Goal: Contribute content: Contribute content

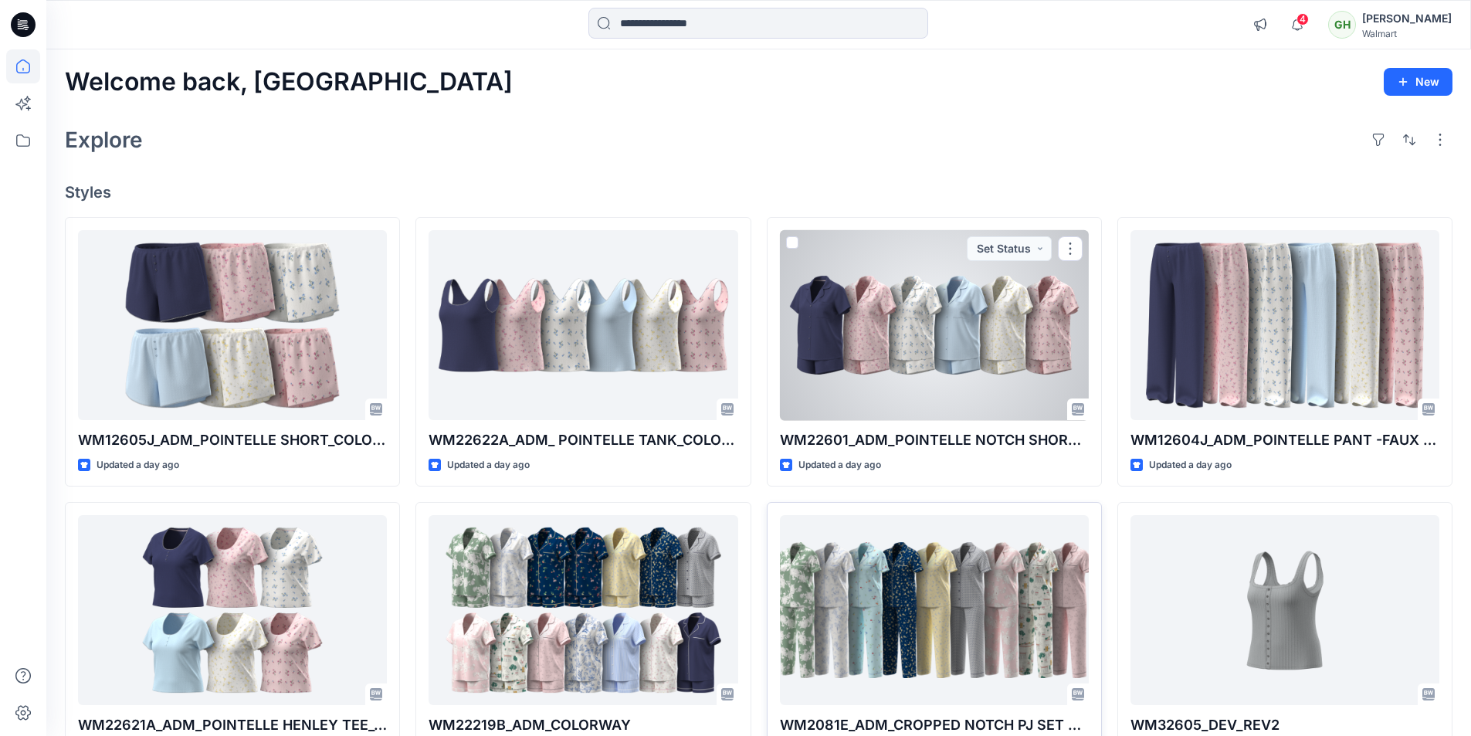
scroll to position [154, 0]
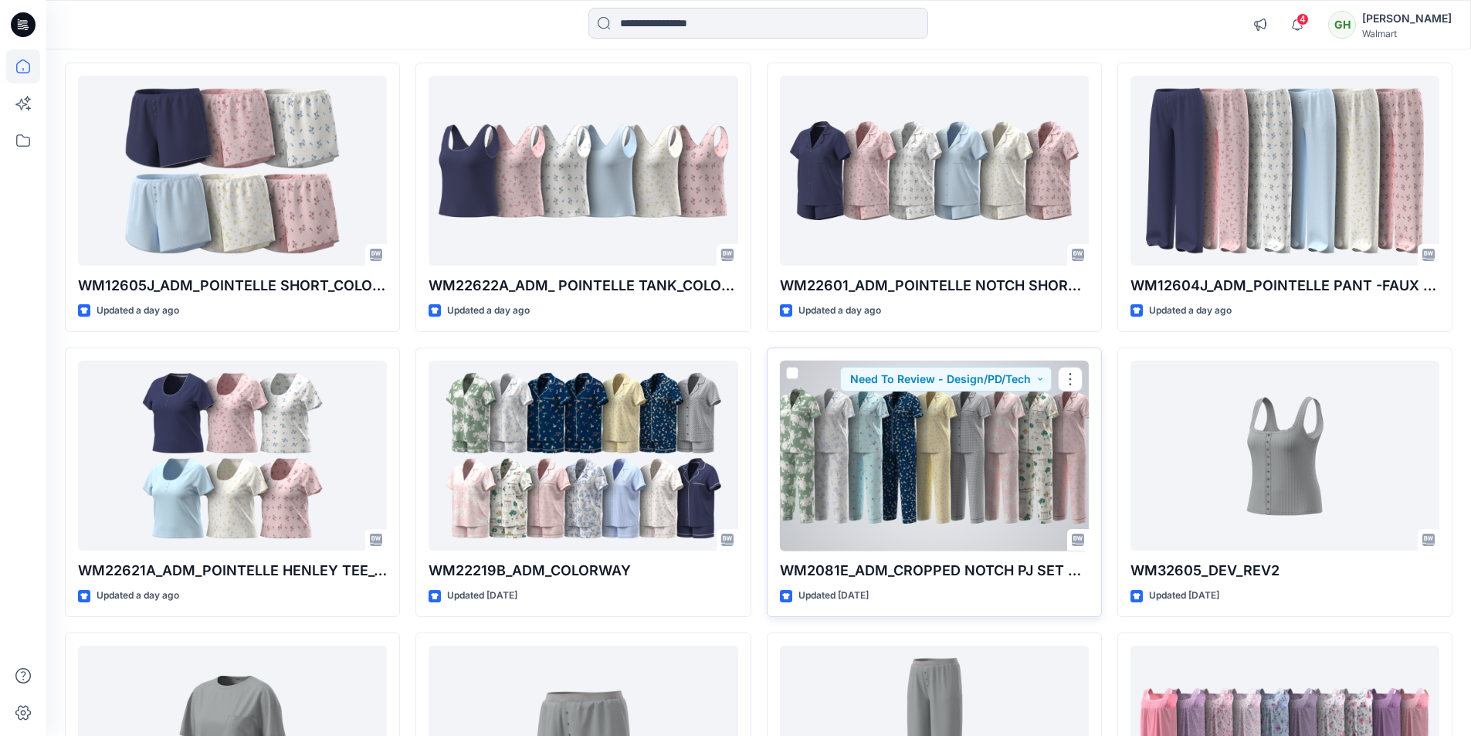
click at [887, 491] on div at bounding box center [934, 456] width 309 height 191
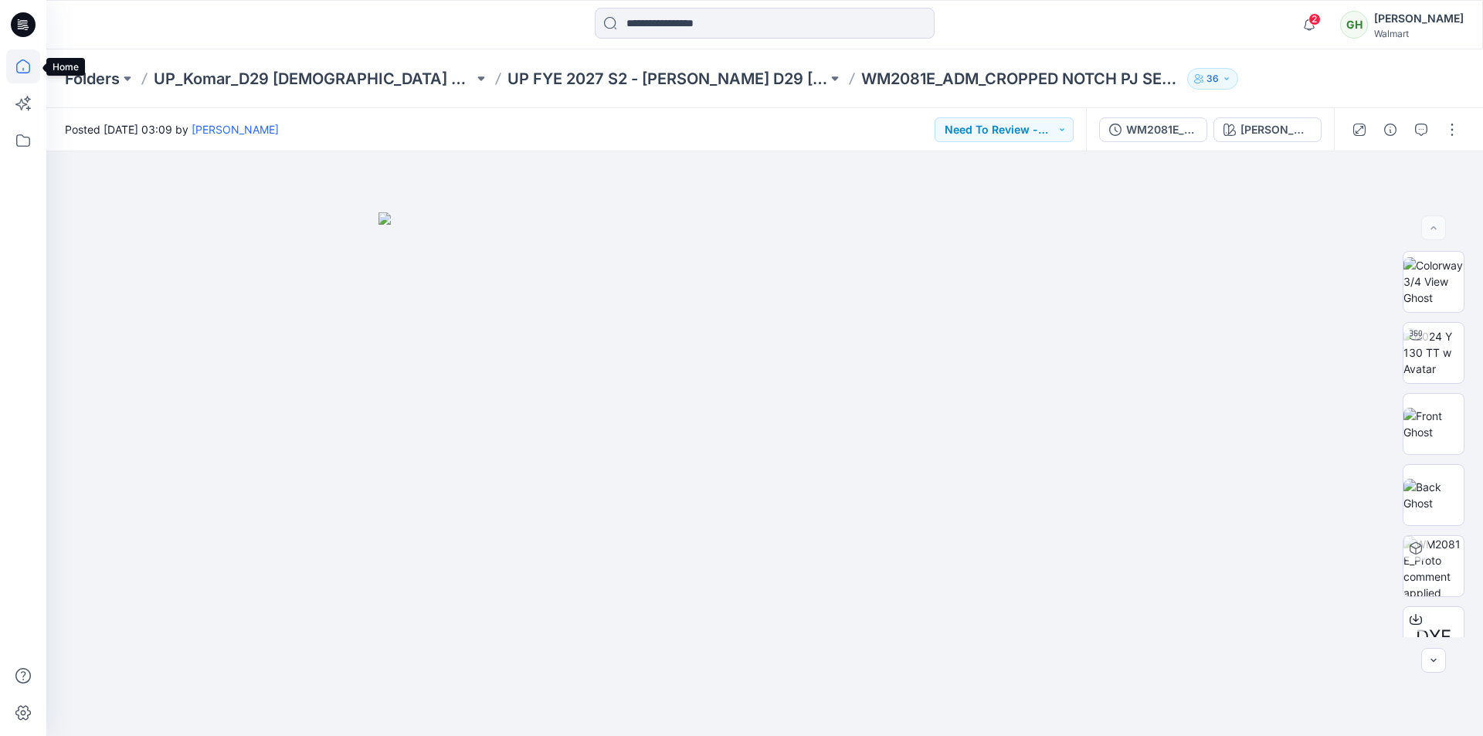
click at [13, 65] on icon at bounding box center [23, 66] width 34 height 34
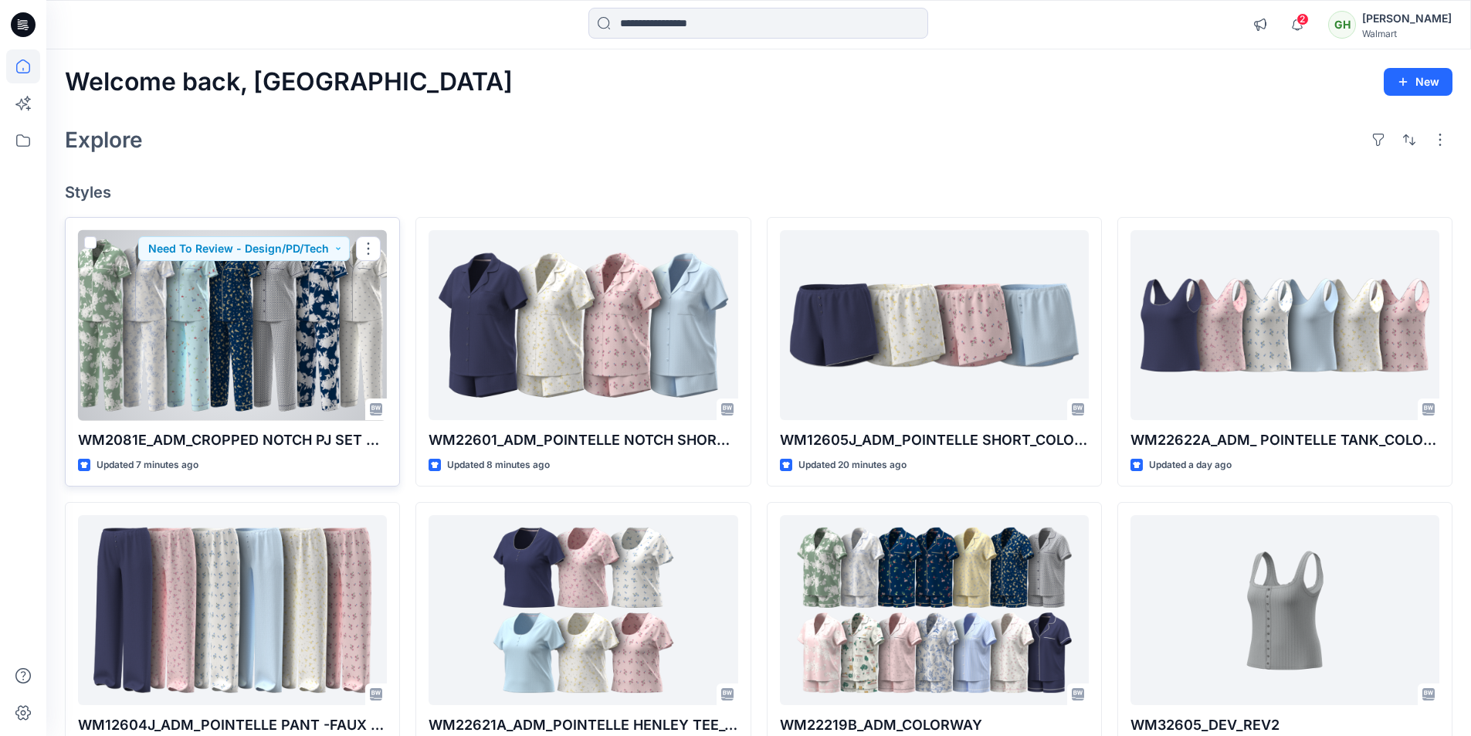
click at [256, 336] on div at bounding box center [232, 325] width 309 height 191
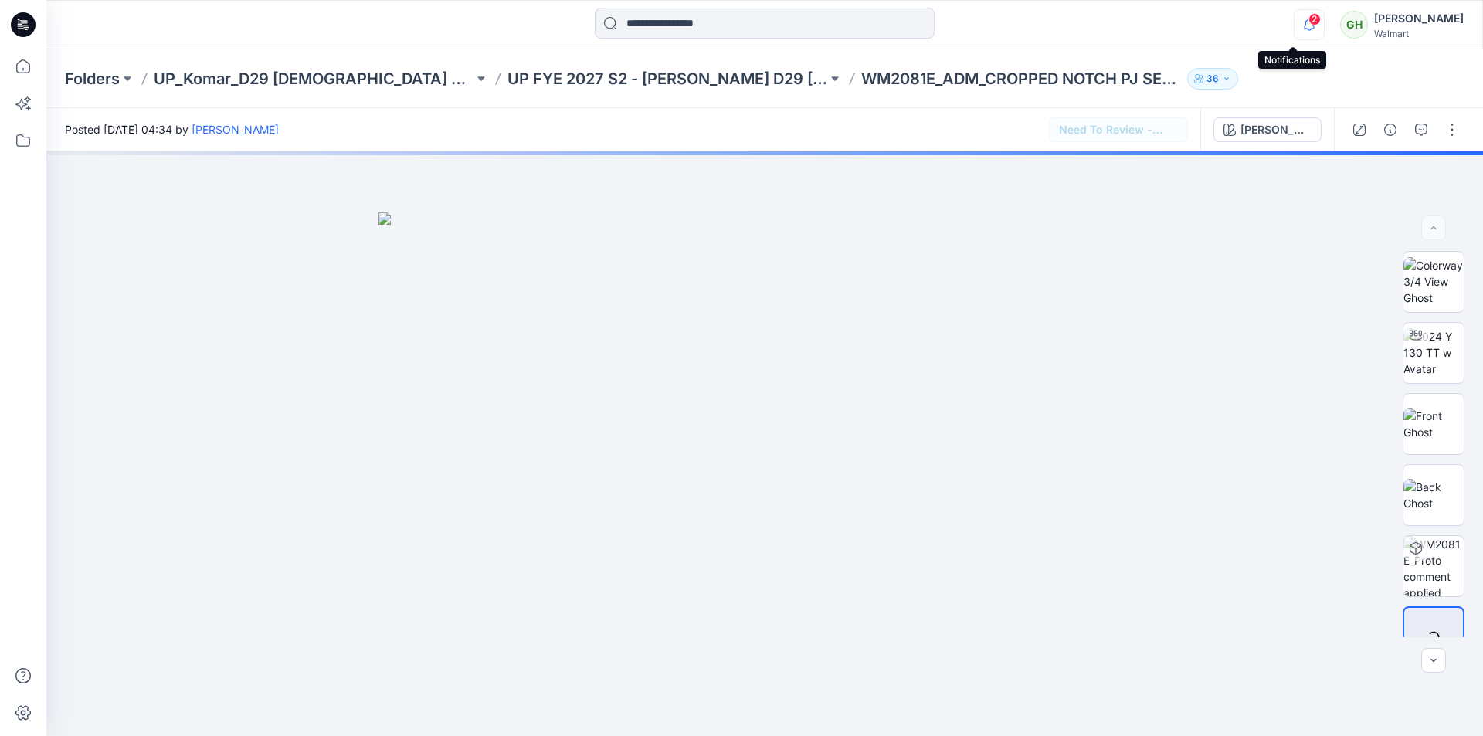
click at [1304, 25] on icon "button" at bounding box center [1309, 24] width 11 height 10
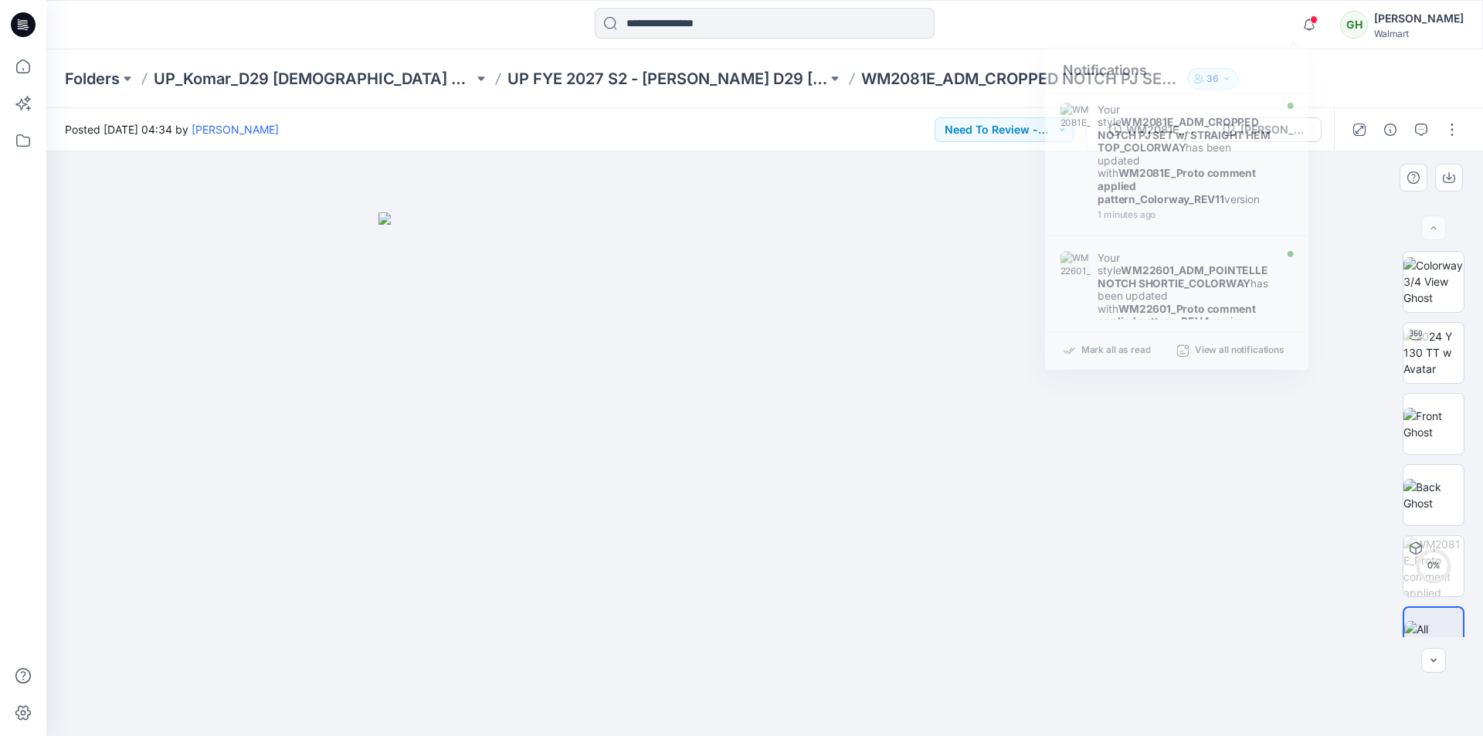
click at [1137, 514] on img at bounding box center [764, 474] width 772 height 524
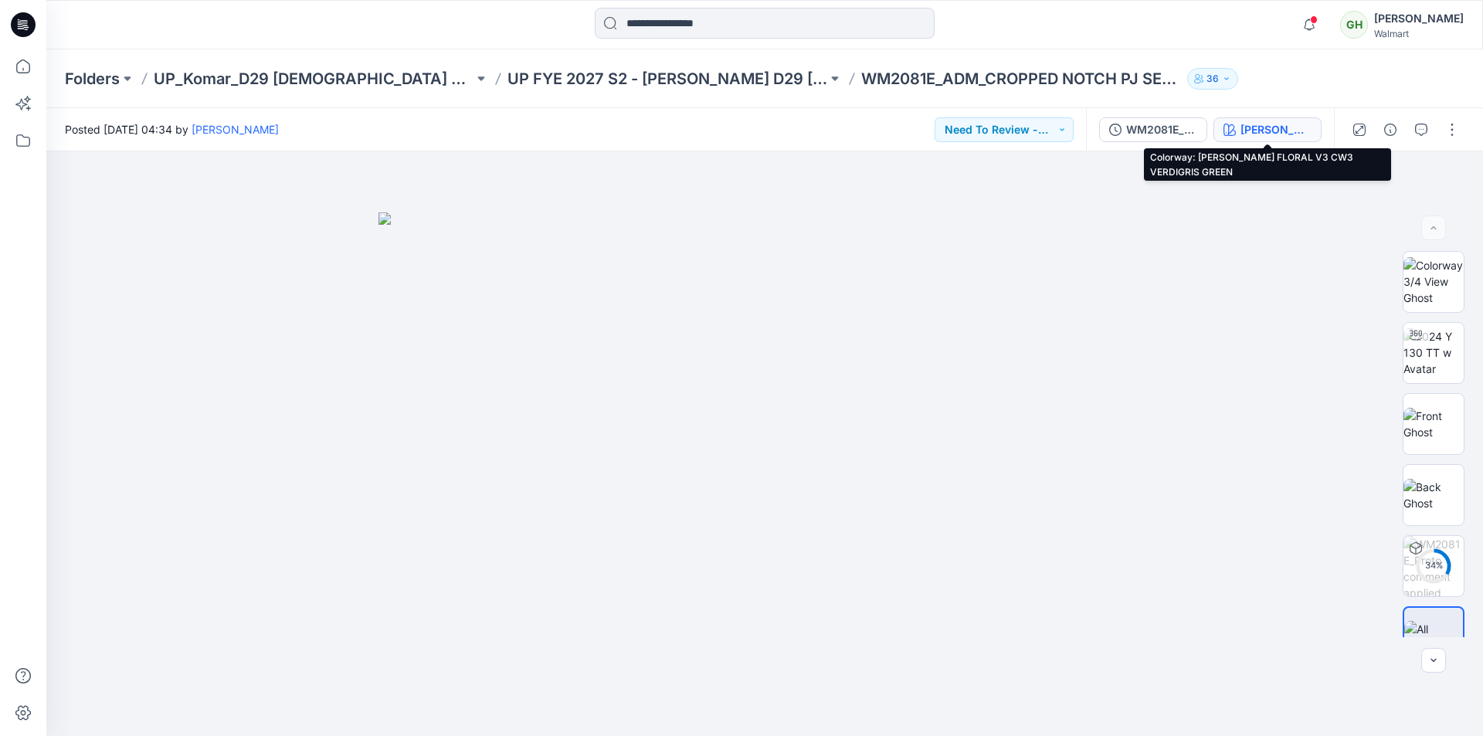
click at [1253, 129] on div "ATHIYA FLORAL V3 CW3 VERDIGRIS GREEN" at bounding box center [1275, 129] width 71 height 17
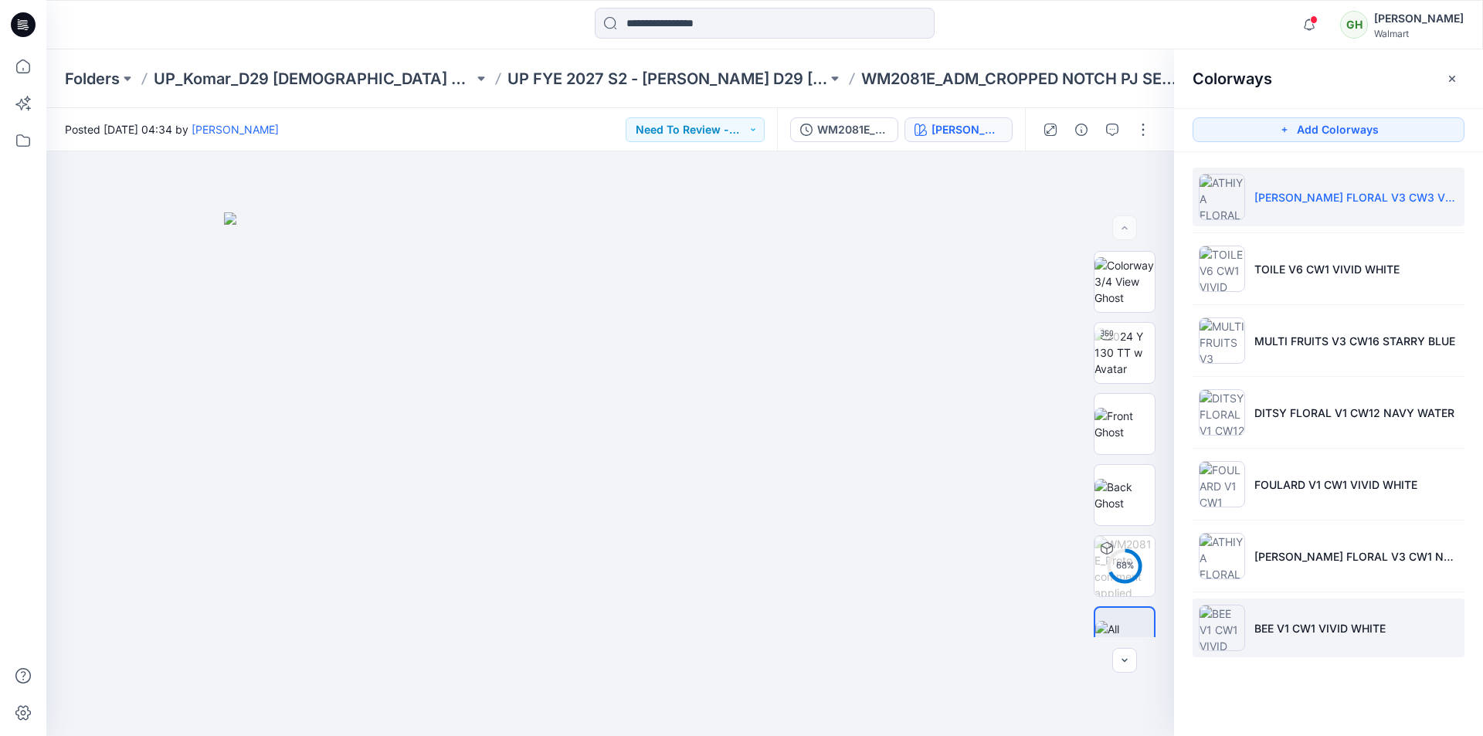
click at [1292, 635] on p "BEE V1 CW1 VIVID WHITE" at bounding box center [1319, 628] width 131 height 16
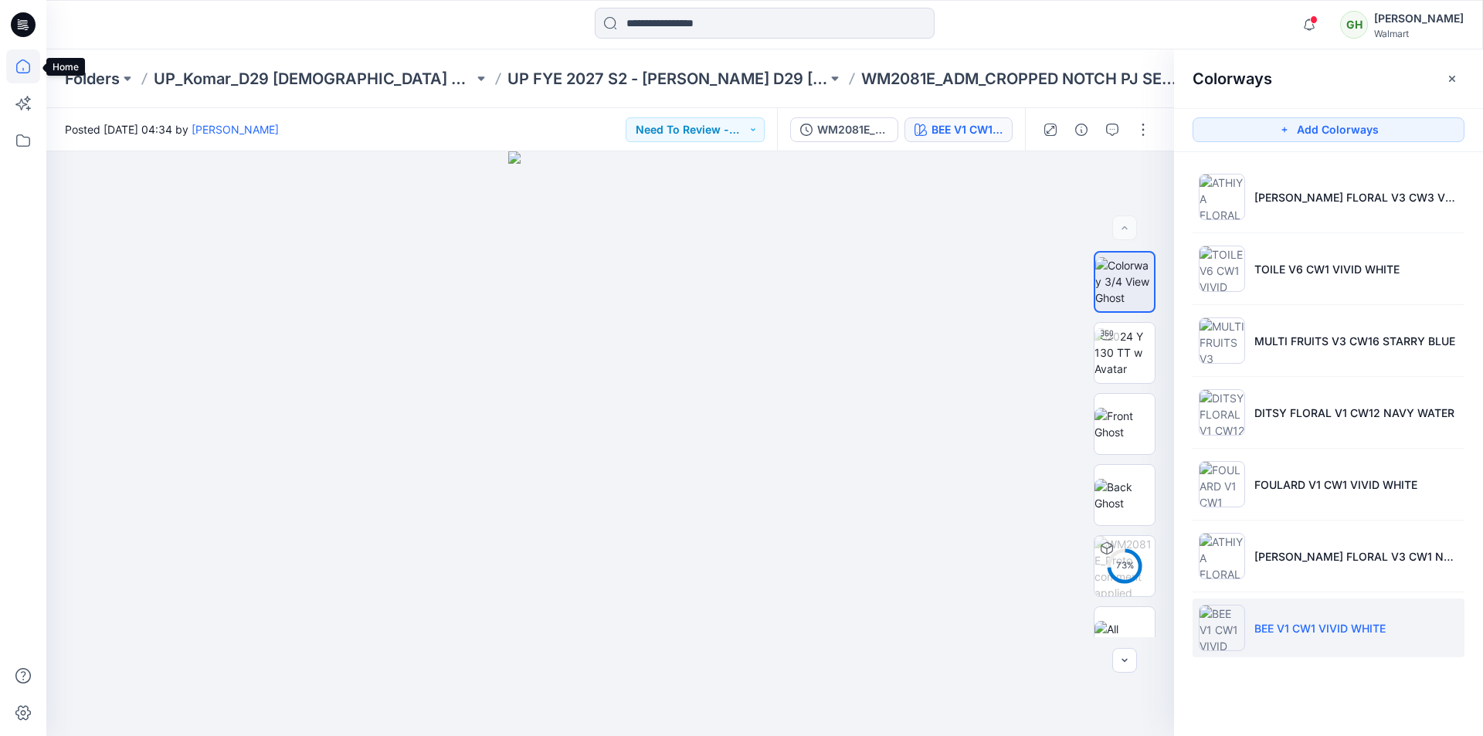
click at [15, 67] on icon at bounding box center [23, 66] width 34 height 34
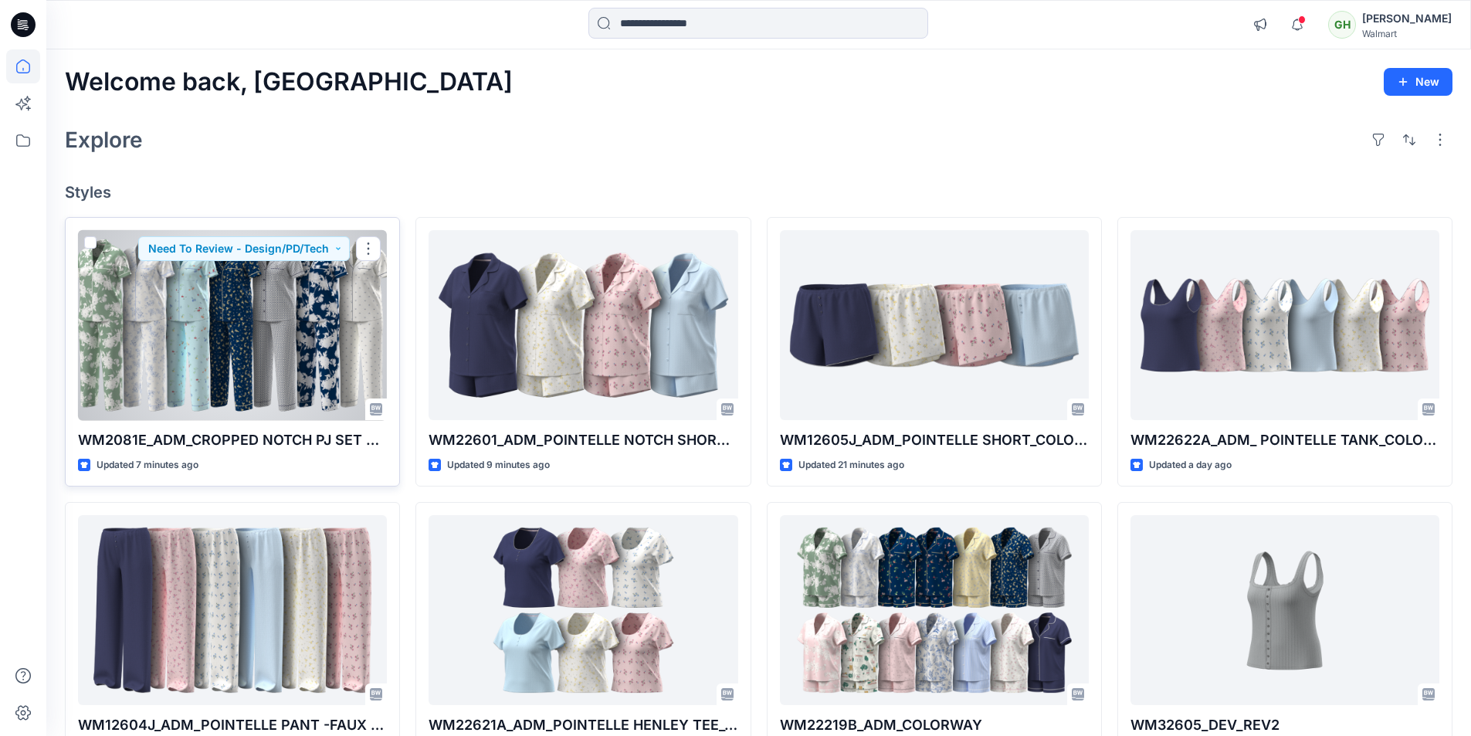
click at [253, 334] on div at bounding box center [232, 325] width 309 height 191
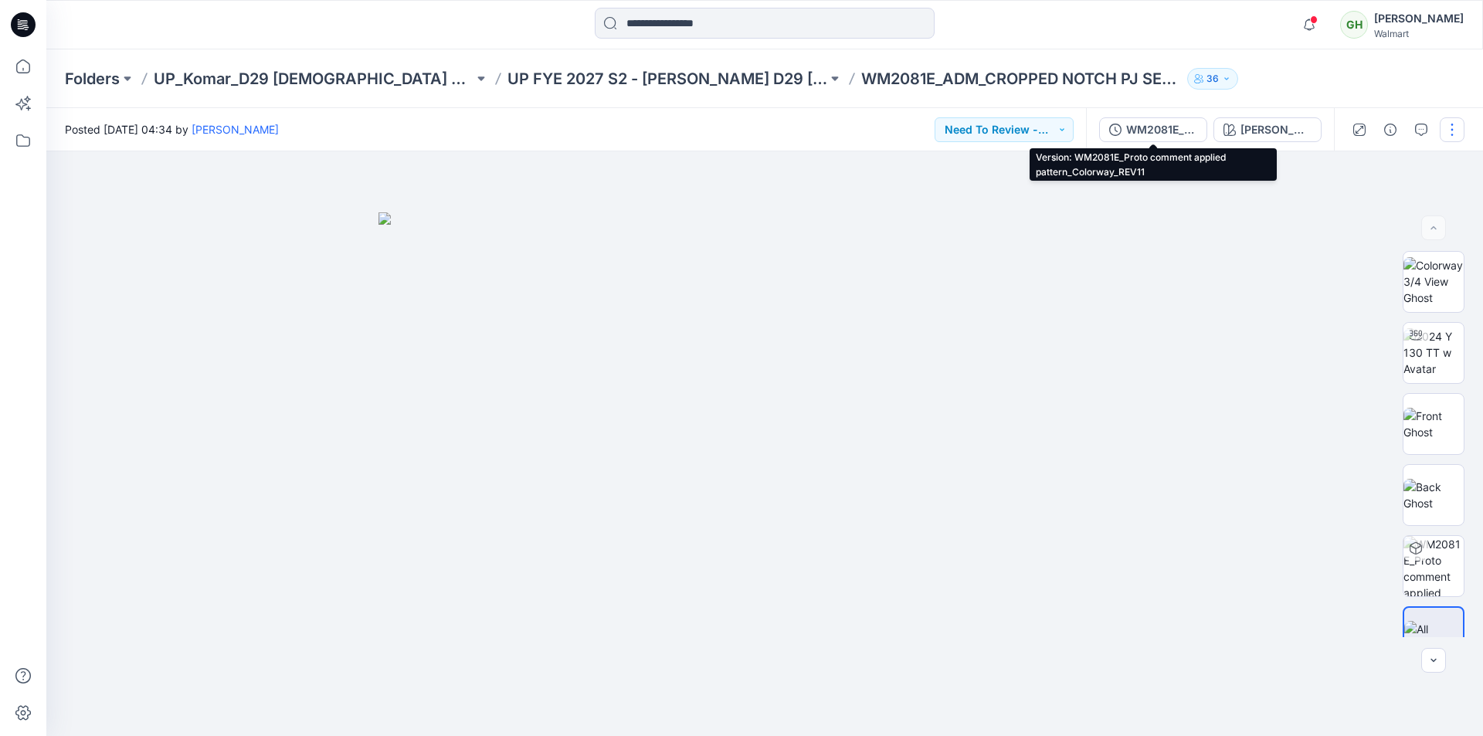
click at [1146, 124] on div "WM2081E_Proto comment applied pattern_Colorway_REV11" at bounding box center [1161, 129] width 71 height 17
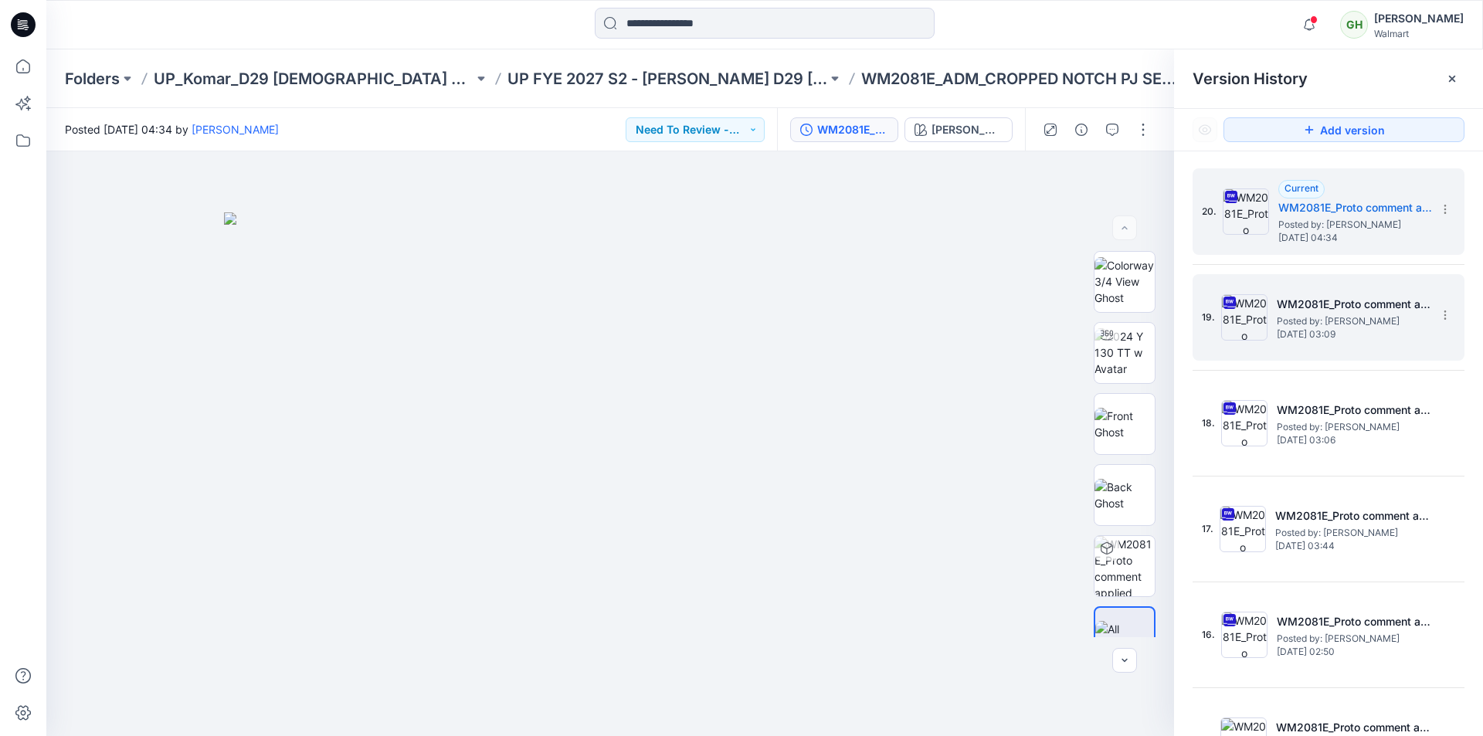
click at [1317, 319] on span "Posted by: [PERSON_NAME]" at bounding box center [1354, 321] width 154 height 15
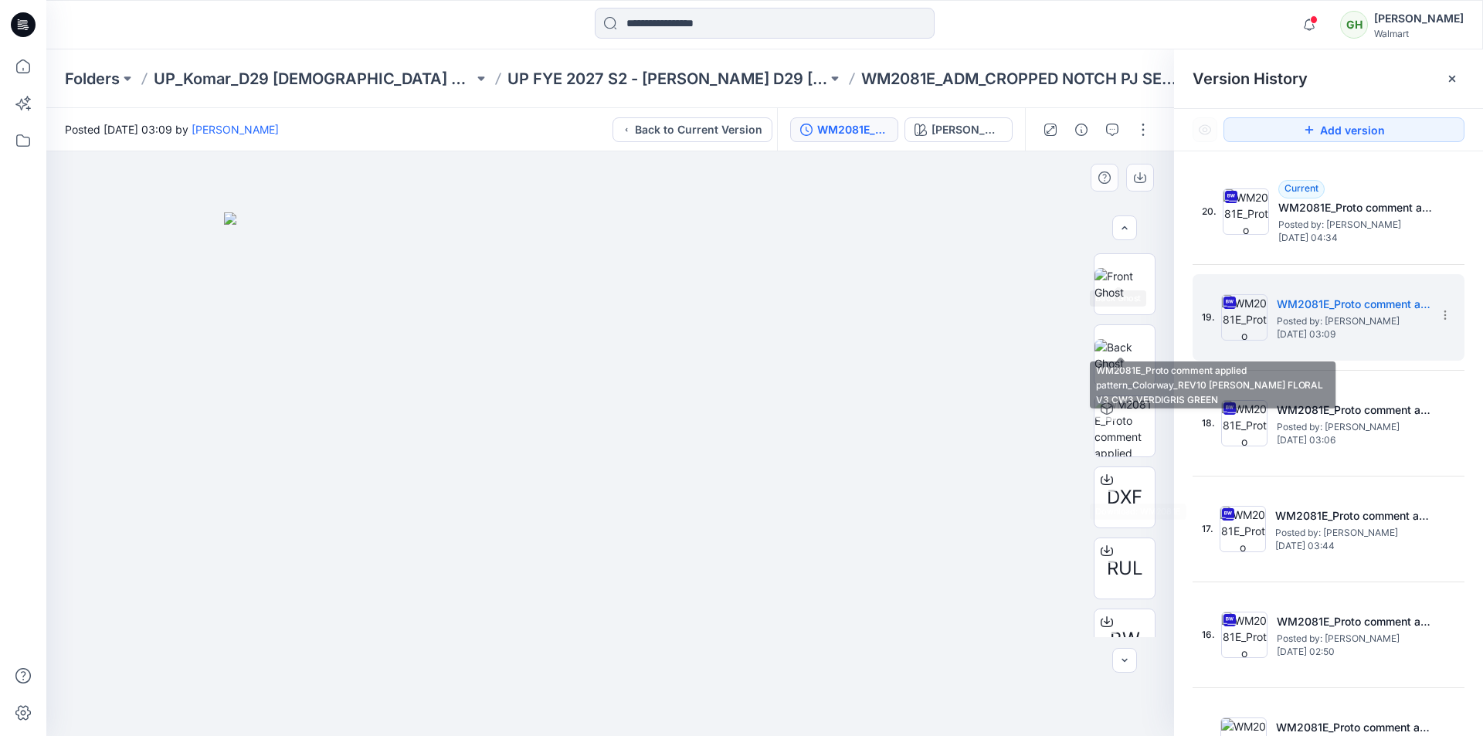
scroll to position [244, 0]
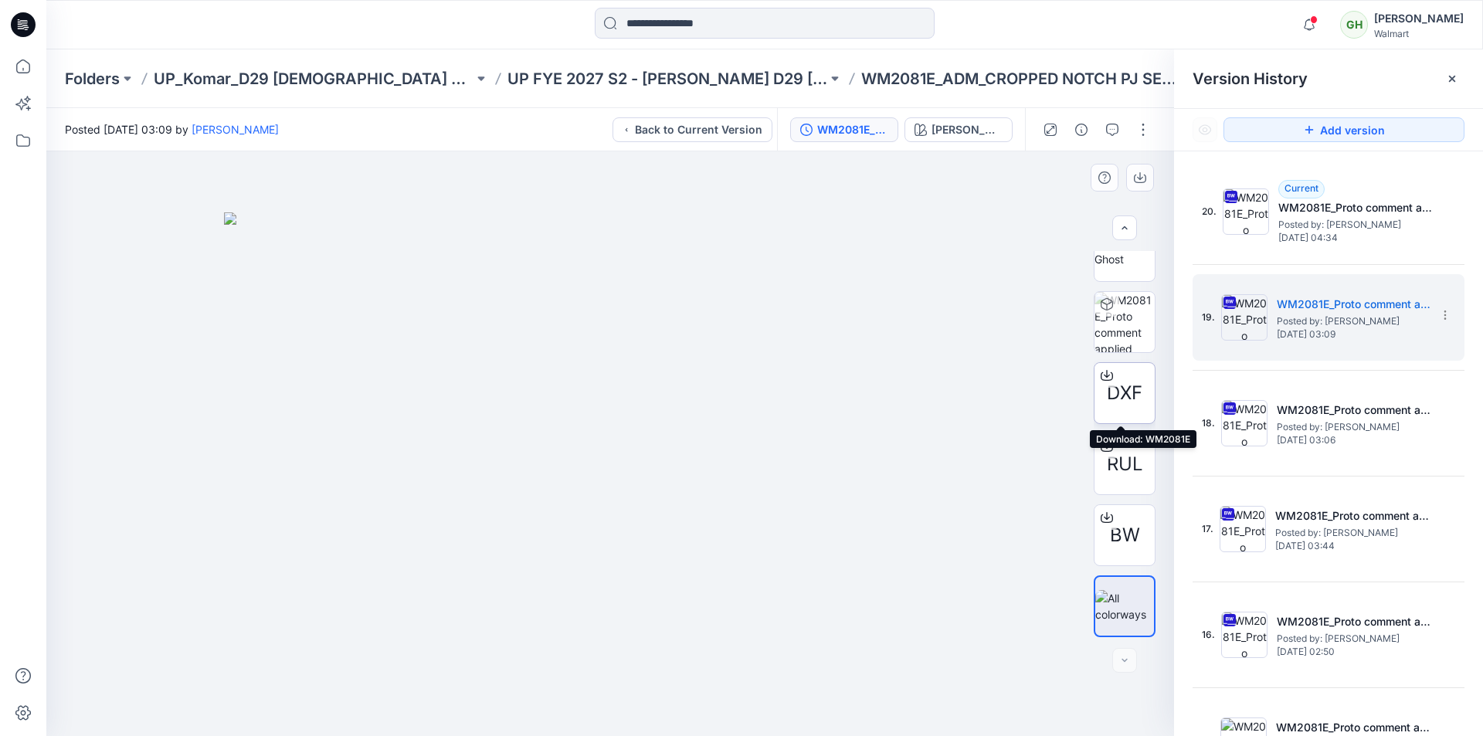
click at [1100, 373] on icon at bounding box center [1106, 375] width 12 height 12
click at [1104, 444] on icon at bounding box center [1106, 446] width 12 height 12
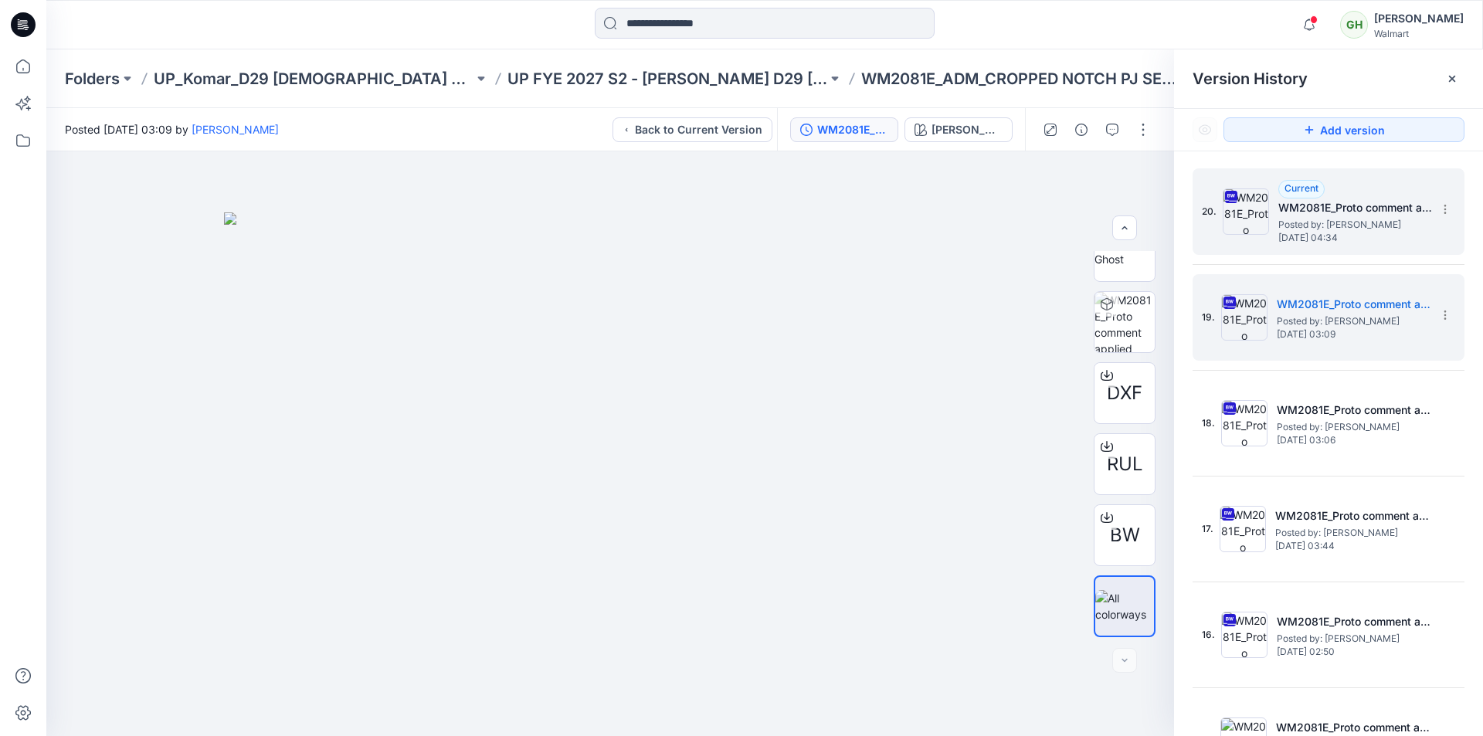
click at [1344, 219] on span "Posted by: [PERSON_NAME]" at bounding box center [1355, 224] width 154 height 15
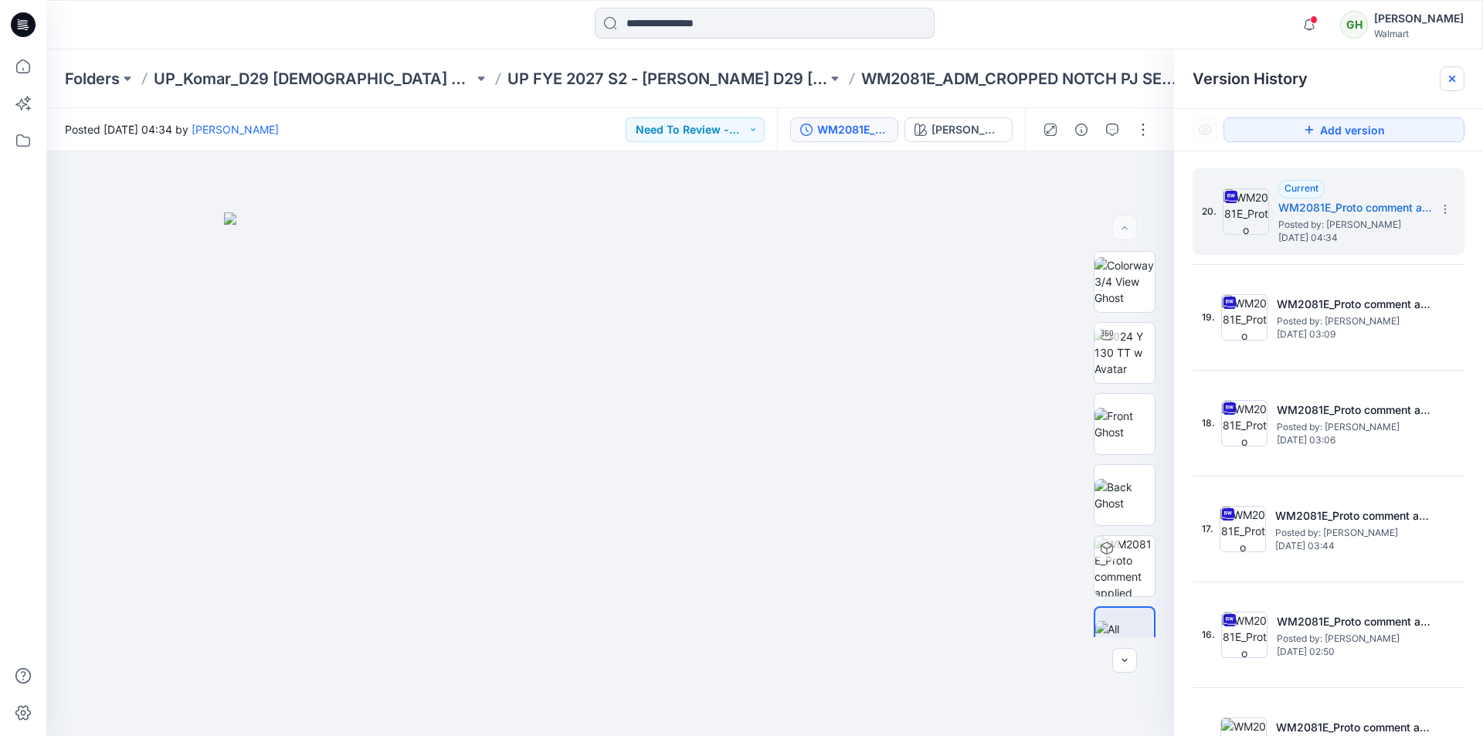
click at [1453, 80] on icon at bounding box center [1452, 79] width 6 height 6
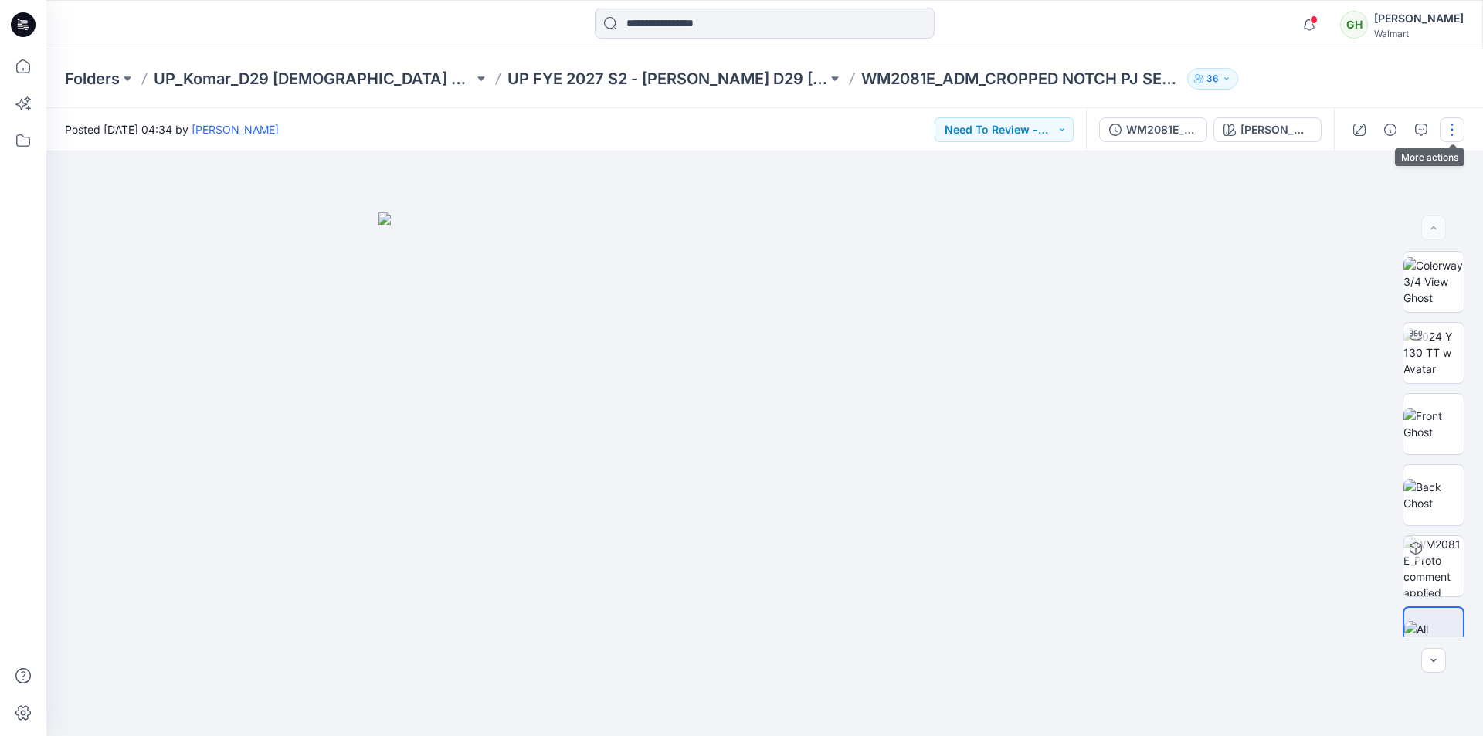
click at [1454, 127] on button "button" at bounding box center [1451, 129] width 25 height 25
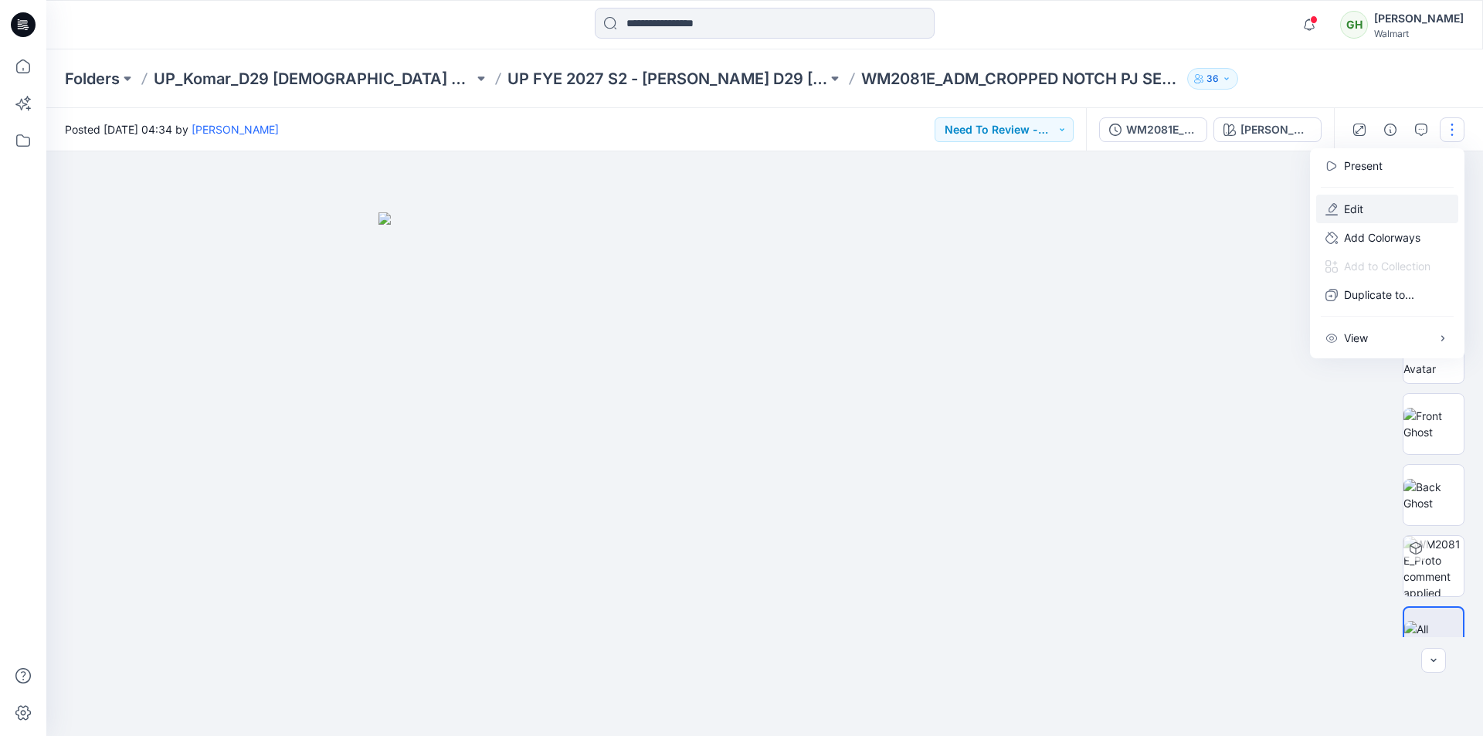
click at [1342, 209] on button "Edit" at bounding box center [1387, 209] width 142 height 29
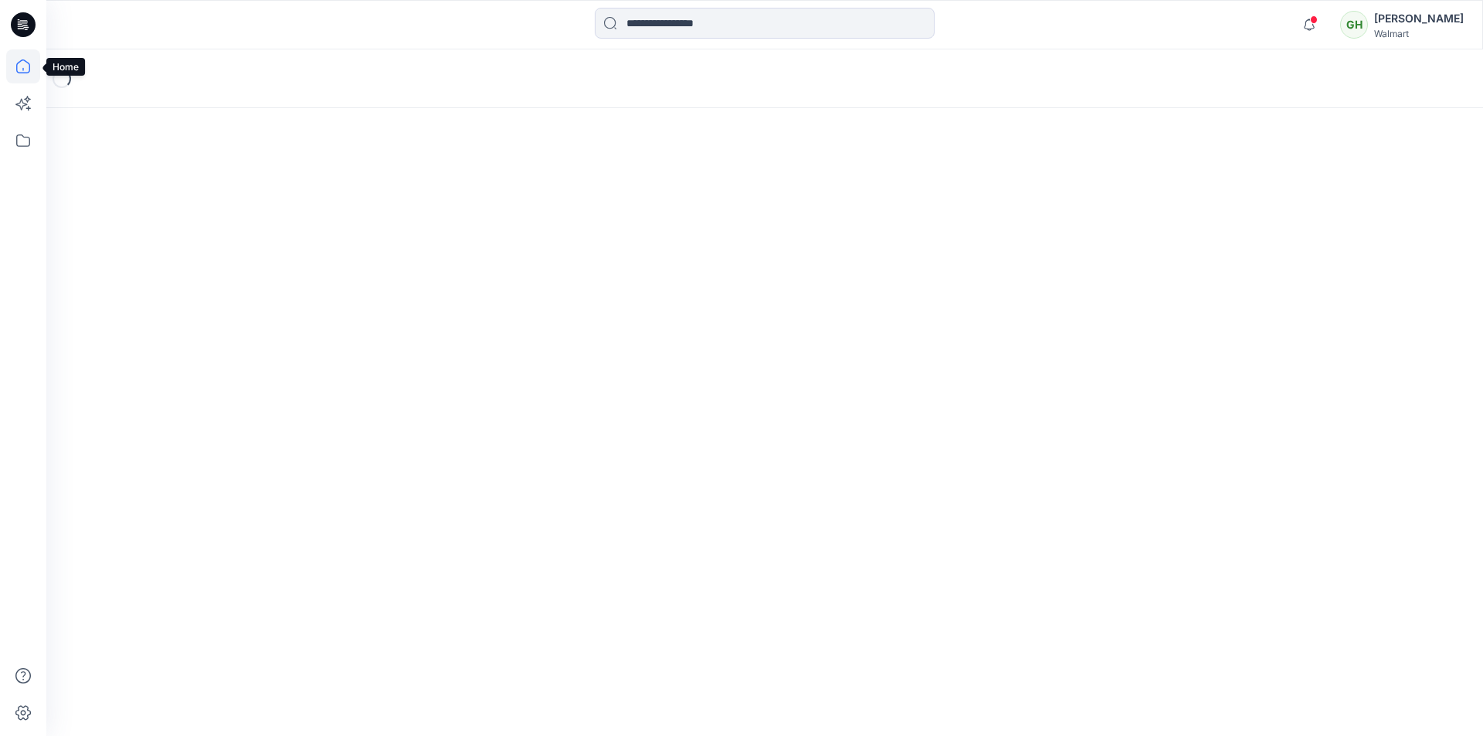
click at [25, 66] on icon at bounding box center [23, 66] width 34 height 34
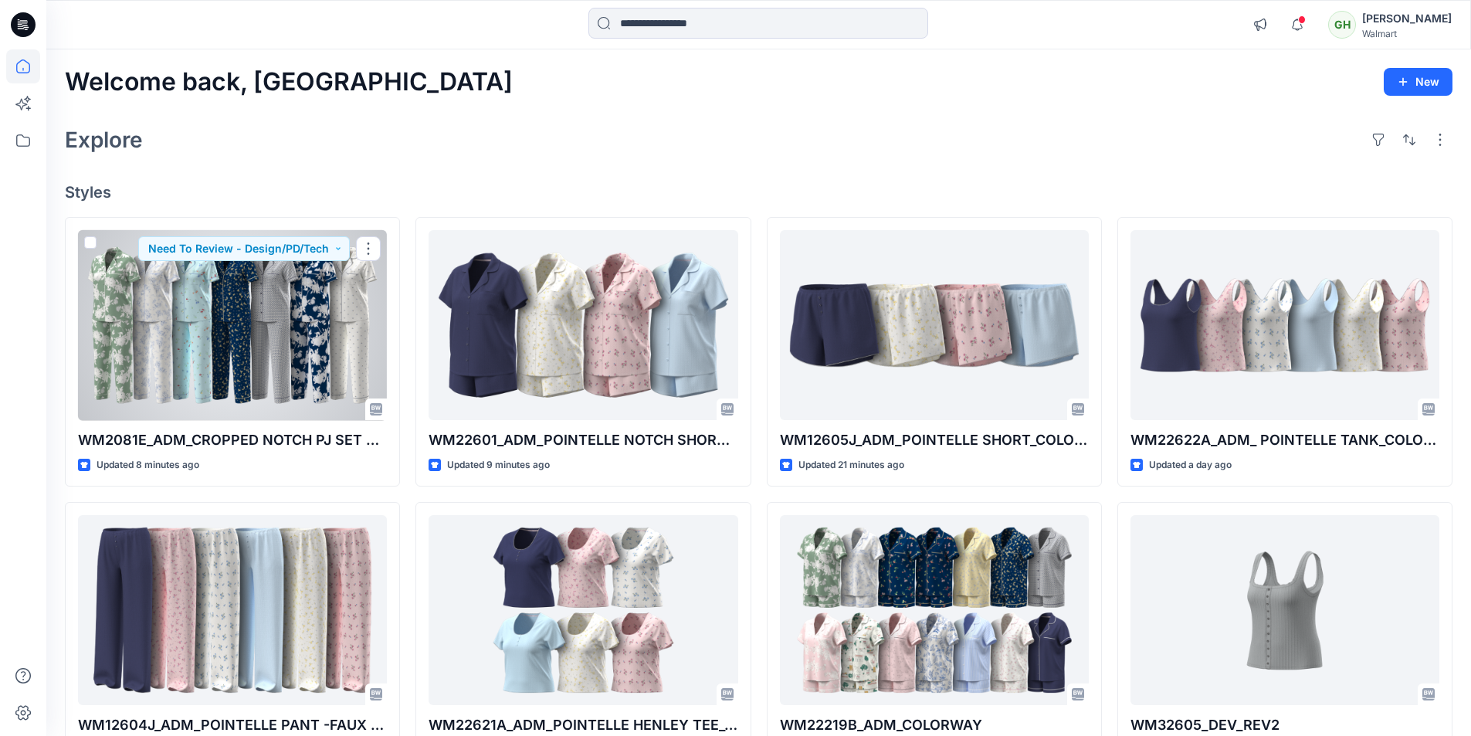
click at [270, 365] on div at bounding box center [232, 325] width 309 height 191
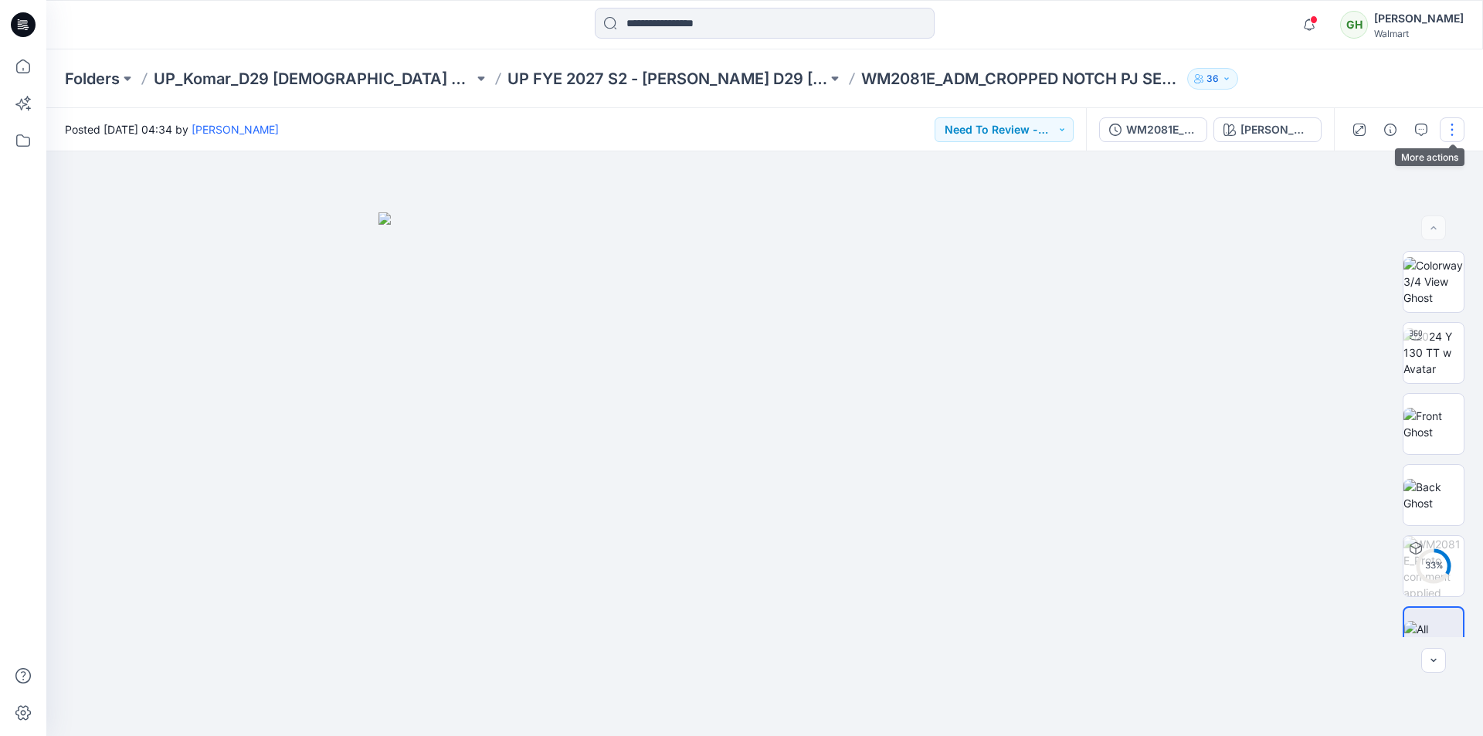
click at [1456, 127] on button "button" at bounding box center [1451, 129] width 25 height 25
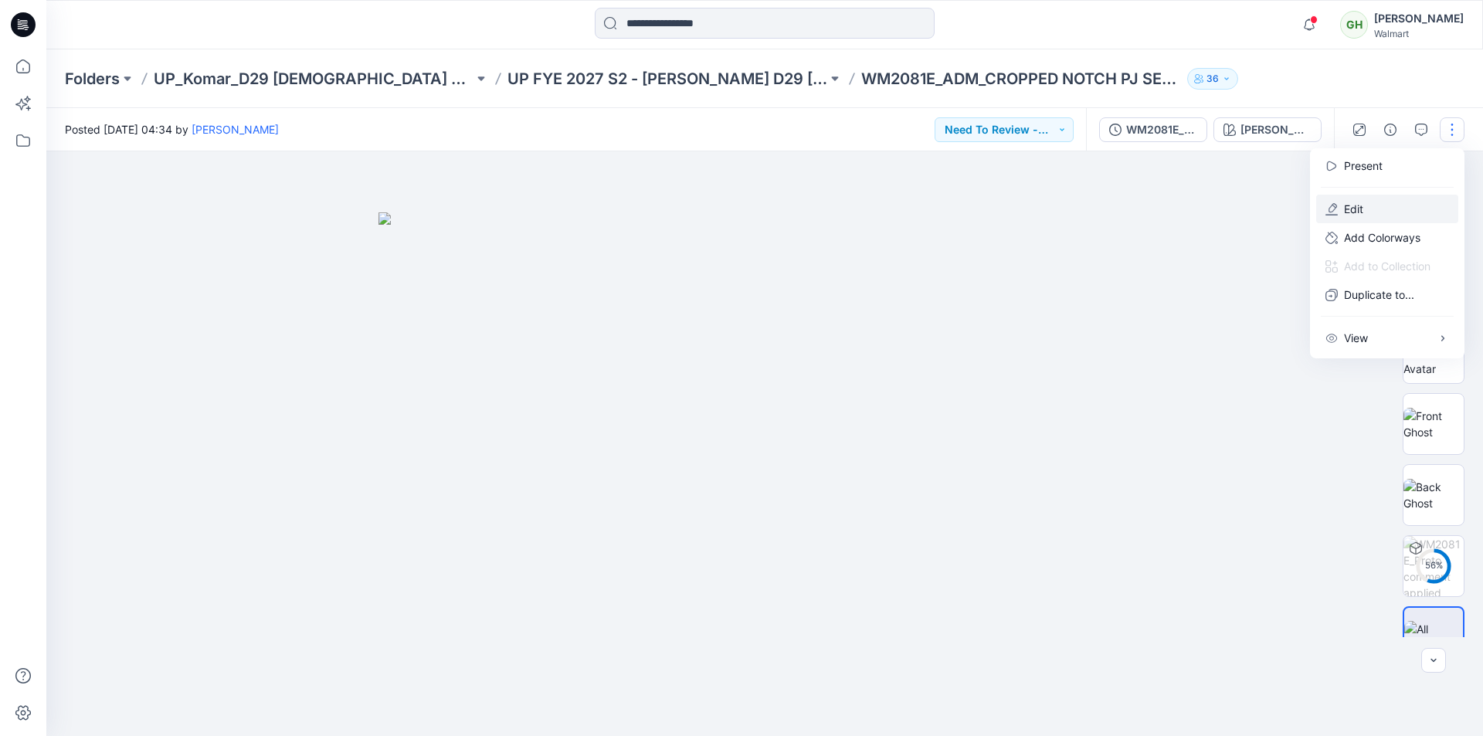
click at [1347, 208] on p "Edit" at bounding box center [1353, 209] width 19 height 16
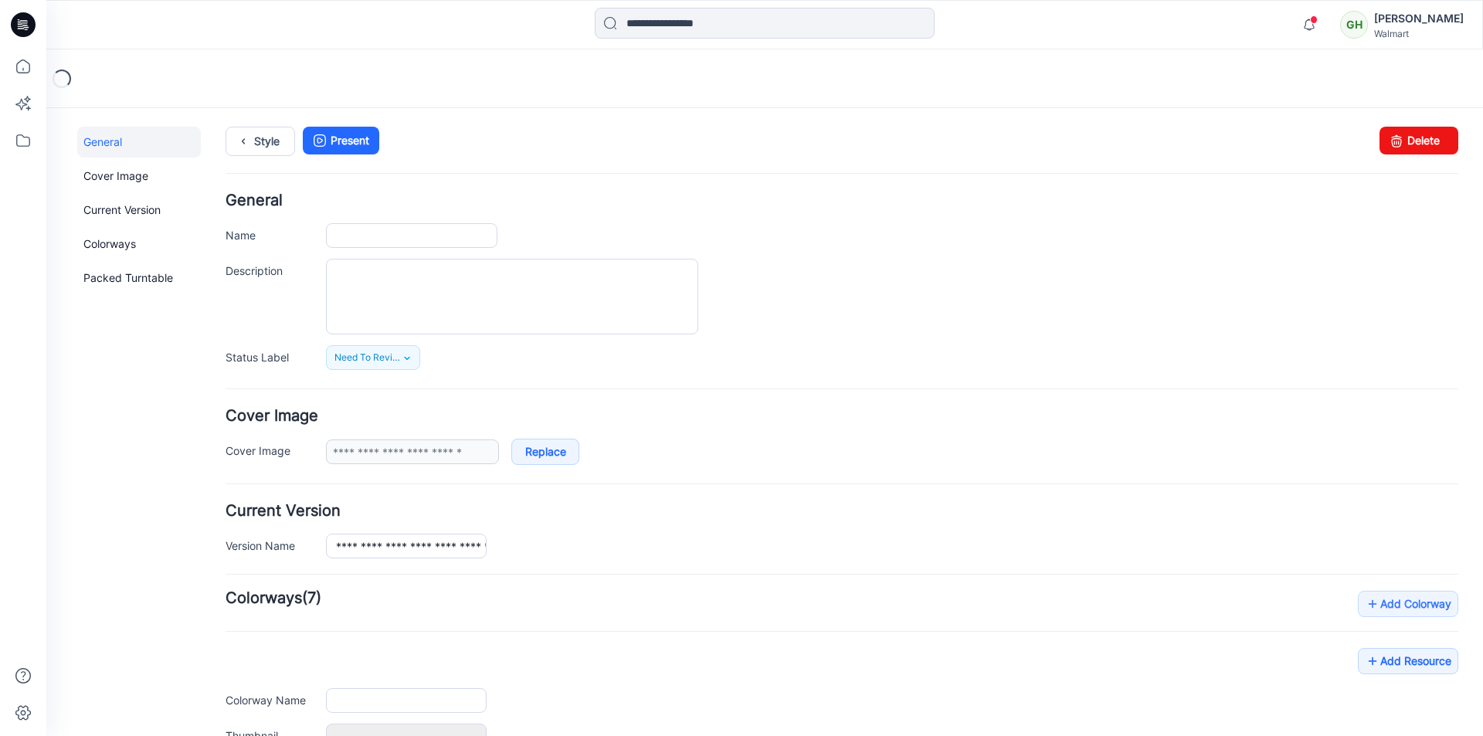
type input "**********"
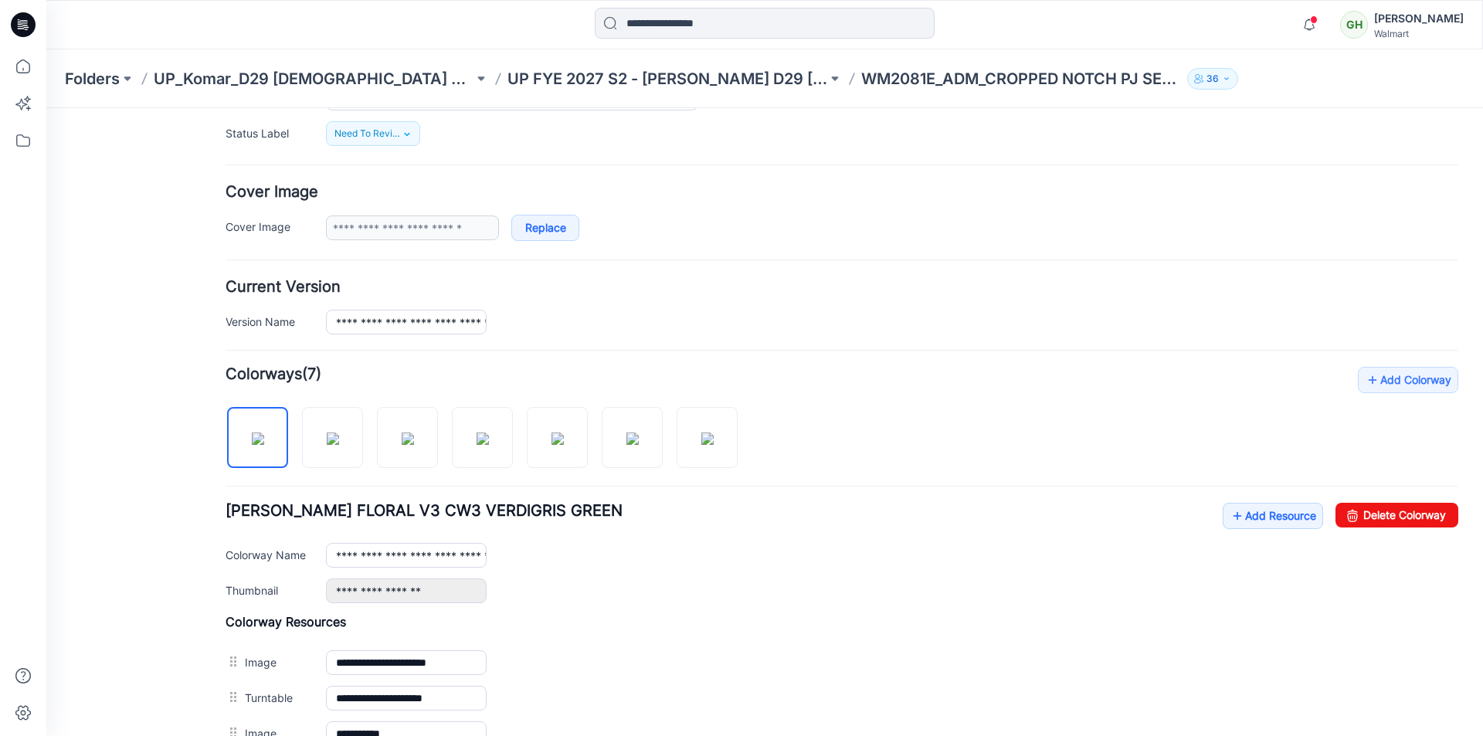
scroll to position [232, 0]
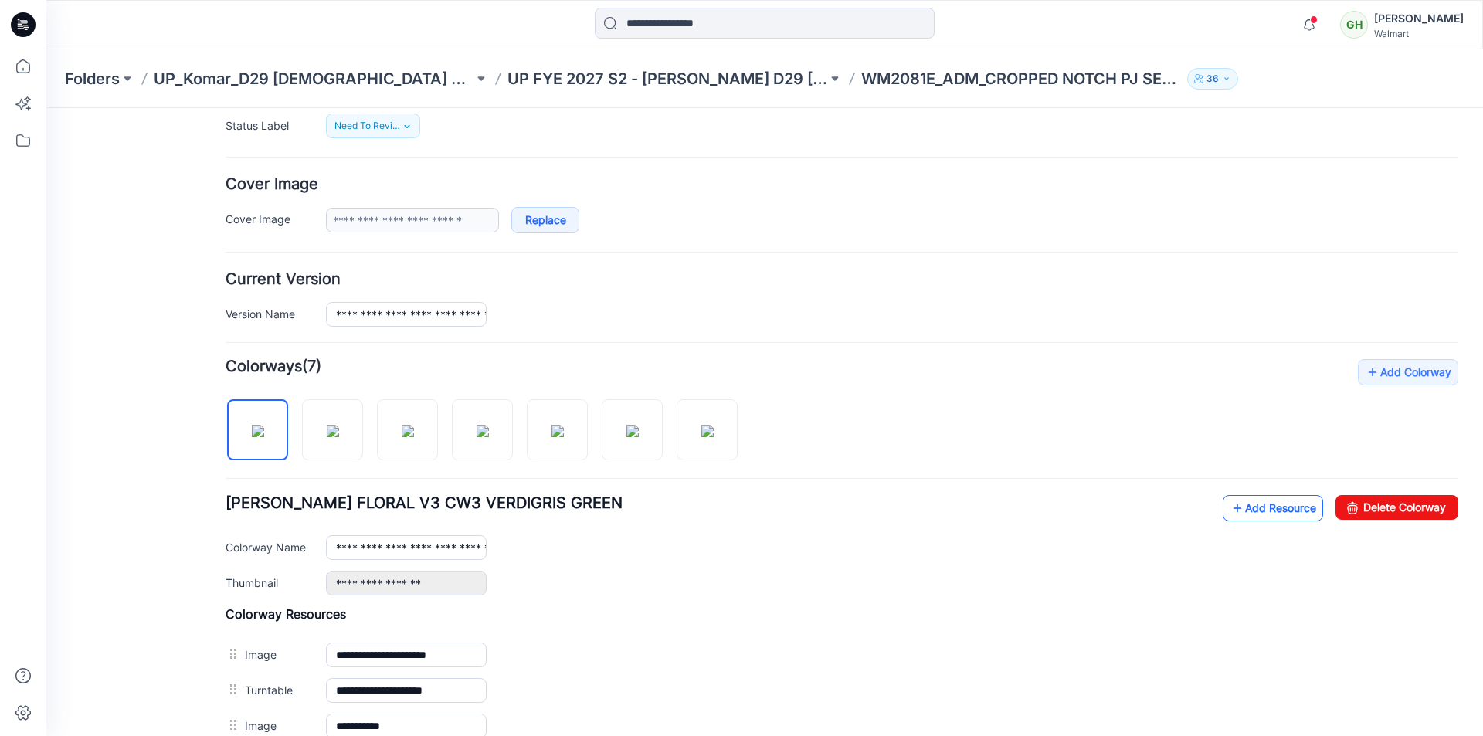
click at [1239, 508] on link "Add Resource" at bounding box center [1272, 508] width 100 height 26
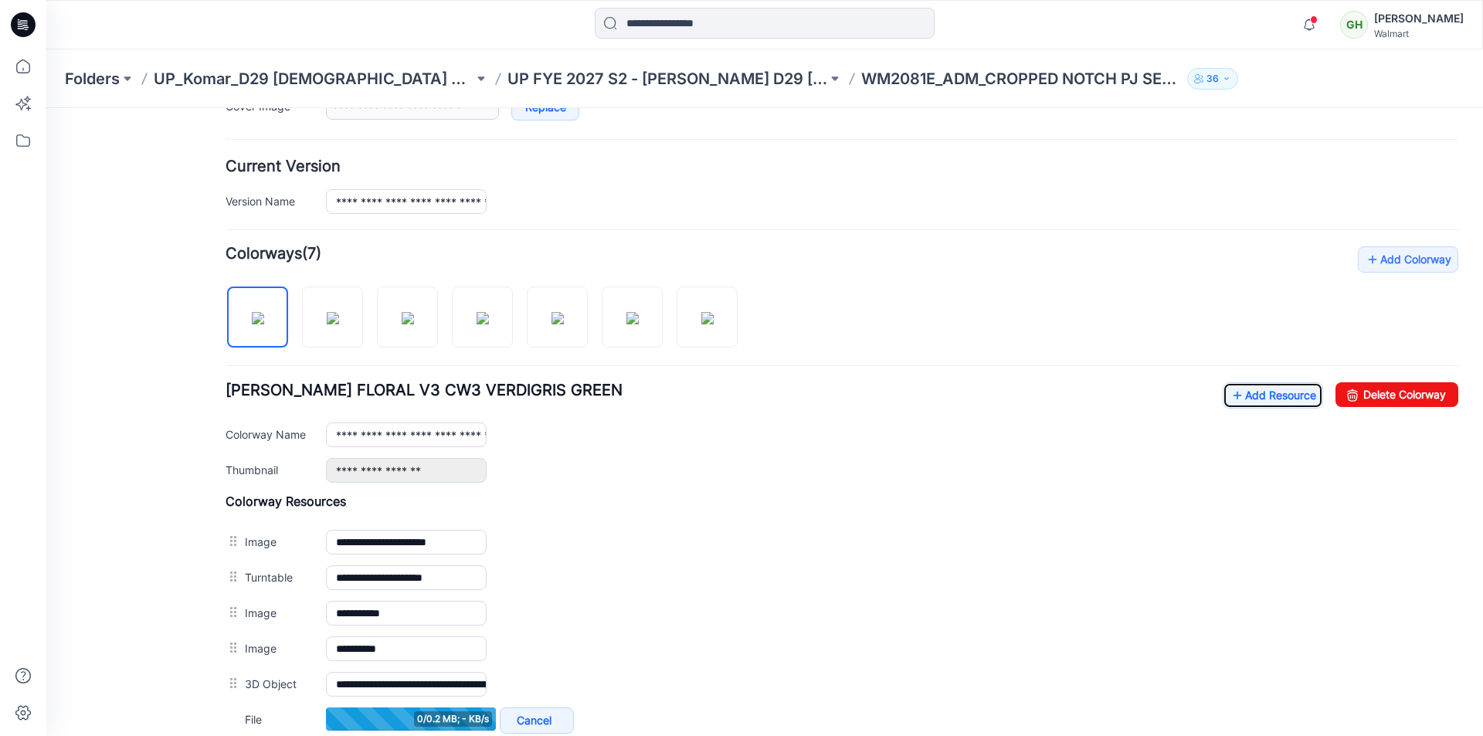
scroll to position [463, 0]
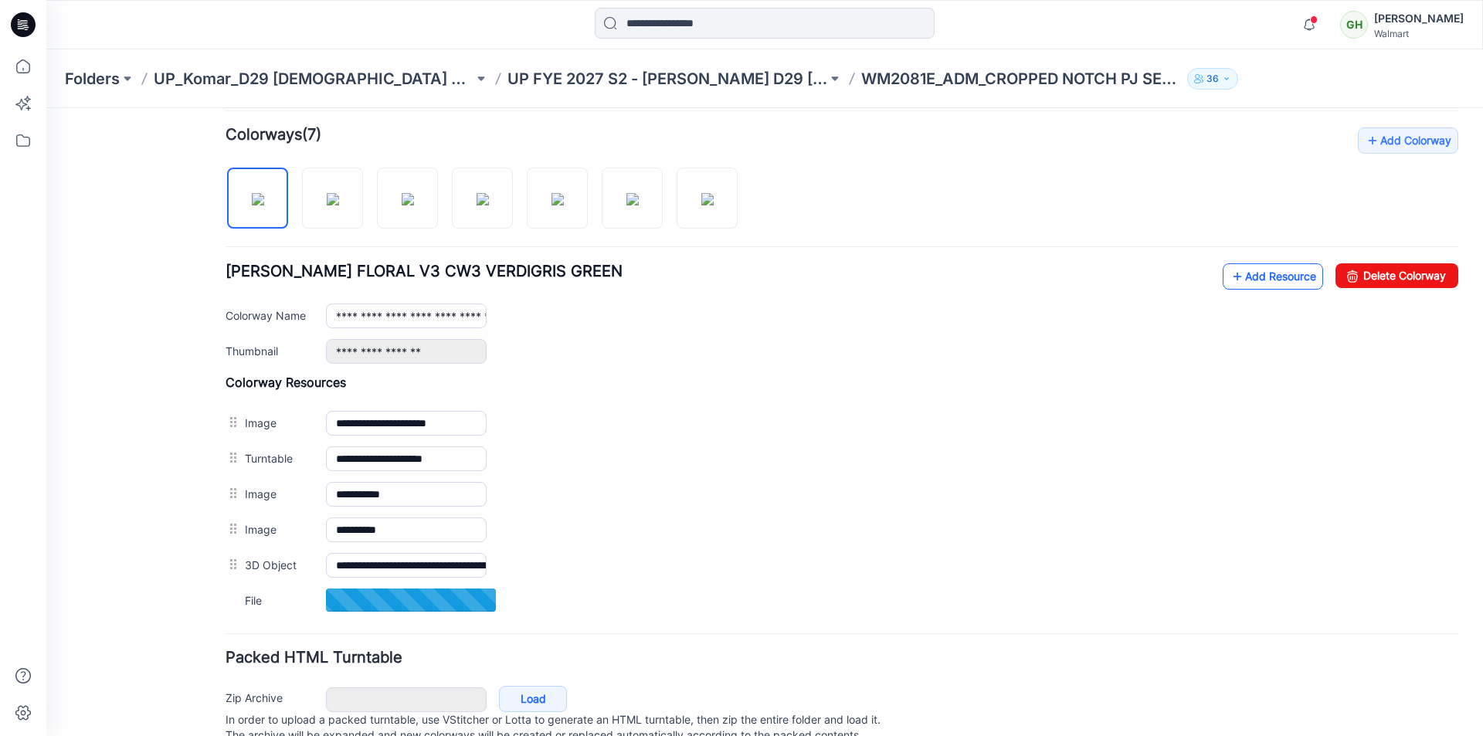
click at [1234, 268] on link "Add Resource" at bounding box center [1272, 276] width 100 height 26
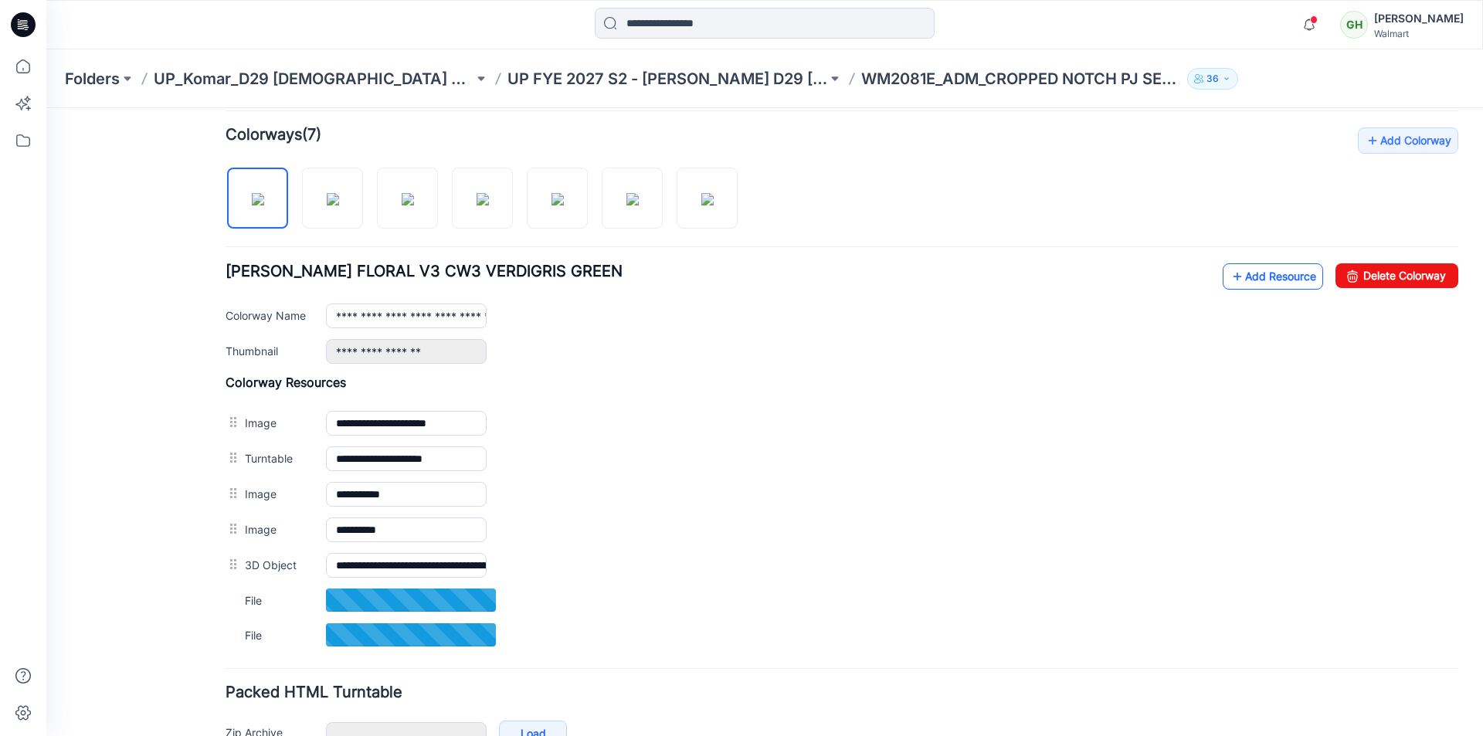
click at [1255, 273] on link "Add Resource" at bounding box center [1272, 276] width 100 height 26
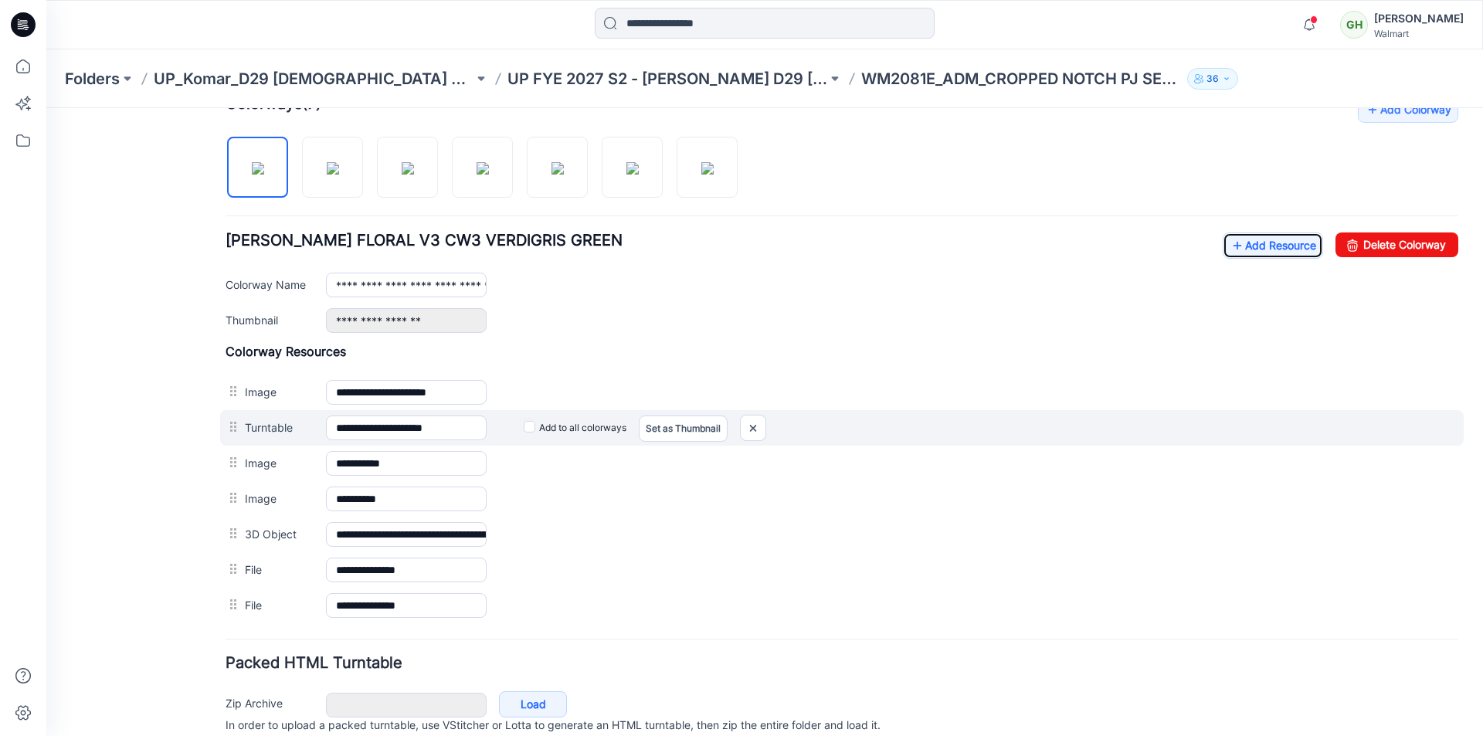
scroll to position [541, 0]
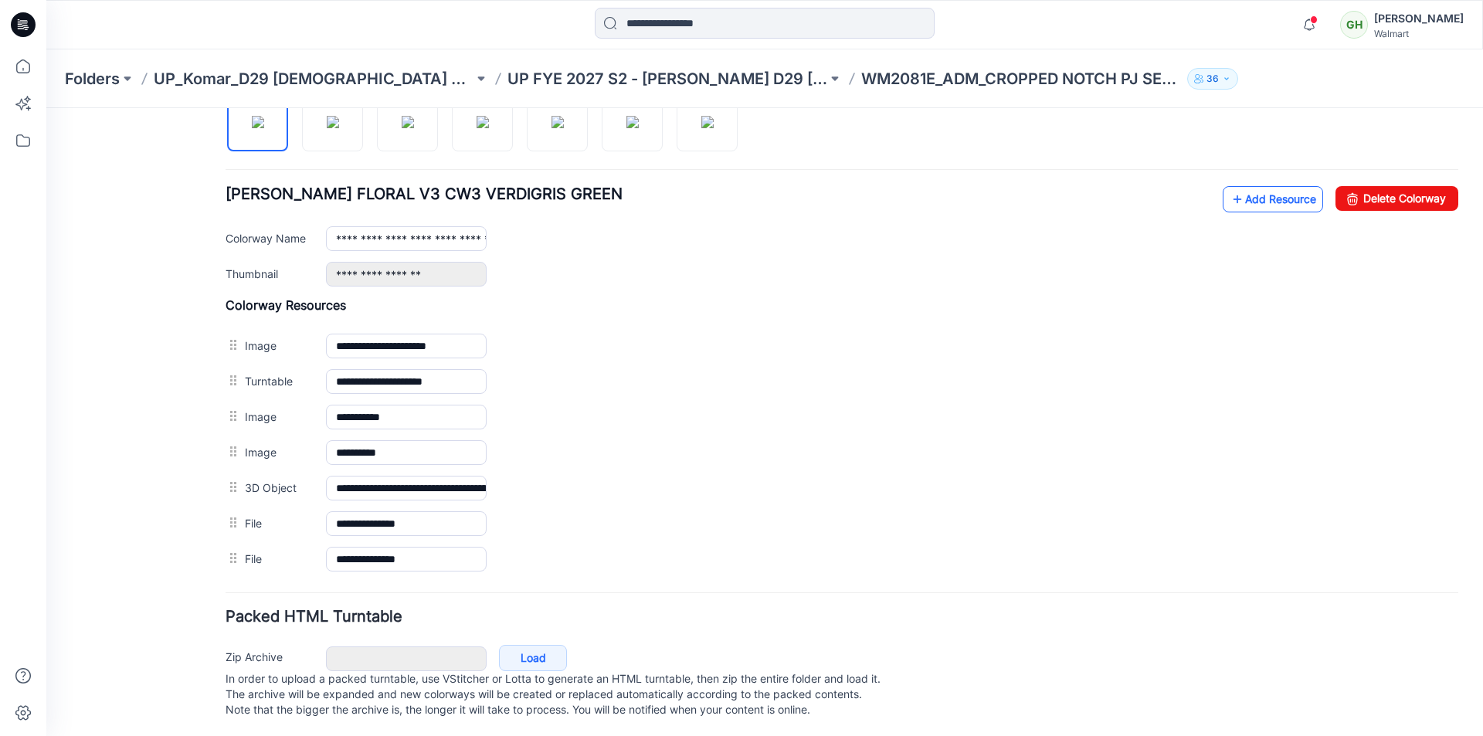
click at [1244, 200] on link "Add Resource" at bounding box center [1272, 199] width 100 height 26
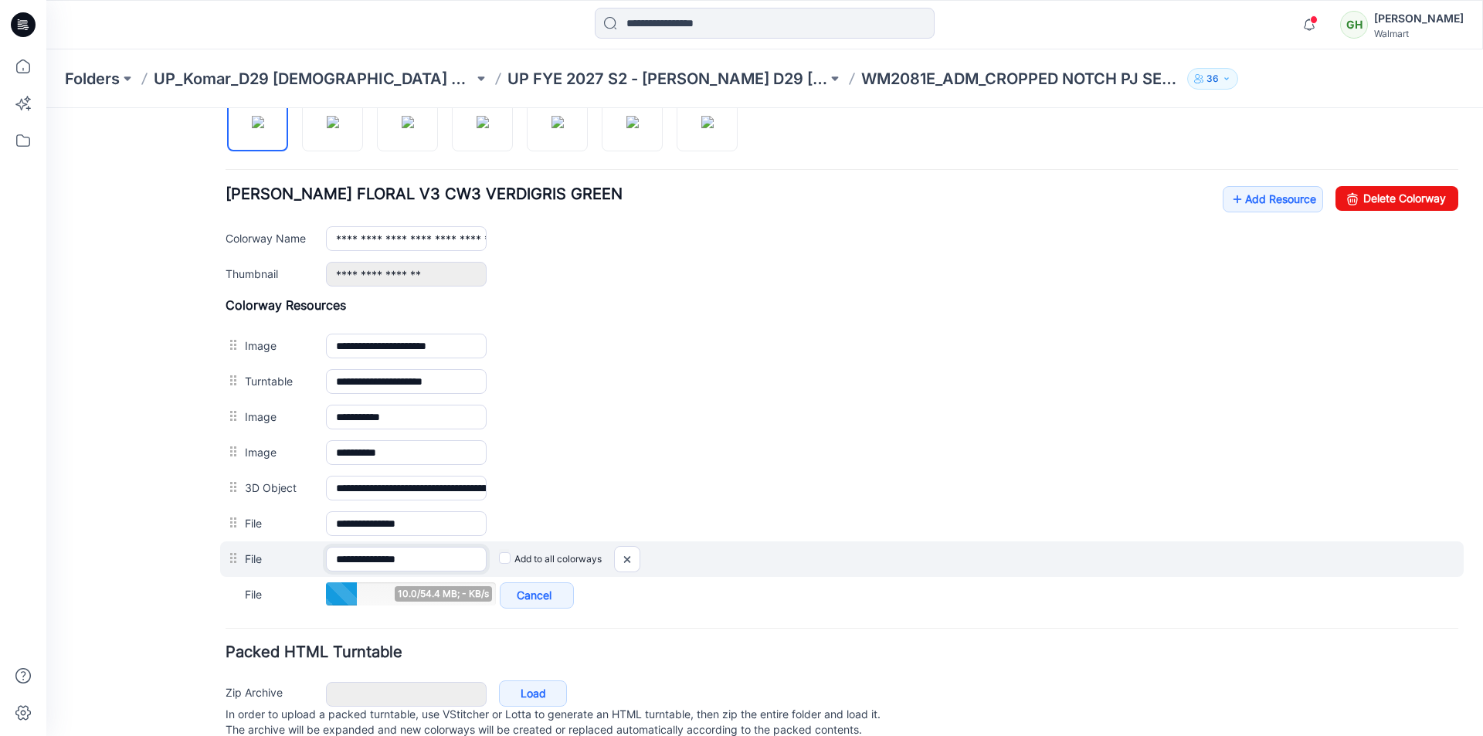
drag, startPoint x: 442, startPoint y: 561, endPoint x: 388, endPoint y: 559, distance: 54.9
click at [388, 559] on input "**********" at bounding box center [406, 559] width 161 height 25
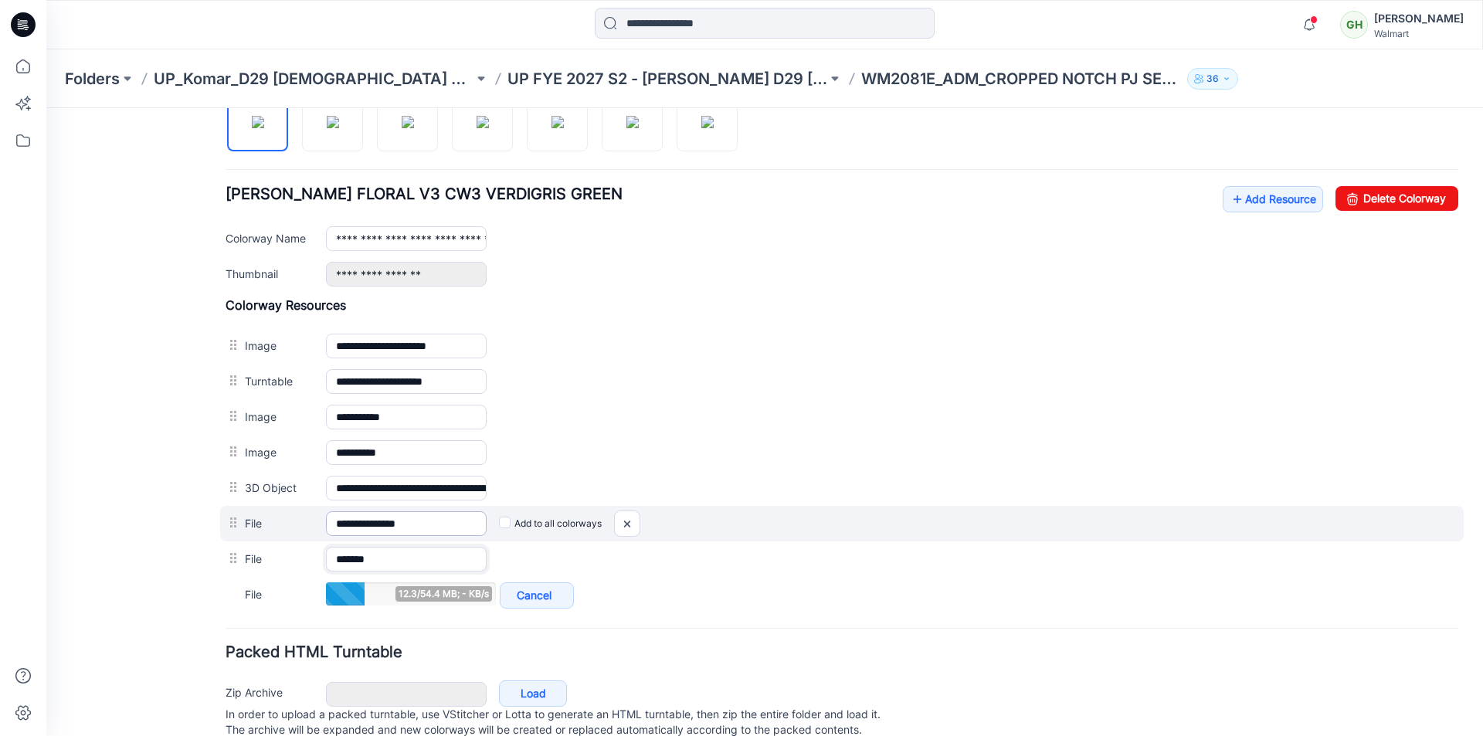
type input "*******"
click at [454, 522] on input "**********" at bounding box center [406, 523] width 161 height 25
drag, startPoint x: 435, startPoint y: 527, endPoint x: 388, endPoint y: 526, distance: 46.4
click at [388, 526] on input "**********" at bounding box center [406, 523] width 161 height 25
type input "*******"
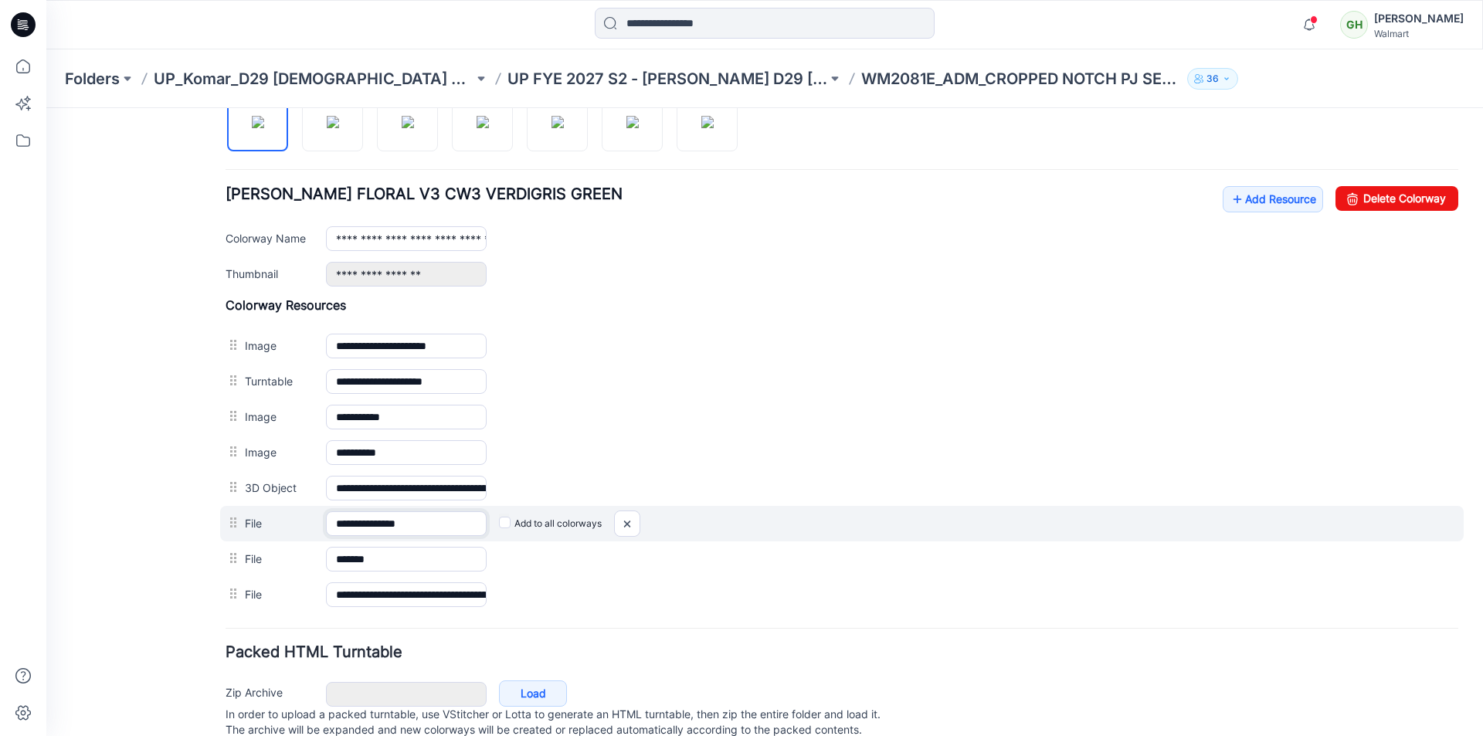
drag, startPoint x: 415, startPoint y: 523, endPoint x: 391, endPoint y: 523, distance: 24.7
click at [391, 523] on input "**********" at bounding box center [406, 523] width 161 height 25
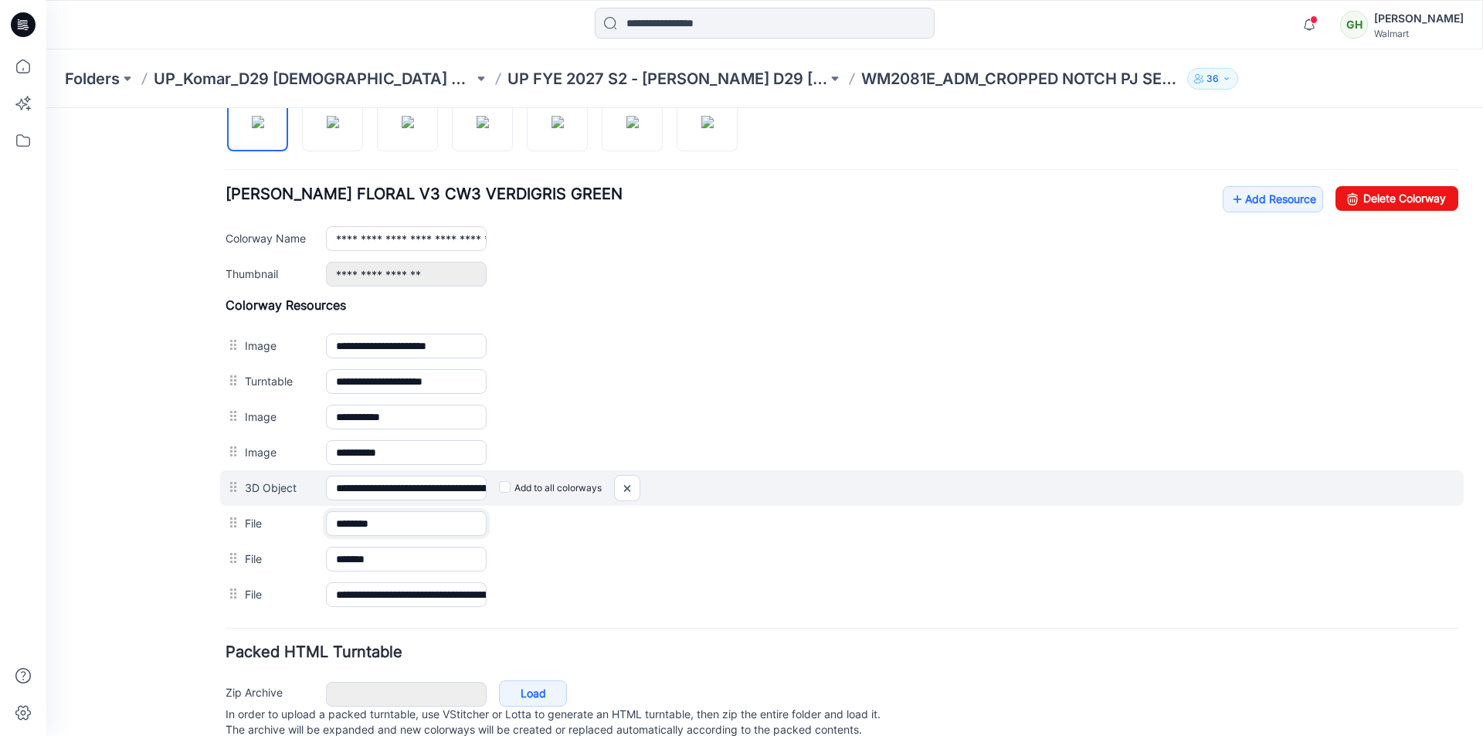
type input "*******"
click at [779, 493] on div "Add to all colorways" at bounding box center [972, 488] width 971 height 25
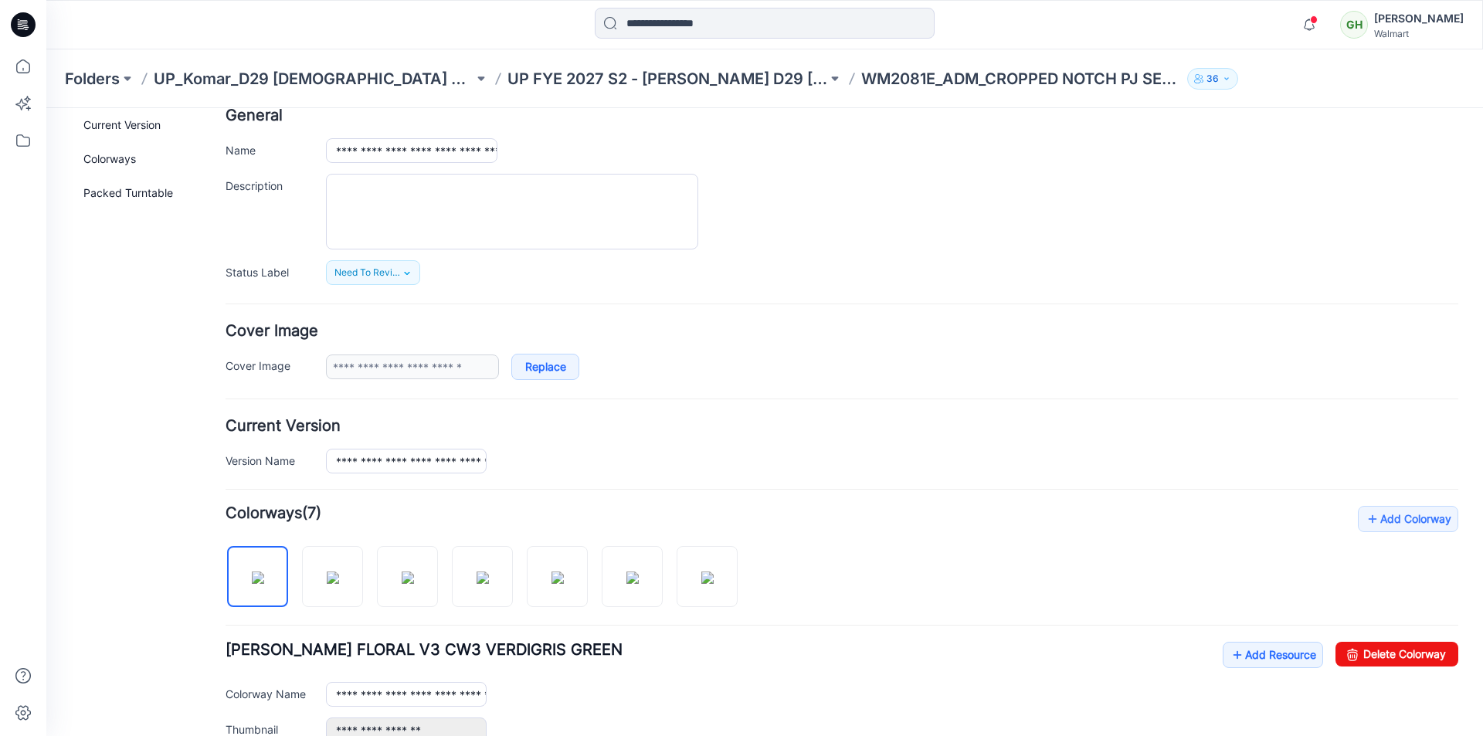
scroll to position [0, 0]
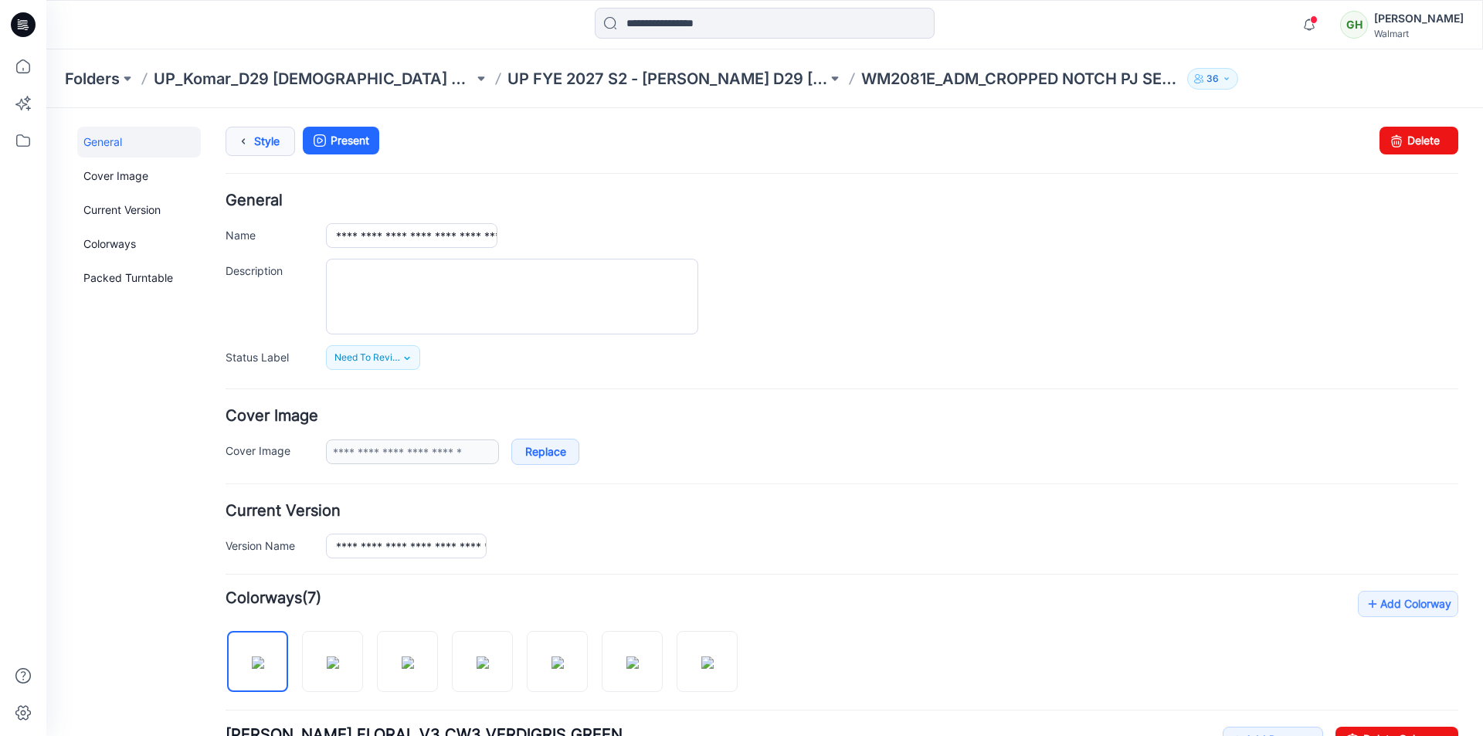
click at [253, 144] on icon at bounding box center [243, 141] width 22 height 28
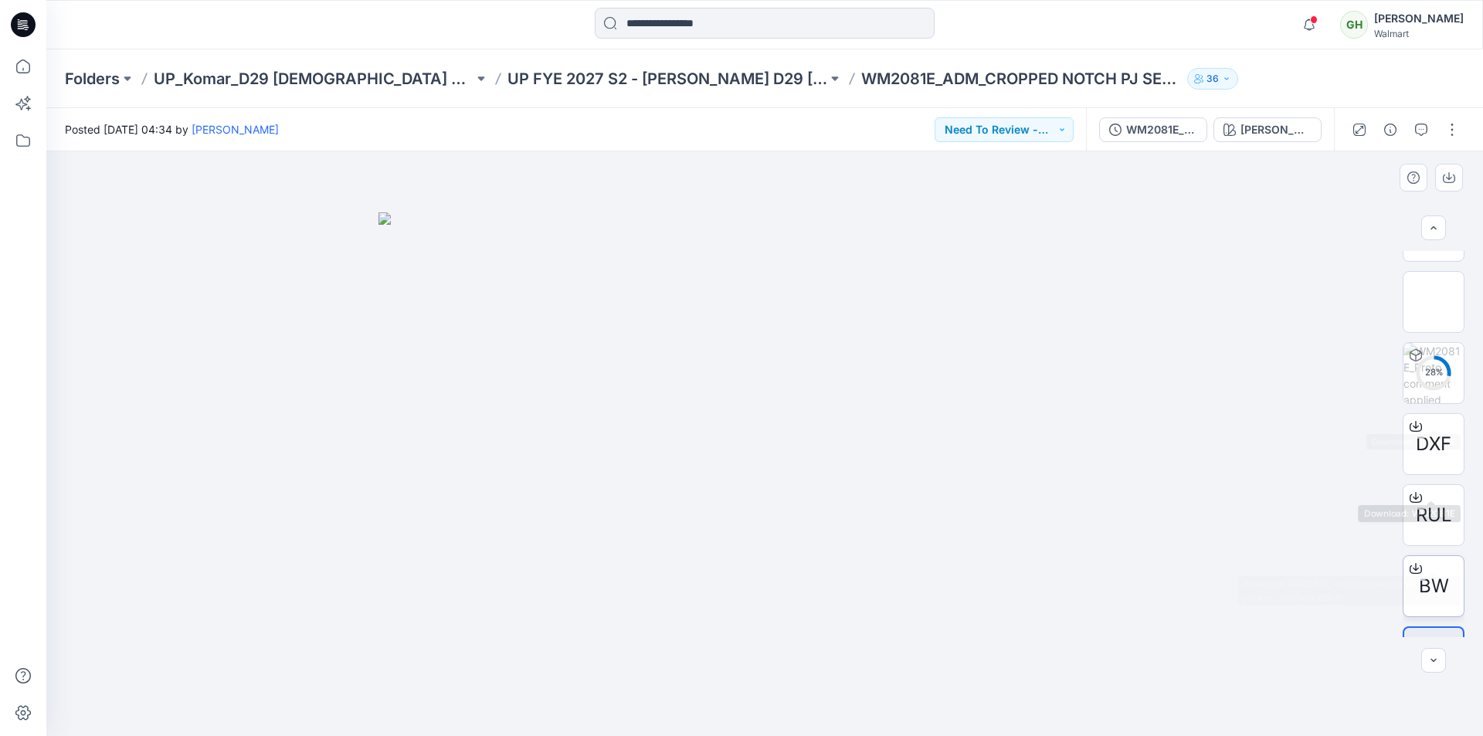
scroll to position [244, 0]
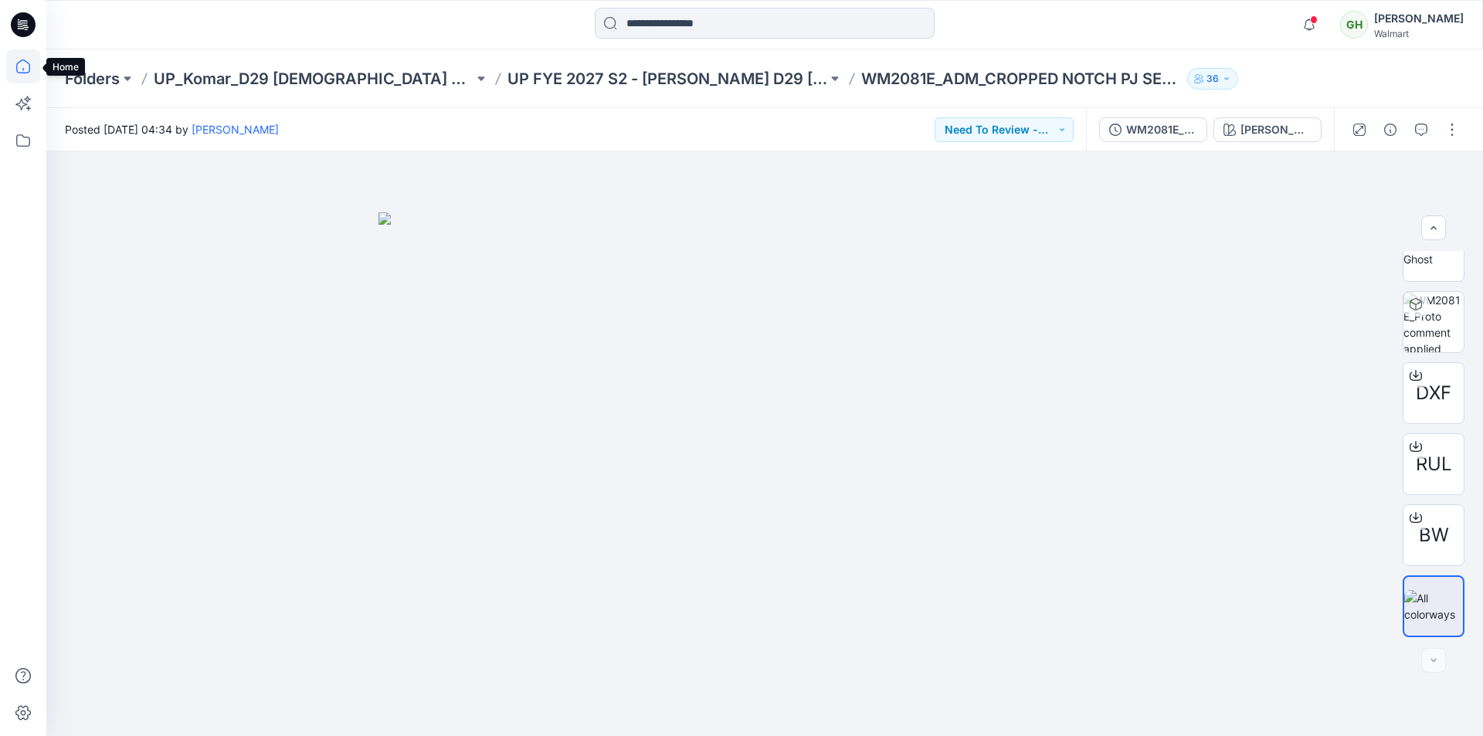
click at [10, 65] on icon at bounding box center [23, 66] width 34 height 34
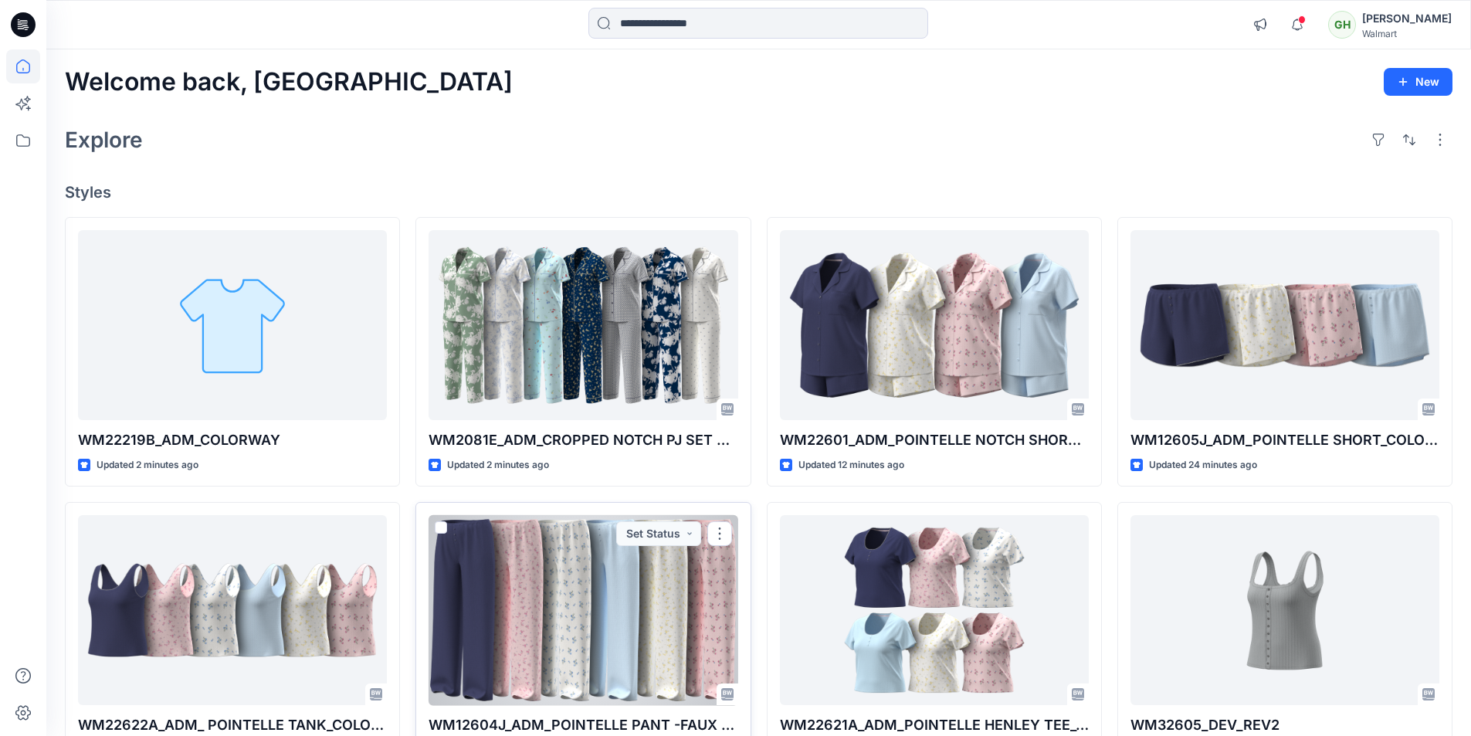
click at [607, 592] on div at bounding box center [583, 610] width 309 height 191
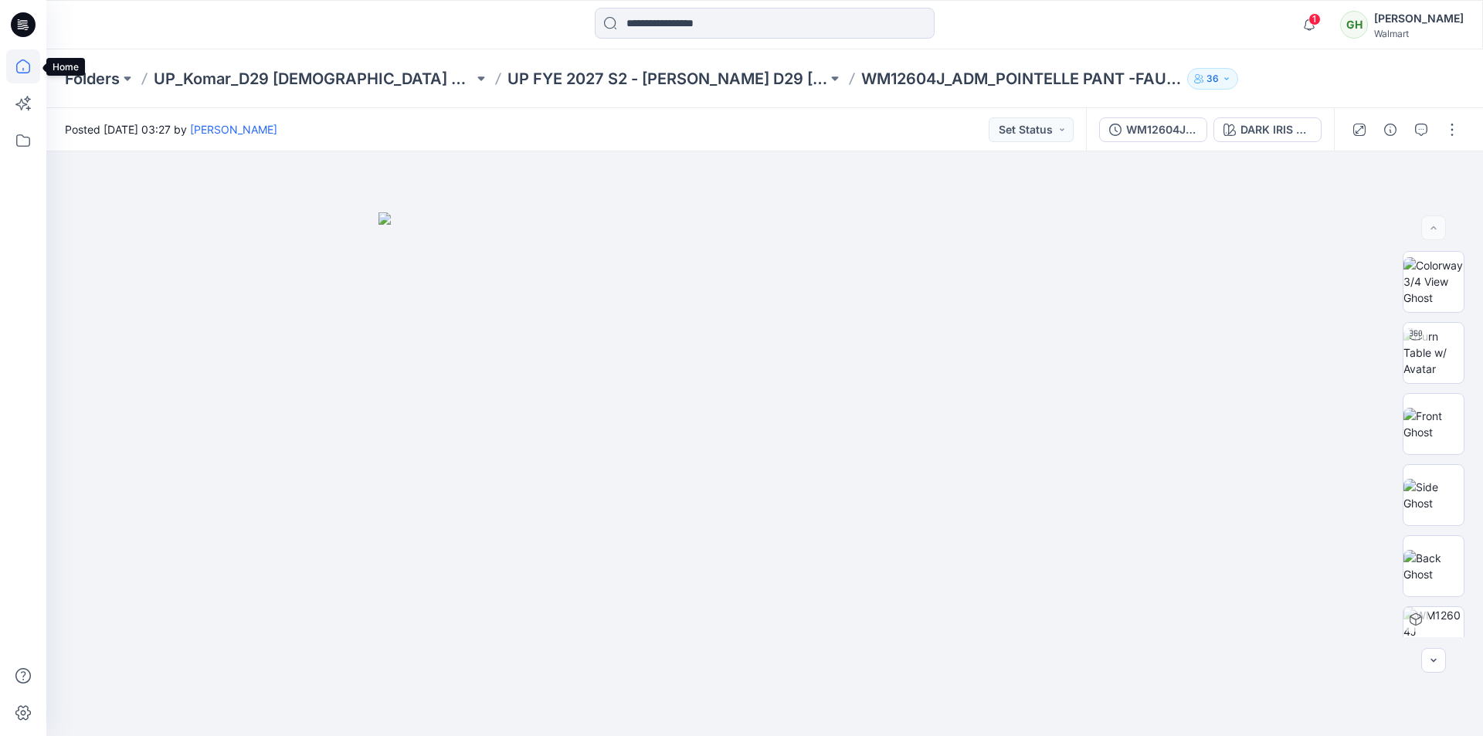
click at [14, 69] on icon at bounding box center [23, 66] width 34 height 34
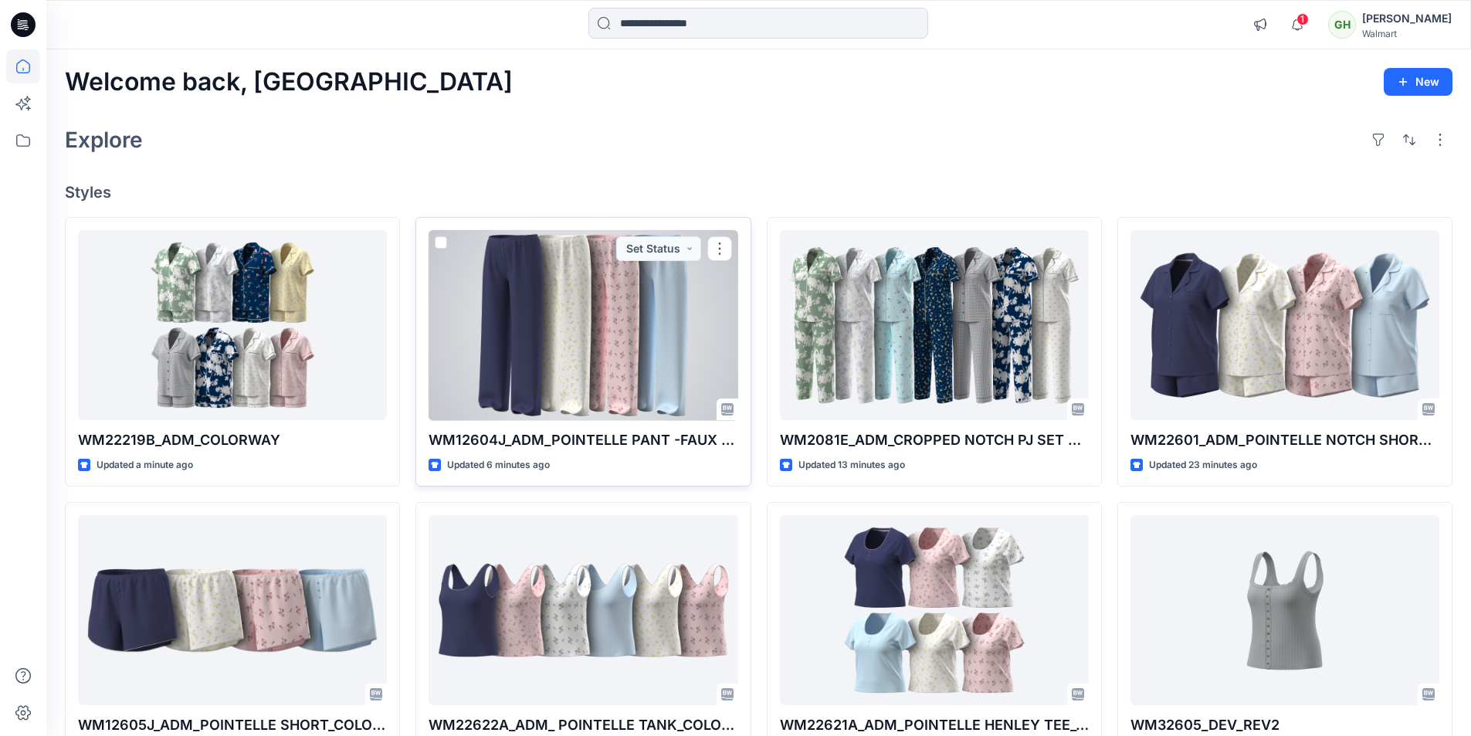
click at [558, 352] on div at bounding box center [583, 325] width 309 height 191
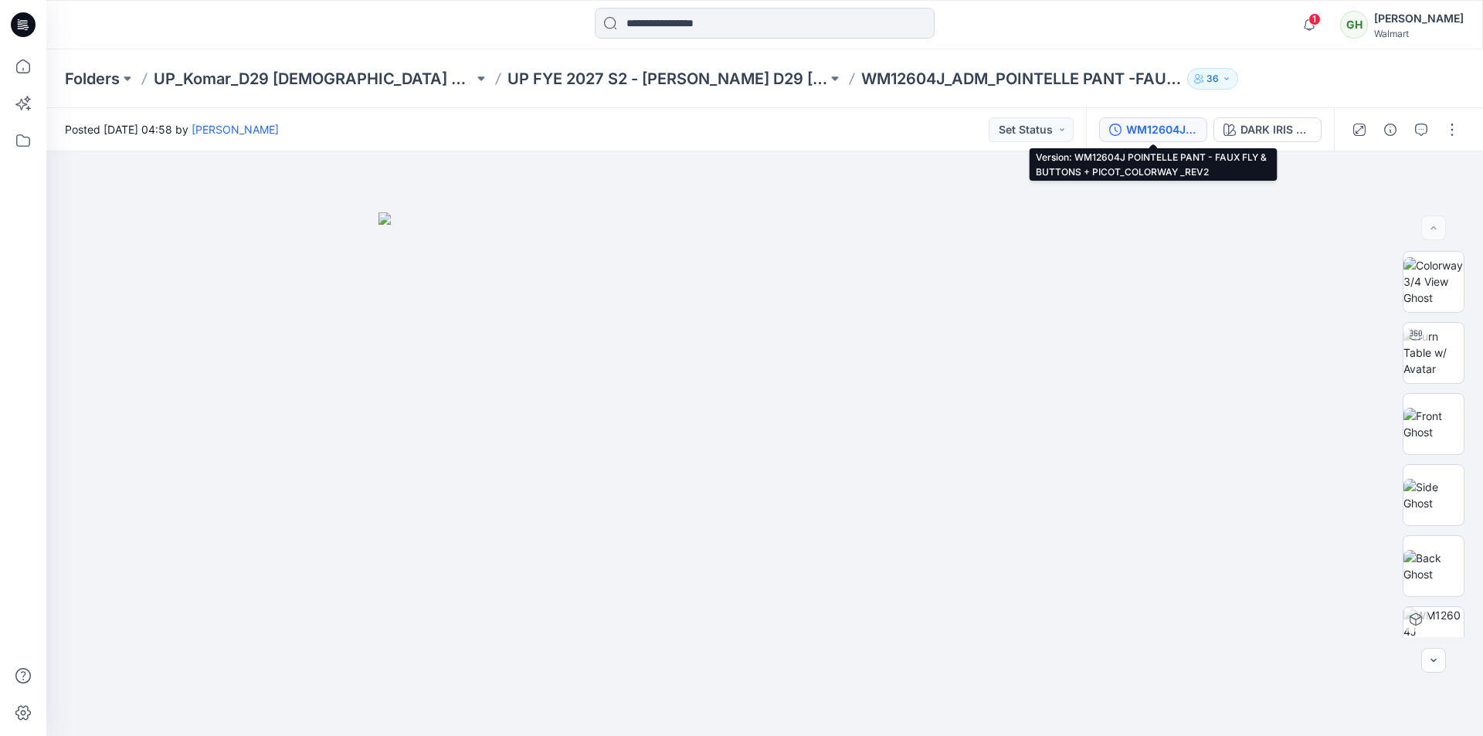
click at [1171, 134] on div "WM12604J POINTELLE PANT - FAUX FLY & BUTTONS + PICOT_COLORWAY _REV2" at bounding box center [1161, 129] width 71 height 17
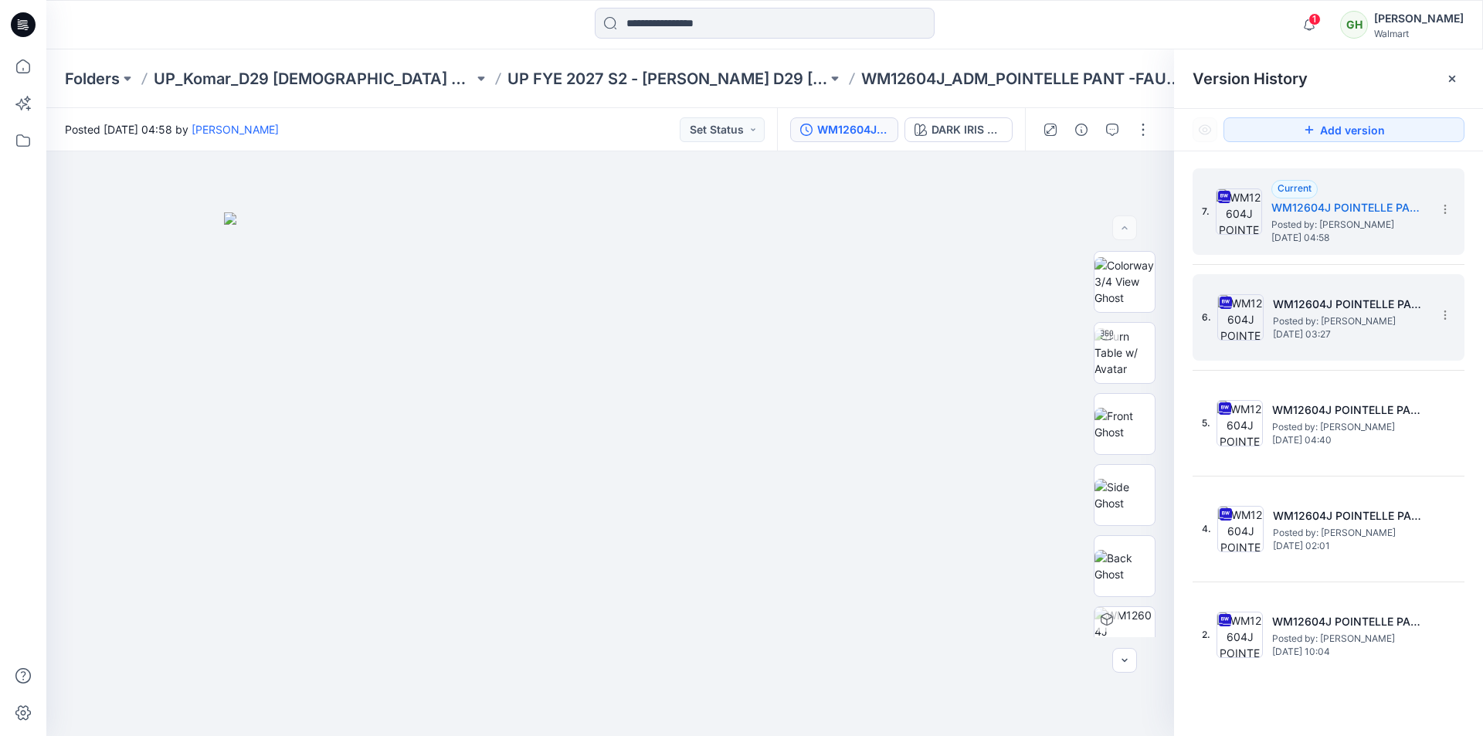
click at [1316, 306] on h5 "WM12604J POINTELLE PANT - FAUX FLY & BUTTONS + PICOT_COLORWAY _REV1" at bounding box center [1350, 304] width 154 height 19
click at [1294, 209] on h5 "WM12604J POINTELLE PANT - FAUX FLY & BUTTONS + PICOT_COLORWAY _REV2" at bounding box center [1348, 207] width 154 height 19
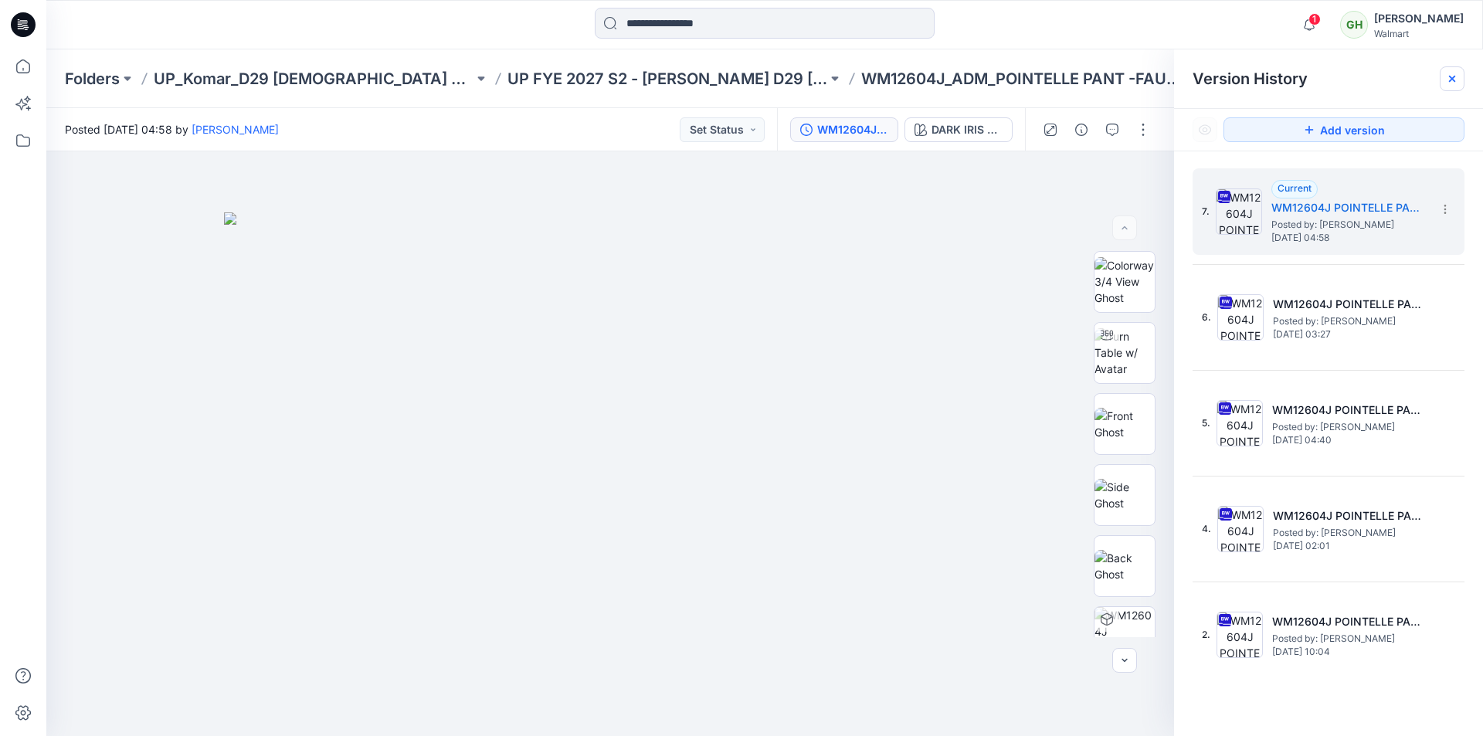
click at [1452, 77] on icon at bounding box center [1452, 79] width 12 height 12
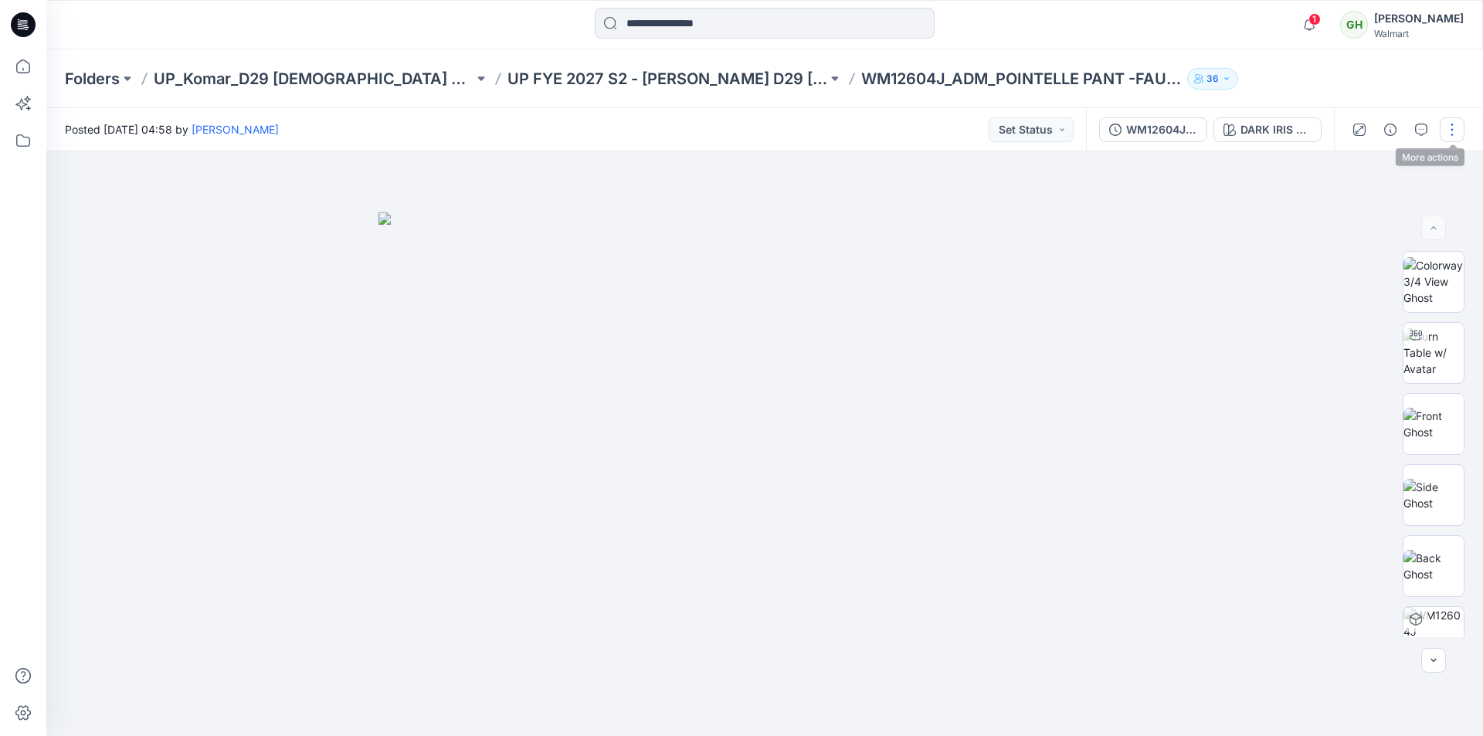
click at [1452, 127] on button "button" at bounding box center [1451, 129] width 25 height 25
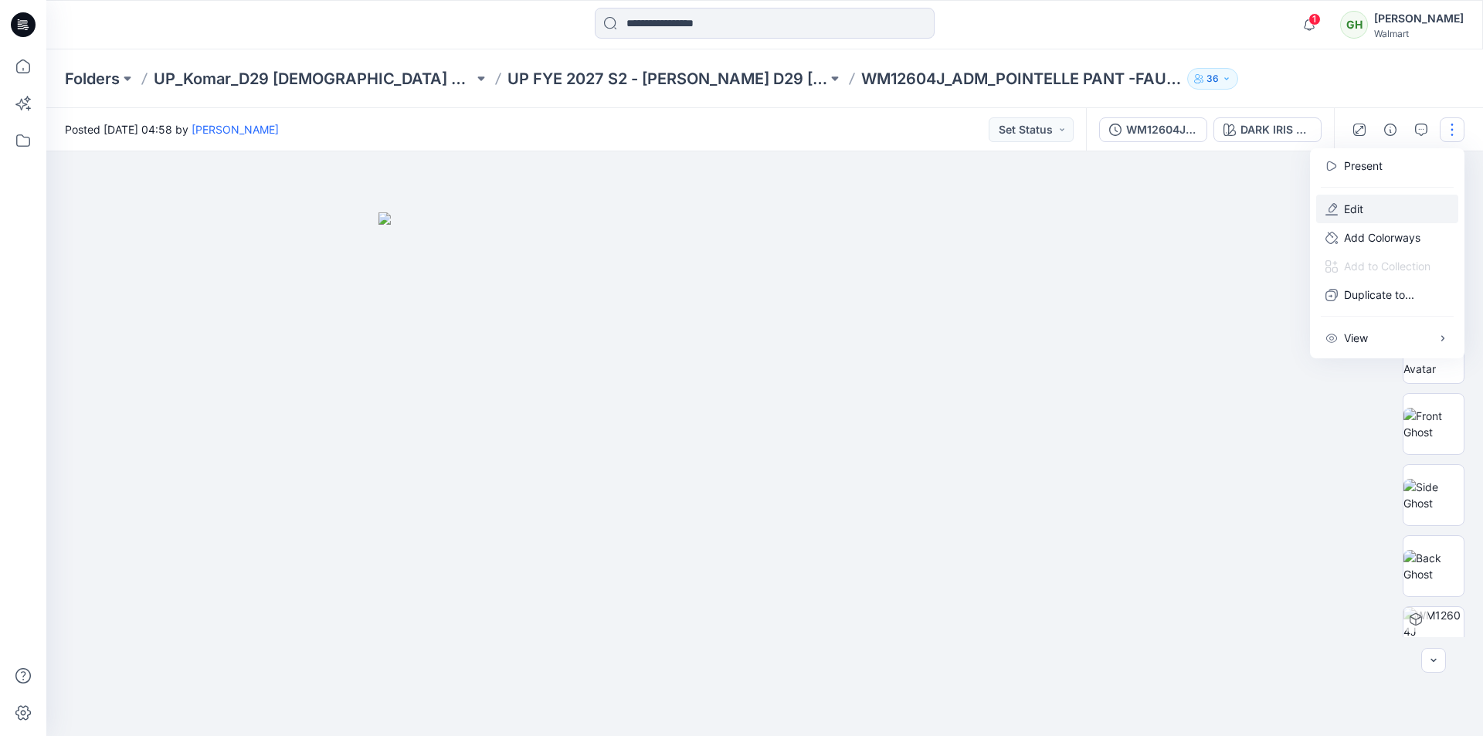
click at [1360, 213] on p "Edit" at bounding box center [1353, 209] width 19 height 16
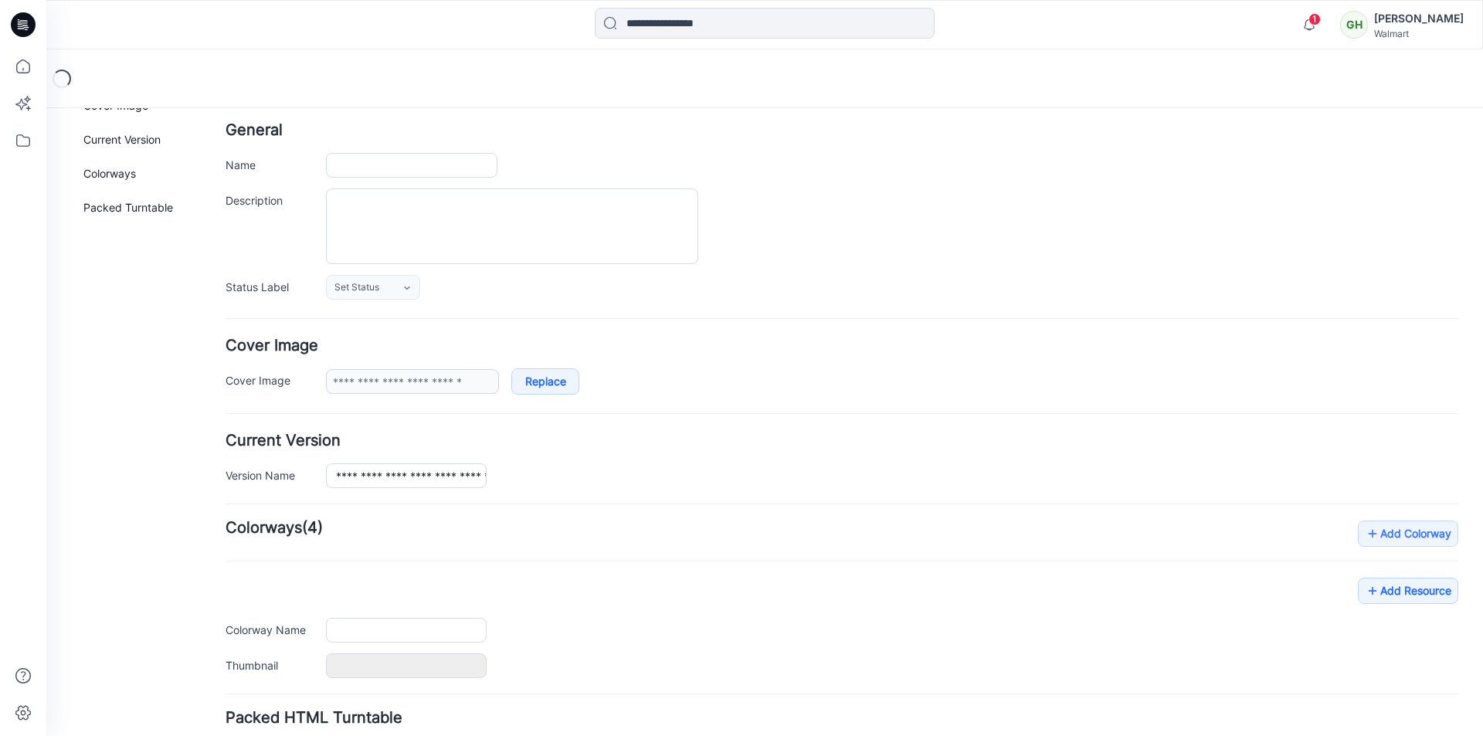
type input "**********"
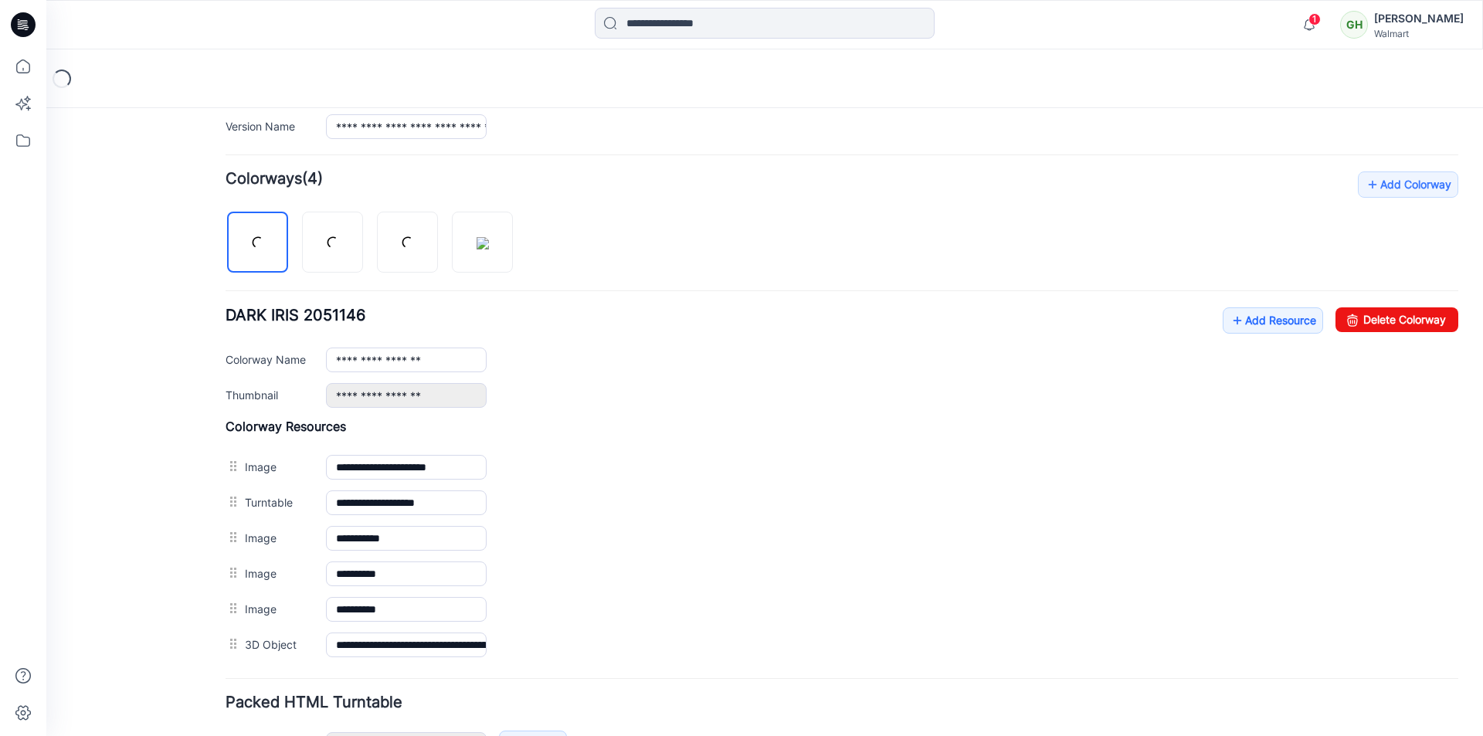
scroll to position [421, 0]
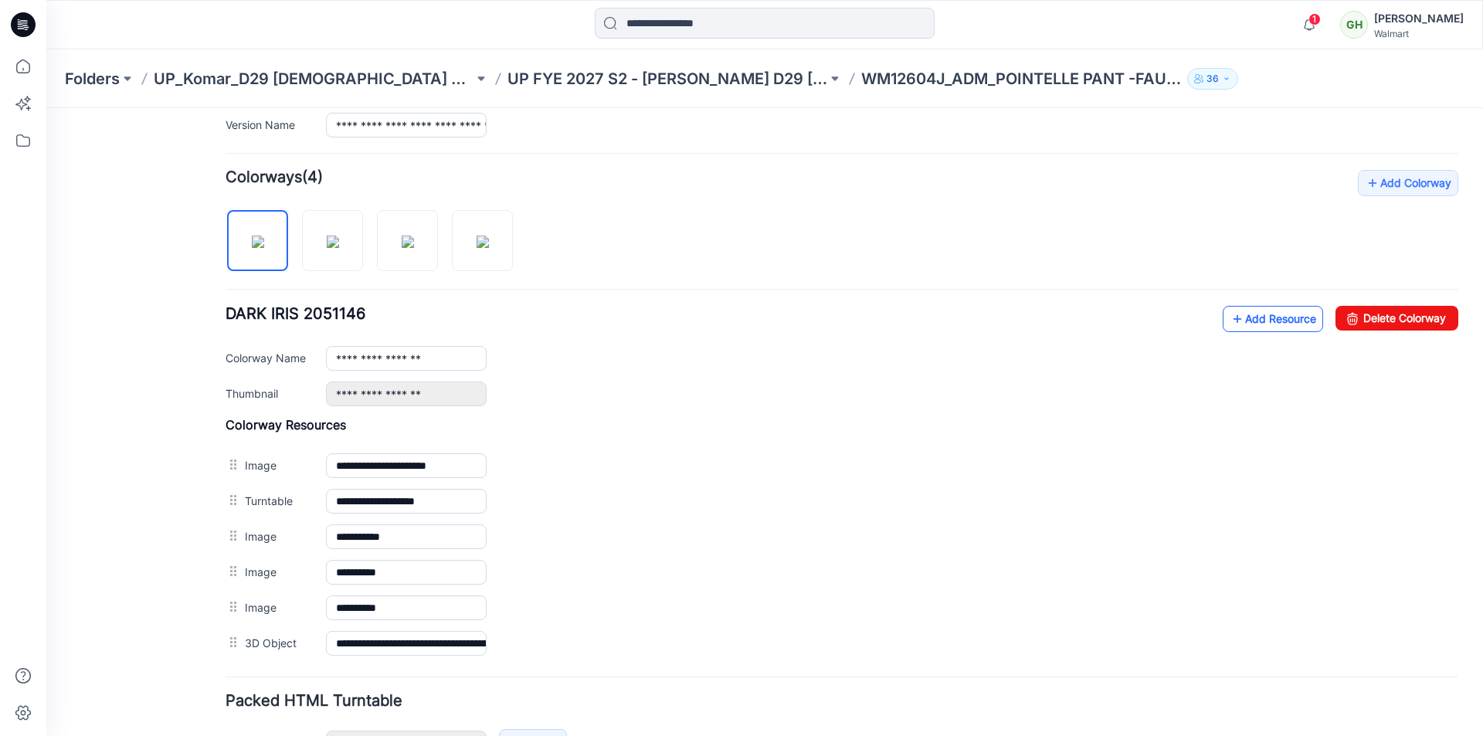
click at [1235, 327] on link "Add Resource" at bounding box center [1272, 319] width 100 height 26
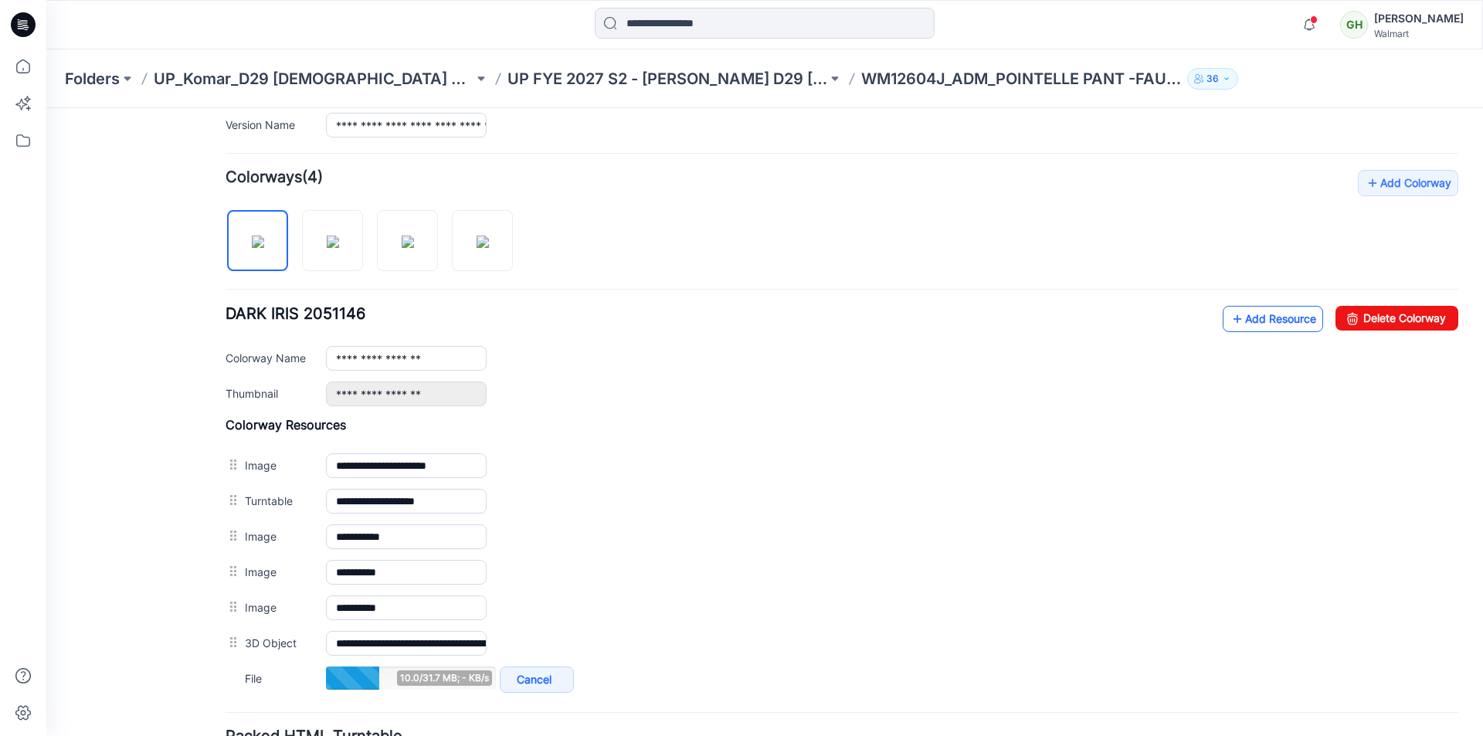
click at [1241, 318] on link "Add Resource" at bounding box center [1272, 319] width 100 height 26
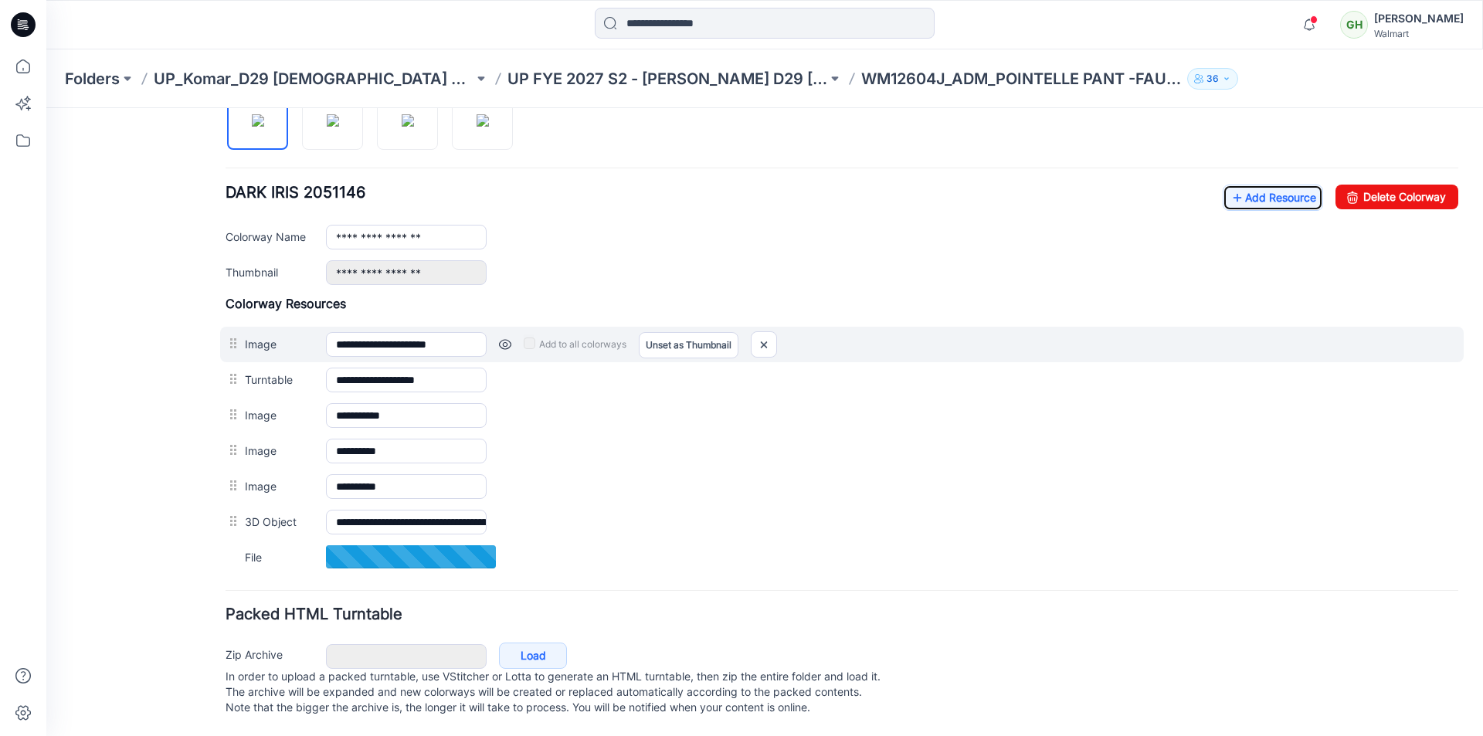
scroll to position [558, 0]
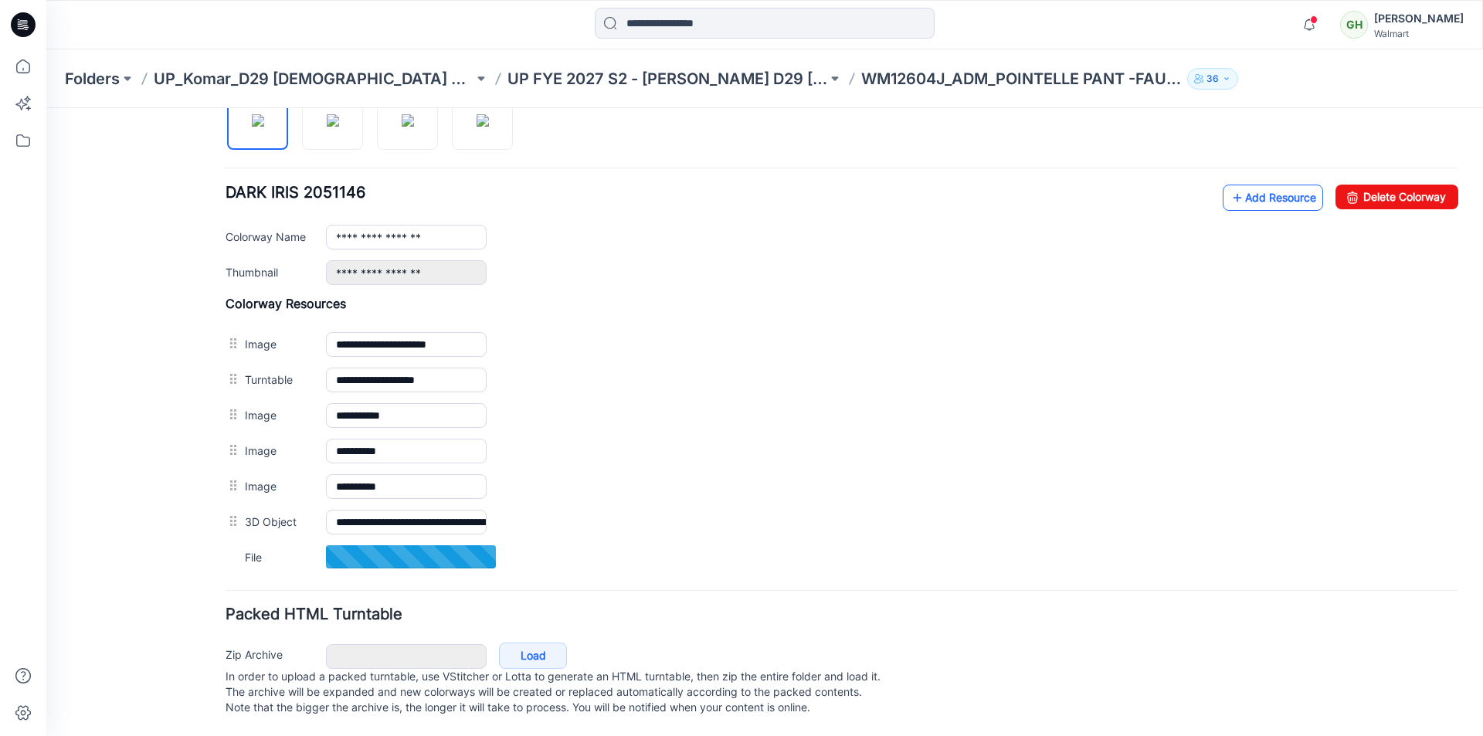
click at [1261, 185] on link "Add Resource" at bounding box center [1272, 198] width 100 height 26
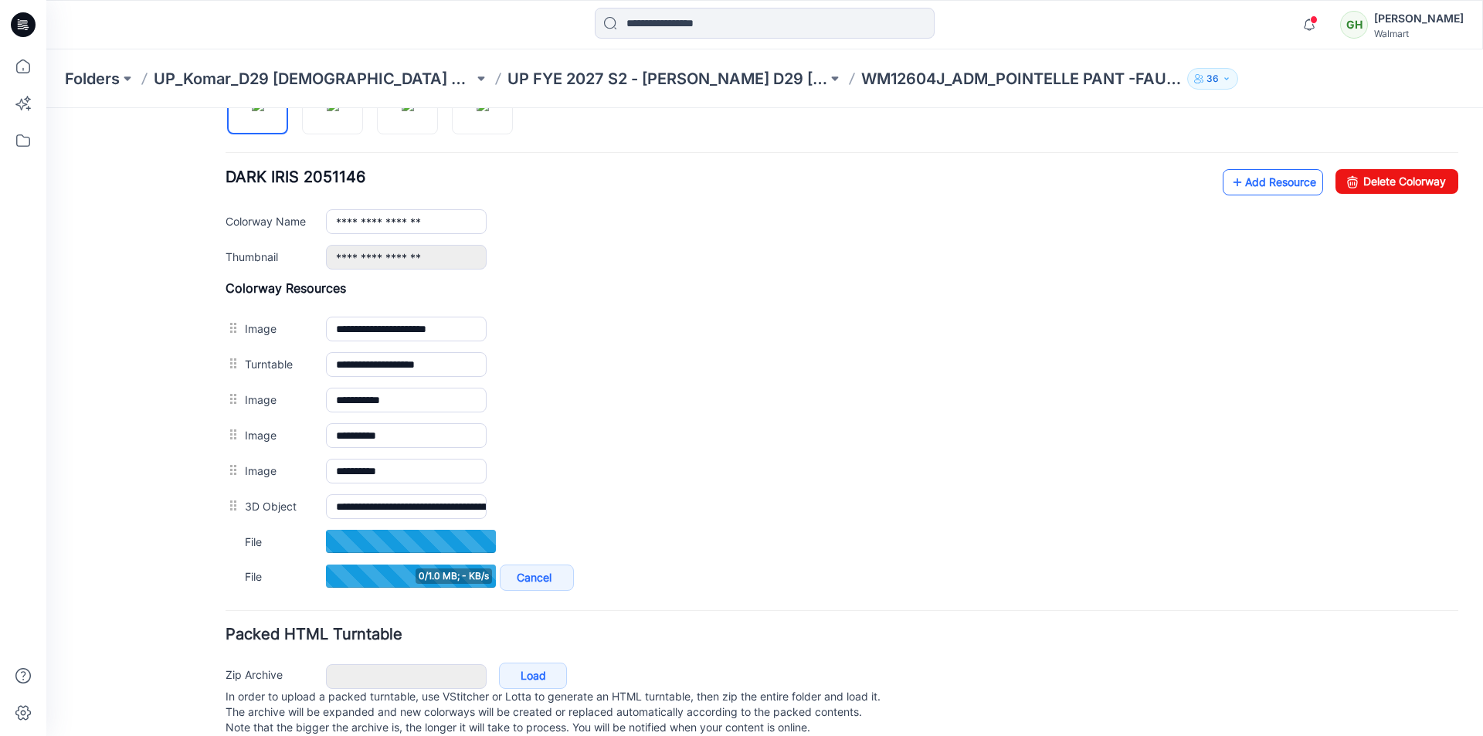
click at [1246, 186] on link "Add Resource" at bounding box center [1272, 182] width 100 height 26
click at [1255, 181] on link "Add Resource" at bounding box center [1272, 182] width 100 height 26
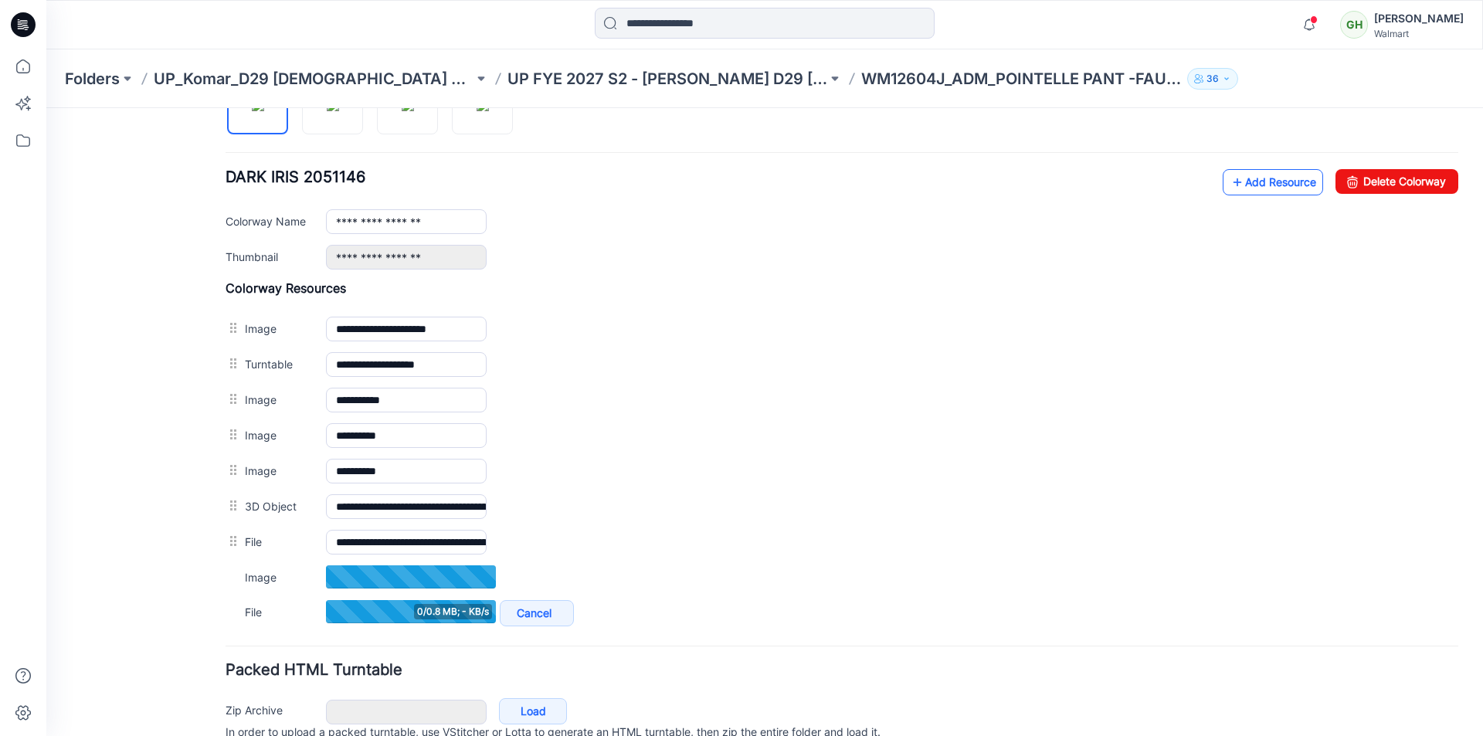
click at [1258, 180] on link "Add Resource" at bounding box center [1272, 182] width 100 height 26
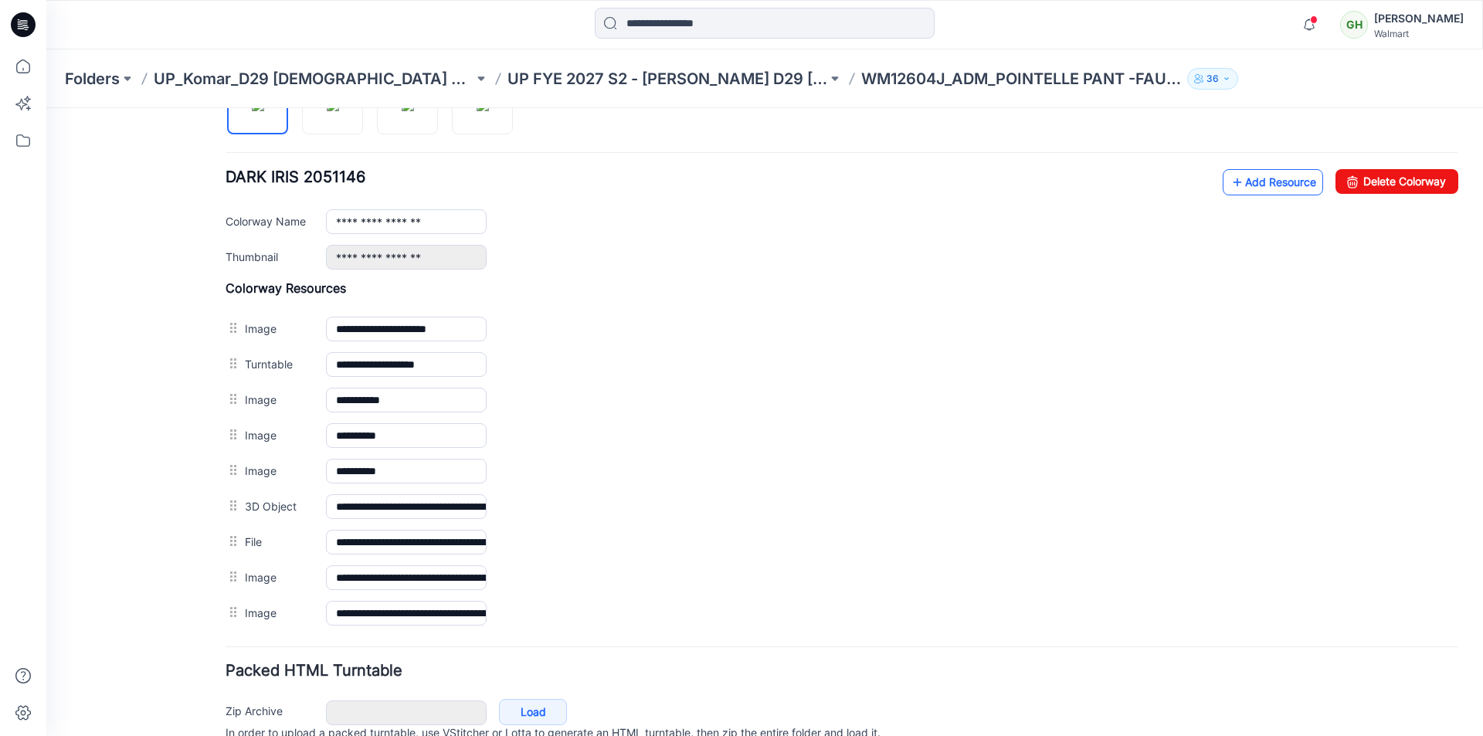
click at [1253, 179] on link "Add Resource" at bounding box center [1272, 182] width 100 height 26
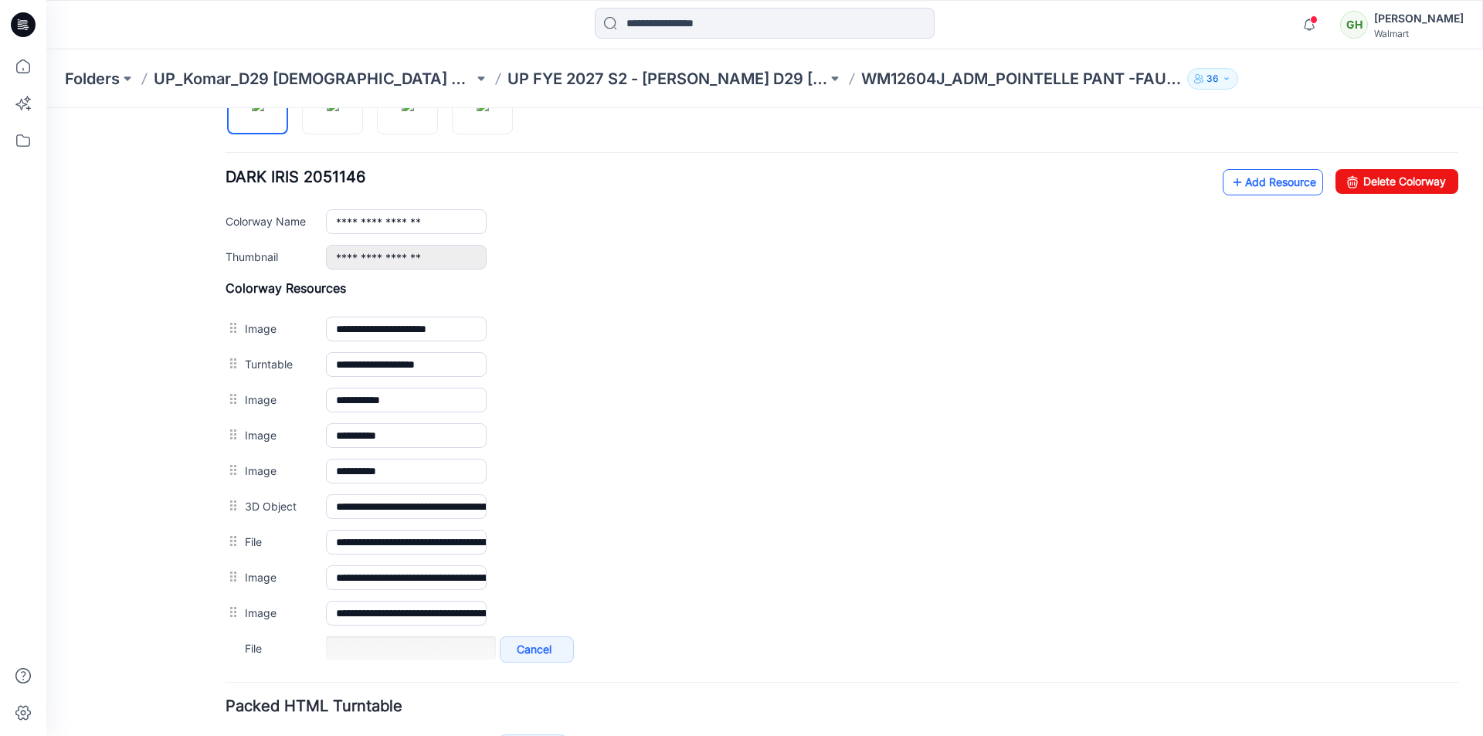
click at [1250, 183] on link "Add Resource" at bounding box center [1272, 182] width 100 height 26
click at [1237, 182] on link "Add Resource" at bounding box center [1272, 182] width 100 height 26
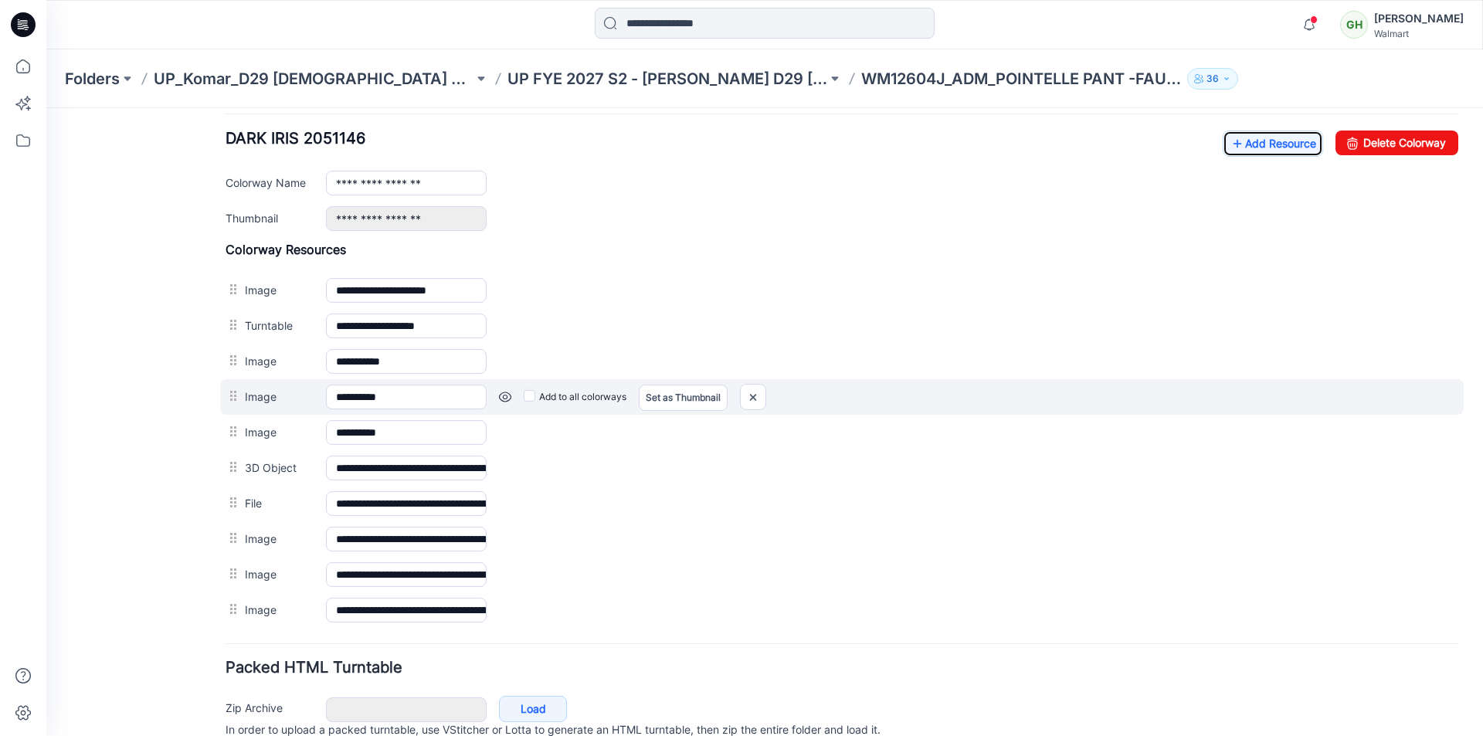
scroll to position [635, 0]
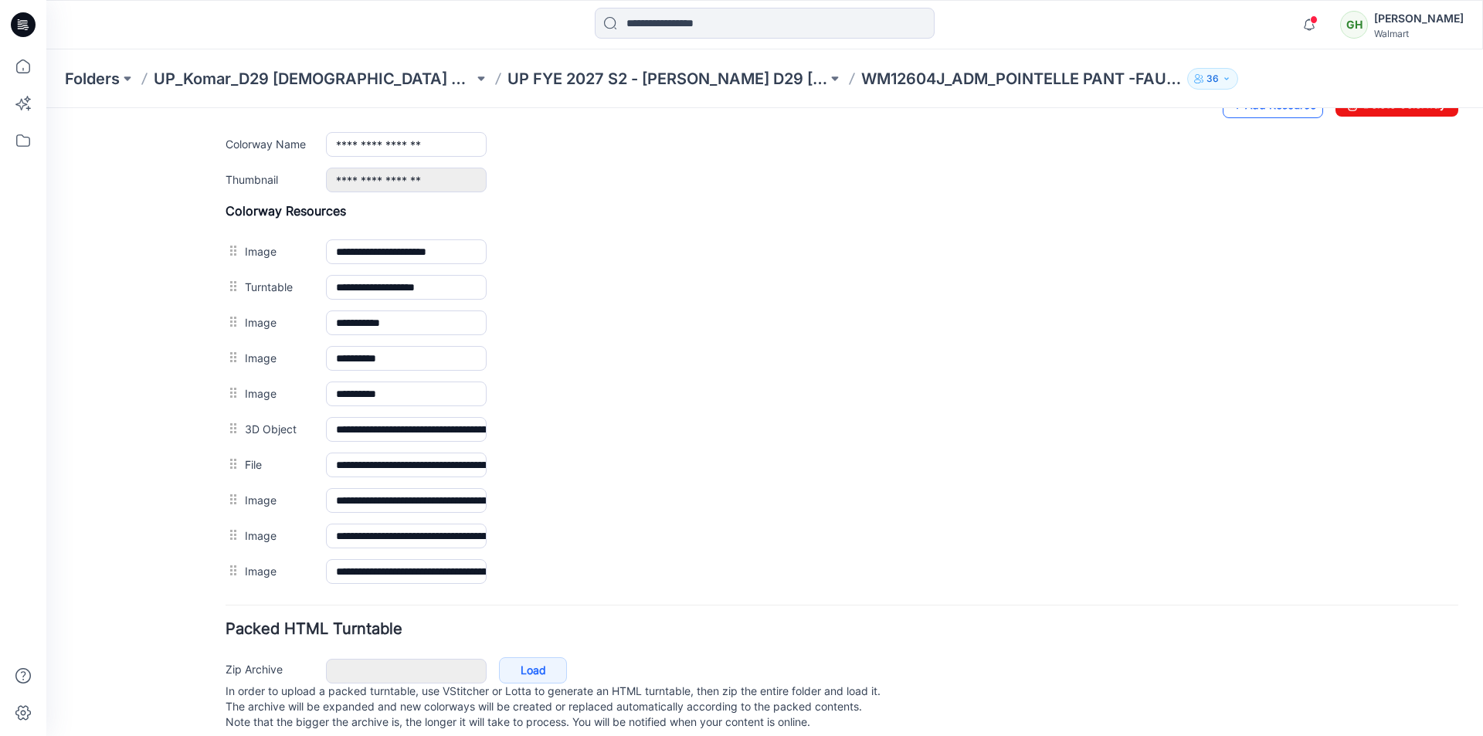
click at [1256, 114] on link "Add Resource" at bounding box center [1272, 105] width 100 height 26
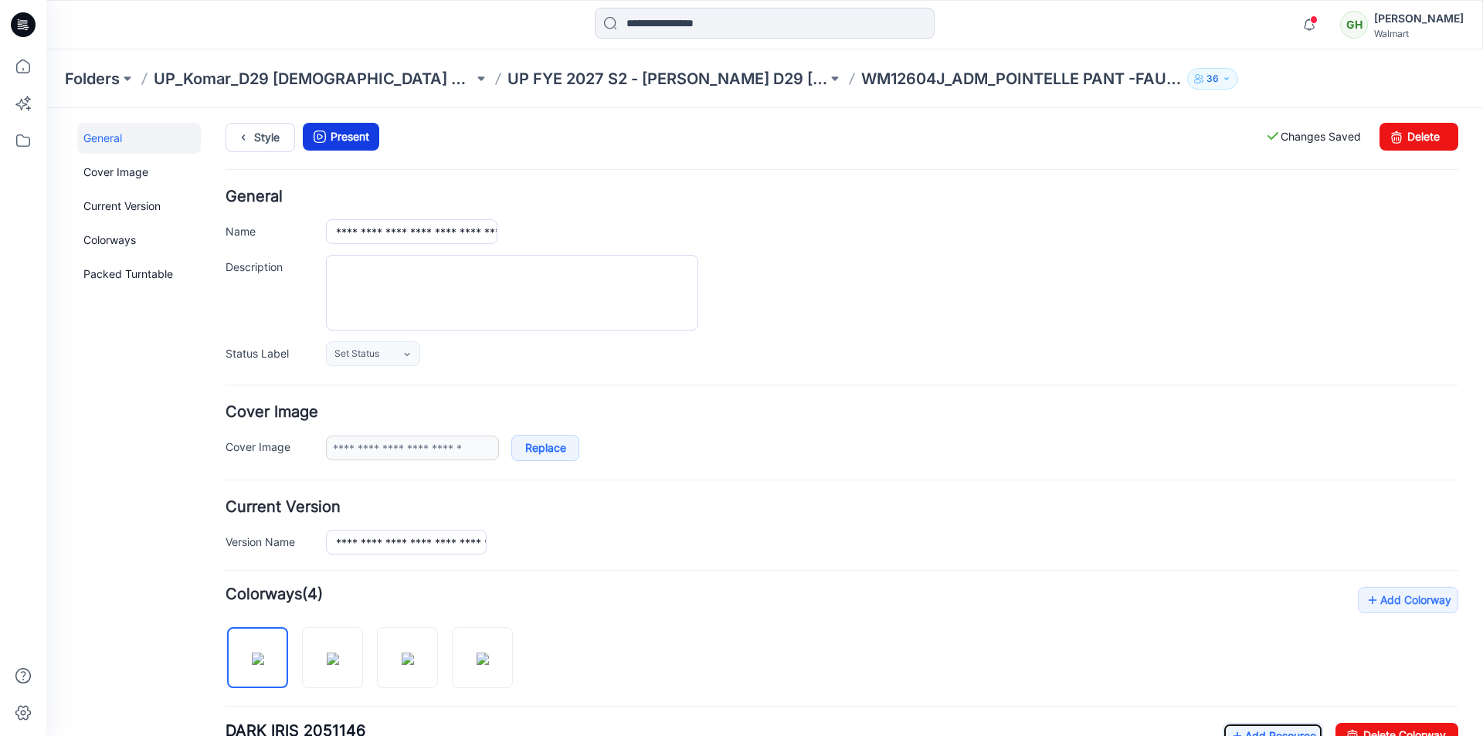
scroll to position [0, 0]
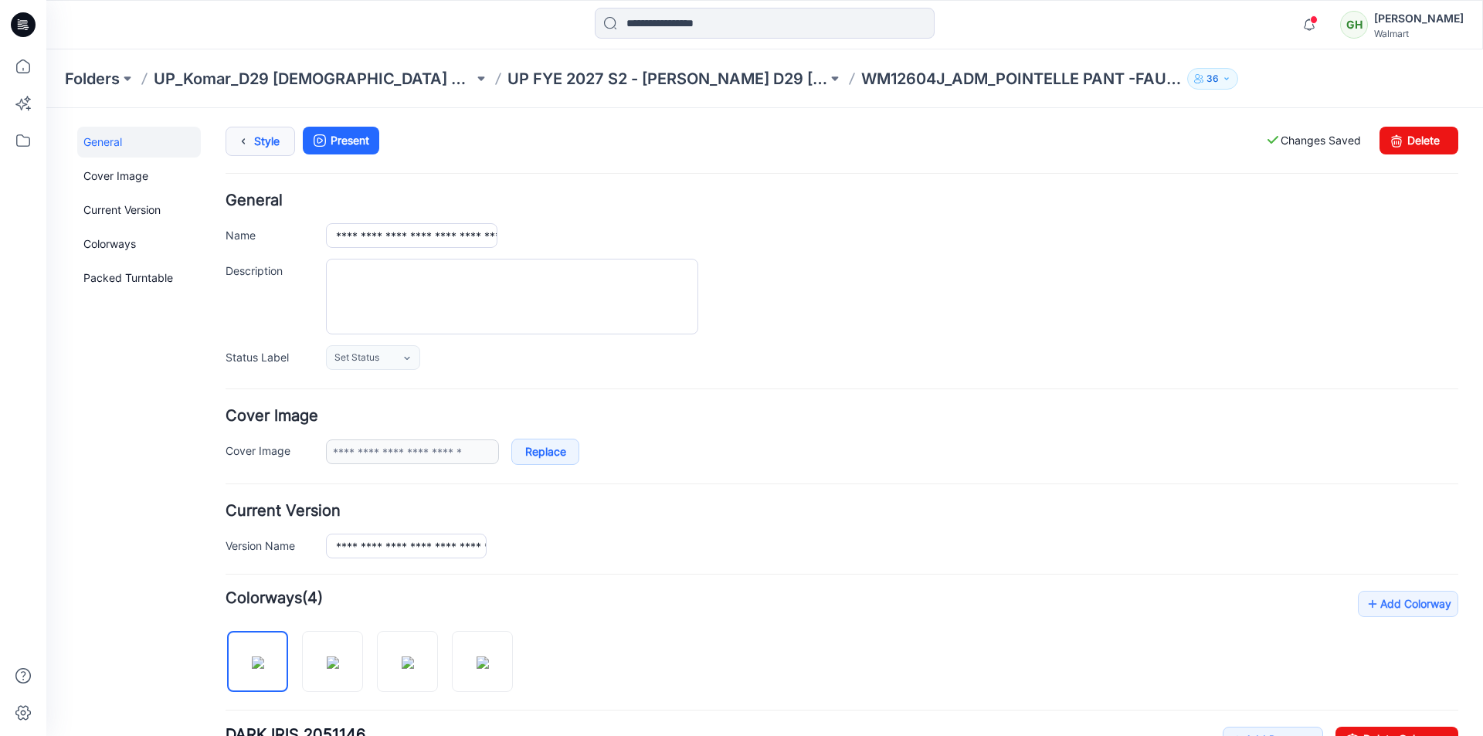
click at [259, 138] on link "Style" at bounding box center [260, 141] width 70 height 29
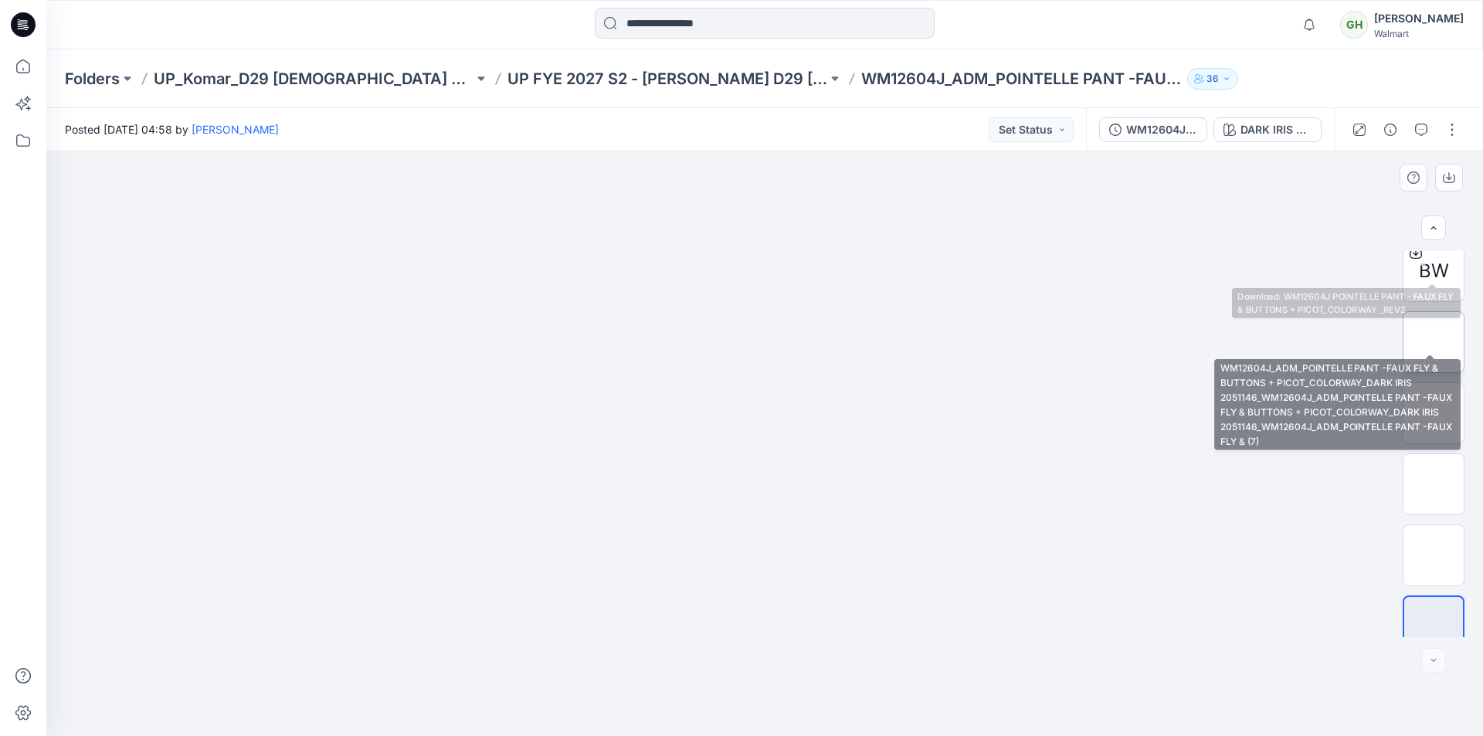
scroll to position [457, 0]
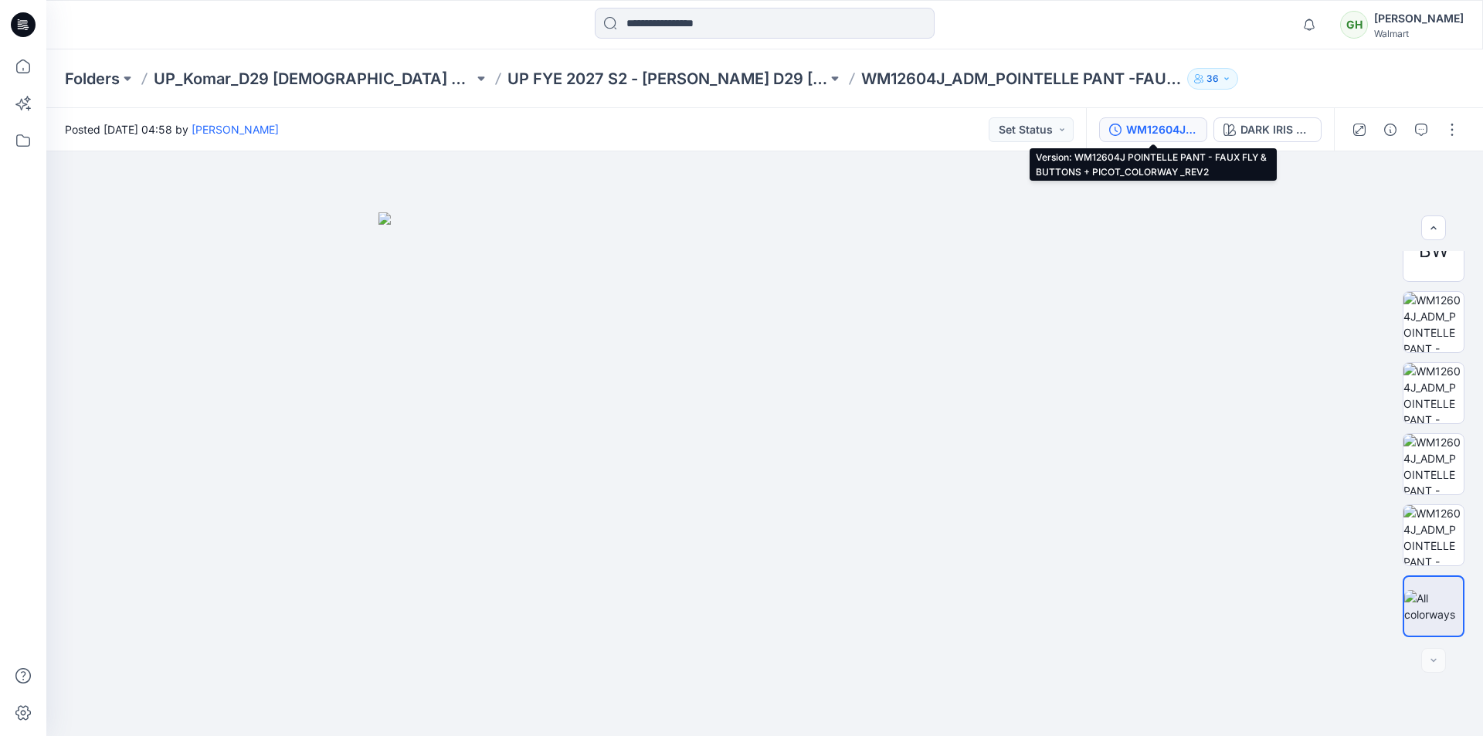
click at [1150, 124] on div "WM12604J POINTELLE PANT - FAUX FLY & BUTTONS + PICOT_COLORWAY _REV2" at bounding box center [1161, 129] width 71 height 17
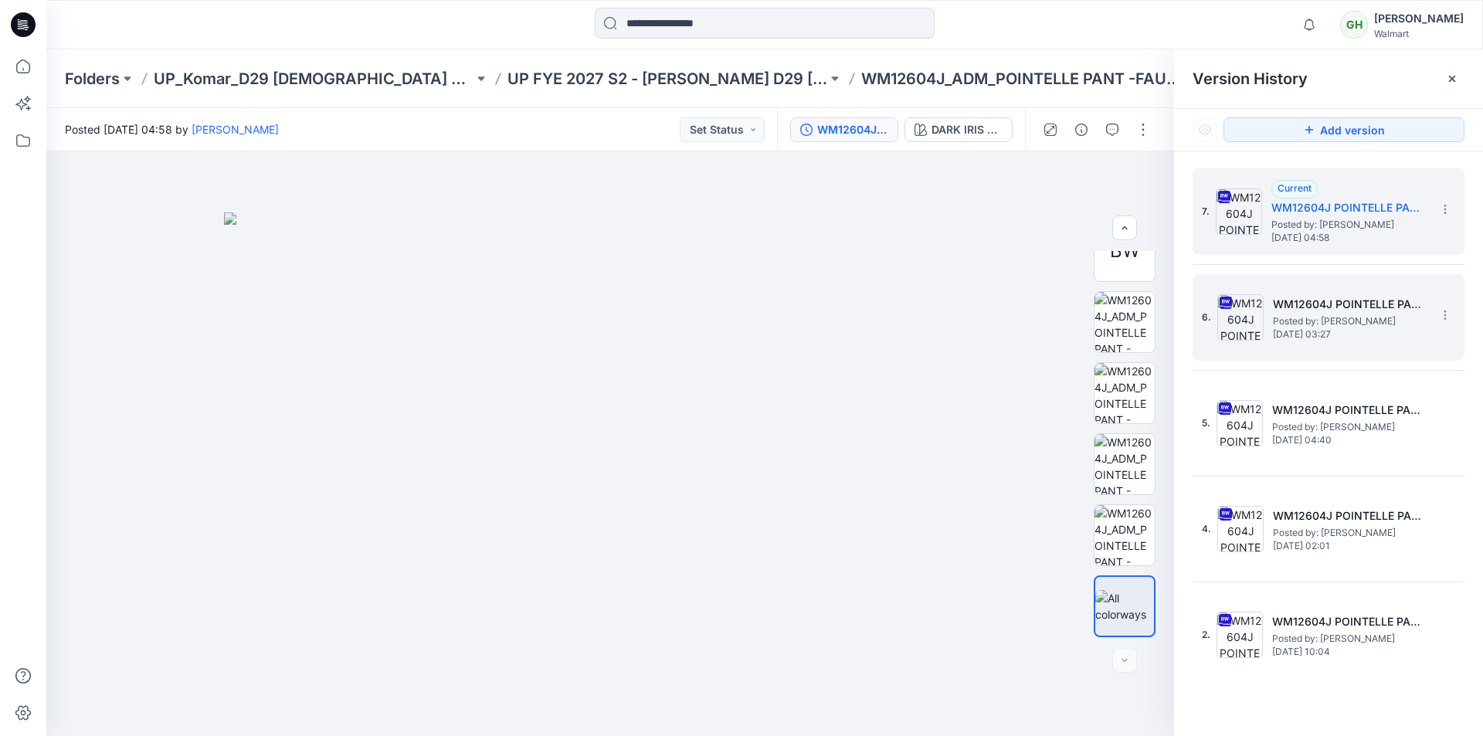
click at [1331, 319] on span "Posted by: [PERSON_NAME]" at bounding box center [1350, 321] width 154 height 15
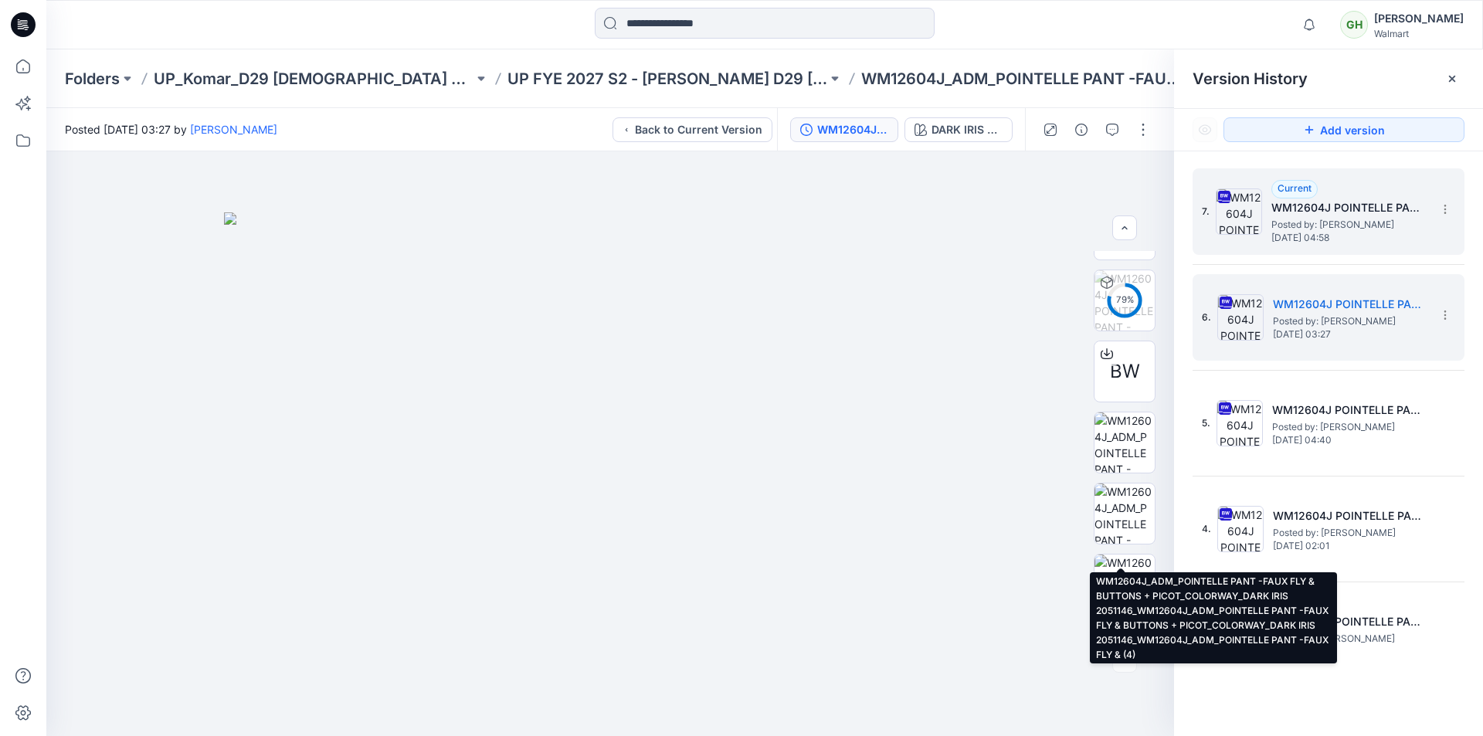
scroll to position [225, 0]
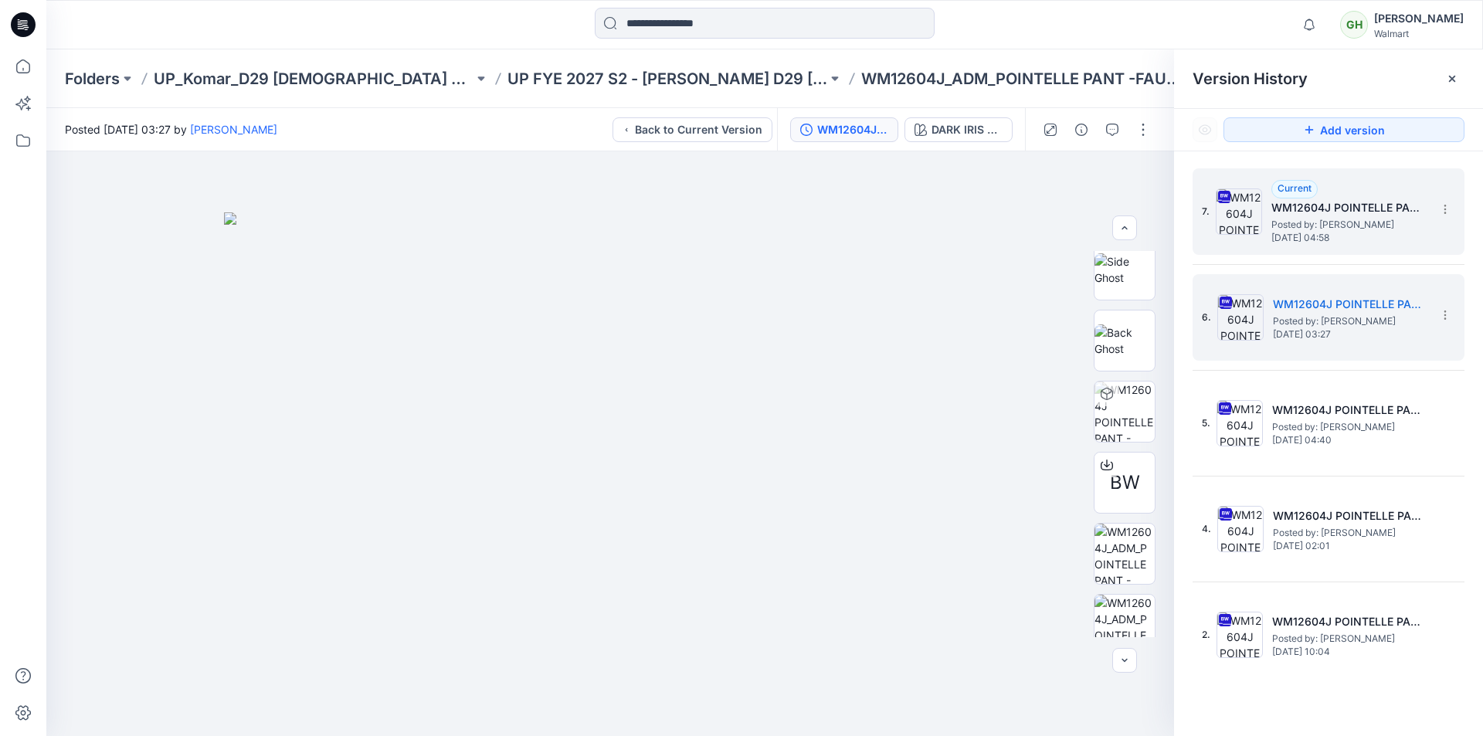
drag, startPoint x: 1315, startPoint y: 220, endPoint x: 1314, endPoint y: 229, distance: 9.3
click at [1314, 225] on span "Posted by: [PERSON_NAME]" at bounding box center [1348, 224] width 154 height 15
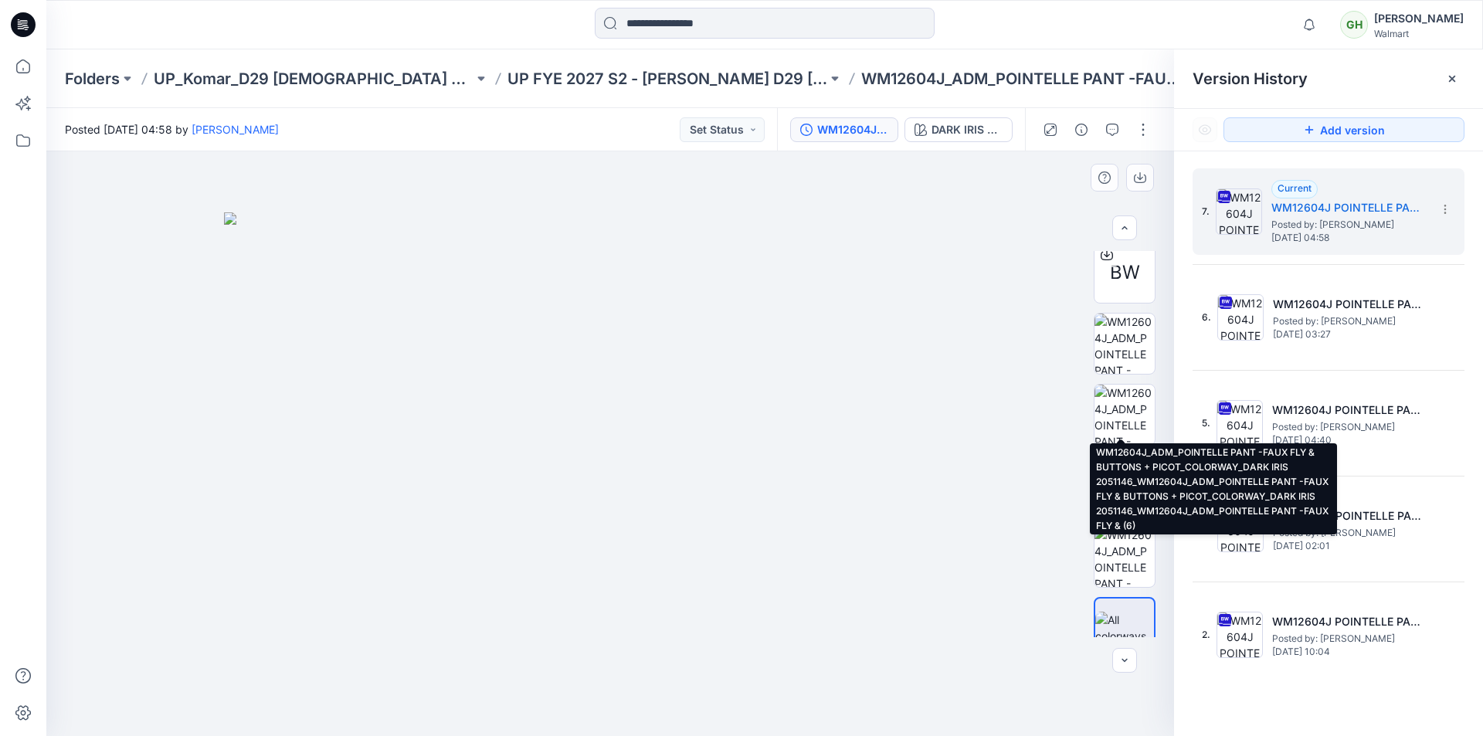
scroll to position [457, 0]
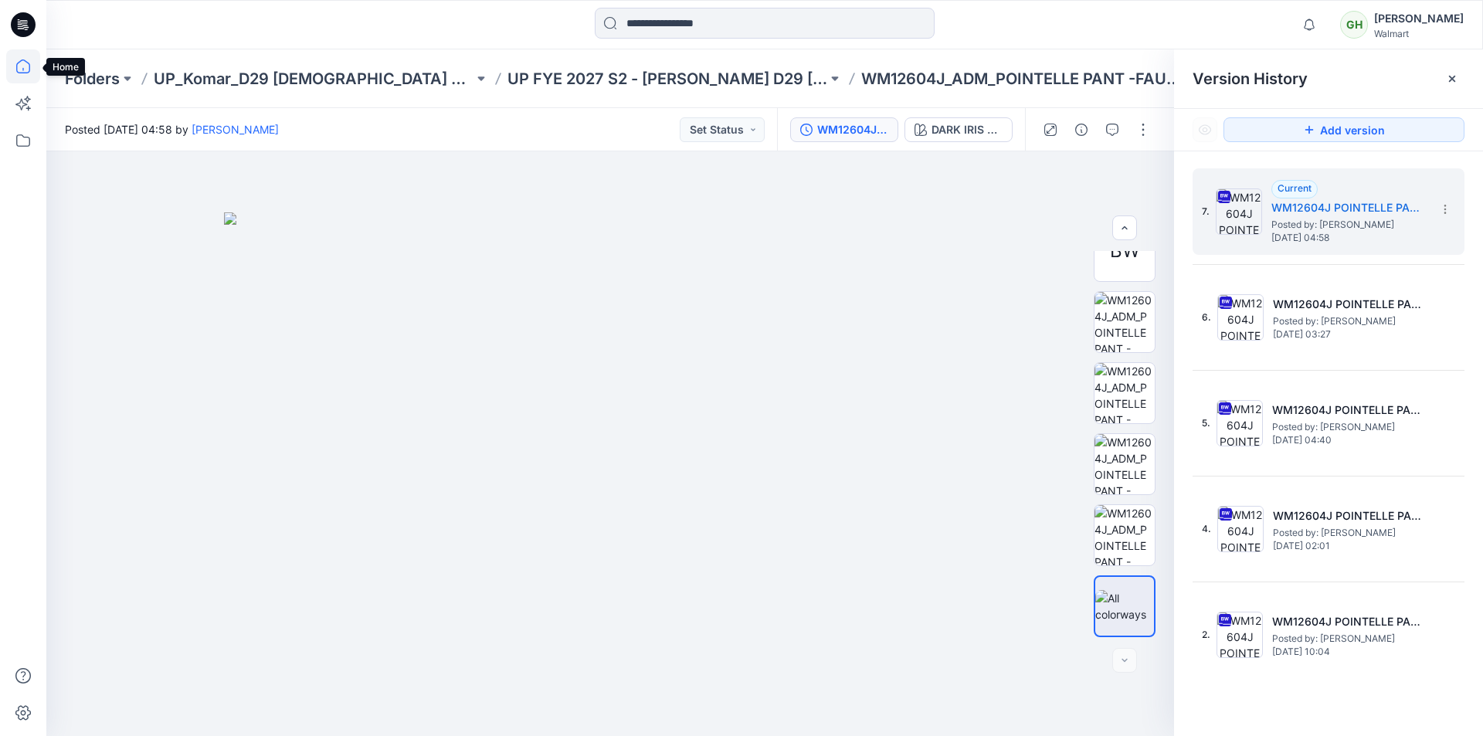
click at [16, 70] on icon at bounding box center [23, 66] width 34 height 34
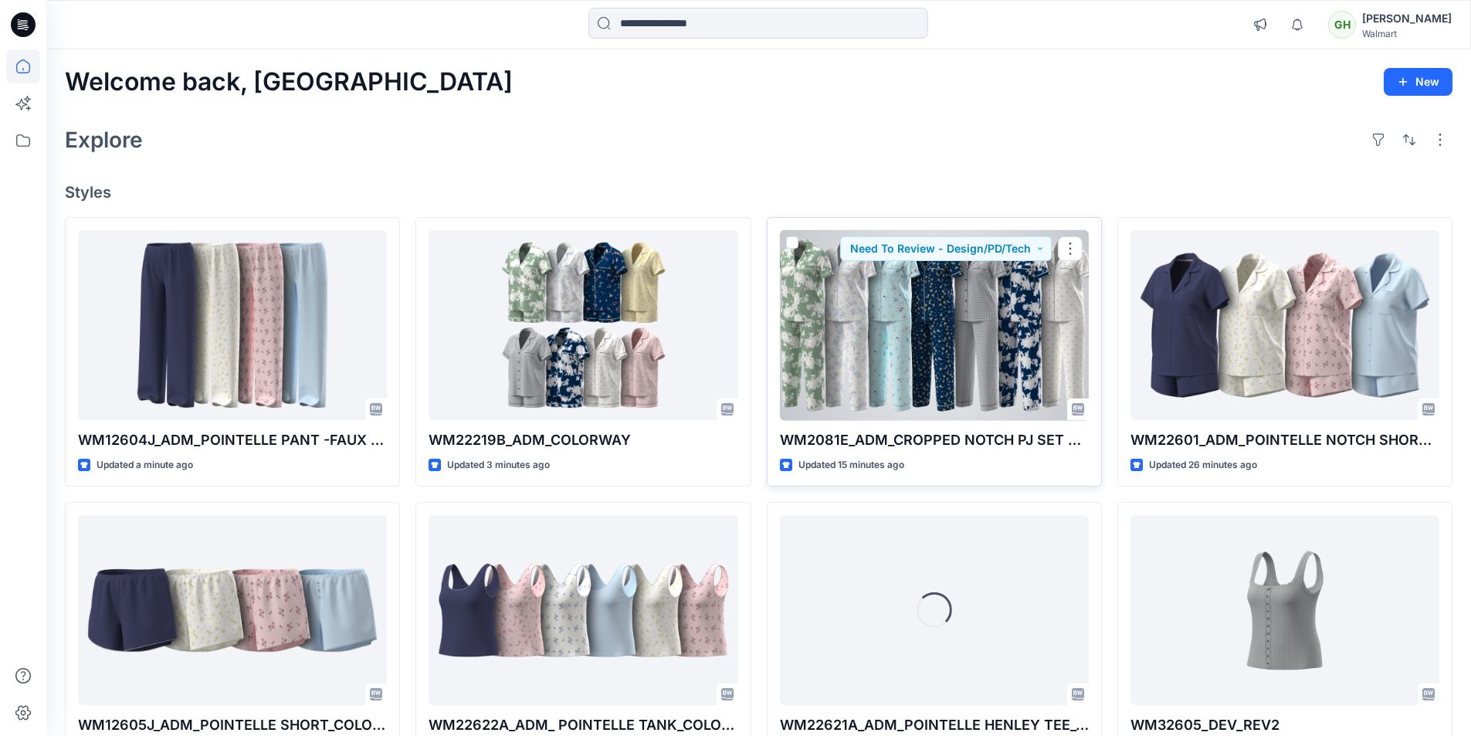
click at [859, 329] on div at bounding box center [934, 325] width 309 height 191
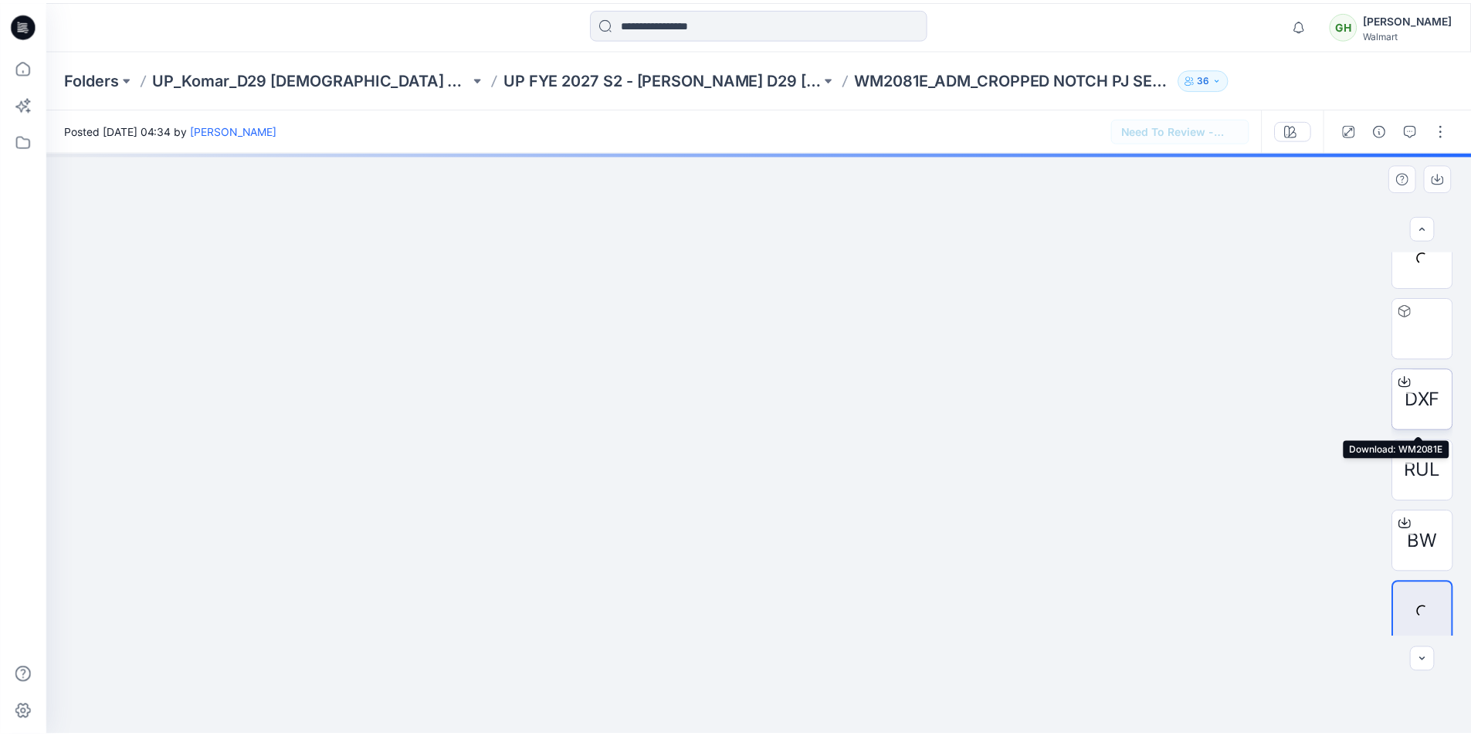
scroll to position [244, 0]
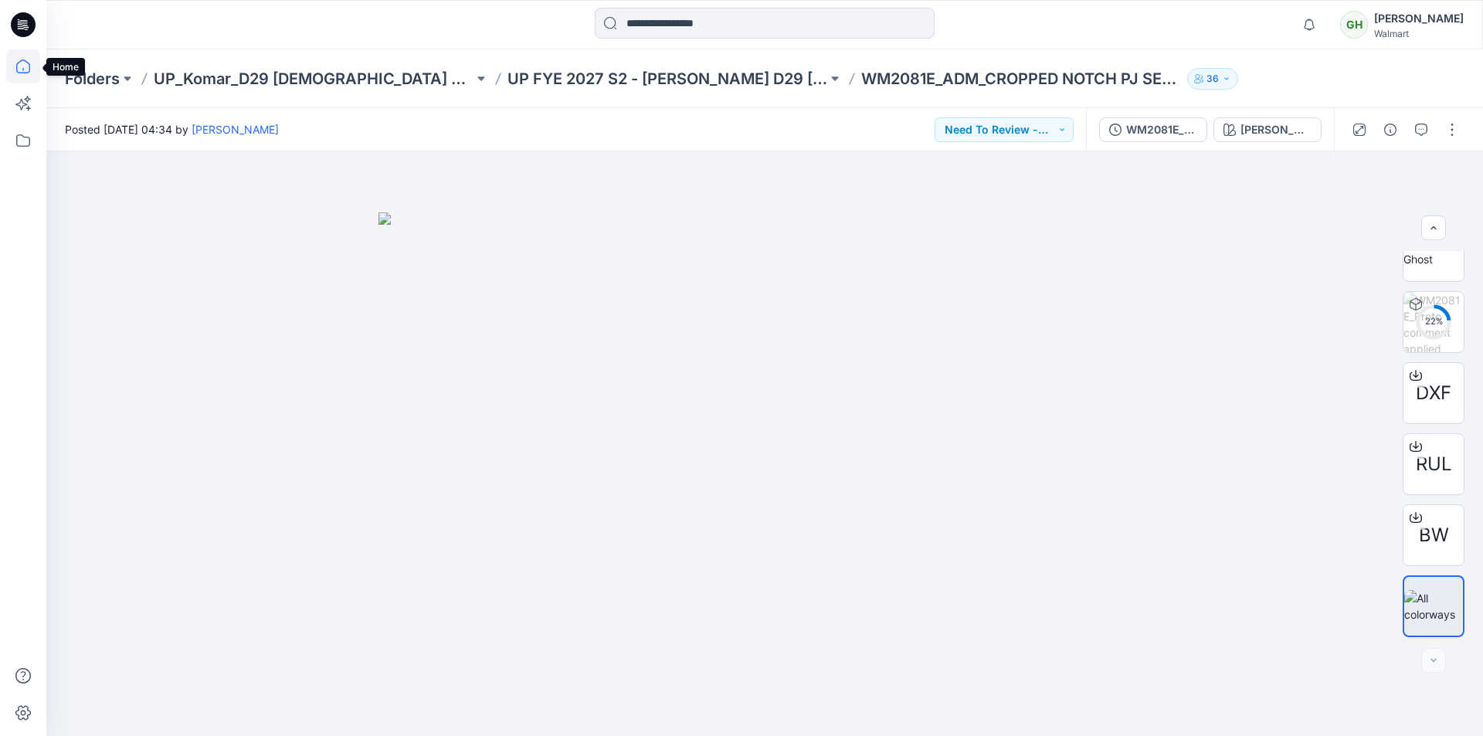
click at [18, 73] on icon at bounding box center [23, 66] width 14 height 14
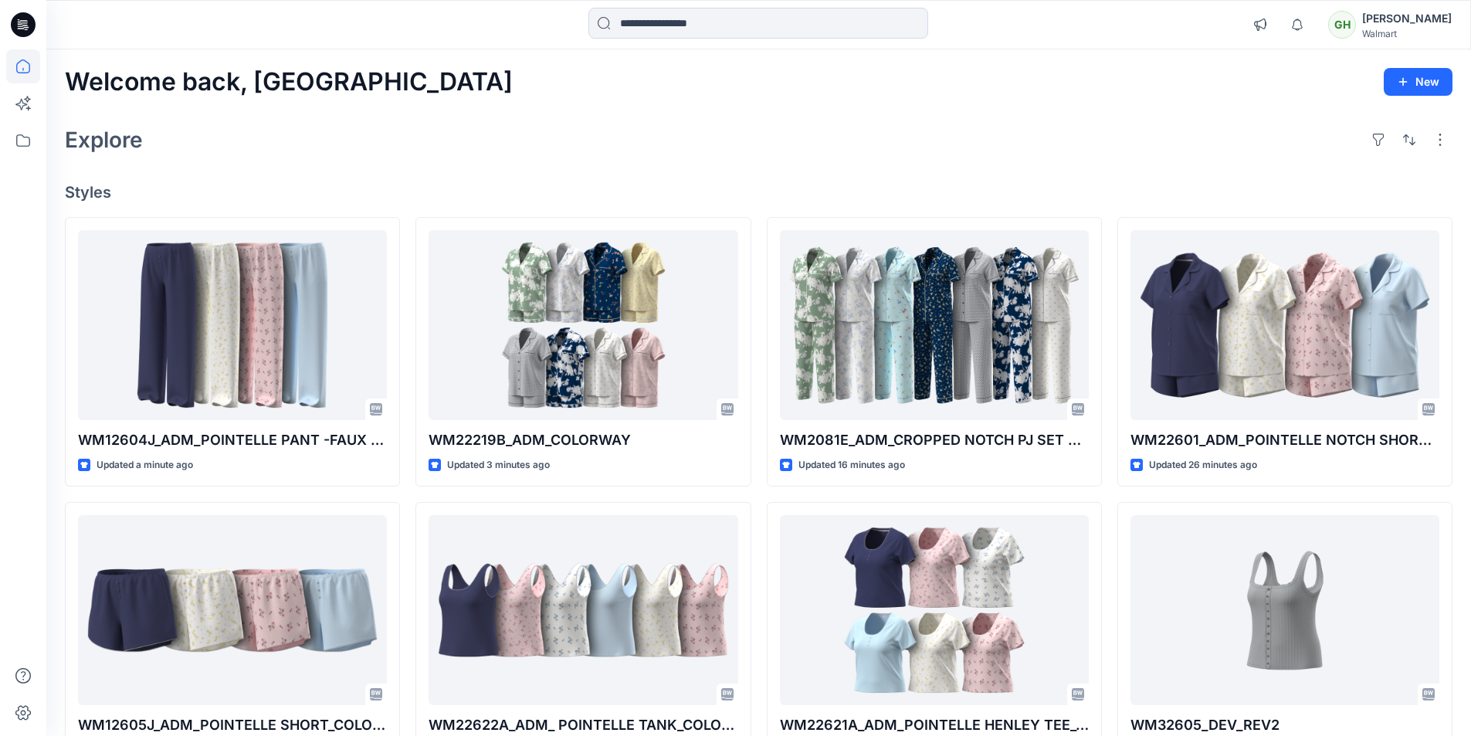
click at [481, 21] on div at bounding box center [758, 25] width 712 height 34
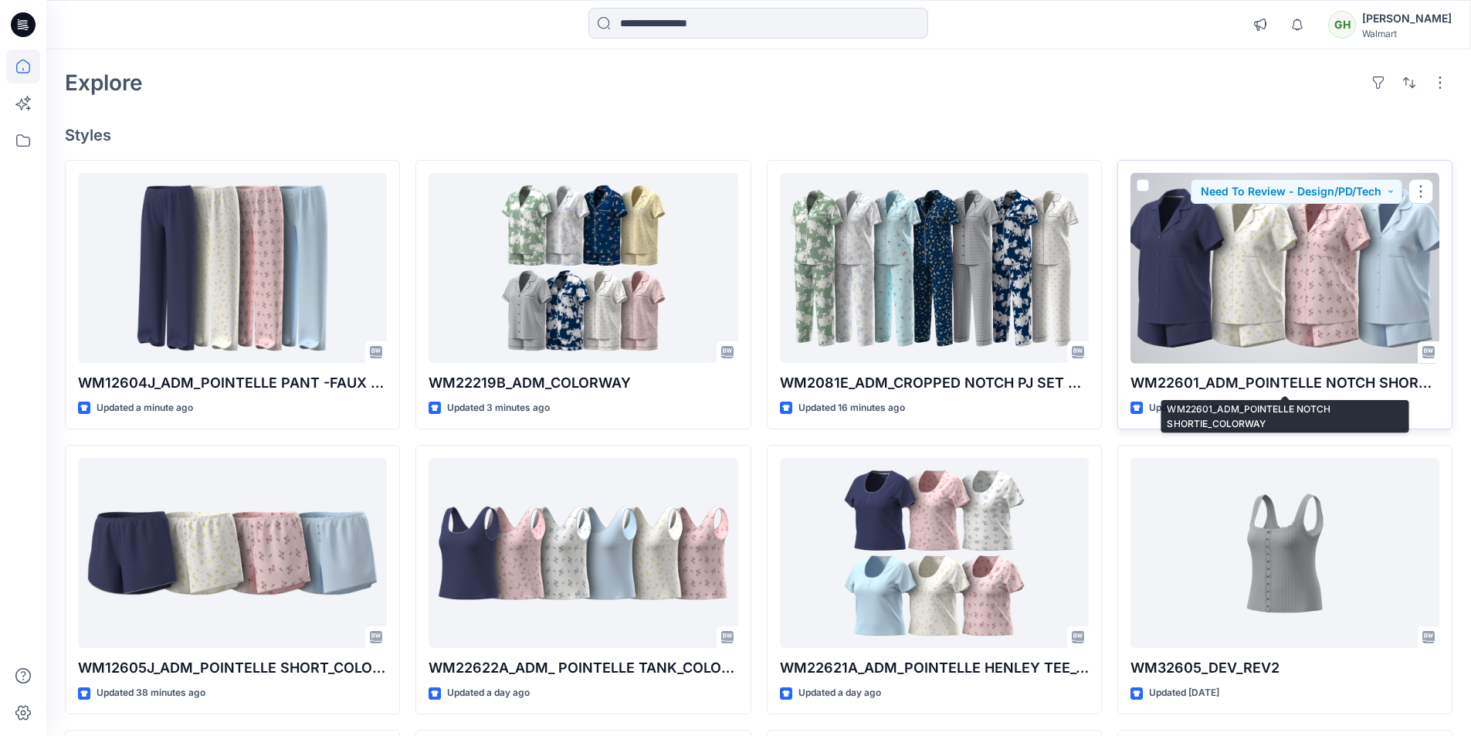
scroll to position [154, 0]
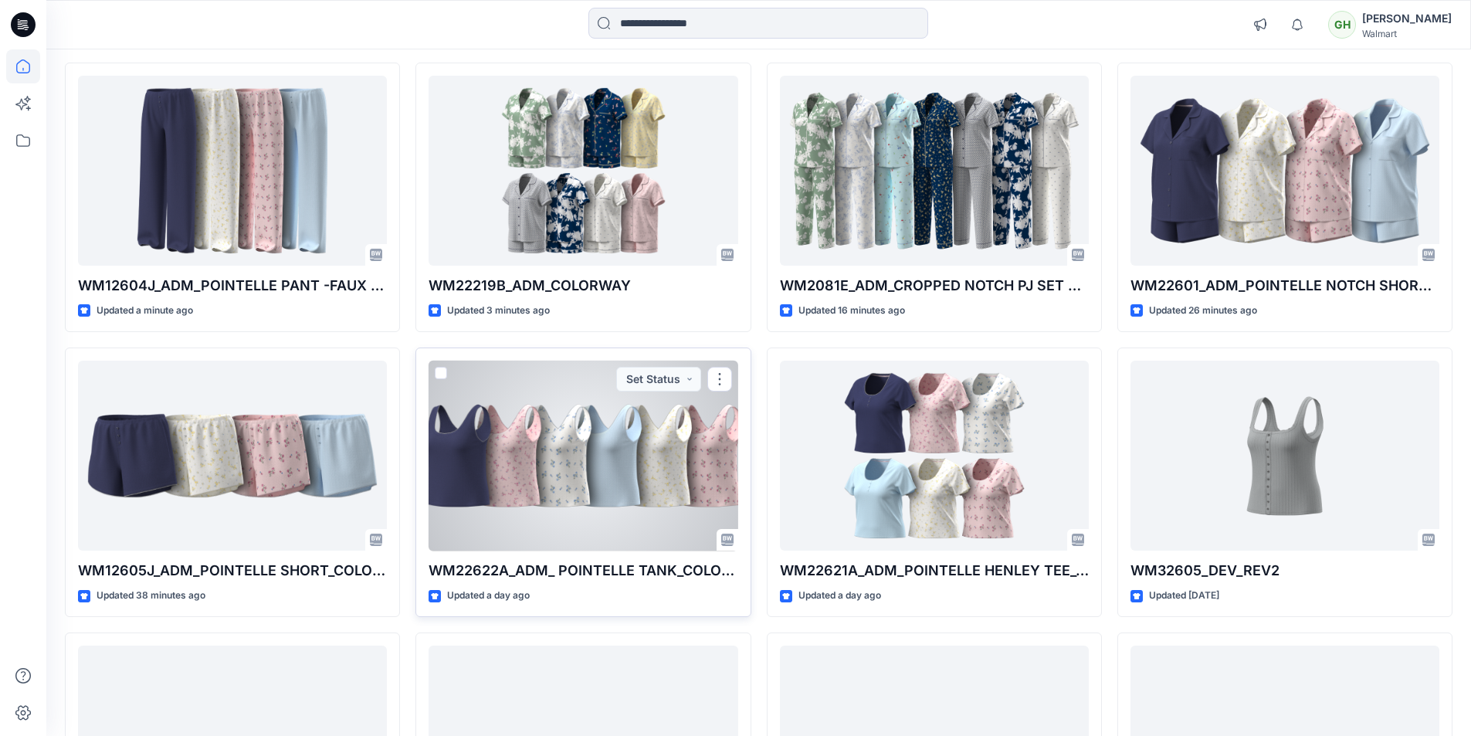
click at [558, 469] on div at bounding box center [583, 456] width 309 height 191
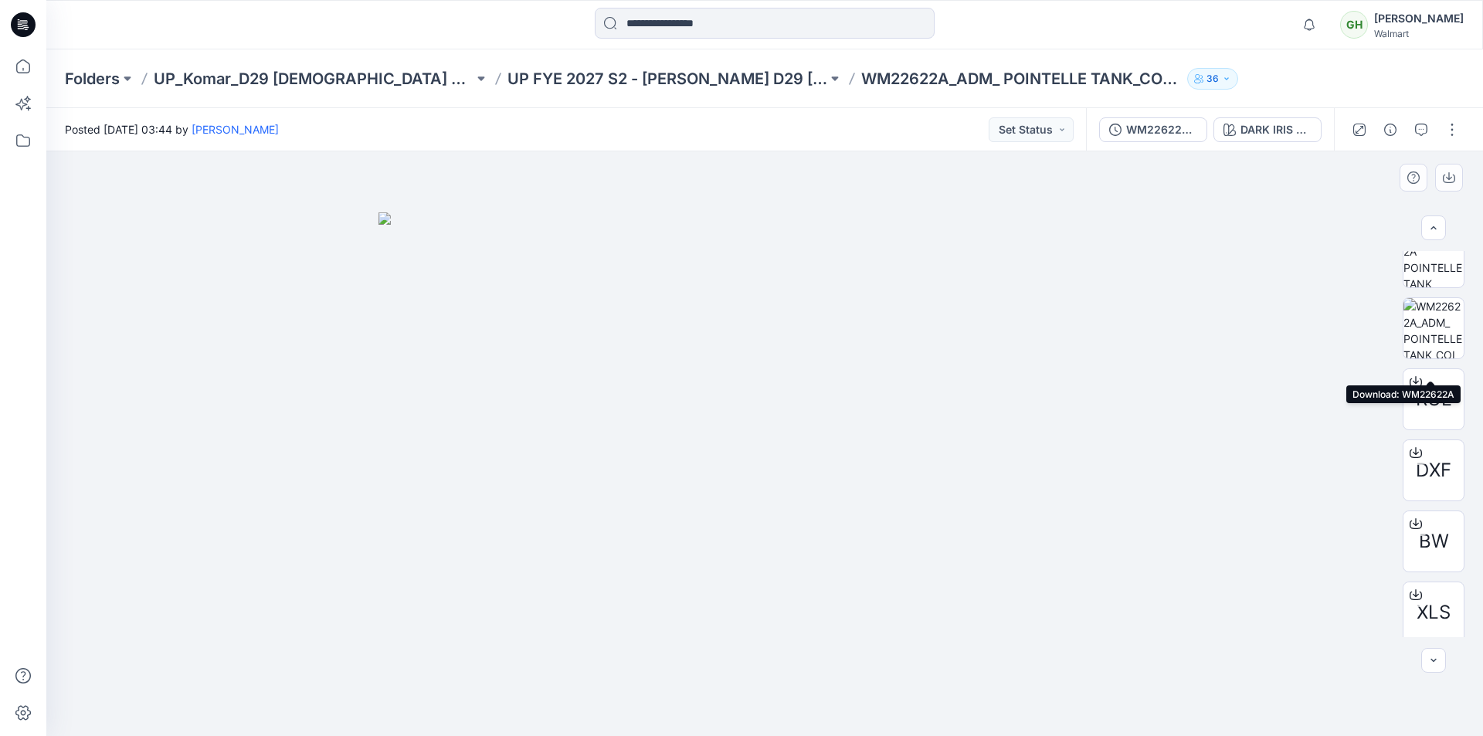
scroll to position [386, 0]
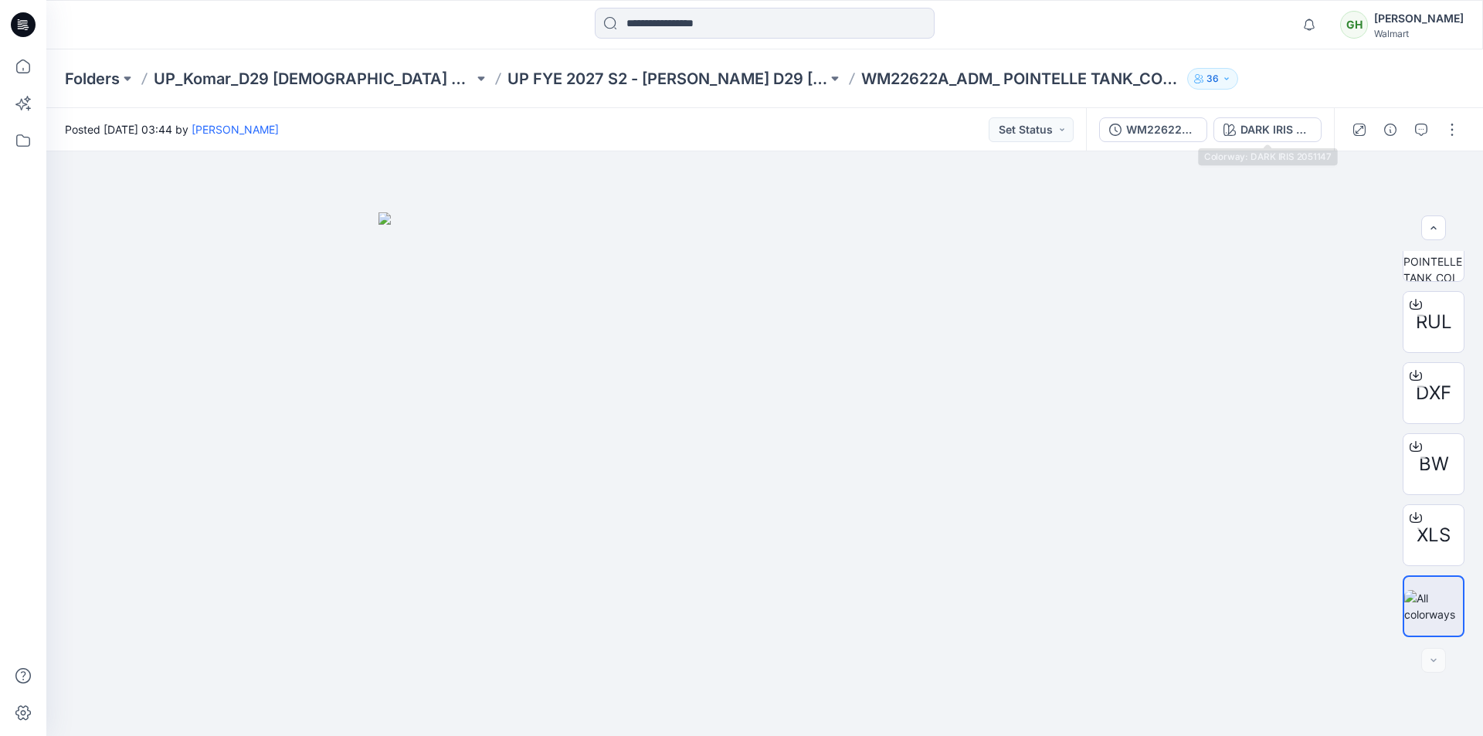
click at [1243, 129] on div "DARK IRIS 2051147" at bounding box center [1275, 129] width 71 height 17
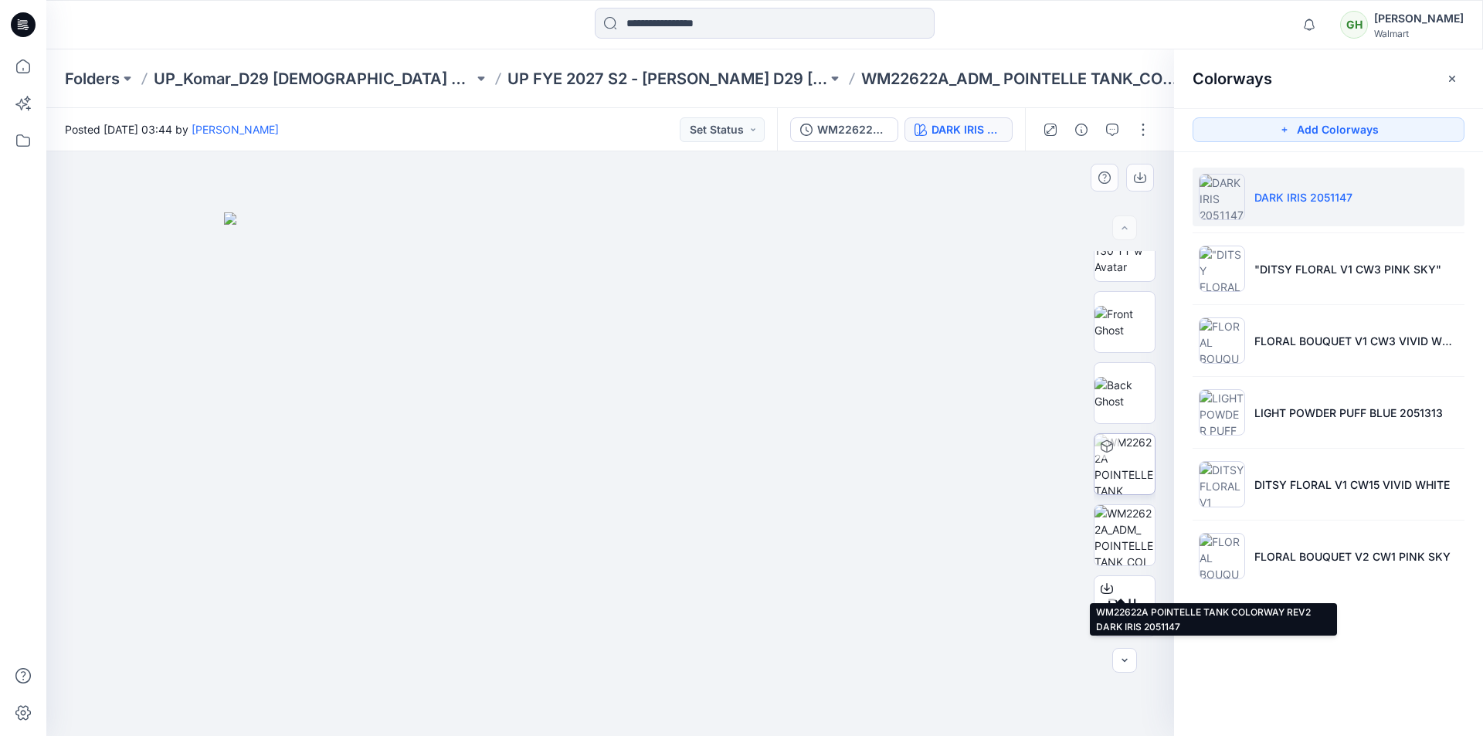
scroll to position [0, 0]
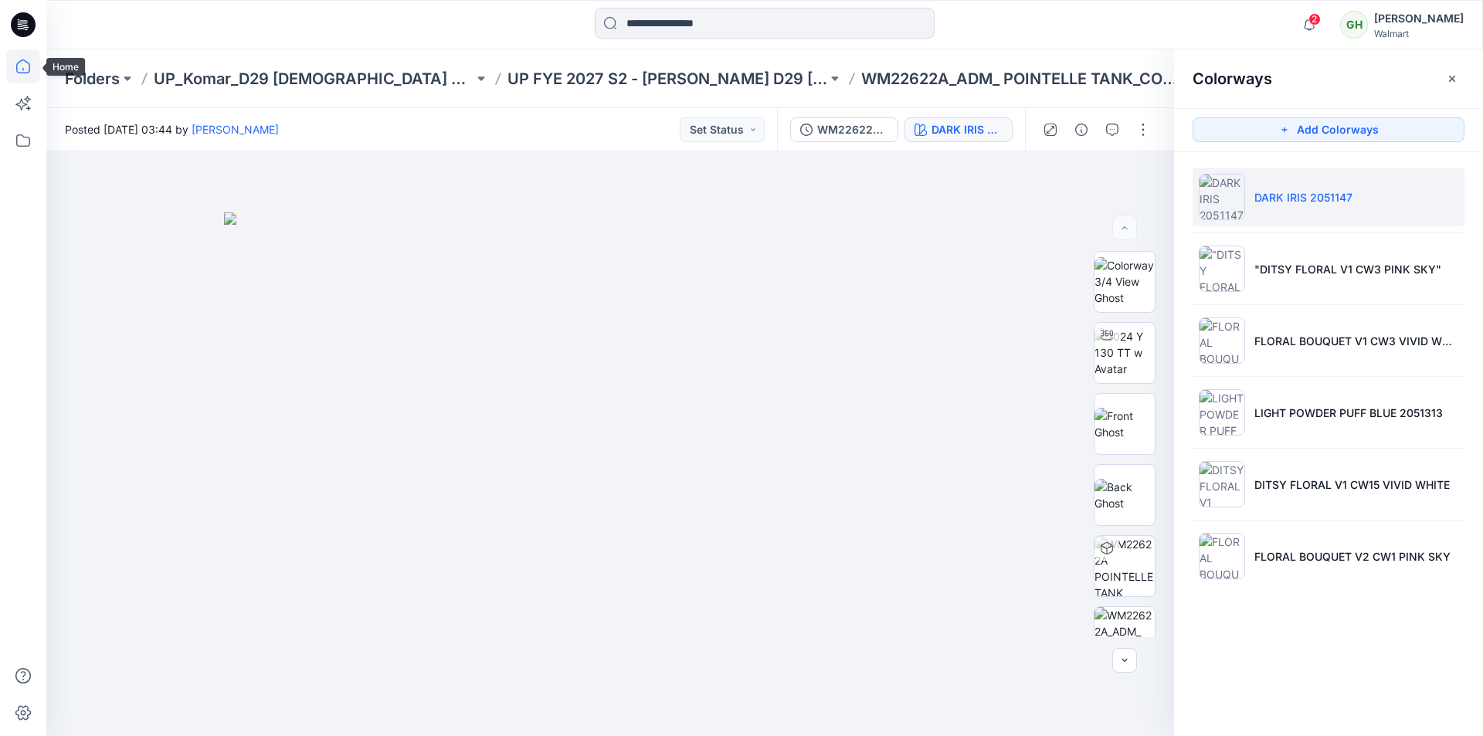
click at [19, 66] on icon at bounding box center [23, 66] width 34 height 34
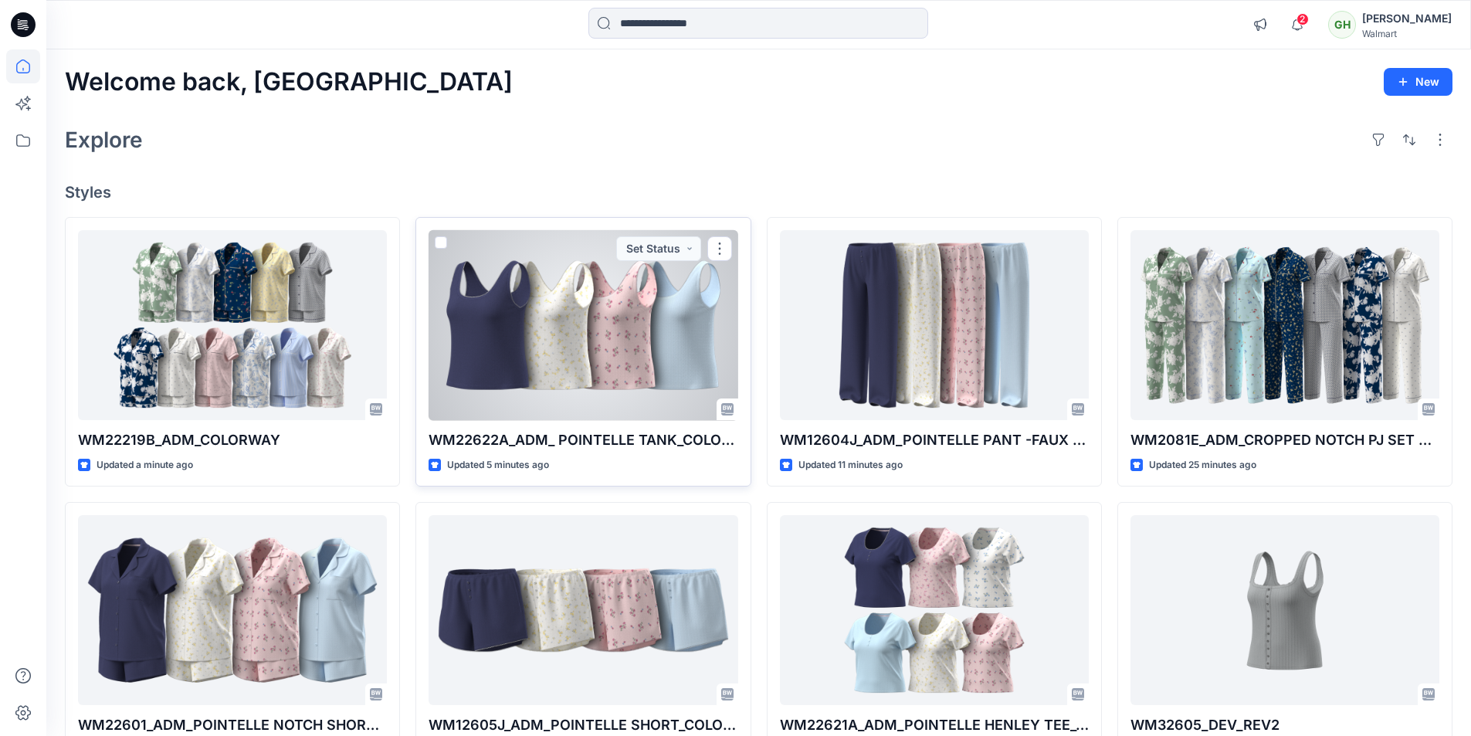
click at [585, 341] on div at bounding box center [583, 325] width 309 height 191
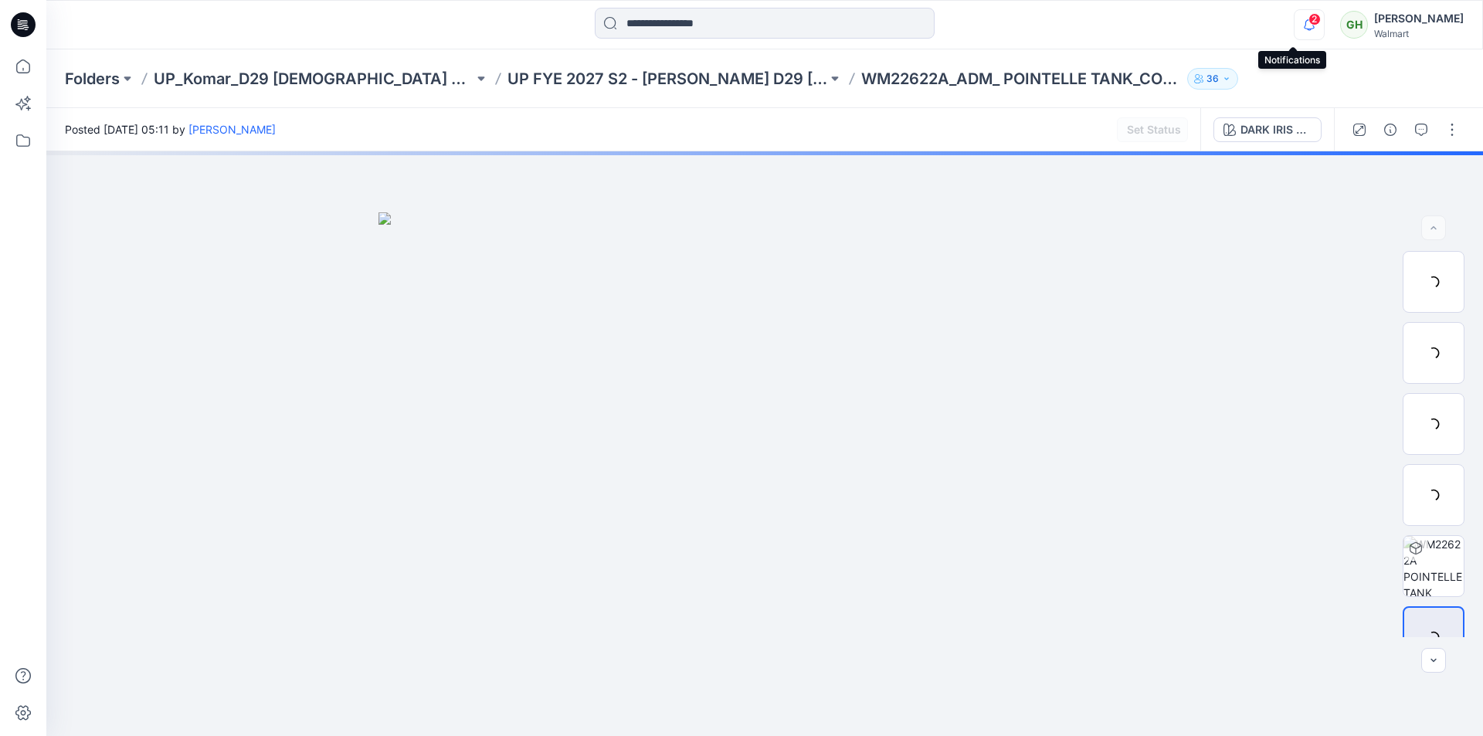
click at [1294, 23] on icon "button" at bounding box center [1308, 24] width 29 height 31
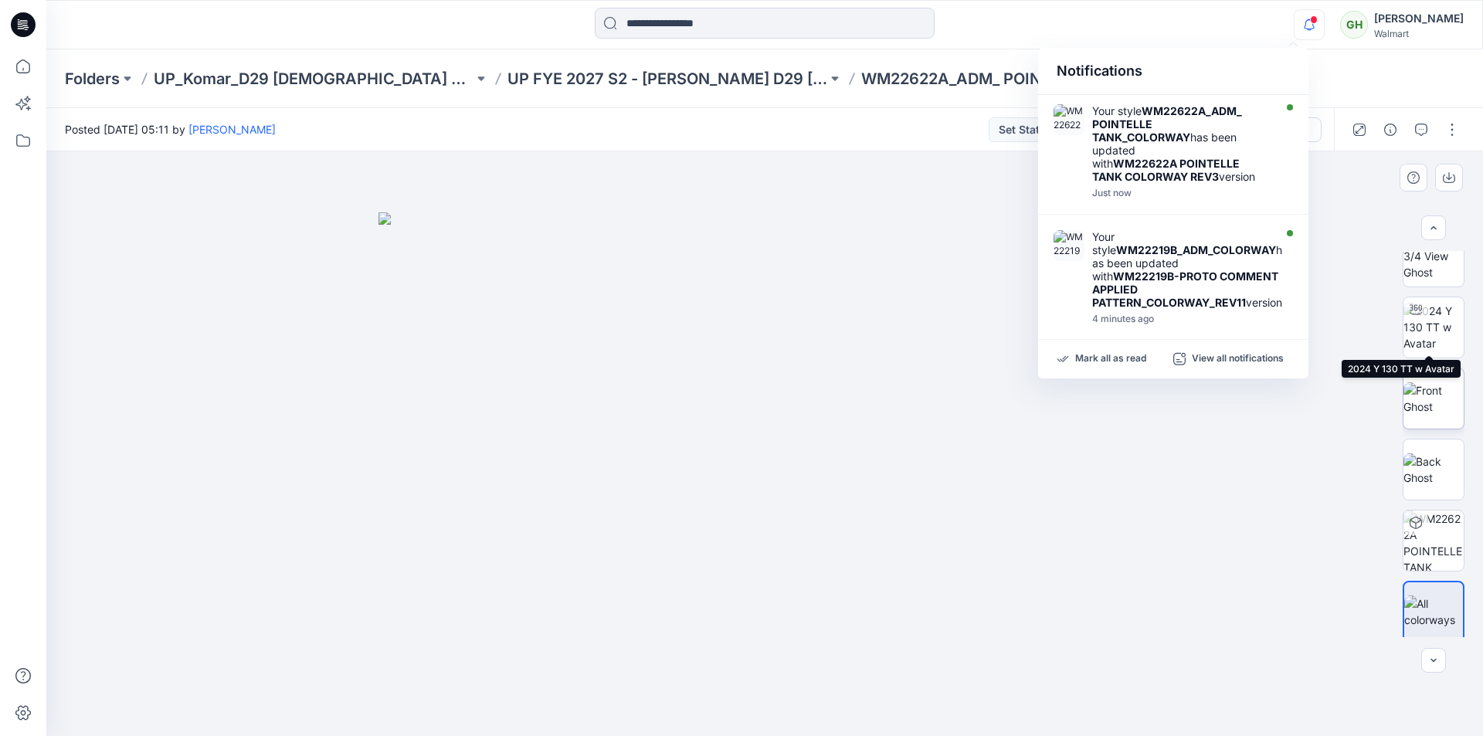
scroll to position [31, 0]
click at [1349, 212] on div at bounding box center [764, 443] width 1436 height 585
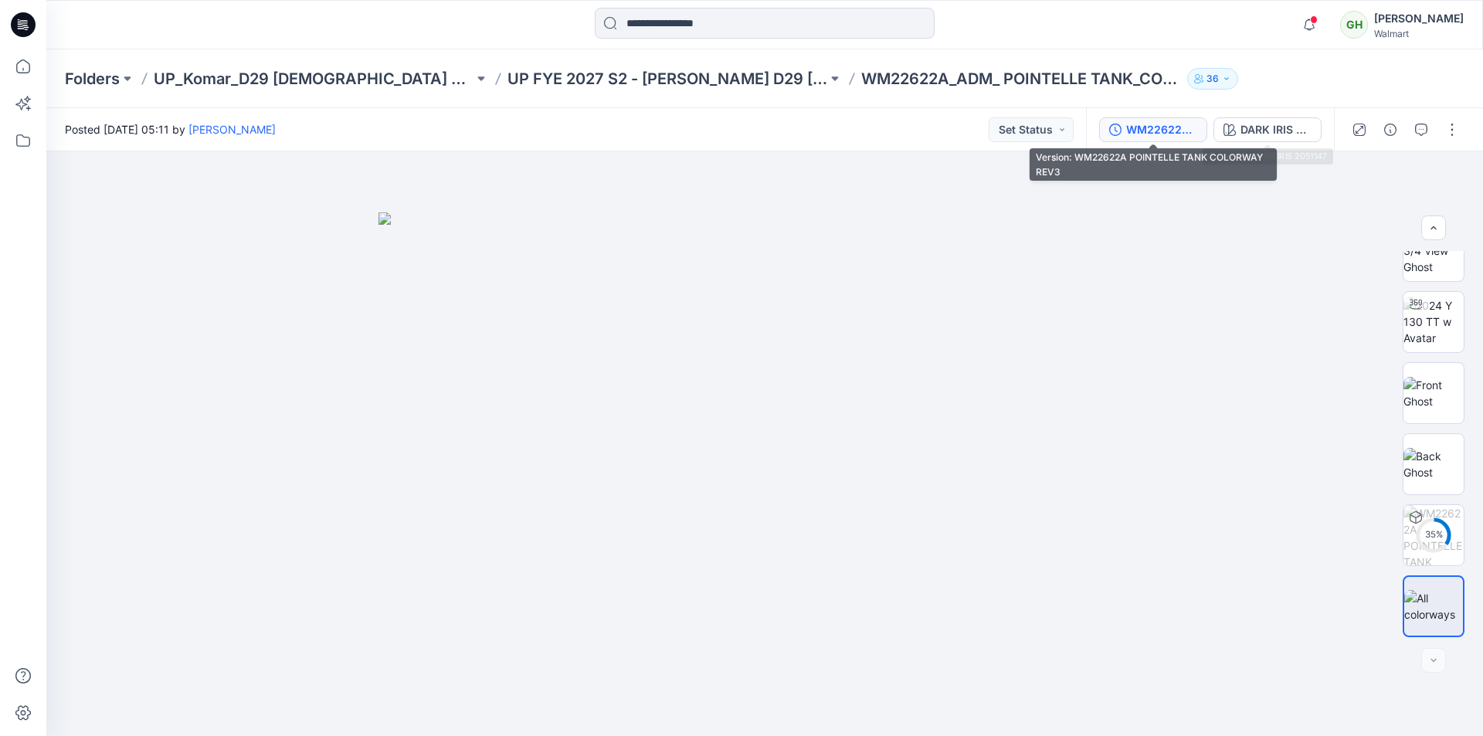
click at [1158, 126] on div "WM22622A POINTELLE TANK COLORWAY REV3" at bounding box center [1161, 129] width 71 height 17
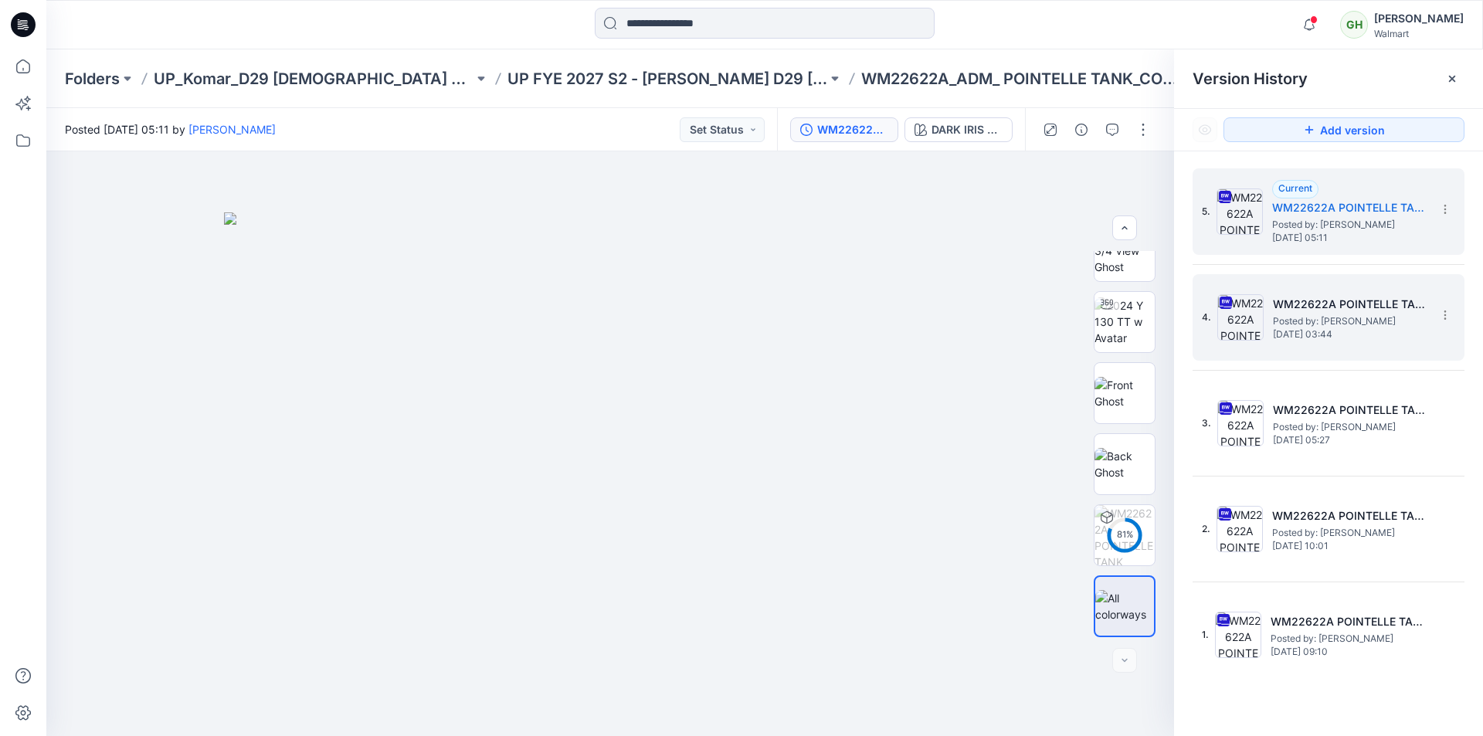
click at [1321, 307] on h5 "WM22622A POINTELLE TANK COLORWAY REV2" at bounding box center [1350, 304] width 154 height 19
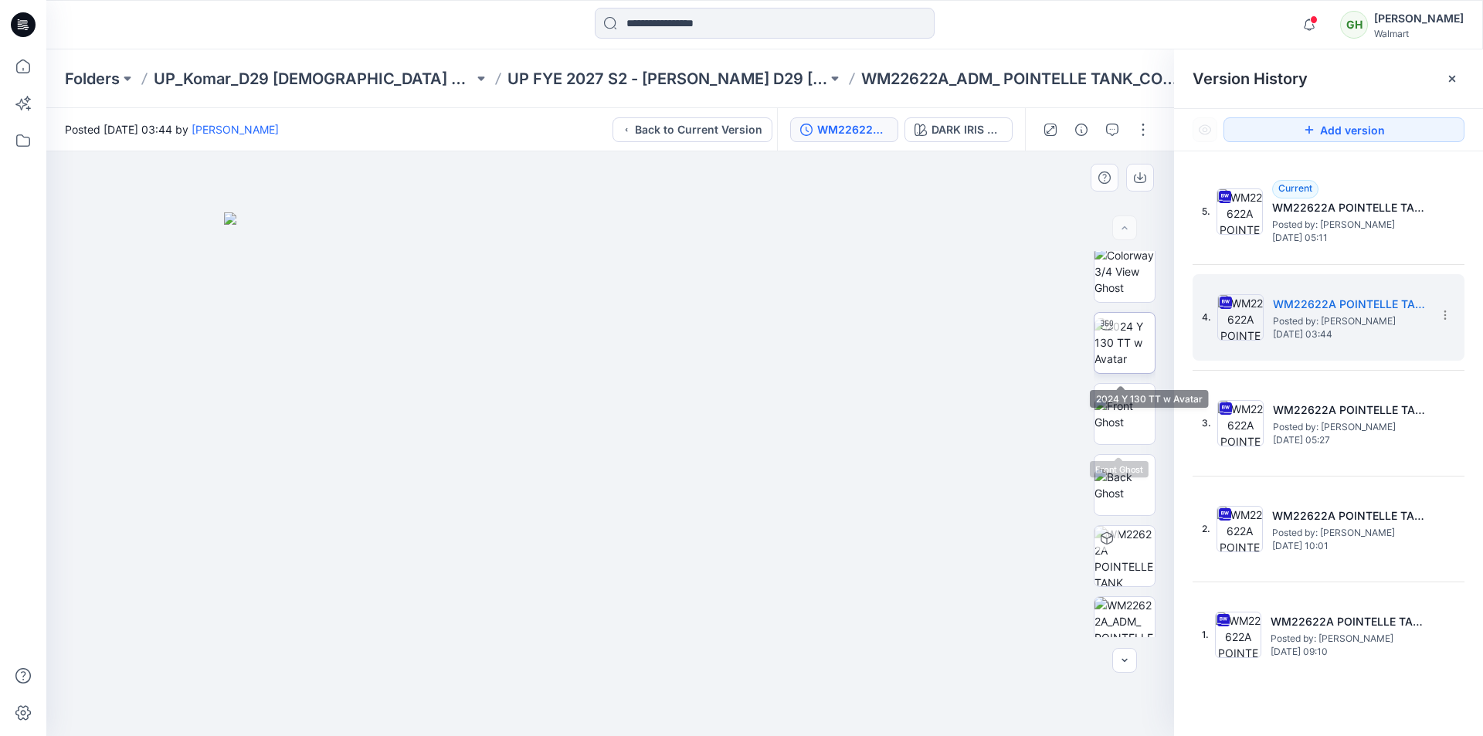
scroll to position [0, 0]
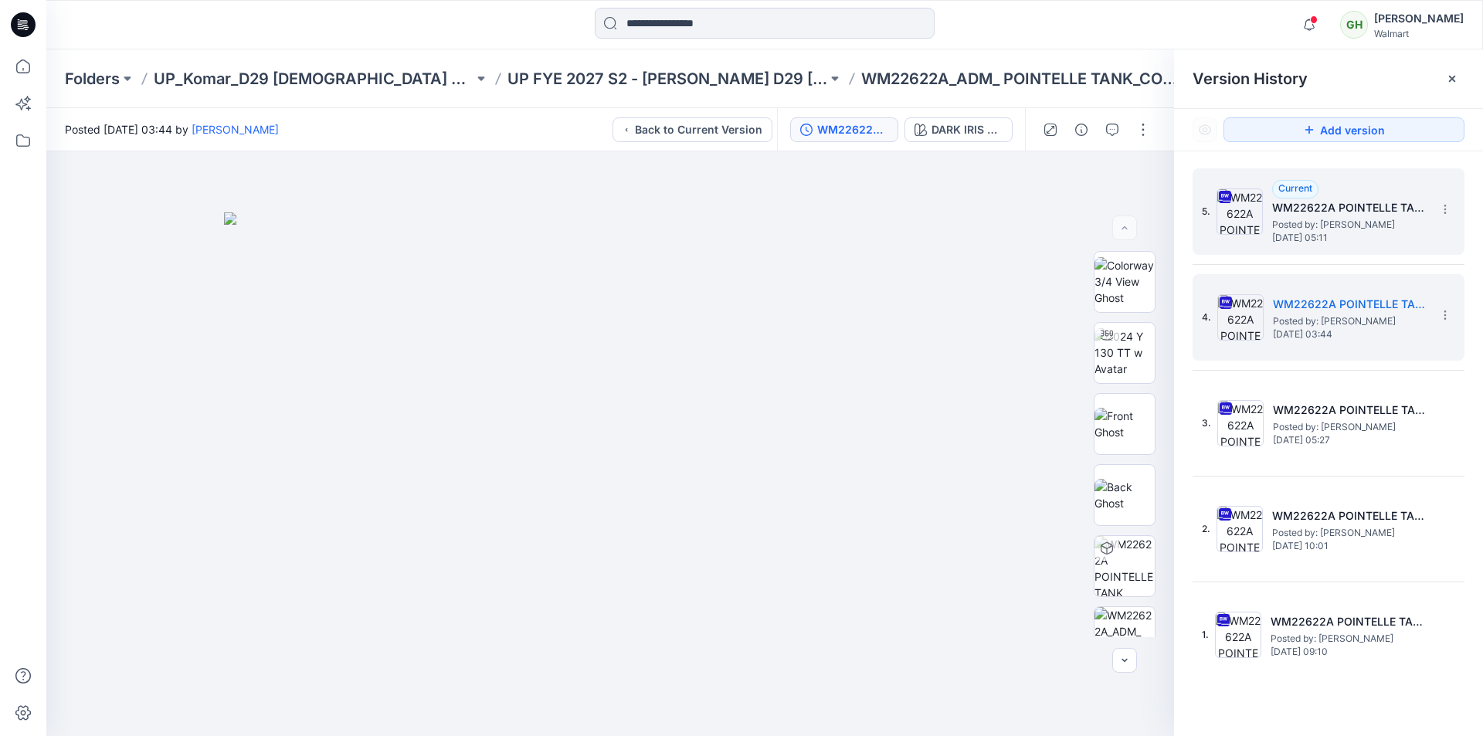
click at [1310, 224] on span "Posted by: Gayan Hettiarachchi" at bounding box center [1349, 224] width 154 height 15
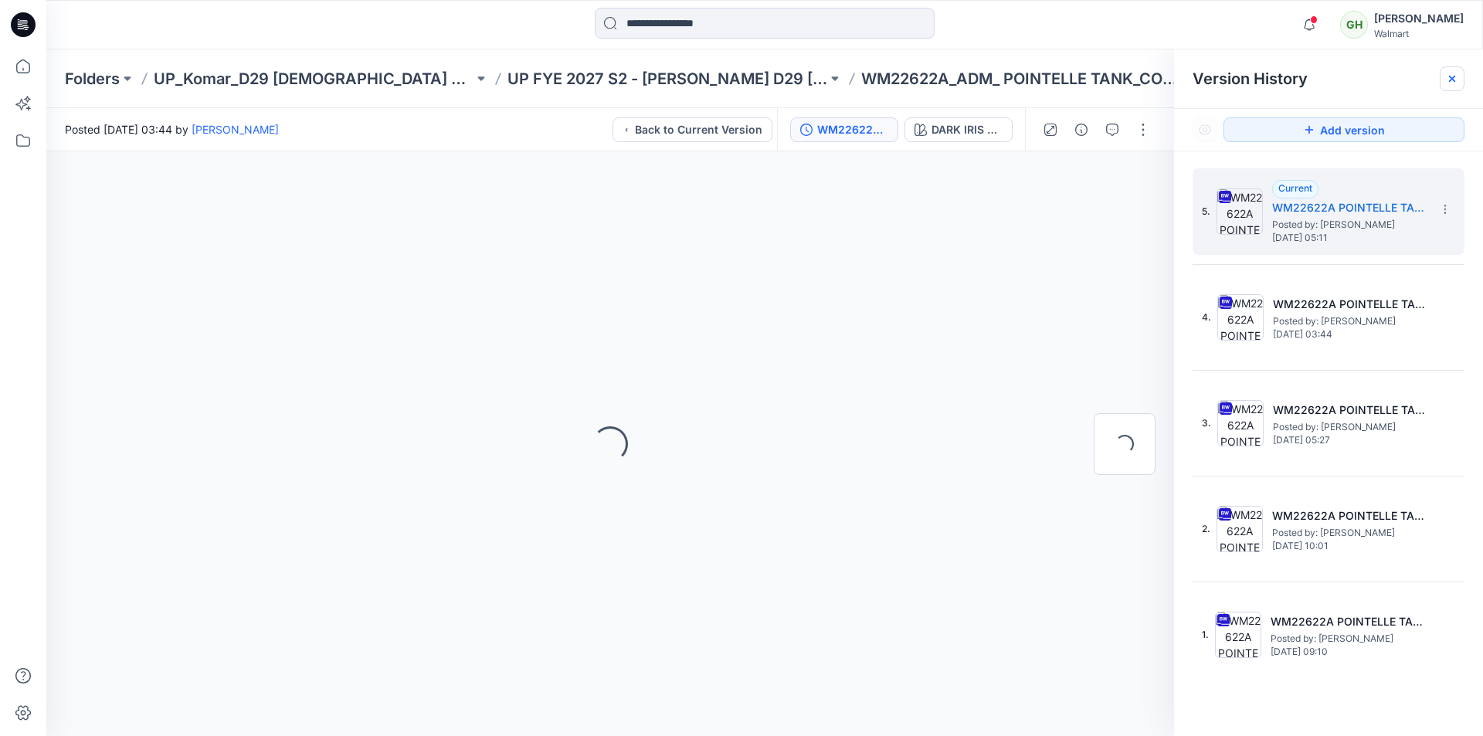
click at [1454, 85] on div at bounding box center [1451, 78] width 25 height 25
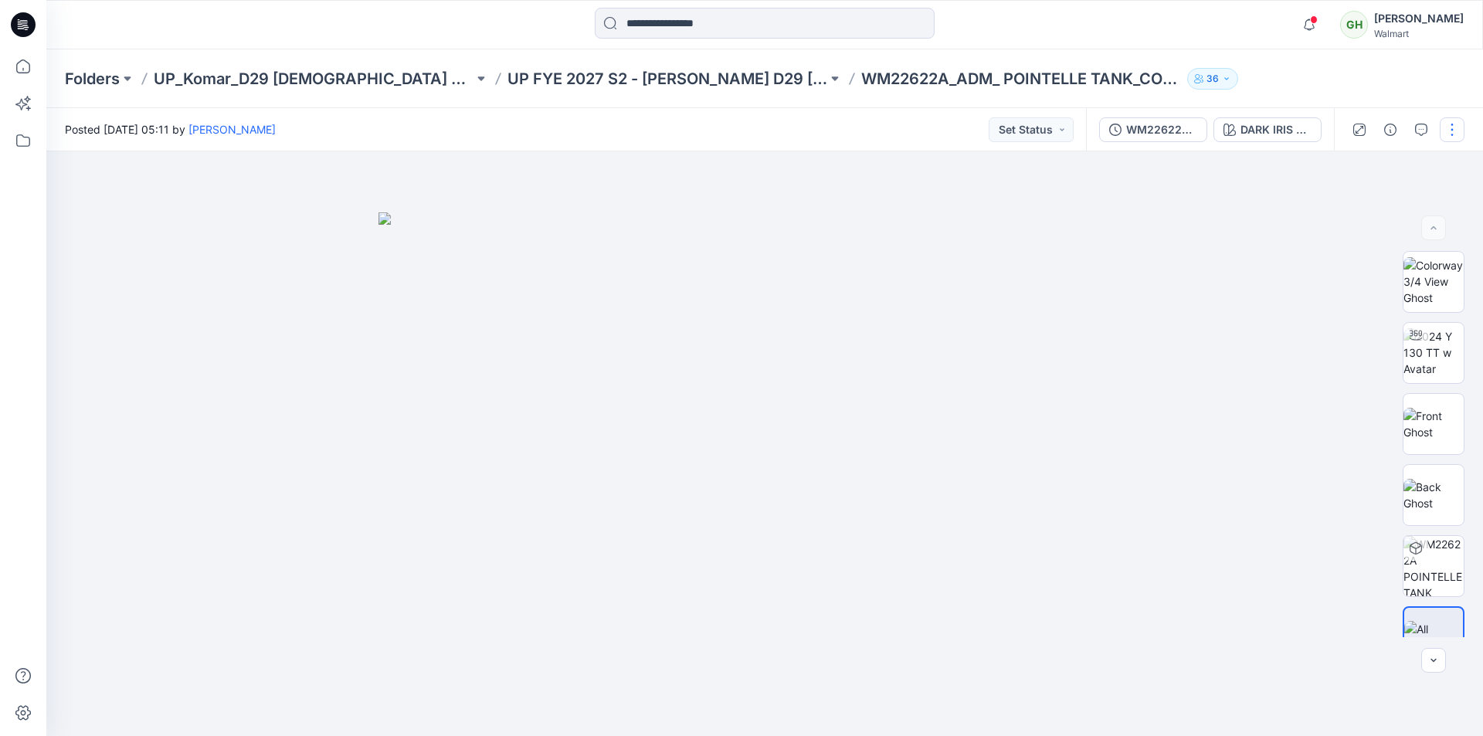
click at [1463, 130] on button "button" at bounding box center [1451, 129] width 25 height 25
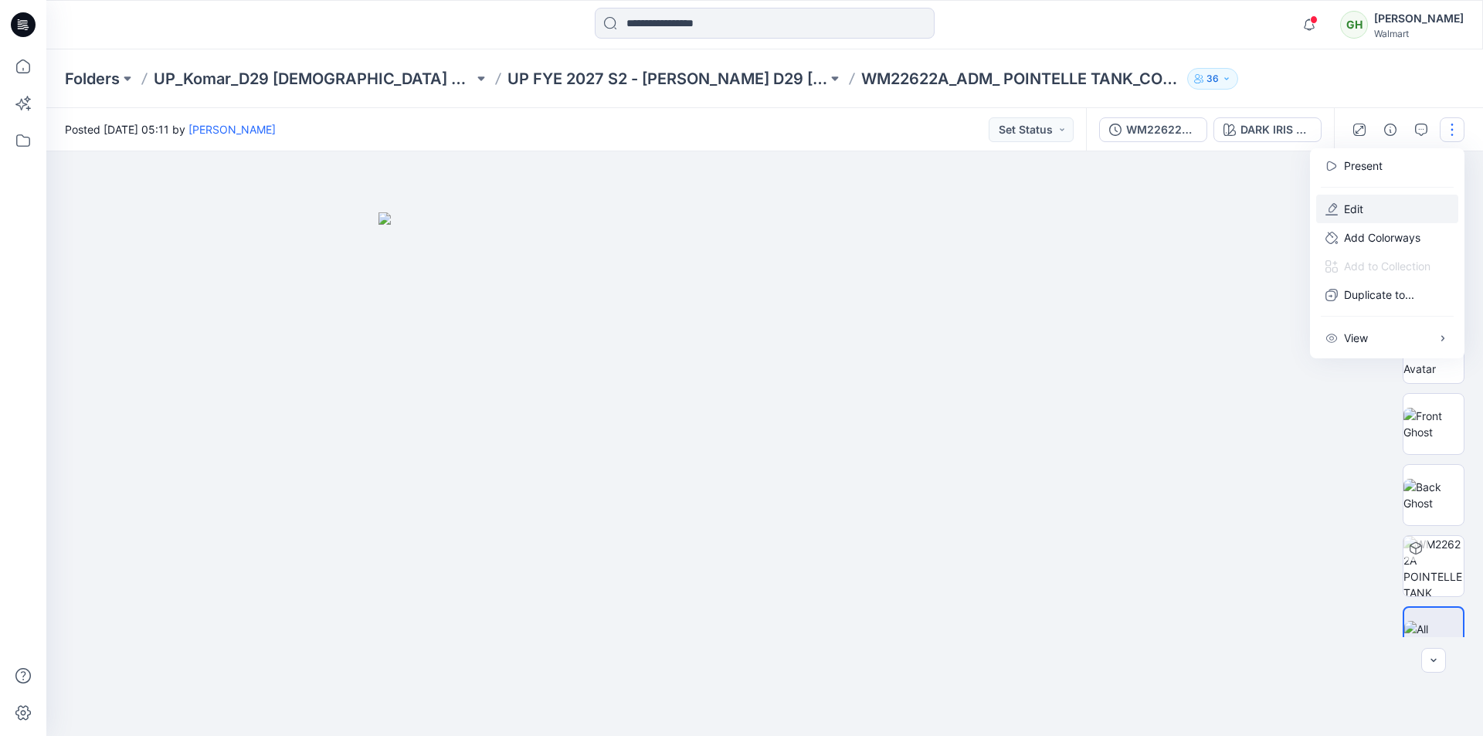
click at [1355, 205] on p "Edit" at bounding box center [1353, 209] width 19 height 16
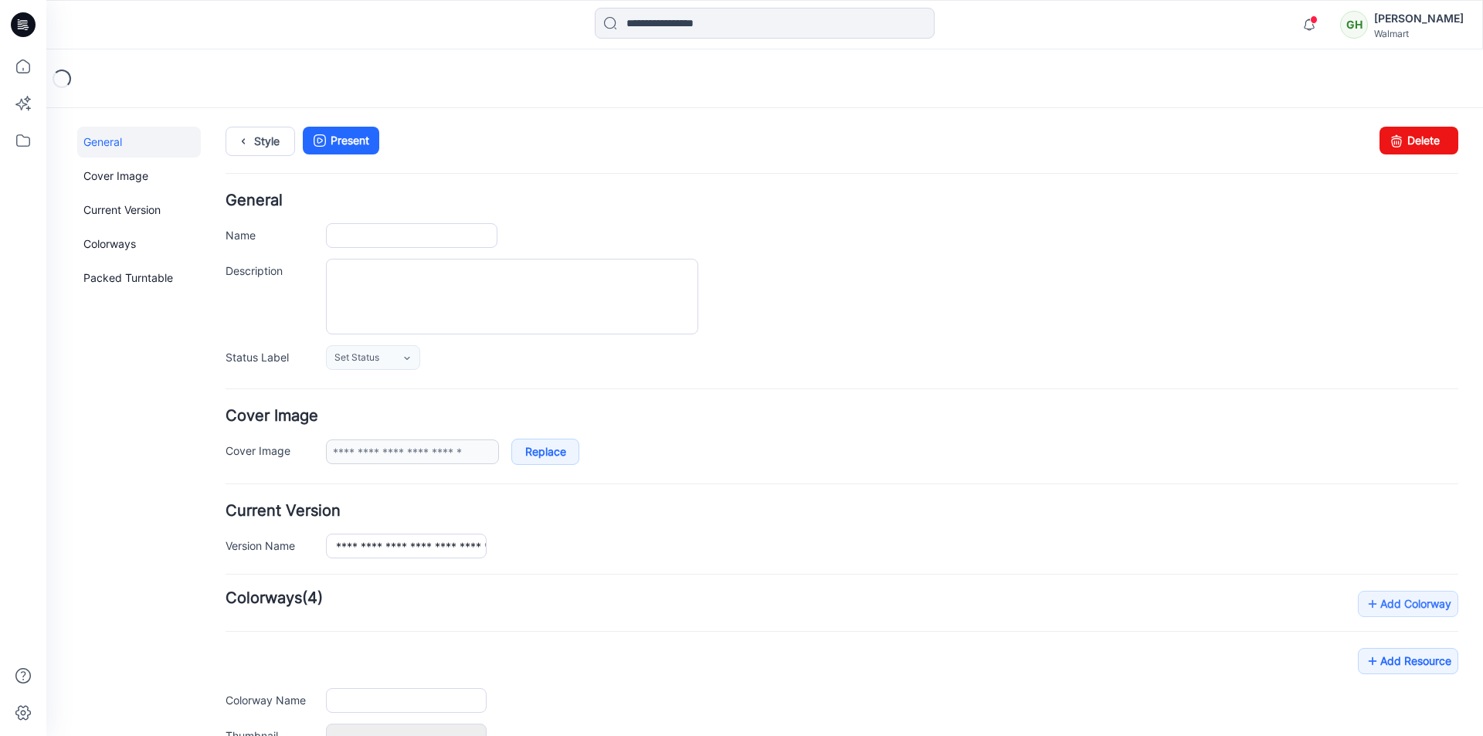
type input "**********"
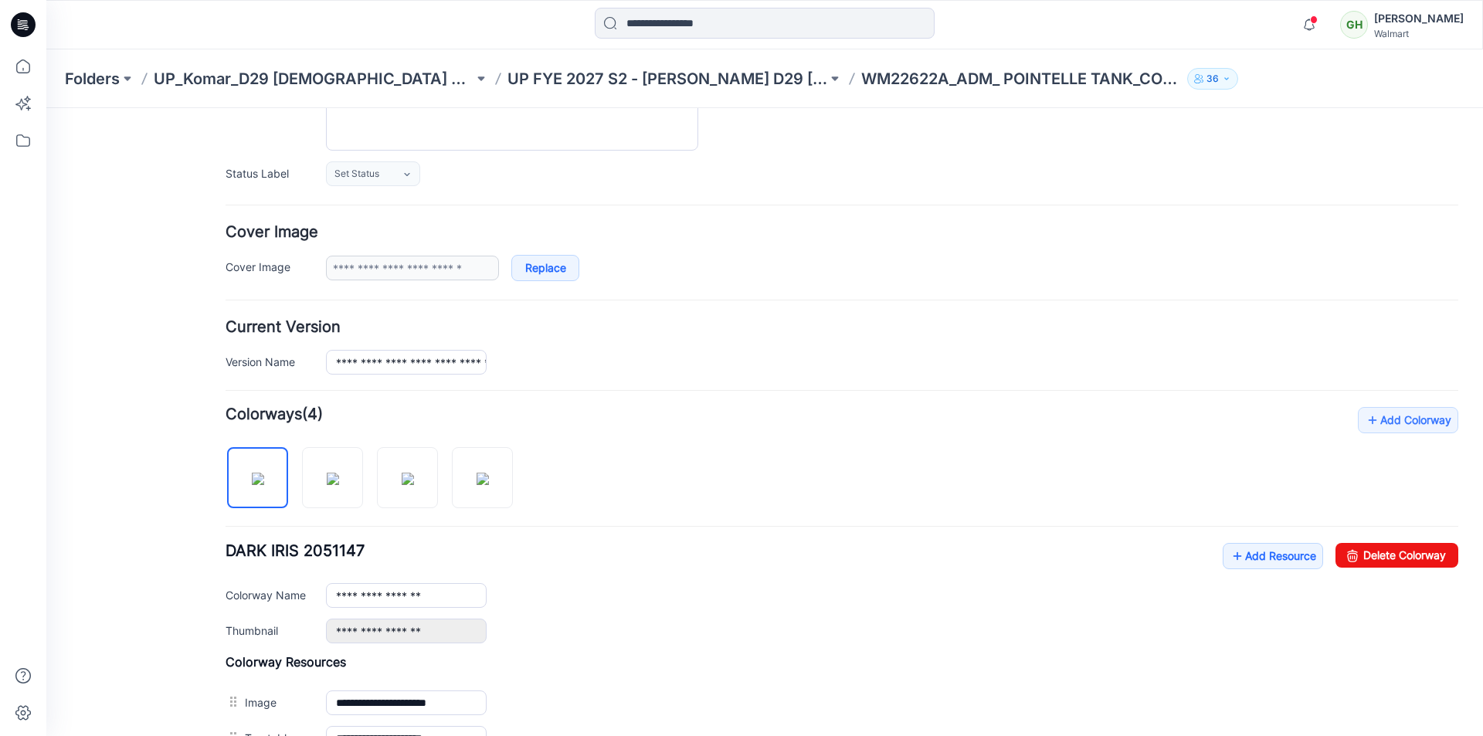
scroll to position [386, 0]
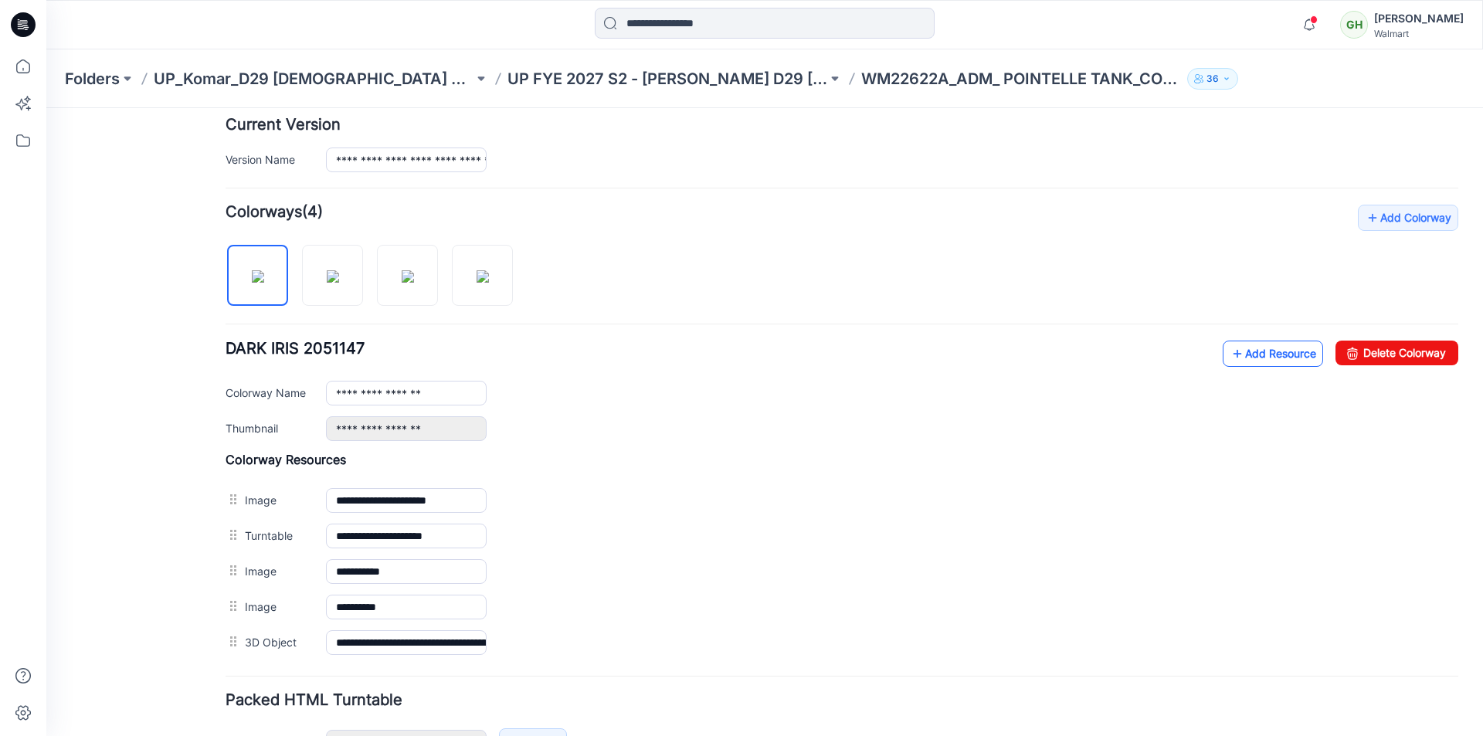
click at [1239, 347] on link "Add Resource" at bounding box center [1272, 354] width 100 height 26
click at [1241, 341] on link "Add Resource" at bounding box center [1272, 354] width 100 height 26
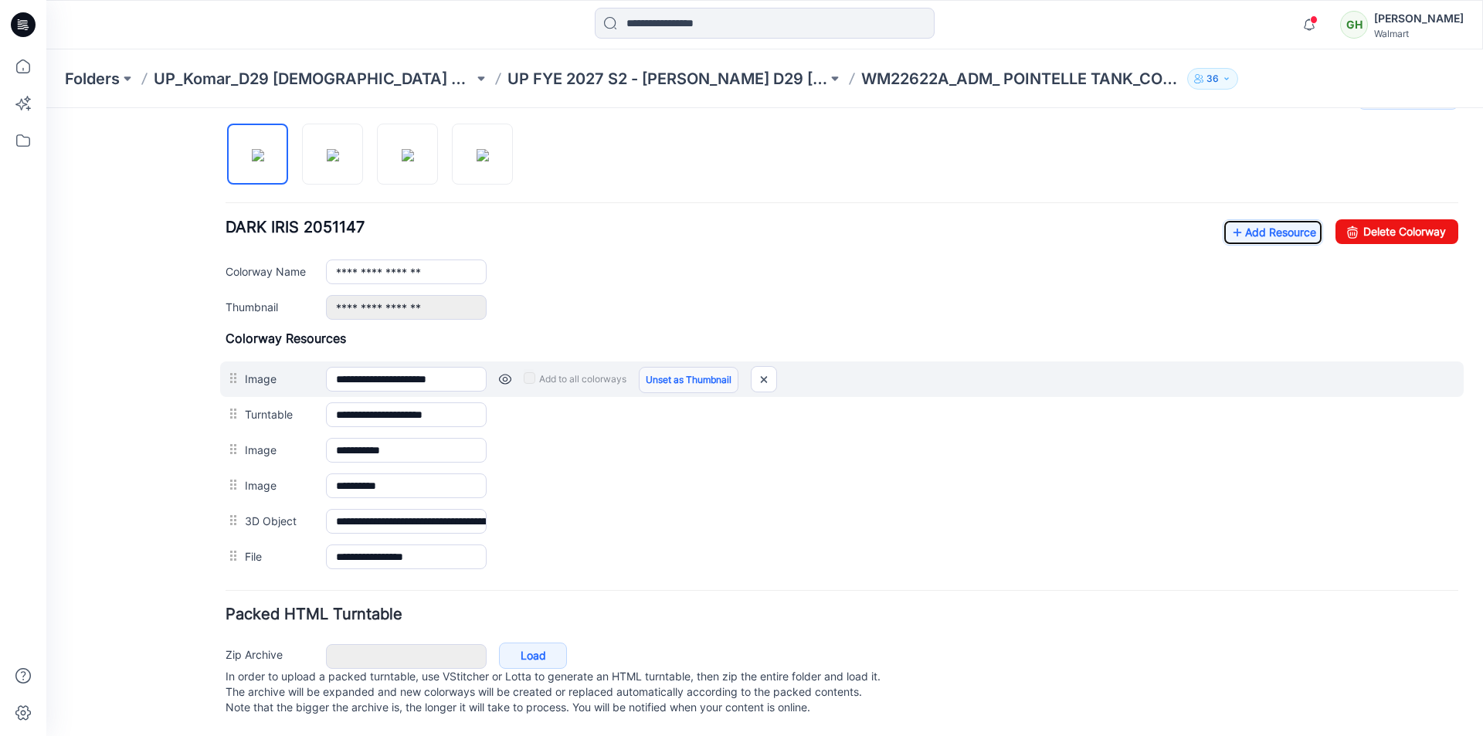
scroll to position [523, 0]
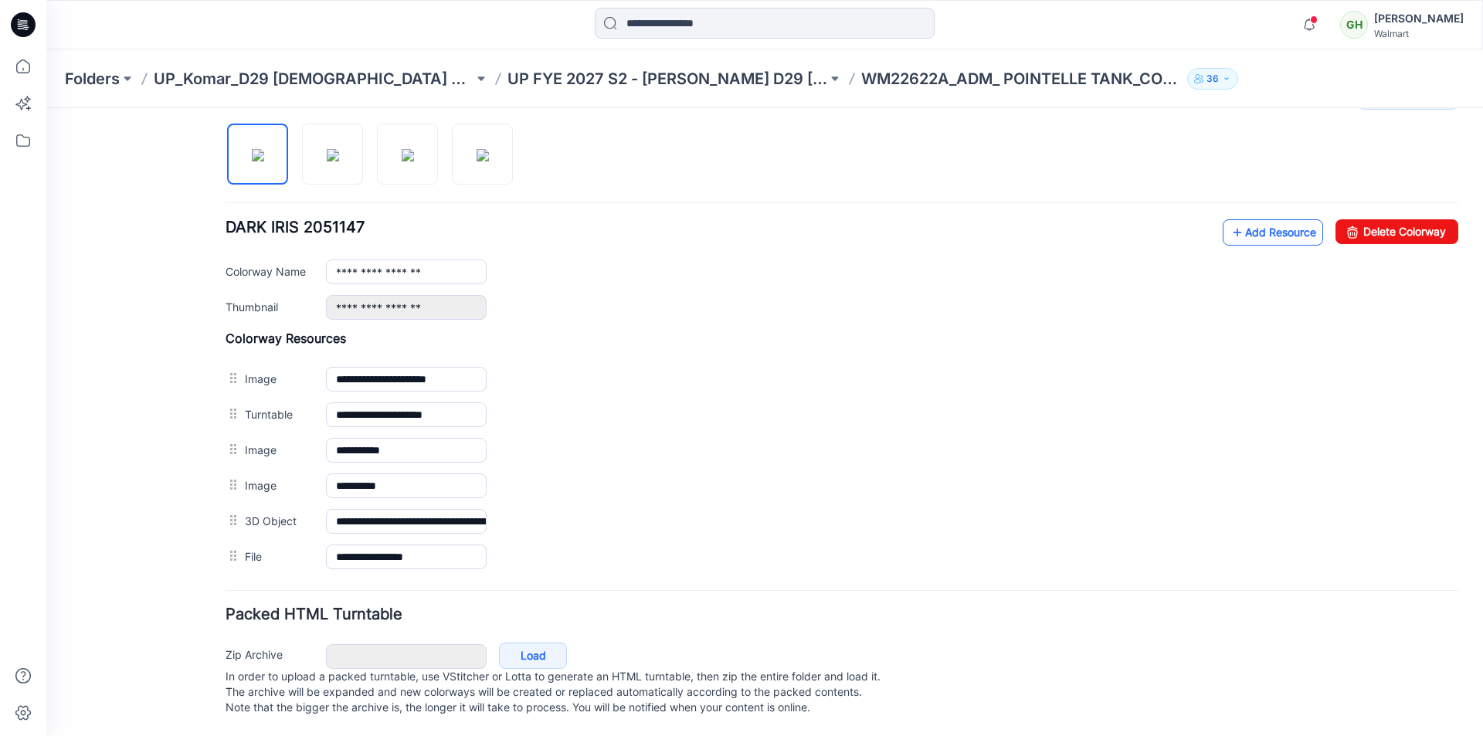
click at [1249, 219] on link "Add Resource" at bounding box center [1272, 232] width 100 height 26
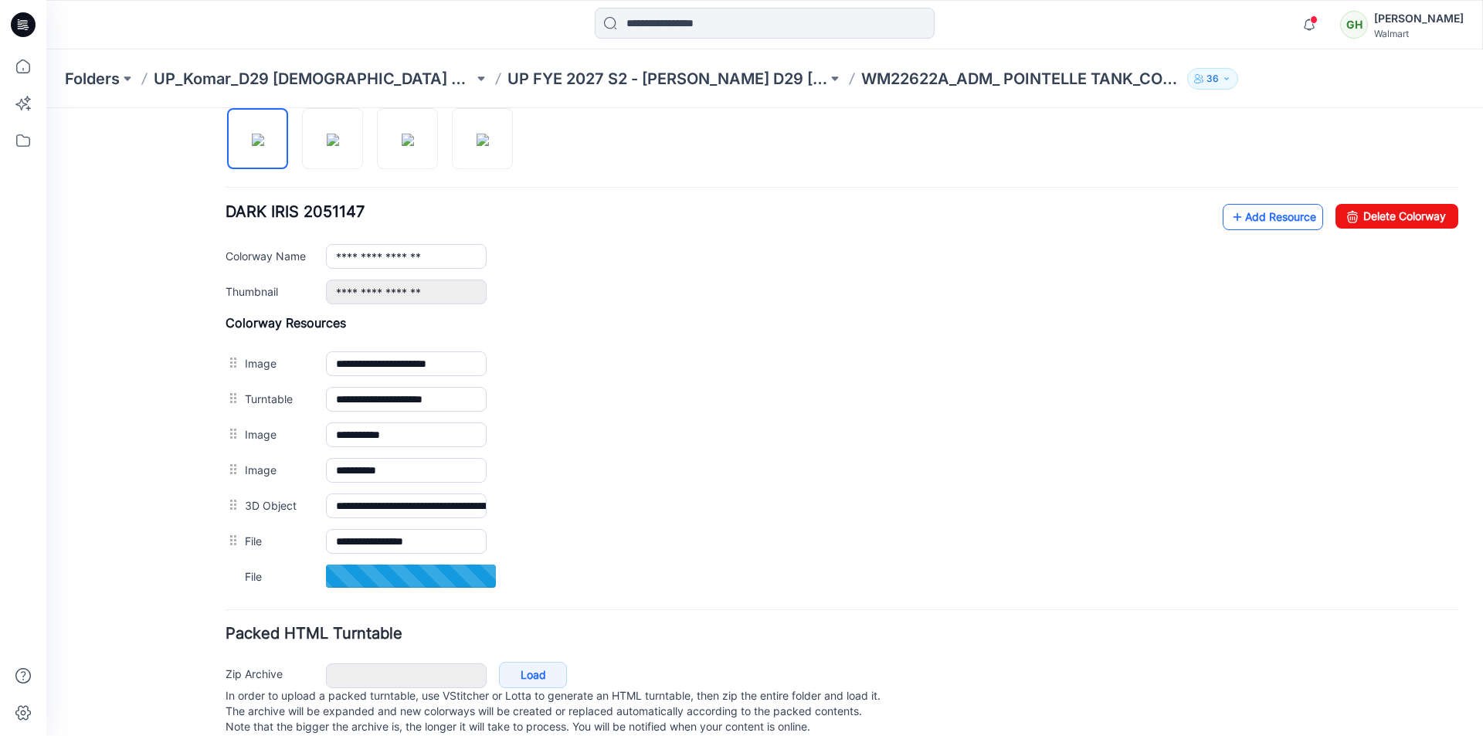
click at [1246, 215] on link "Add Resource" at bounding box center [1272, 217] width 100 height 26
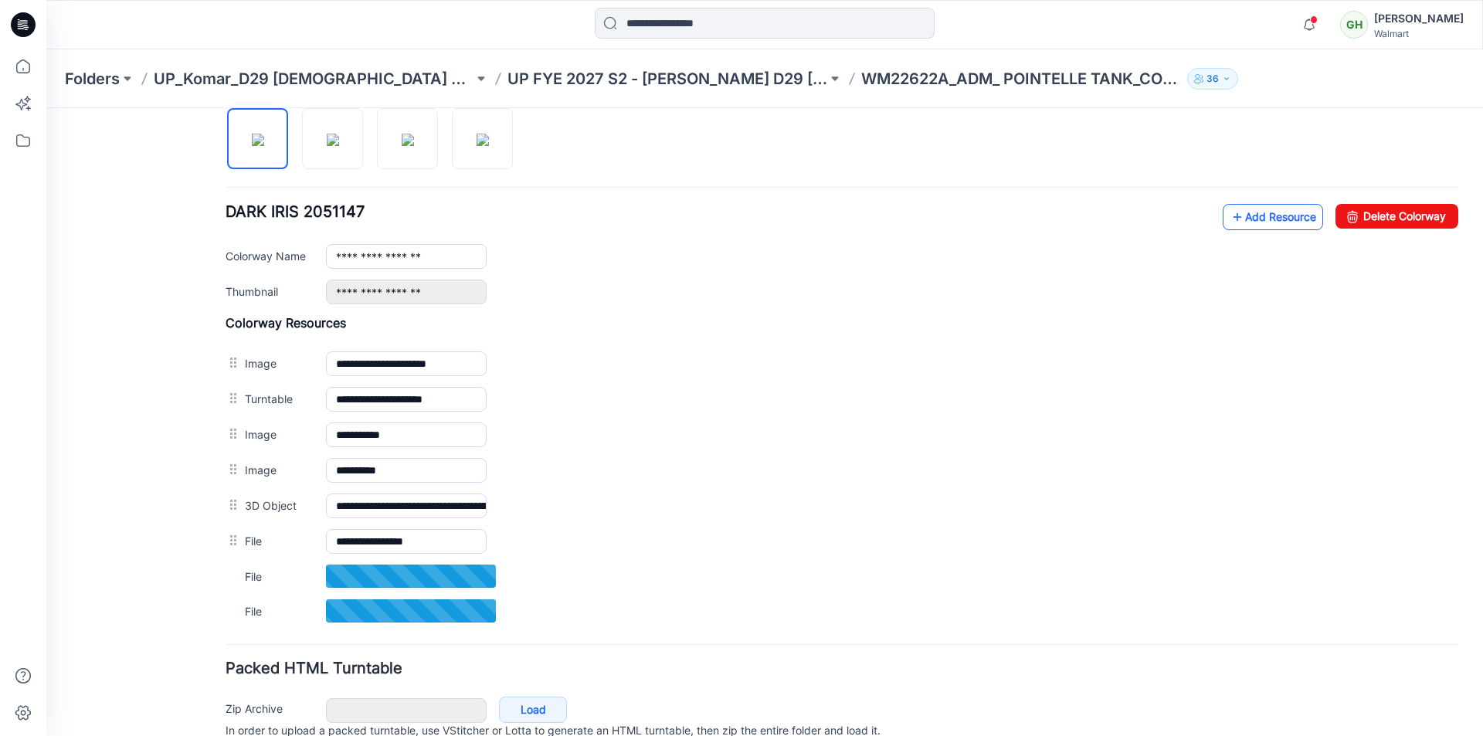
click at [1253, 215] on link "Add Resource" at bounding box center [1272, 217] width 100 height 26
click at [1238, 212] on link "Add Resource" at bounding box center [1272, 217] width 100 height 26
click at [1272, 220] on link "Add Resource" at bounding box center [1272, 217] width 100 height 26
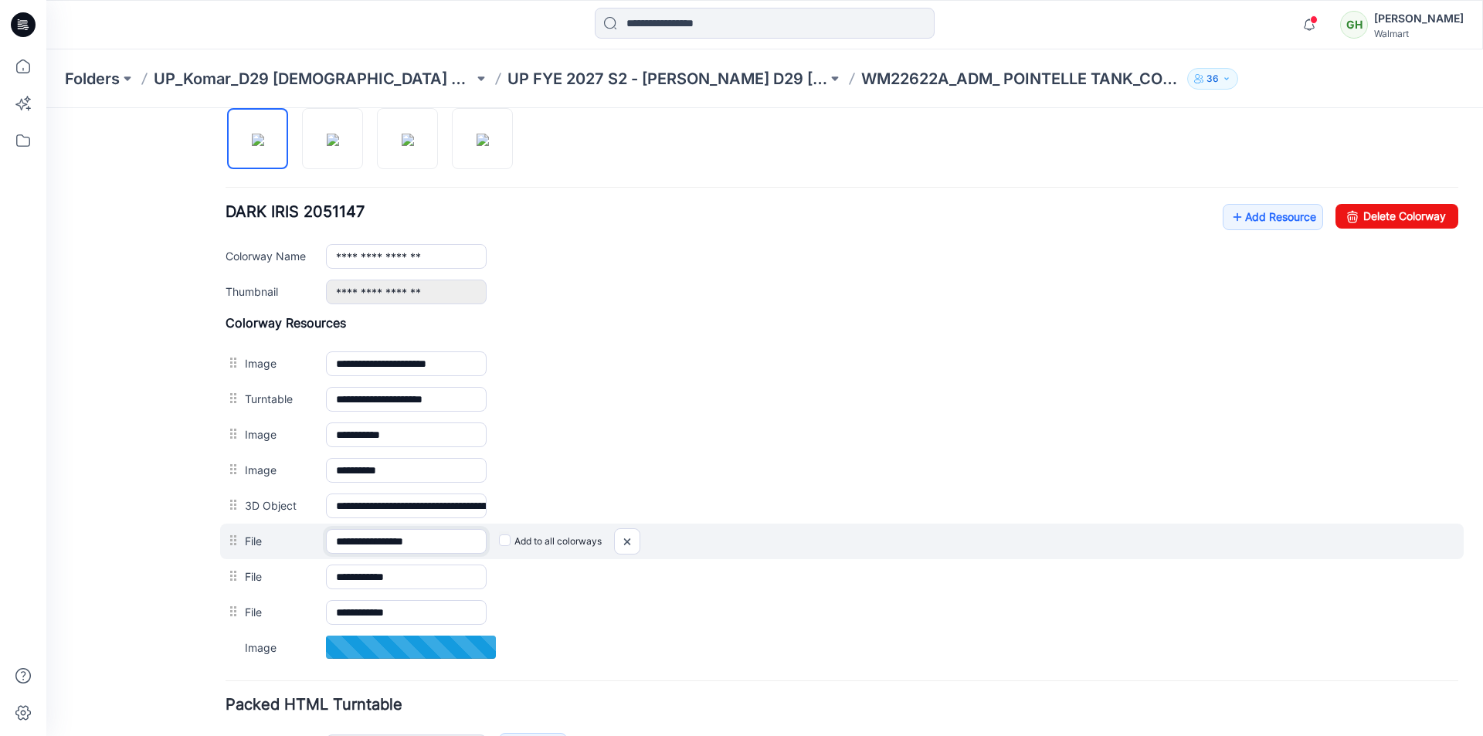
drag, startPoint x: 446, startPoint y: 540, endPoint x: 427, endPoint y: 541, distance: 18.6
click at [427, 541] on input "**********" at bounding box center [406, 541] width 161 height 25
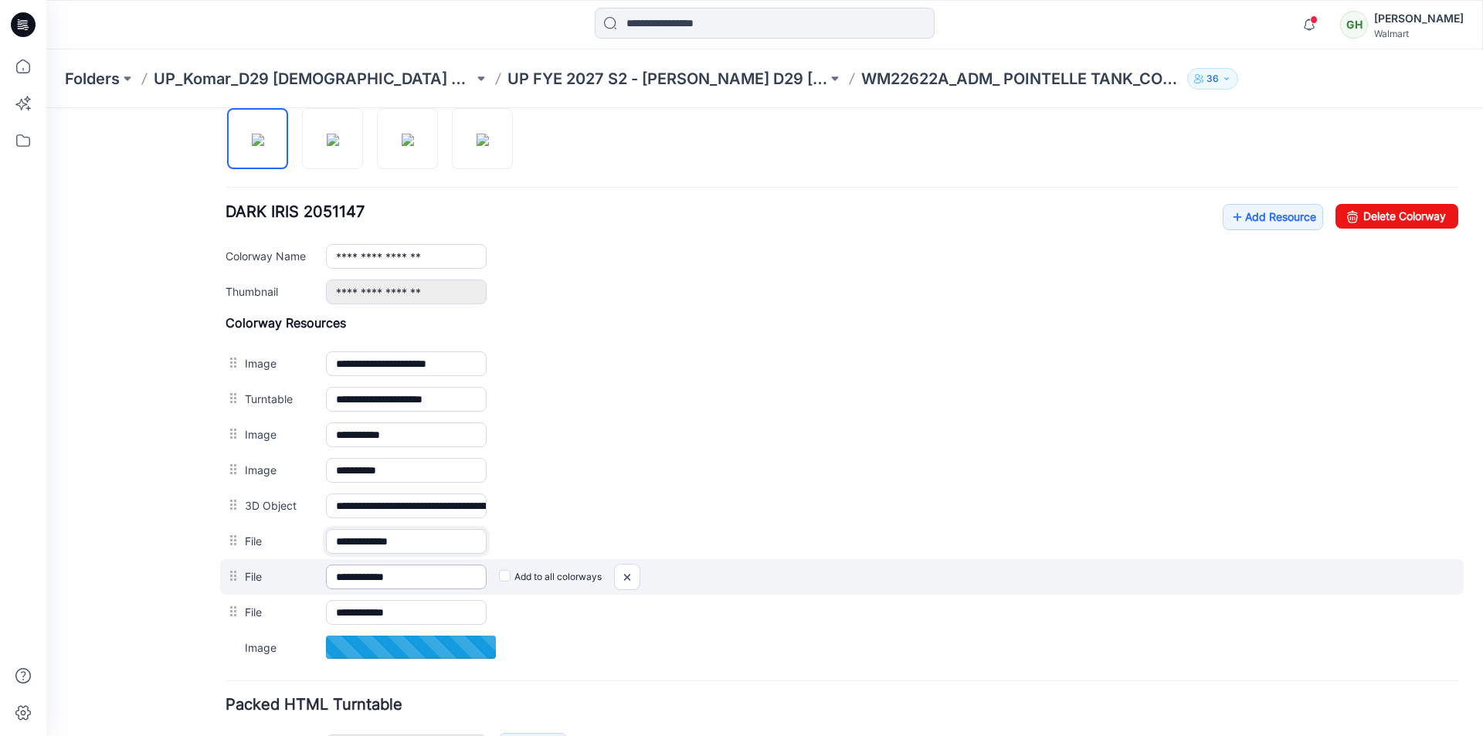
type input "**********"
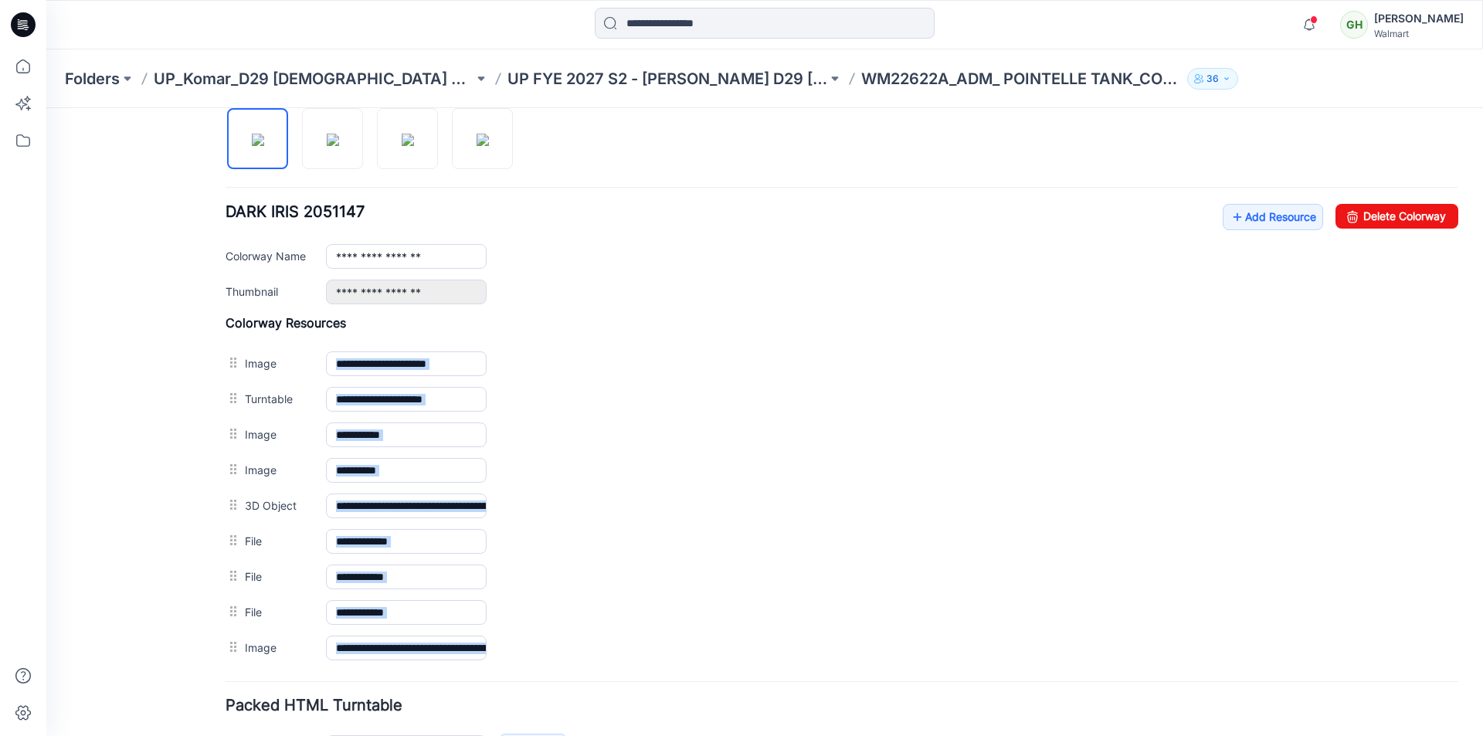
drag, startPoint x: 417, startPoint y: 582, endPoint x: 398, endPoint y: 581, distance: 18.6
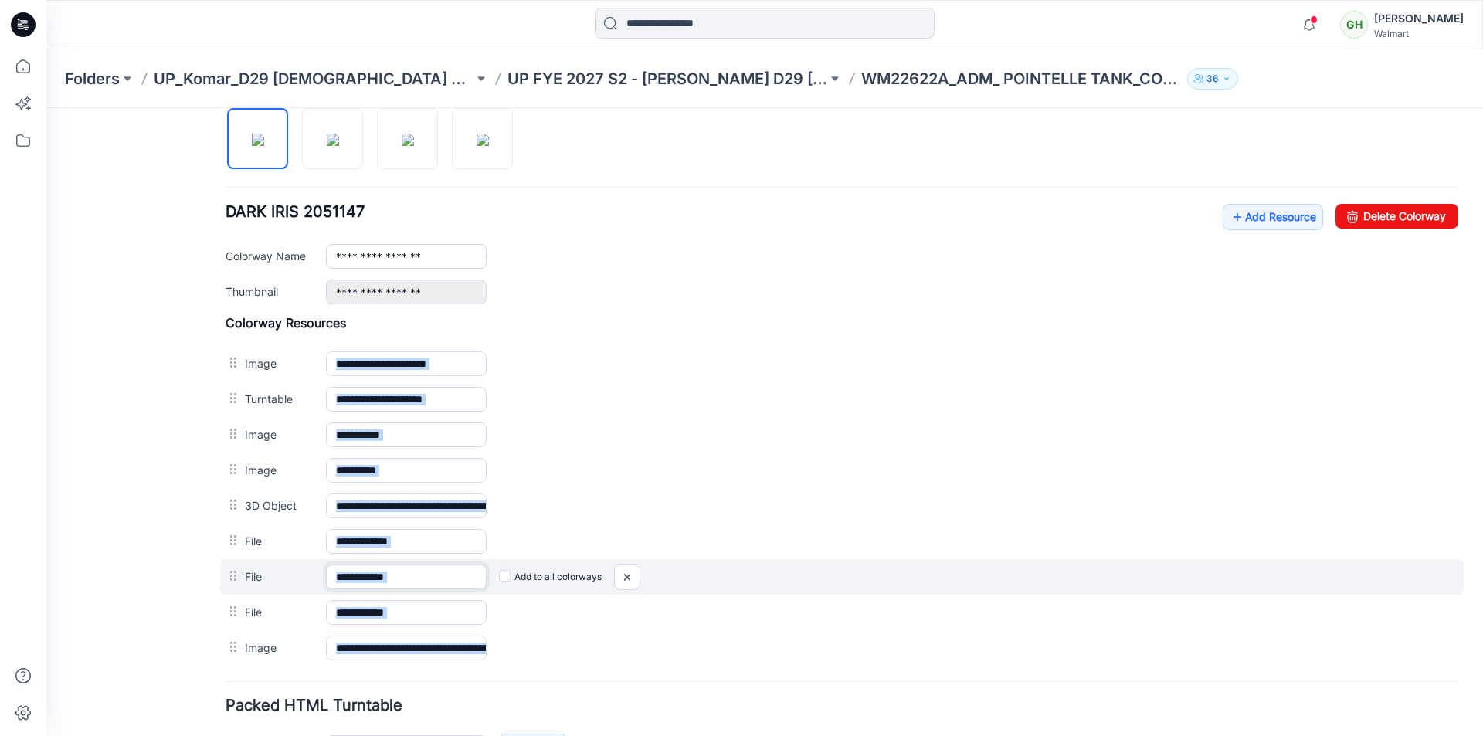
click at [442, 574] on input "**********" at bounding box center [406, 577] width 161 height 25
drag, startPoint x: 424, startPoint y: 578, endPoint x: 399, endPoint y: 577, distance: 24.8
click at [399, 577] on input "**********" at bounding box center [406, 577] width 161 height 25
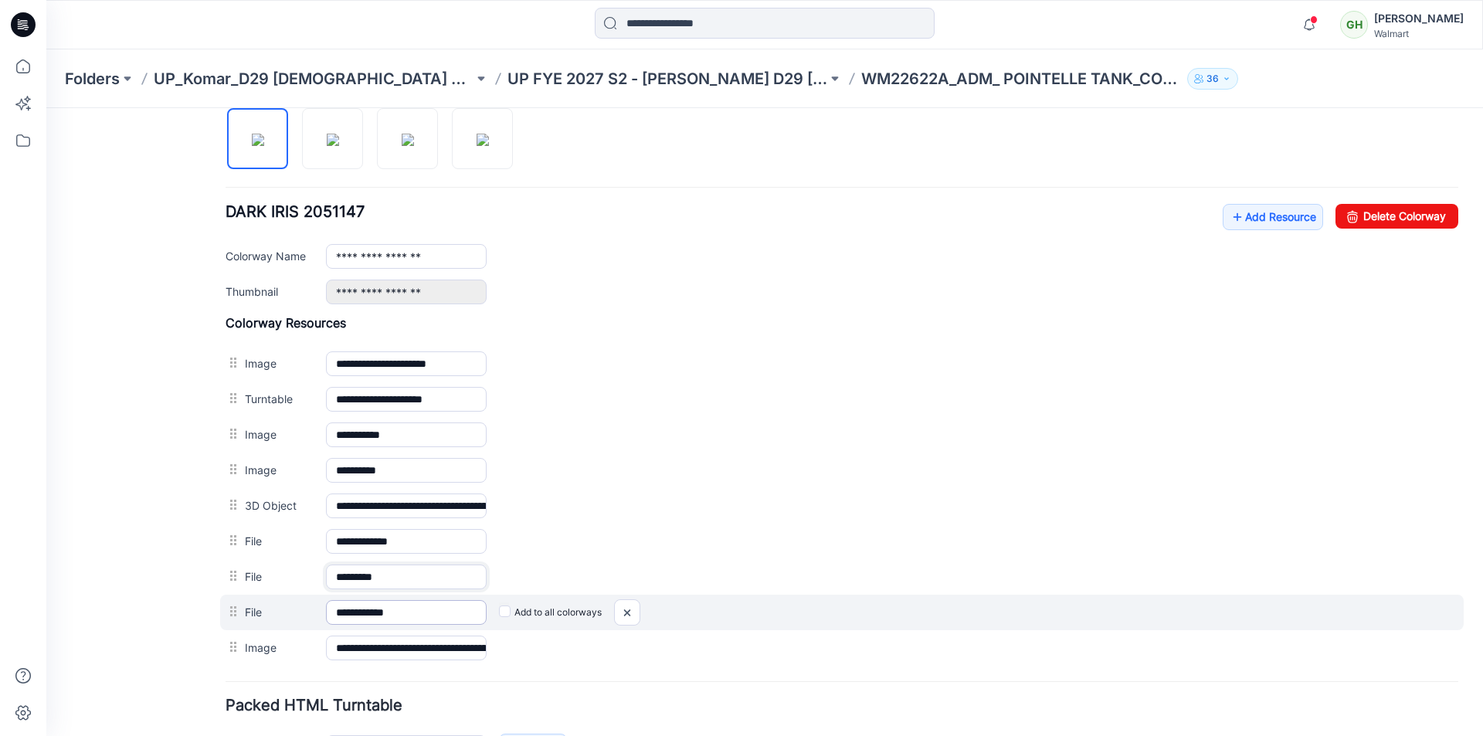
type input "********"
click at [423, 616] on input "**********" at bounding box center [406, 612] width 161 height 25
drag, startPoint x: 423, startPoint y: 615, endPoint x: 398, endPoint y: 615, distance: 25.5
click at [398, 615] on input "**********" at bounding box center [406, 612] width 161 height 25
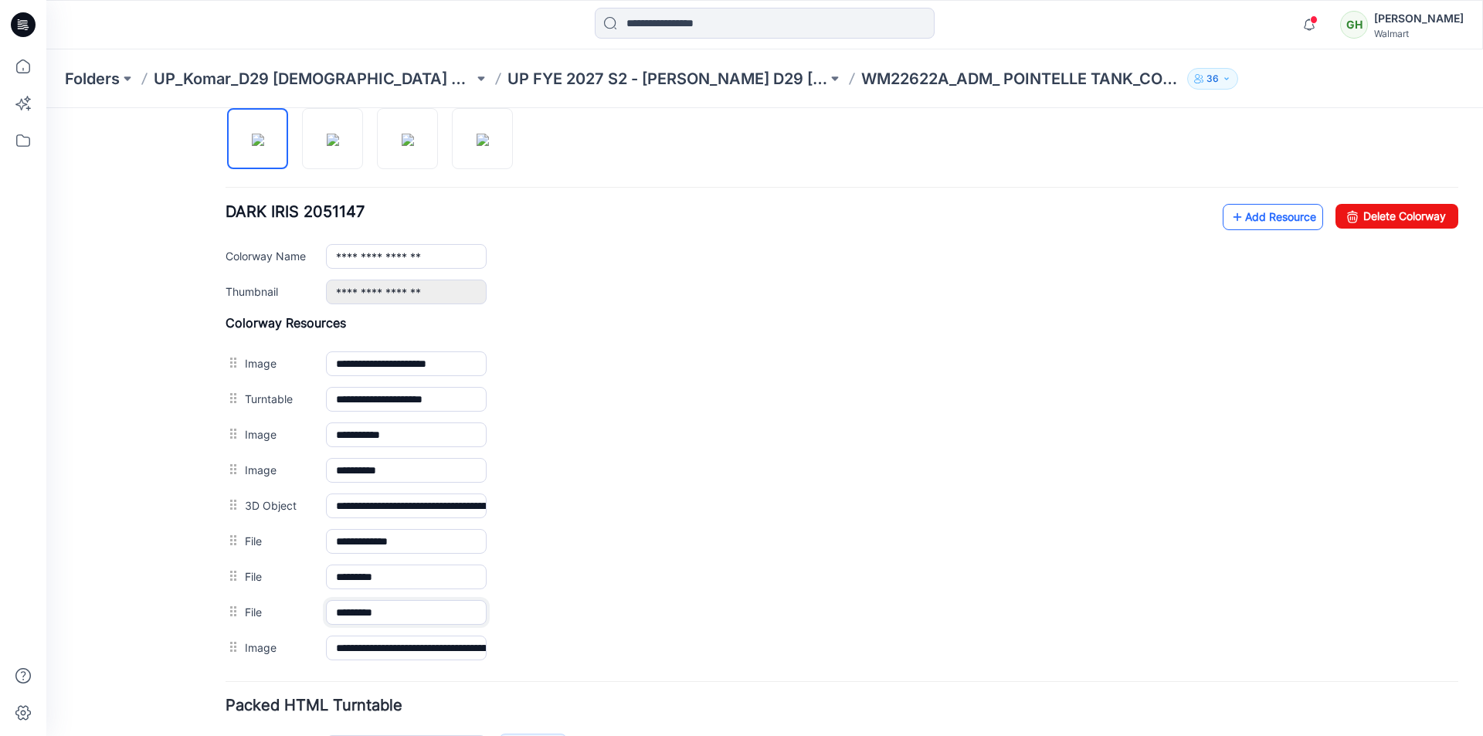
type input "********"
click at [1264, 215] on link "Add Resource" at bounding box center [1272, 217] width 100 height 26
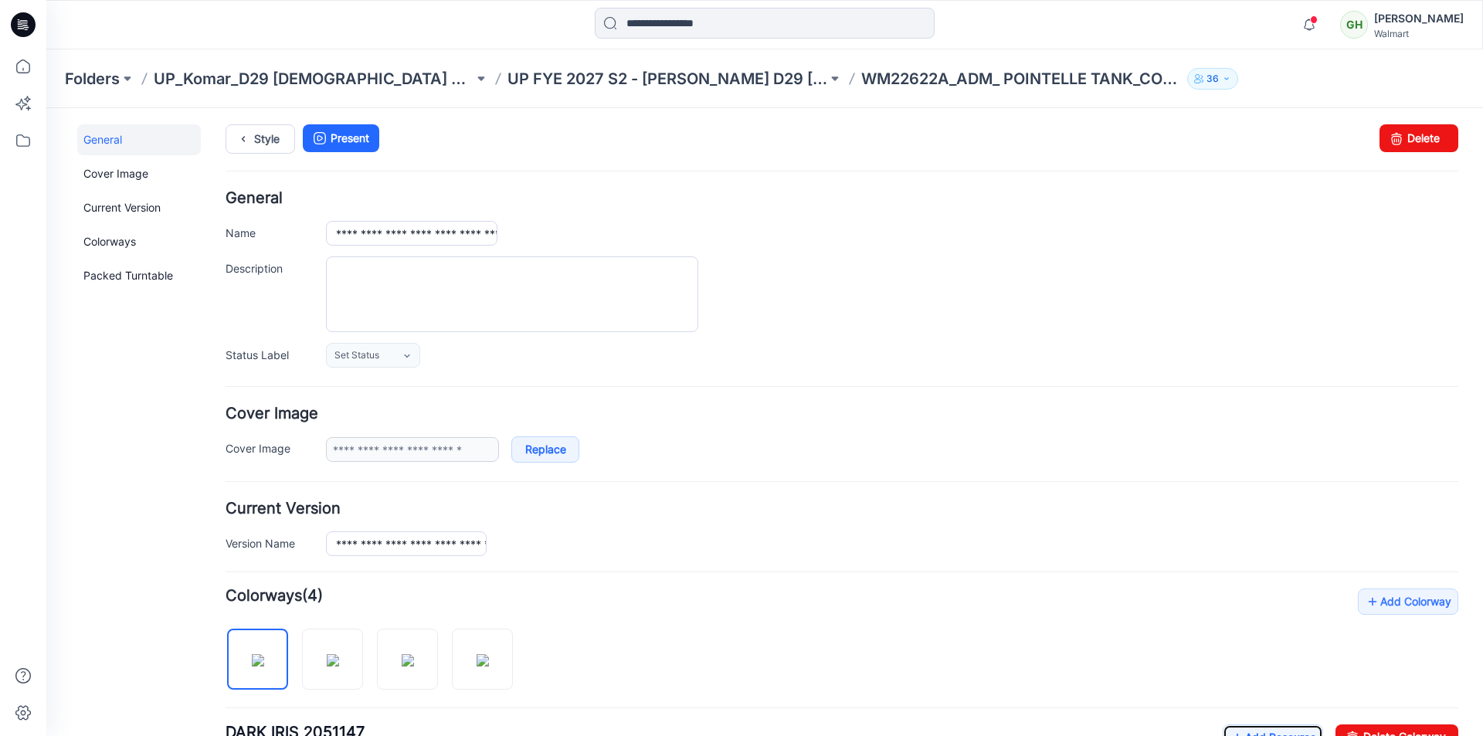
scroll to position [0, 0]
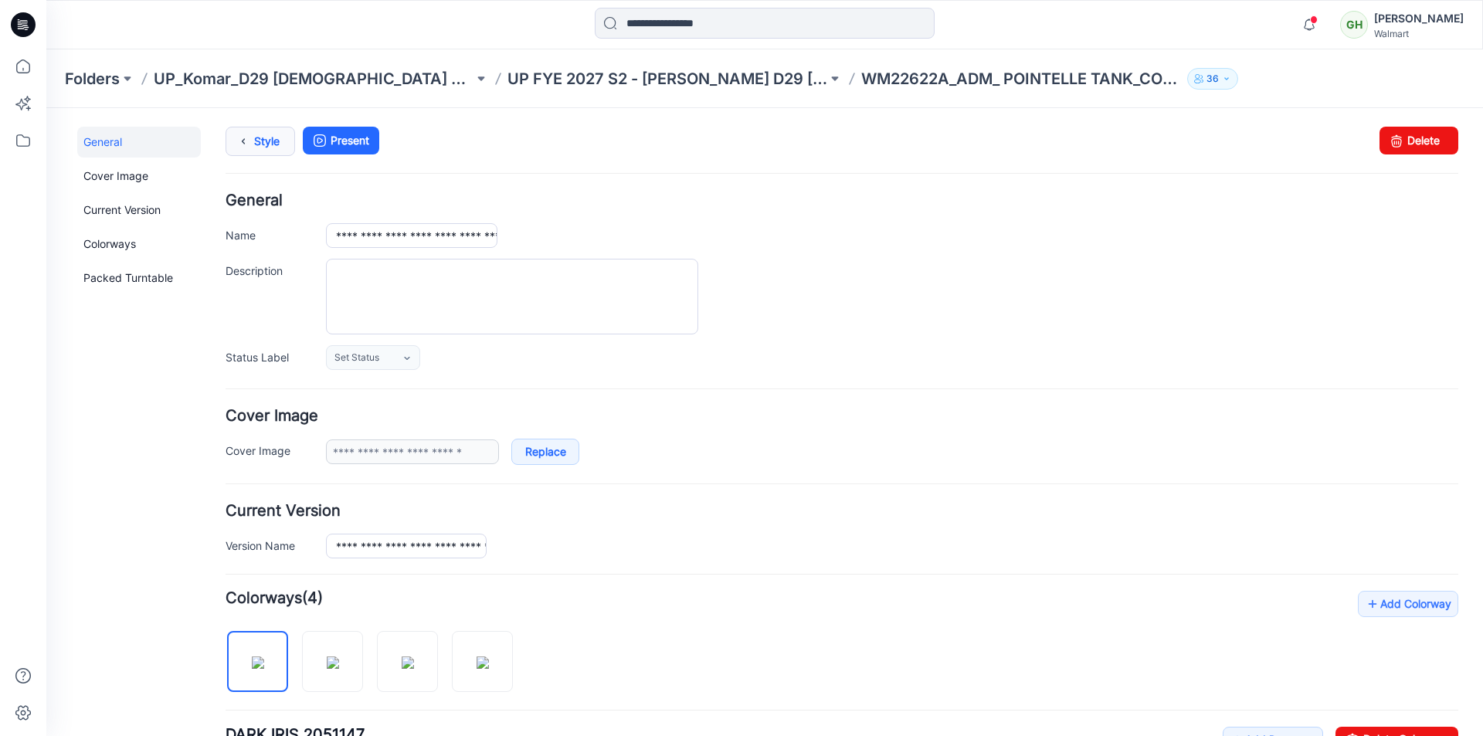
click at [236, 146] on icon at bounding box center [243, 141] width 22 height 28
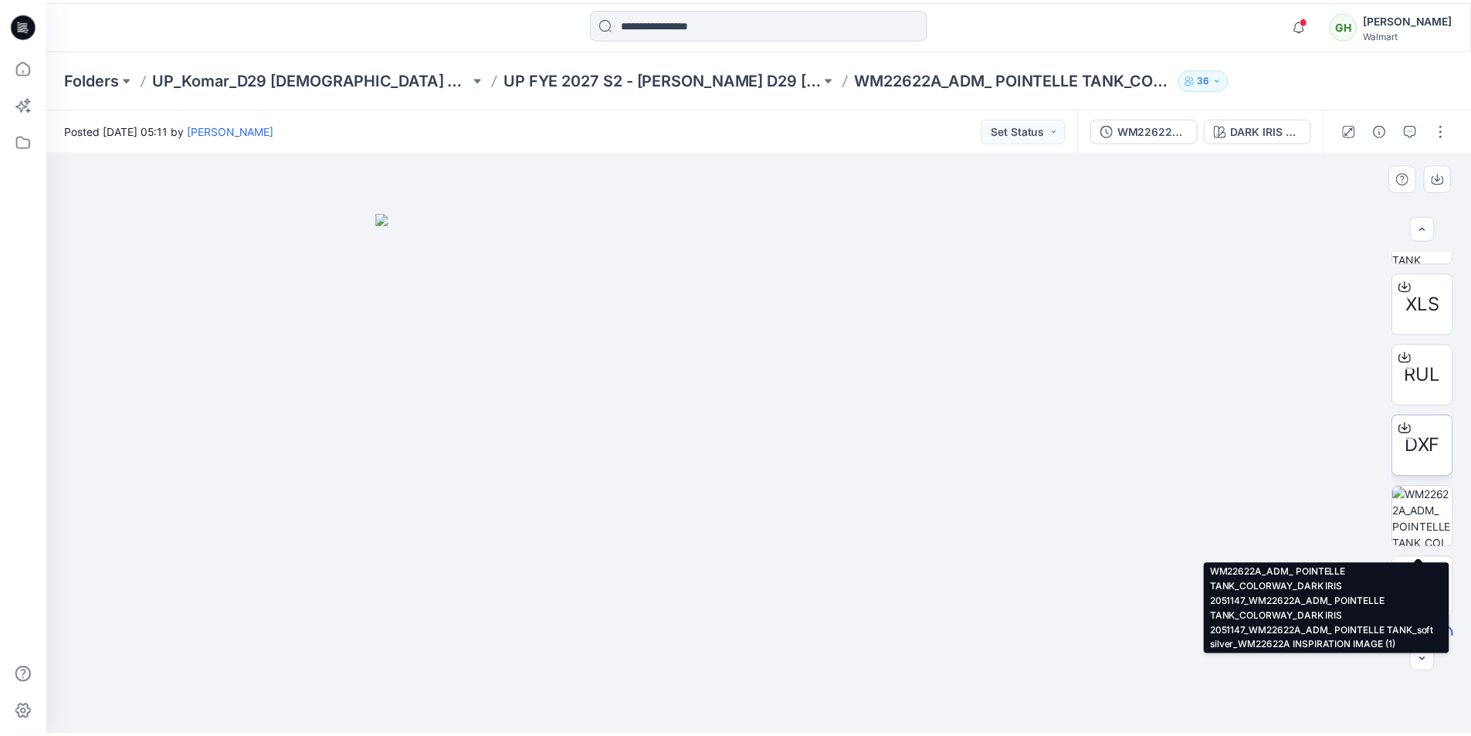
scroll to position [309, 0]
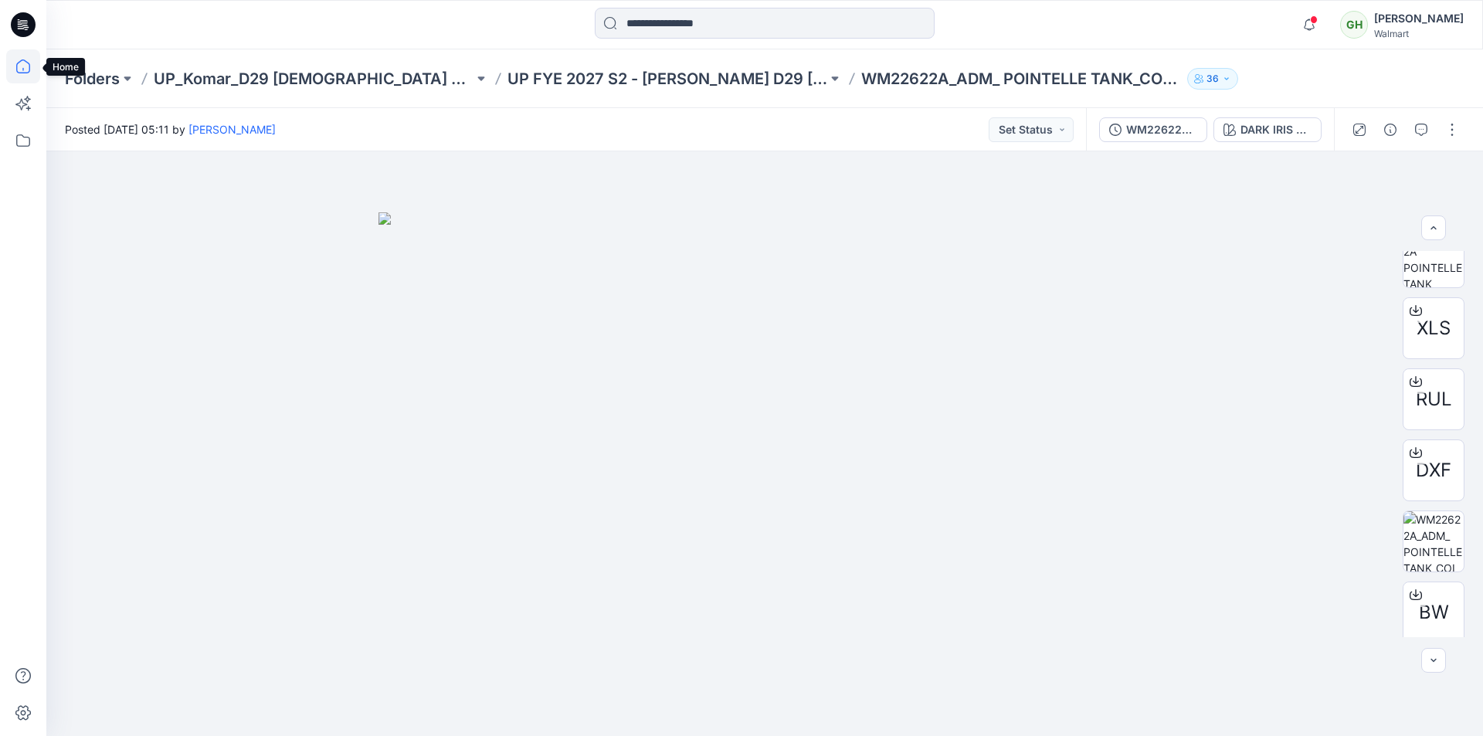
click at [19, 63] on icon at bounding box center [23, 66] width 34 height 34
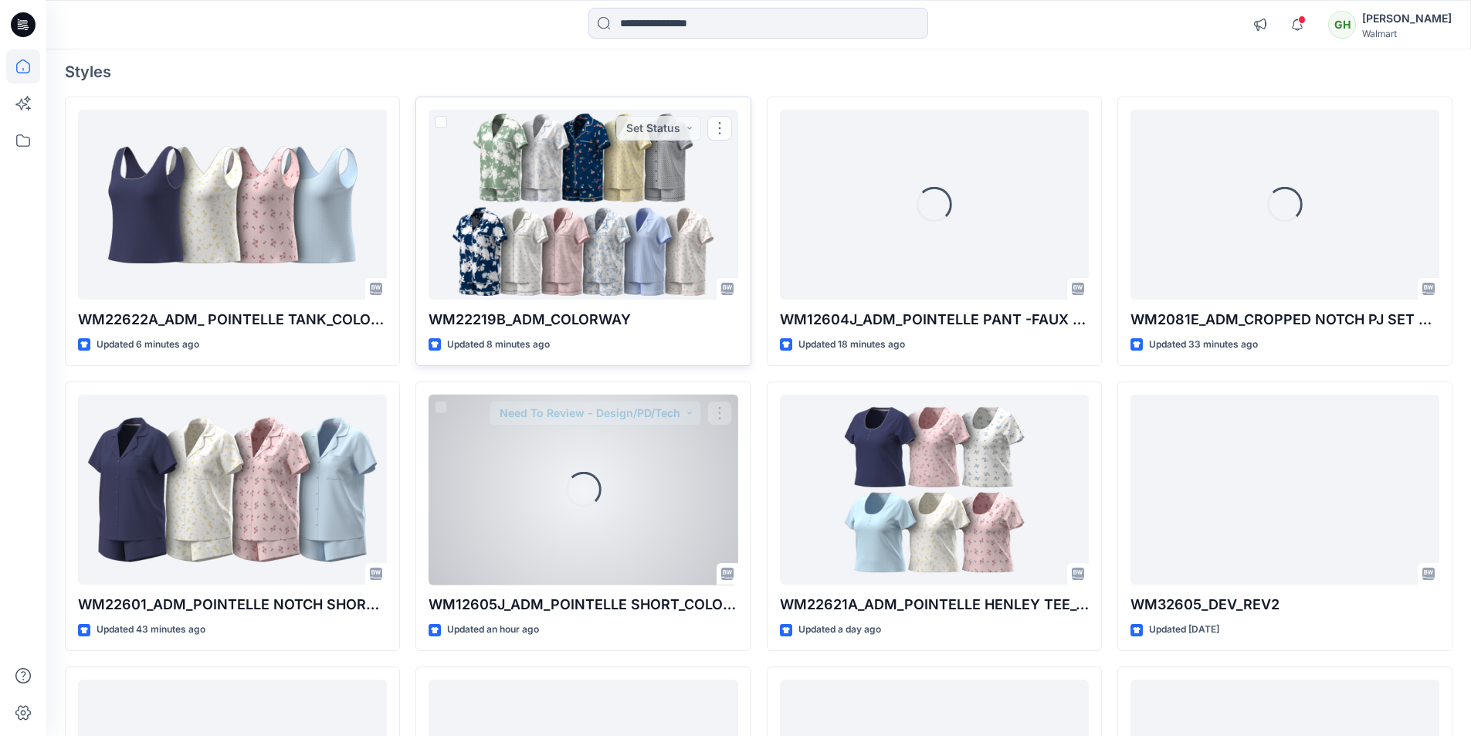
scroll to position [154, 0]
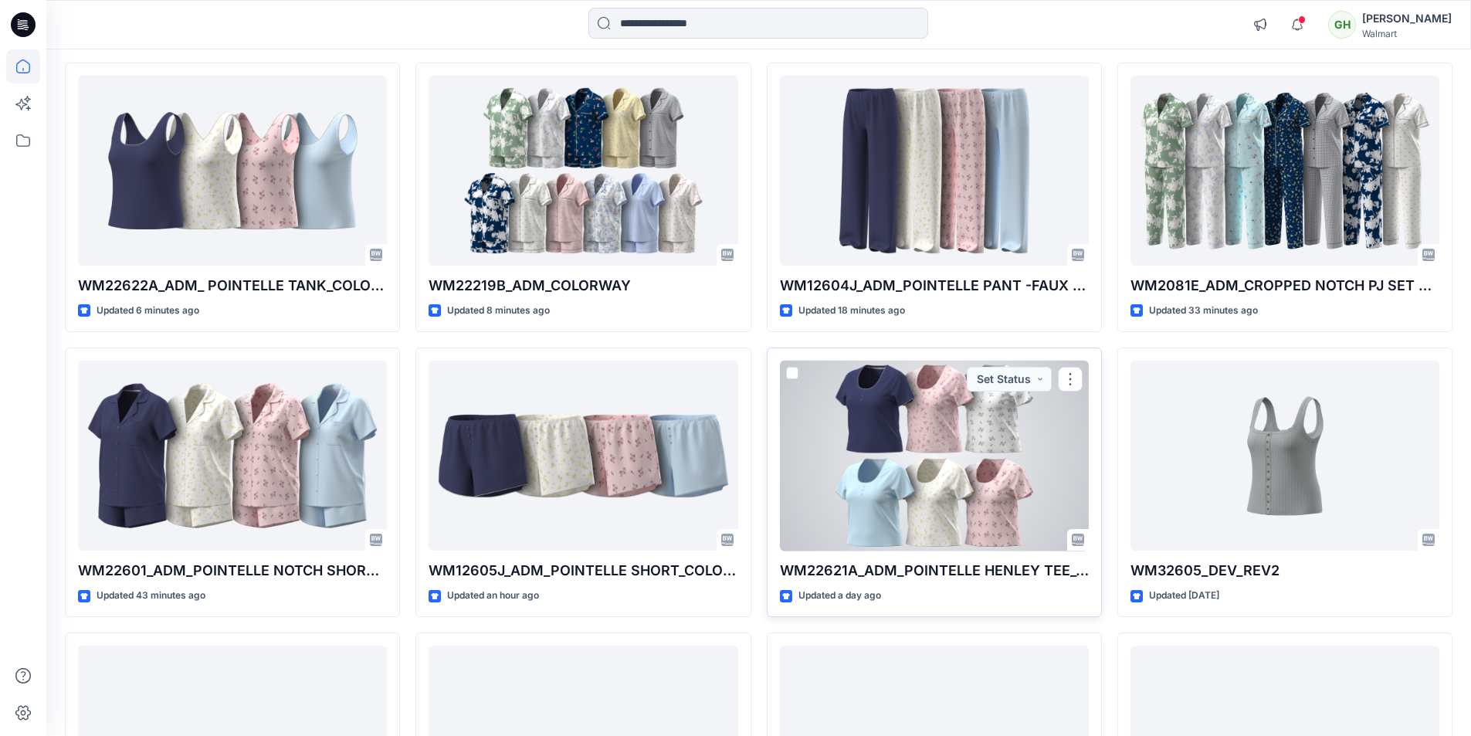
click at [994, 470] on div at bounding box center [934, 456] width 309 height 191
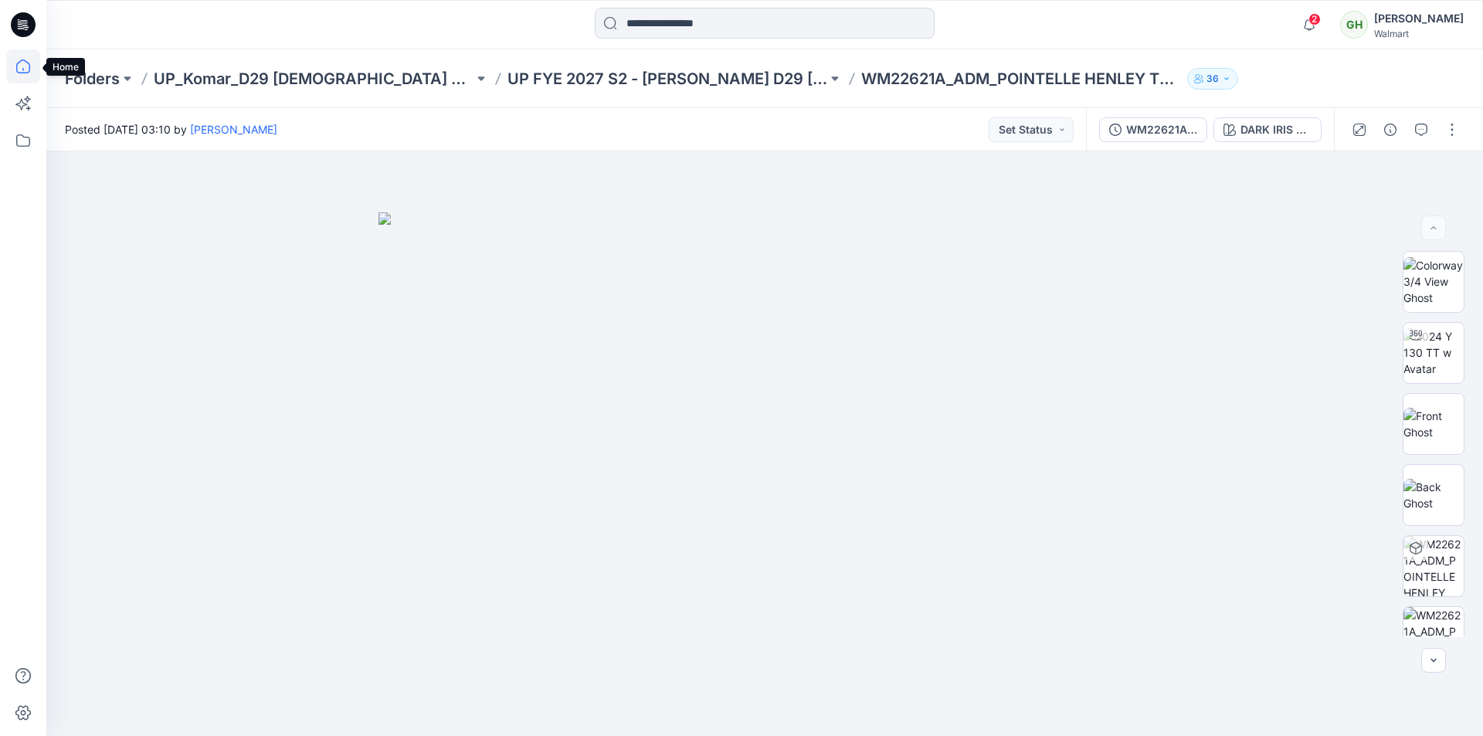
click at [27, 65] on icon at bounding box center [23, 66] width 34 height 34
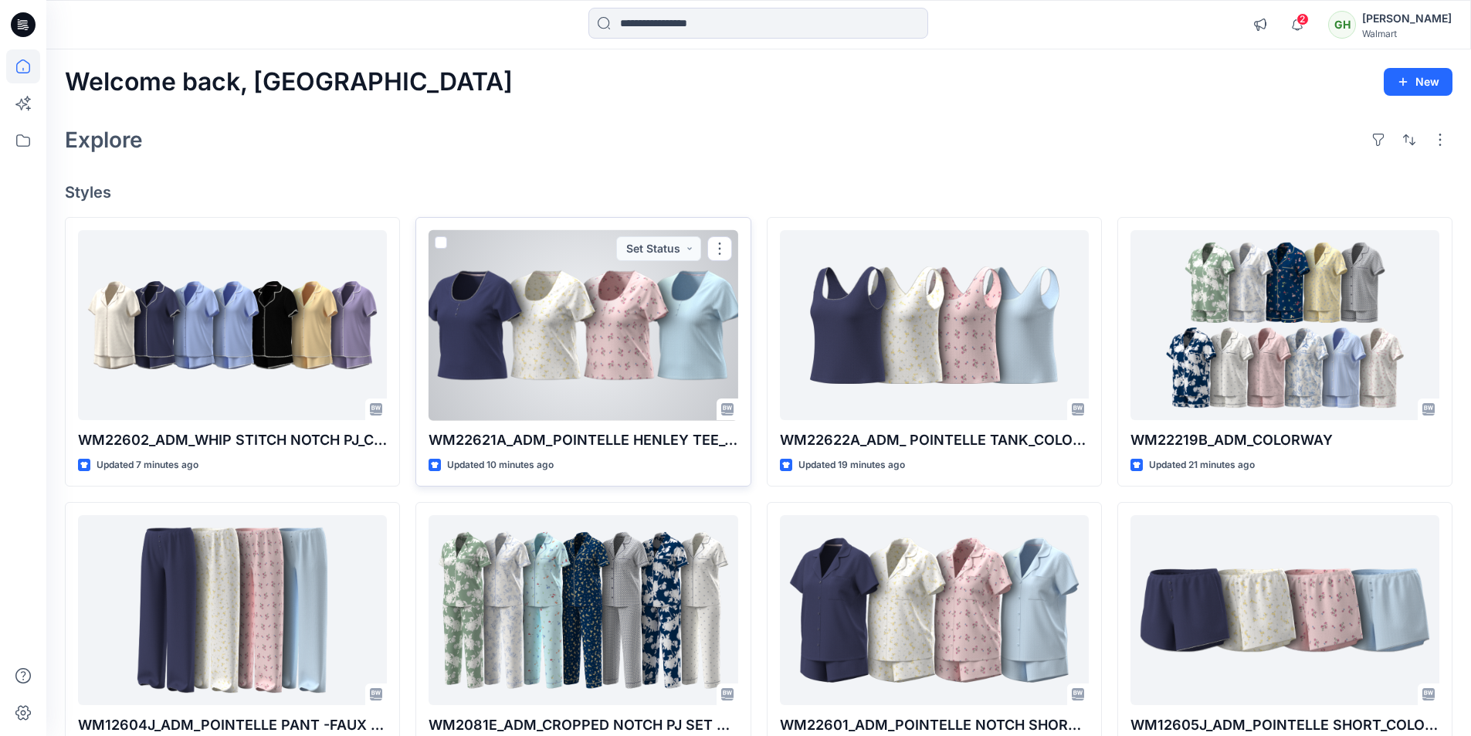
click at [534, 354] on div at bounding box center [583, 325] width 309 height 191
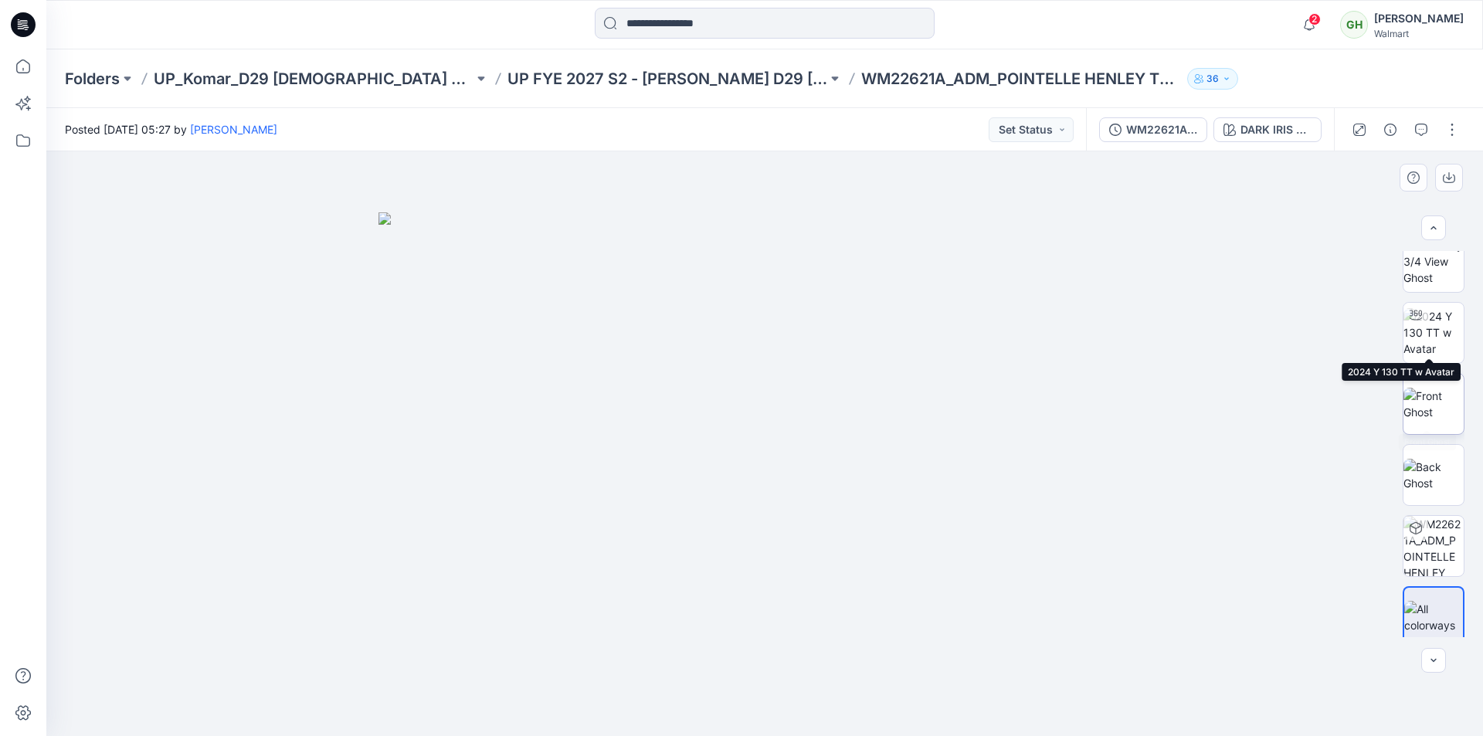
scroll to position [31, 0]
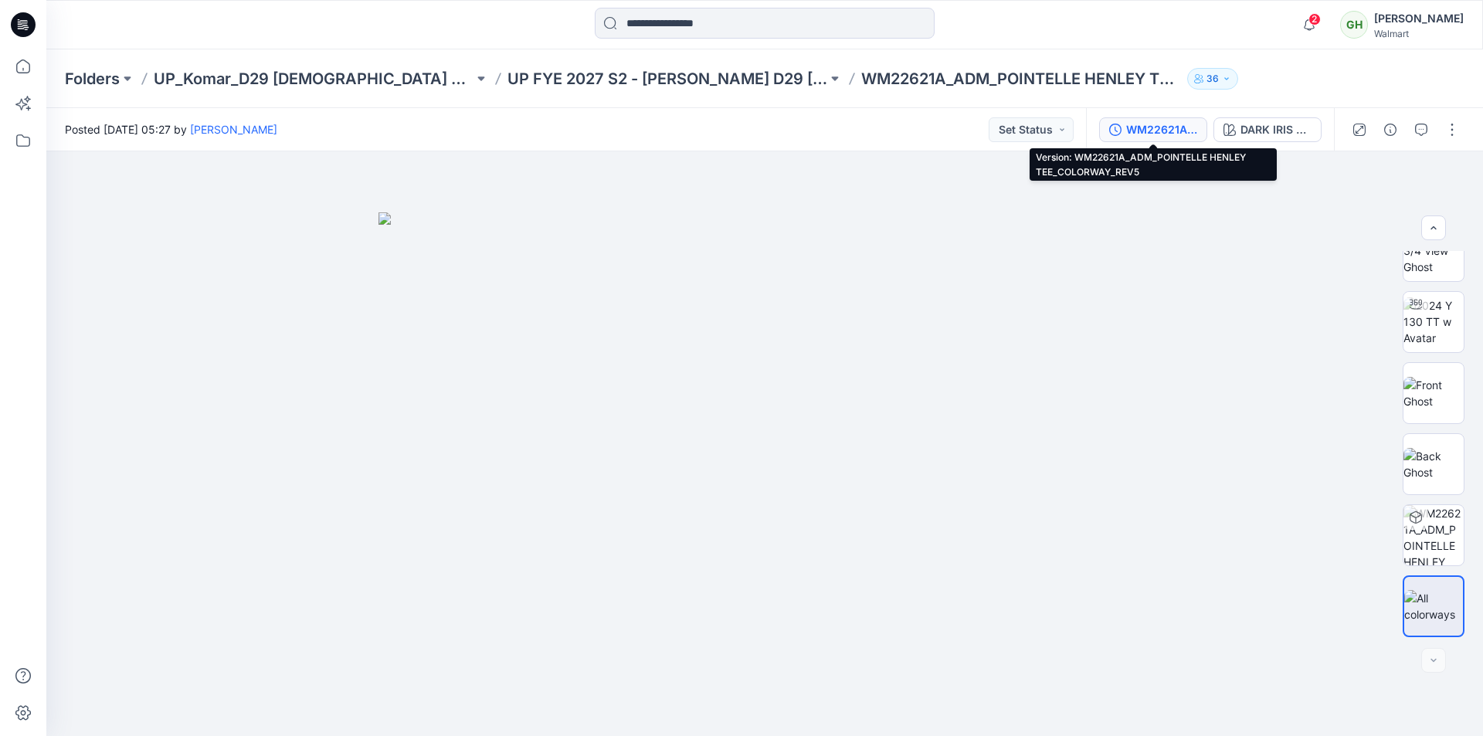
click at [1165, 128] on div "WM22621A_ADM_POINTELLE HENLEY TEE_COLORWAY_REV5" at bounding box center [1161, 129] width 71 height 17
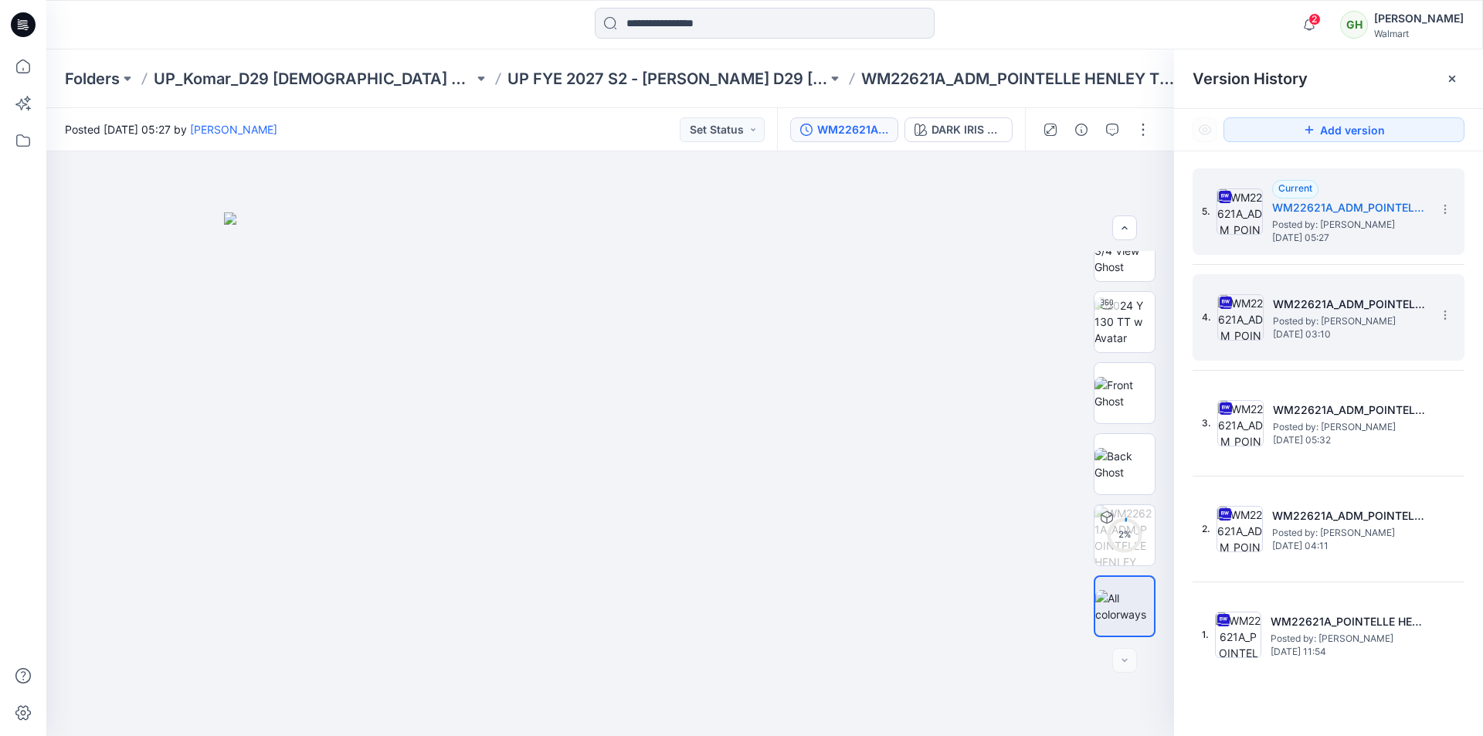
click at [1327, 319] on span "Posted by: Gayan Hettiarachchi" at bounding box center [1350, 321] width 154 height 15
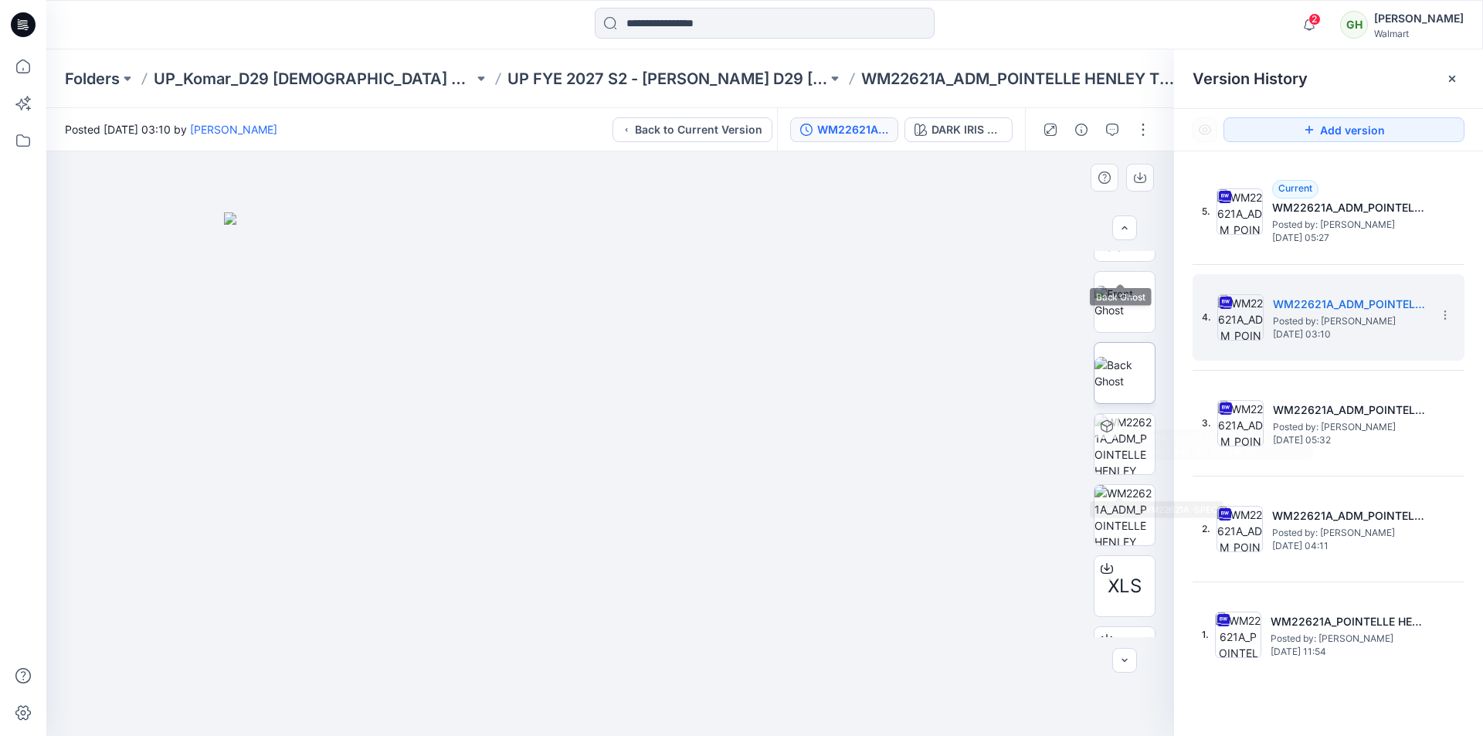
scroll to position [244, 0]
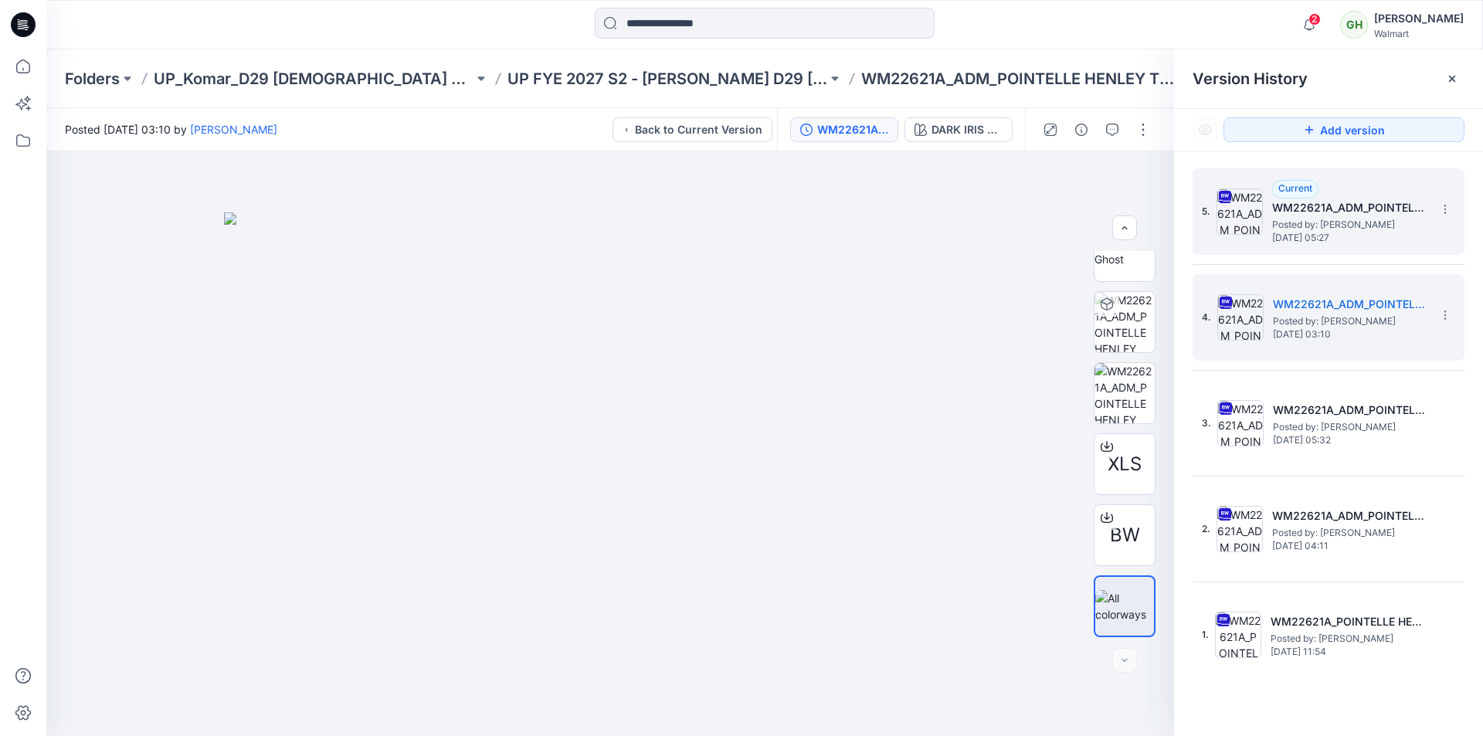
click at [1384, 225] on span "Posted by: Gayan Hettiarachchi" at bounding box center [1349, 224] width 154 height 15
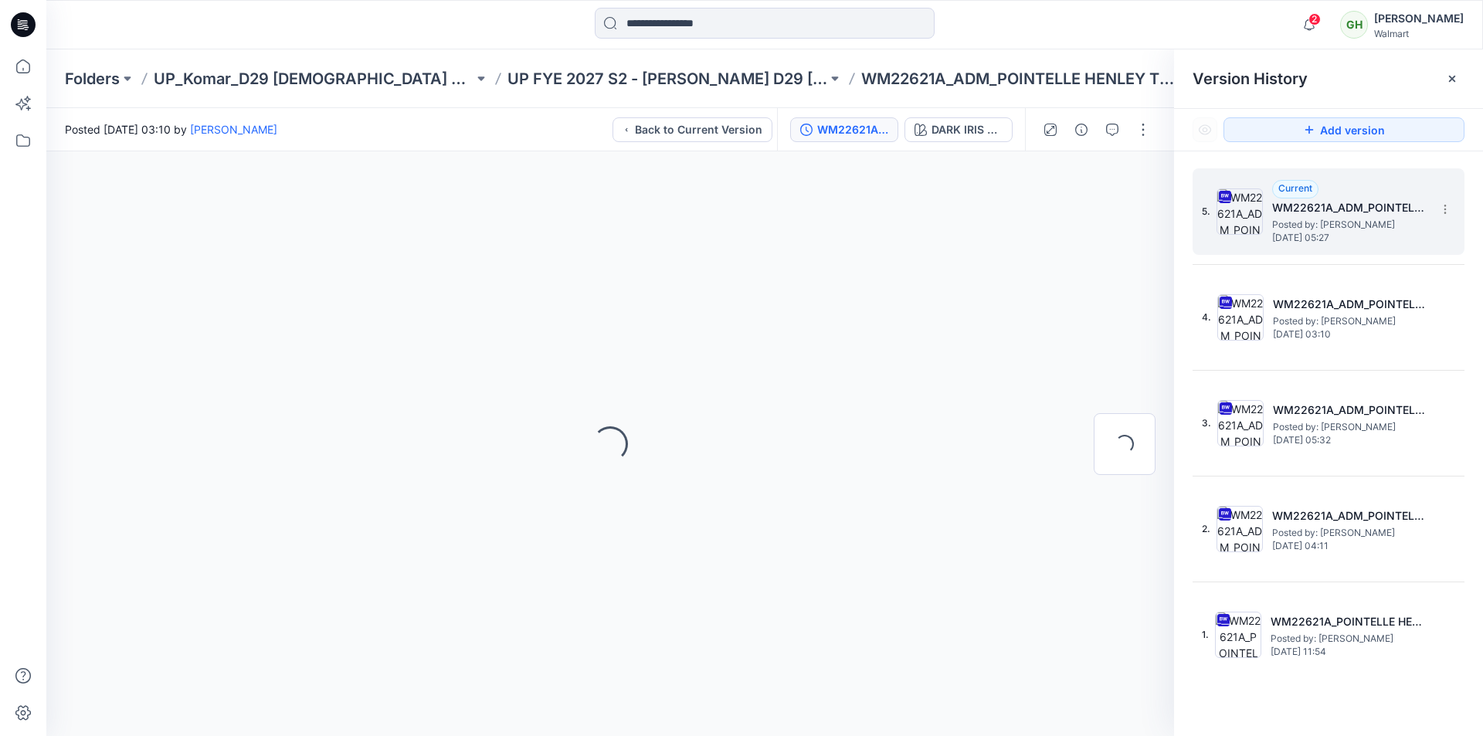
scroll to position [0, 0]
click at [1452, 70] on div at bounding box center [1451, 78] width 25 height 25
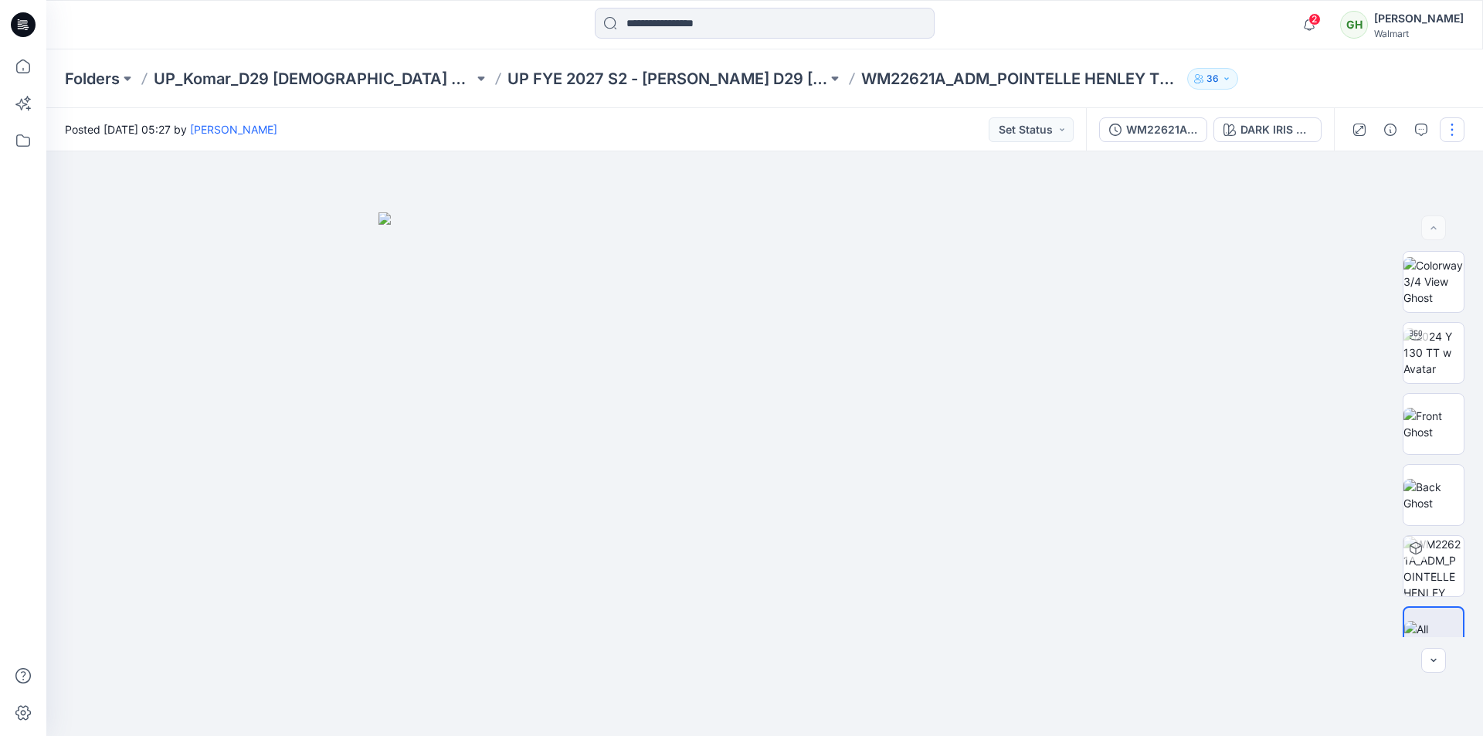
click at [1446, 124] on button "button" at bounding box center [1451, 129] width 25 height 25
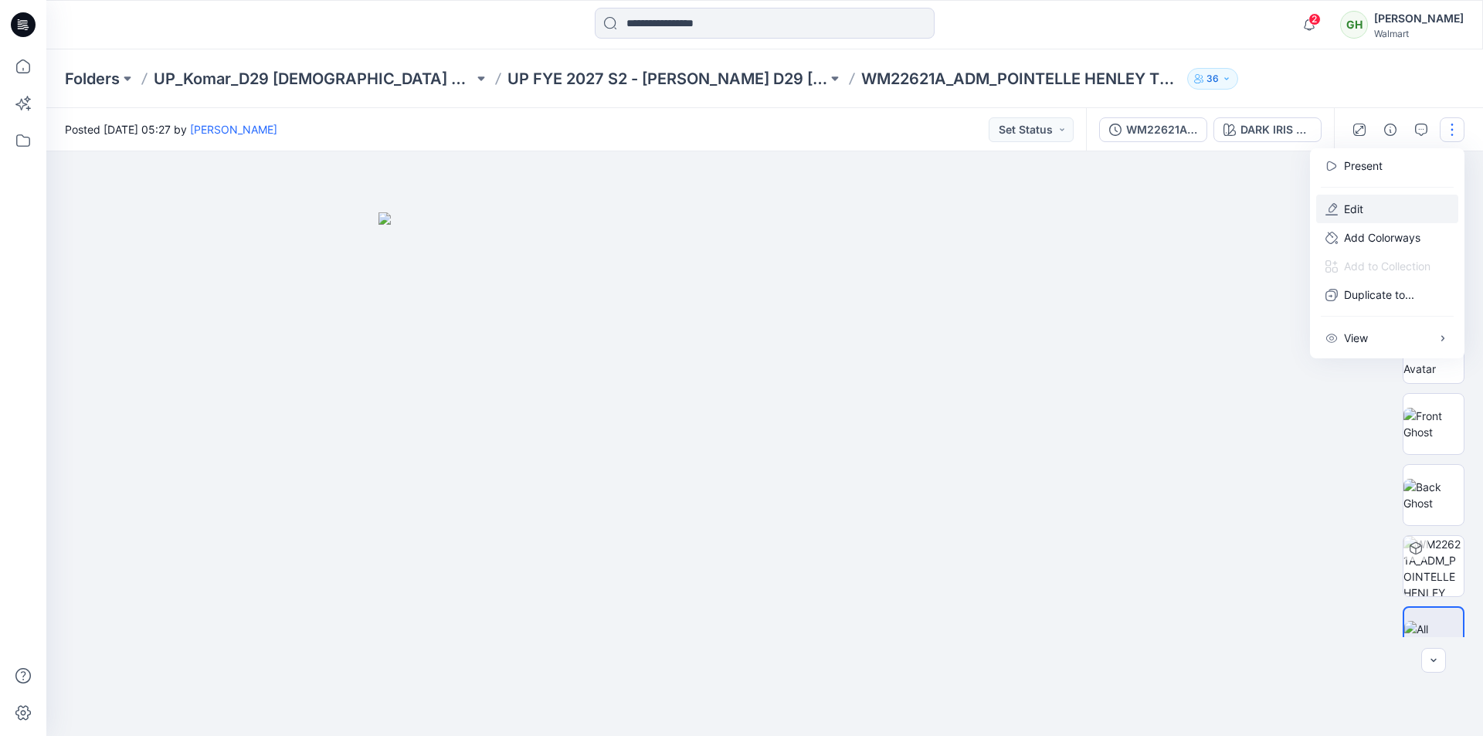
click at [1367, 204] on button "Edit" at bounding box center [1387, 209] width 142 height 29
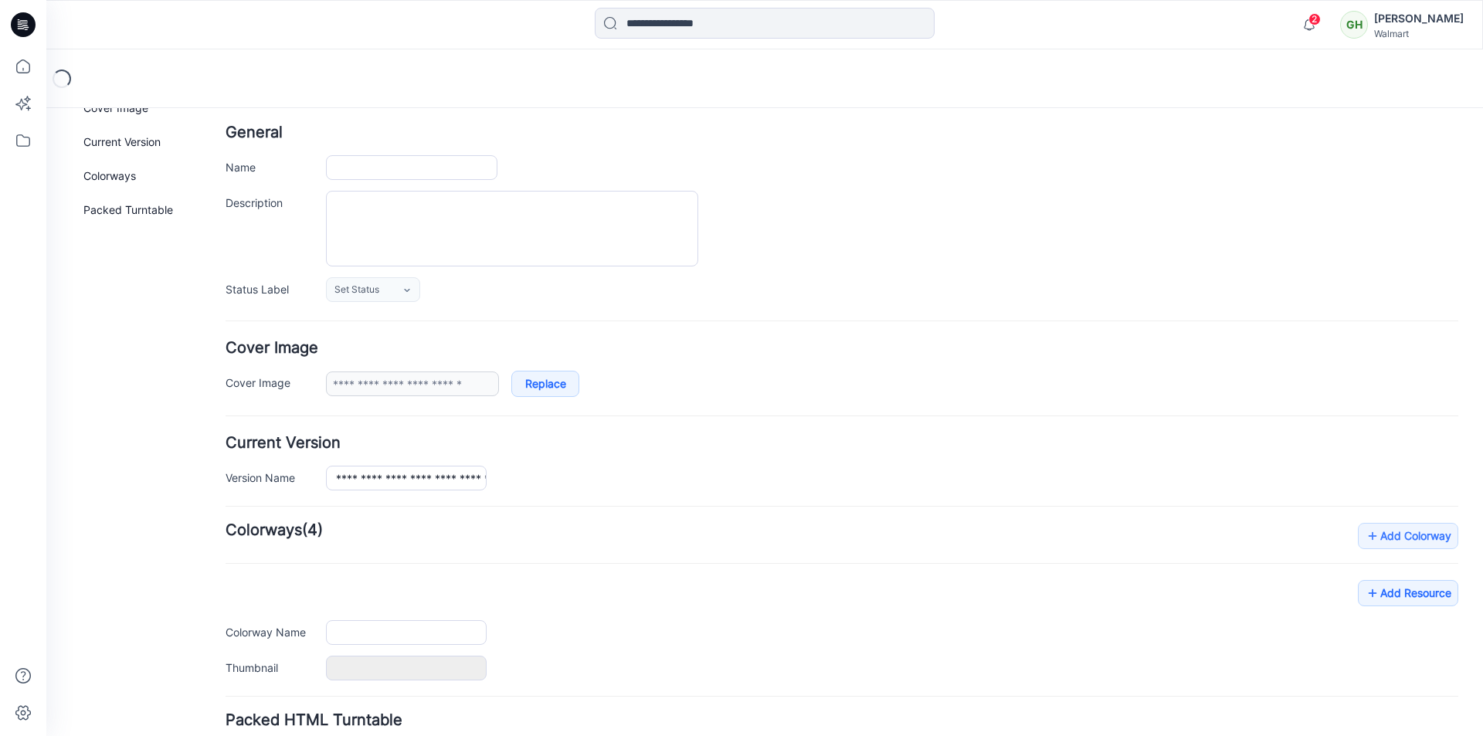
type input "**********"
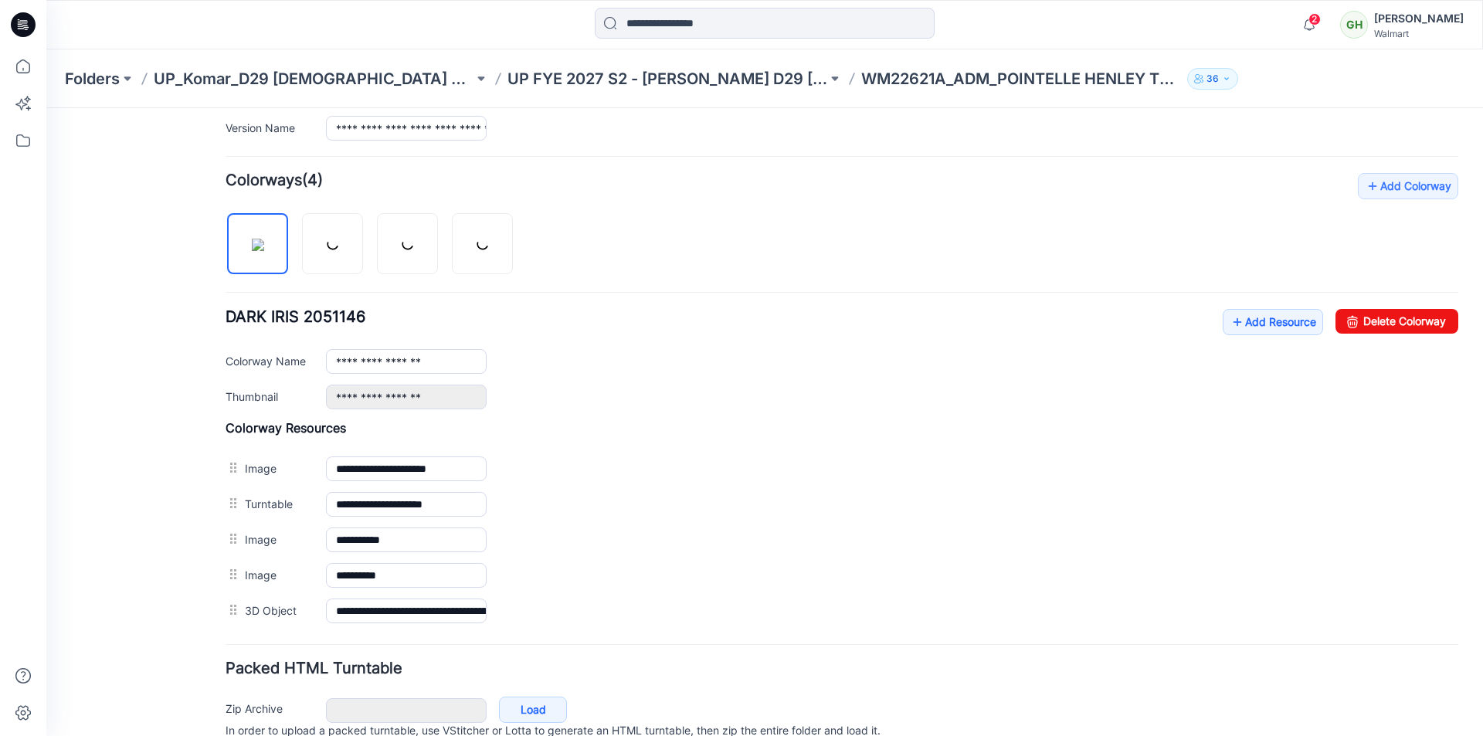
scroll to position [421, 0]
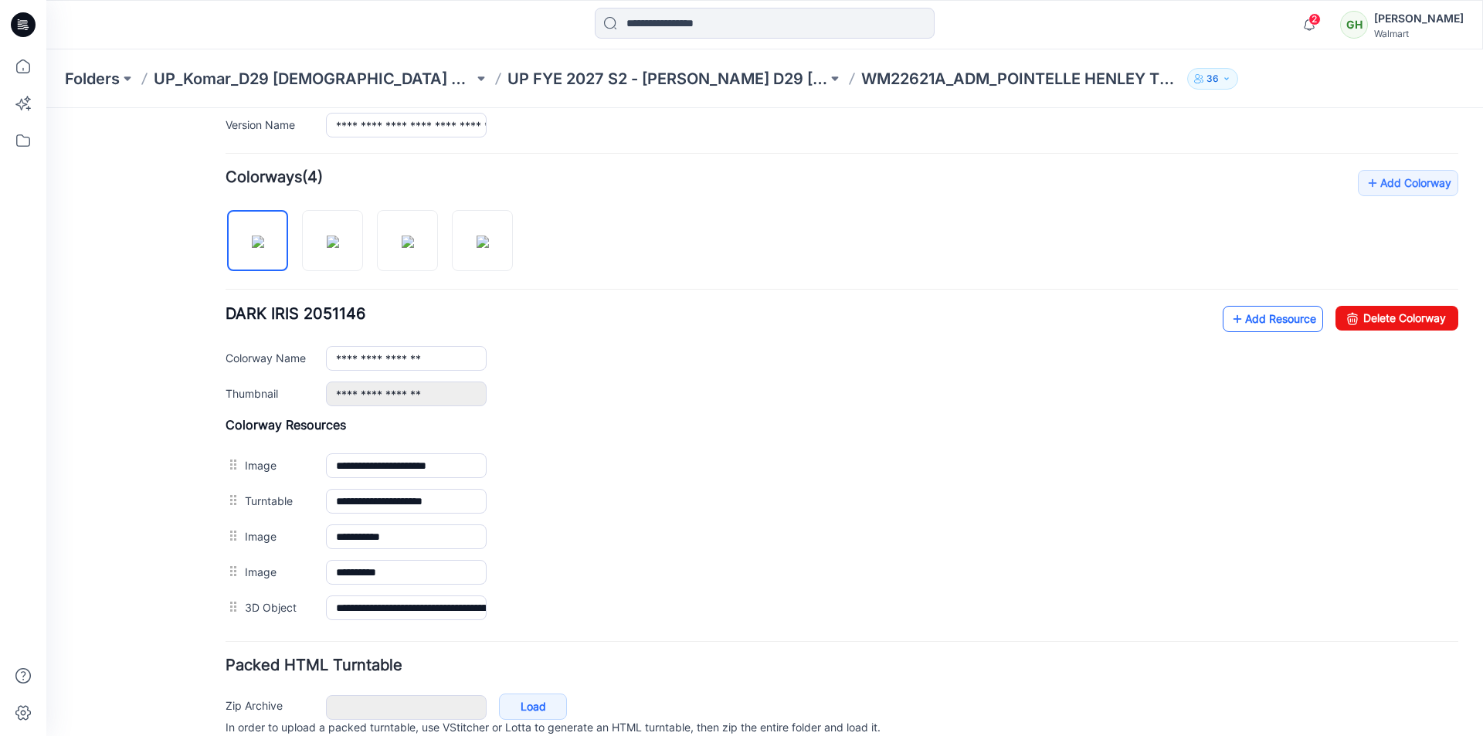
click at [1229, 319] on icon at bounding box center [1236, 319] width 15 height 25
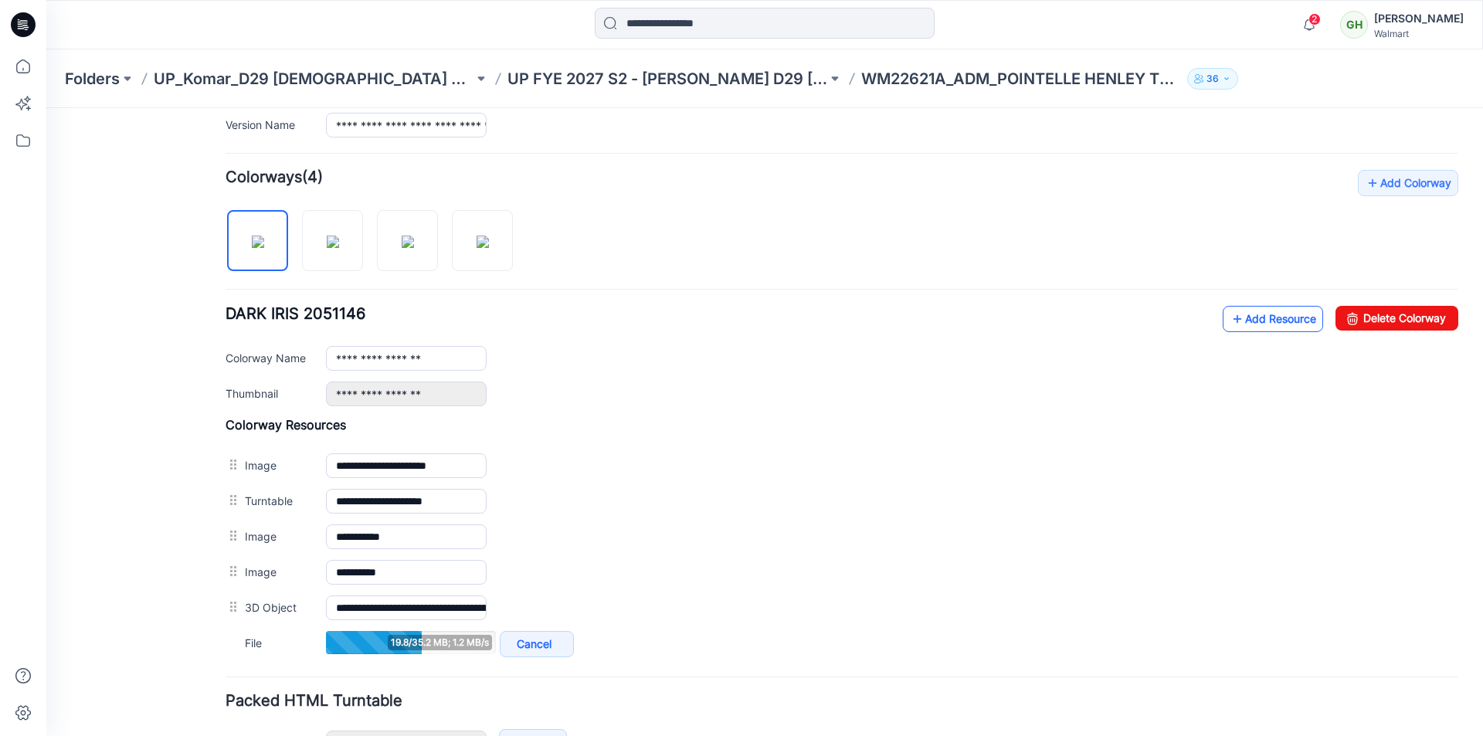
click at [1245, 319] on link "Add Resource" at bounding box center [1272, 319] width 100 height 26
click at [1241, 323] on link "Add Resource" at bounding box center [1272, 319] width 100 height 26
click at [1236, 322] on link "Add Resource" at bounding box center [1272, 319] width 100 height 26
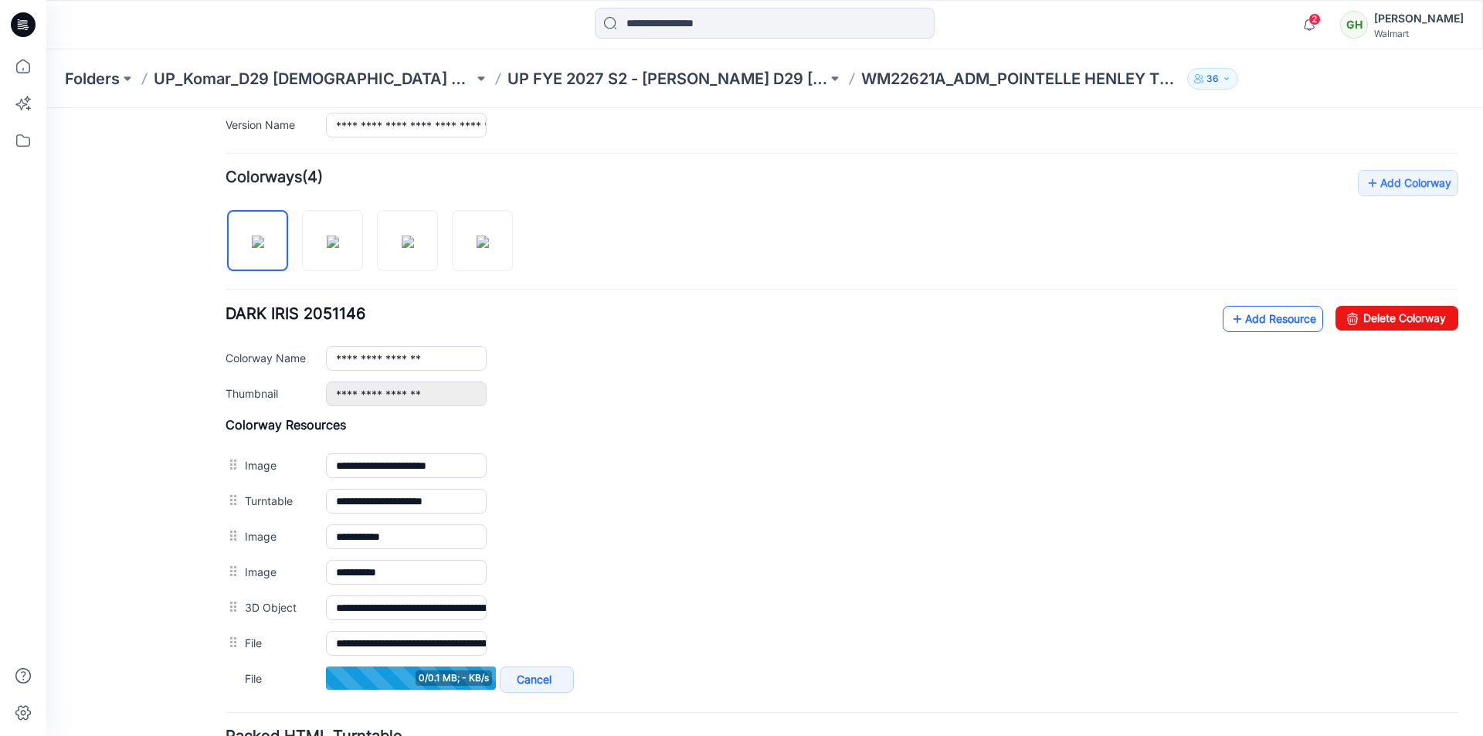
click at [1267, 314] on link "Add Resource" at bounding box center [1272, 319] width 100 height 26
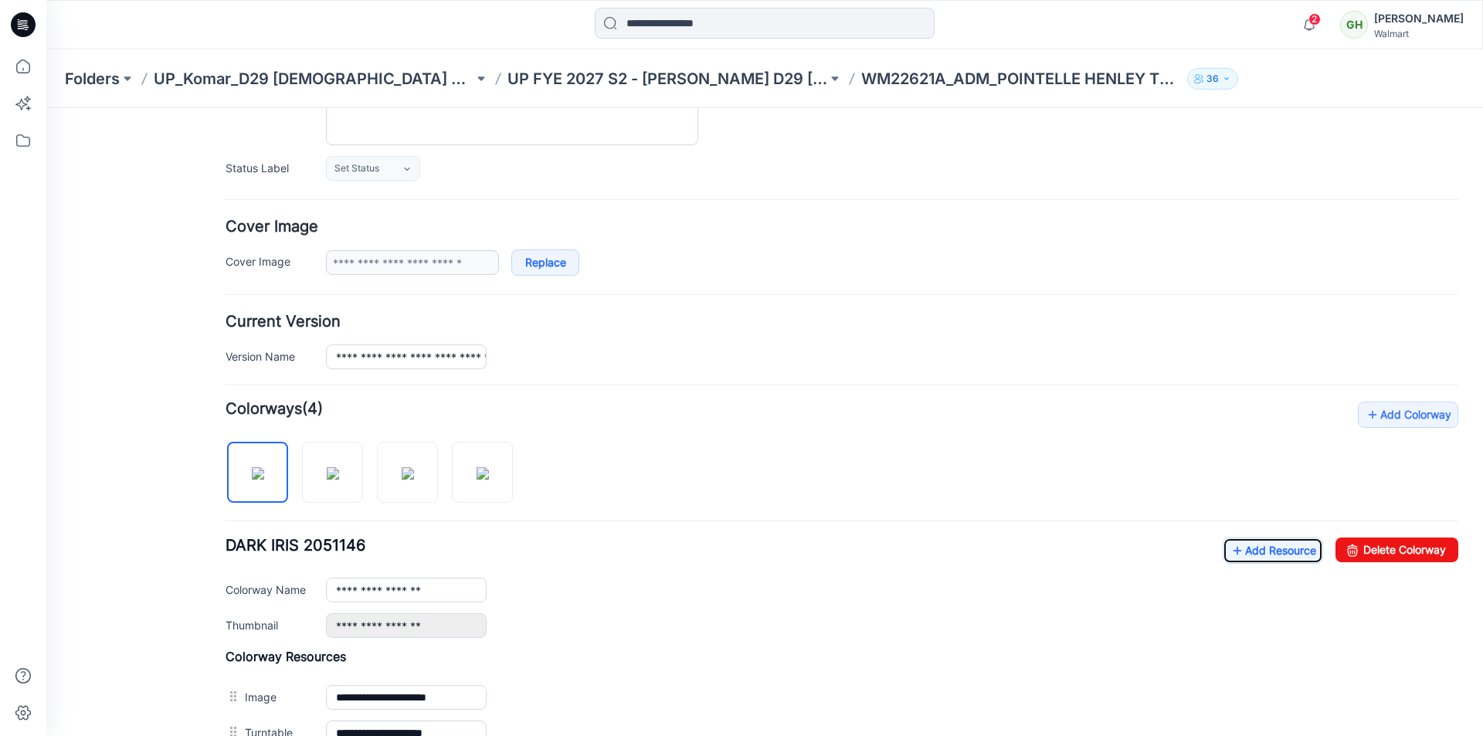
scroll to position [0, 0]
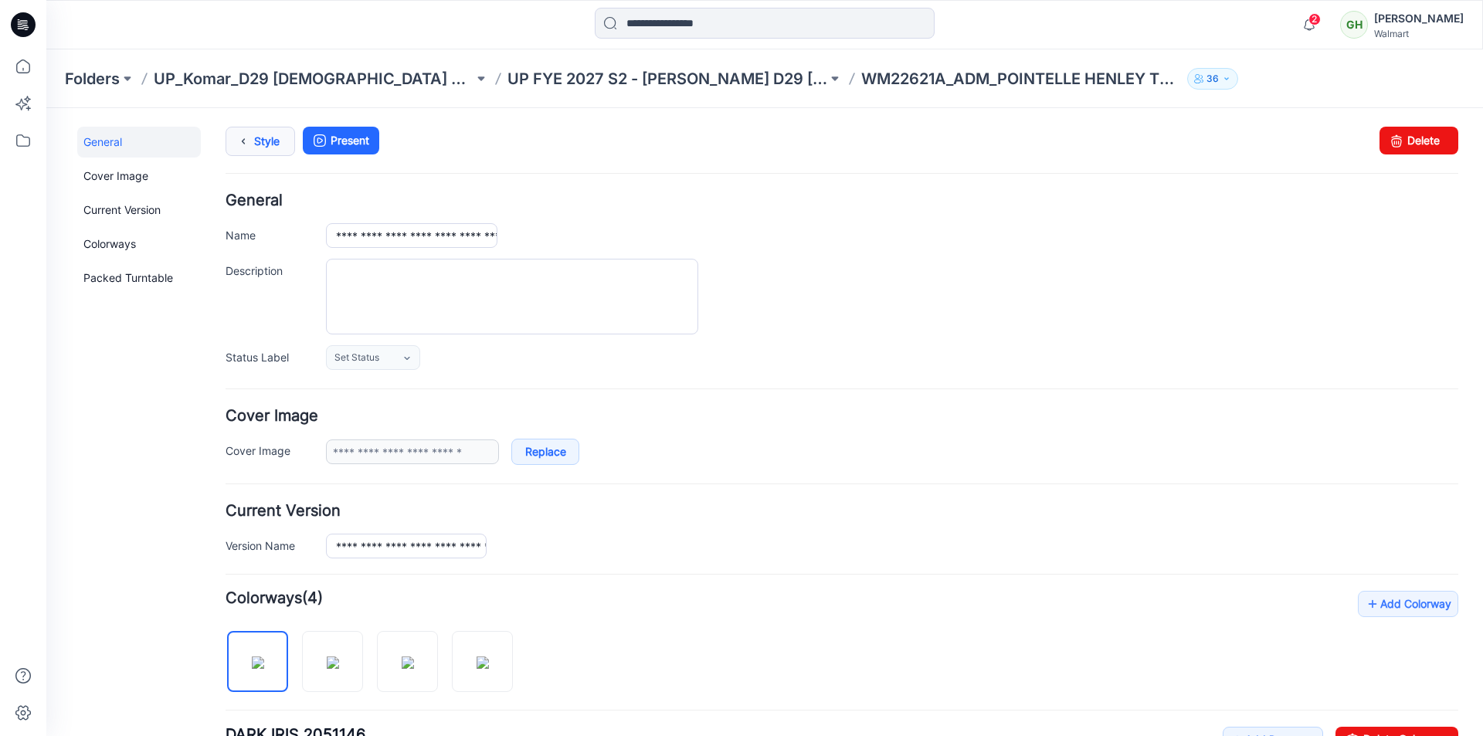
click at [249, 138] on icon at bounding box center [243, 141] width 22 height 28
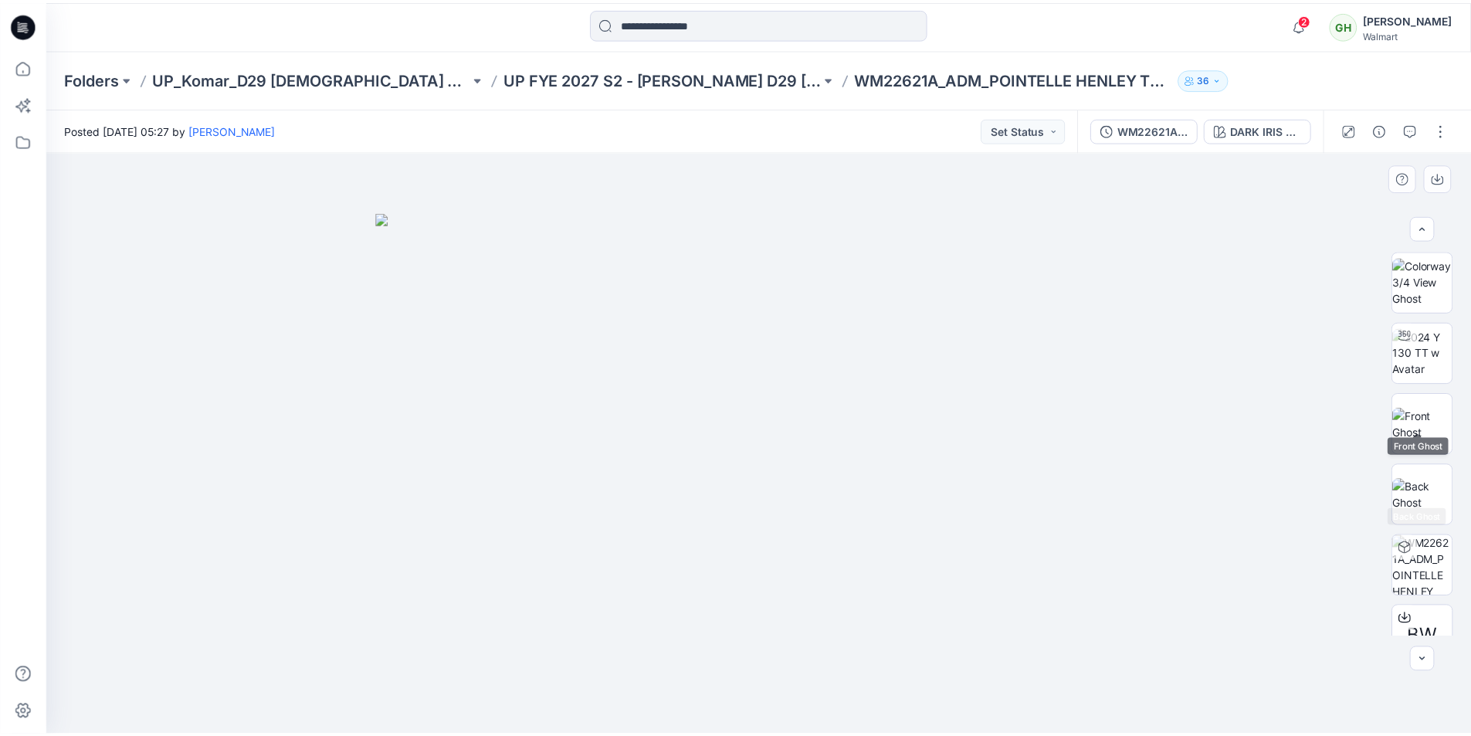
scroll to position [232, 0]
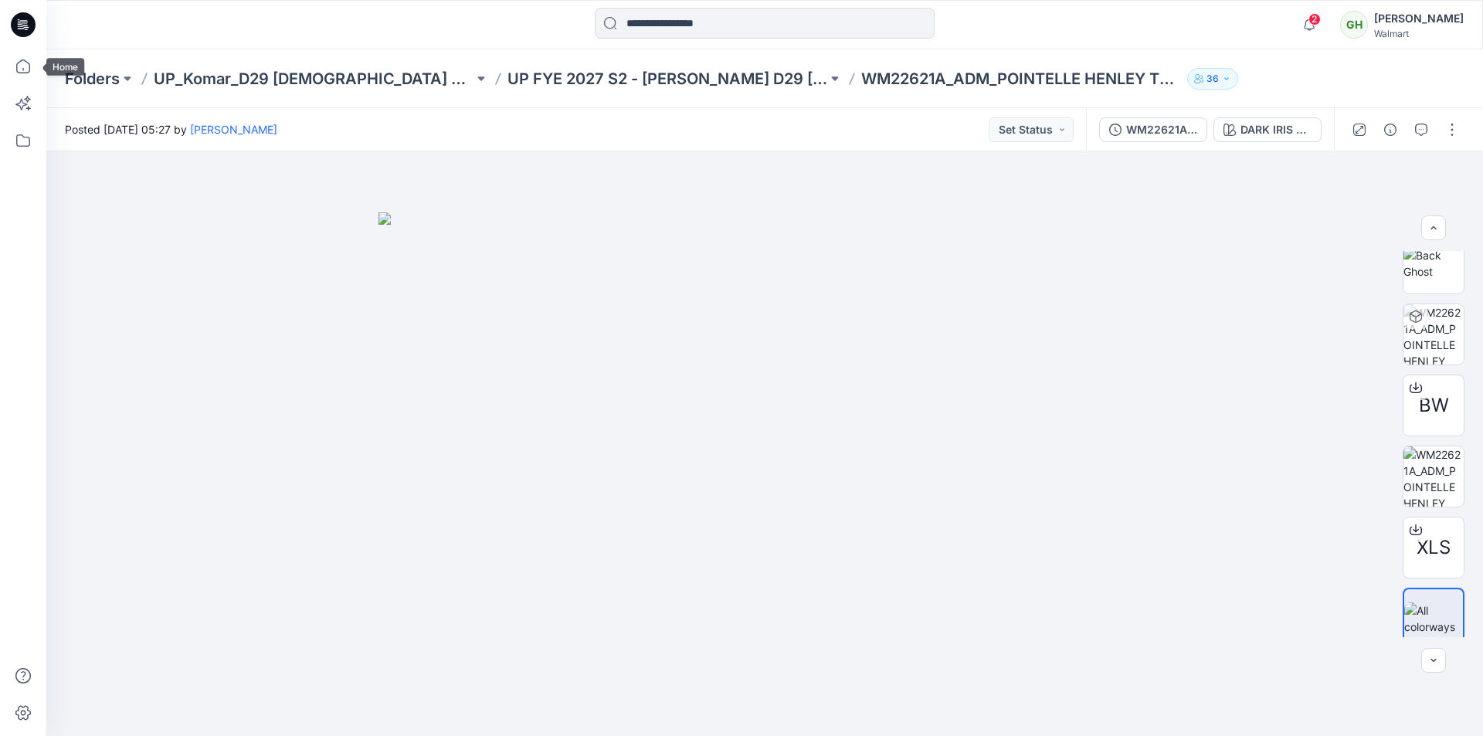
click at [5, 70] on div at bounding box center [23, 368] width 46 height 736
click at [19, 67] on icon at bounding box center [23, 66] width 34 height 34
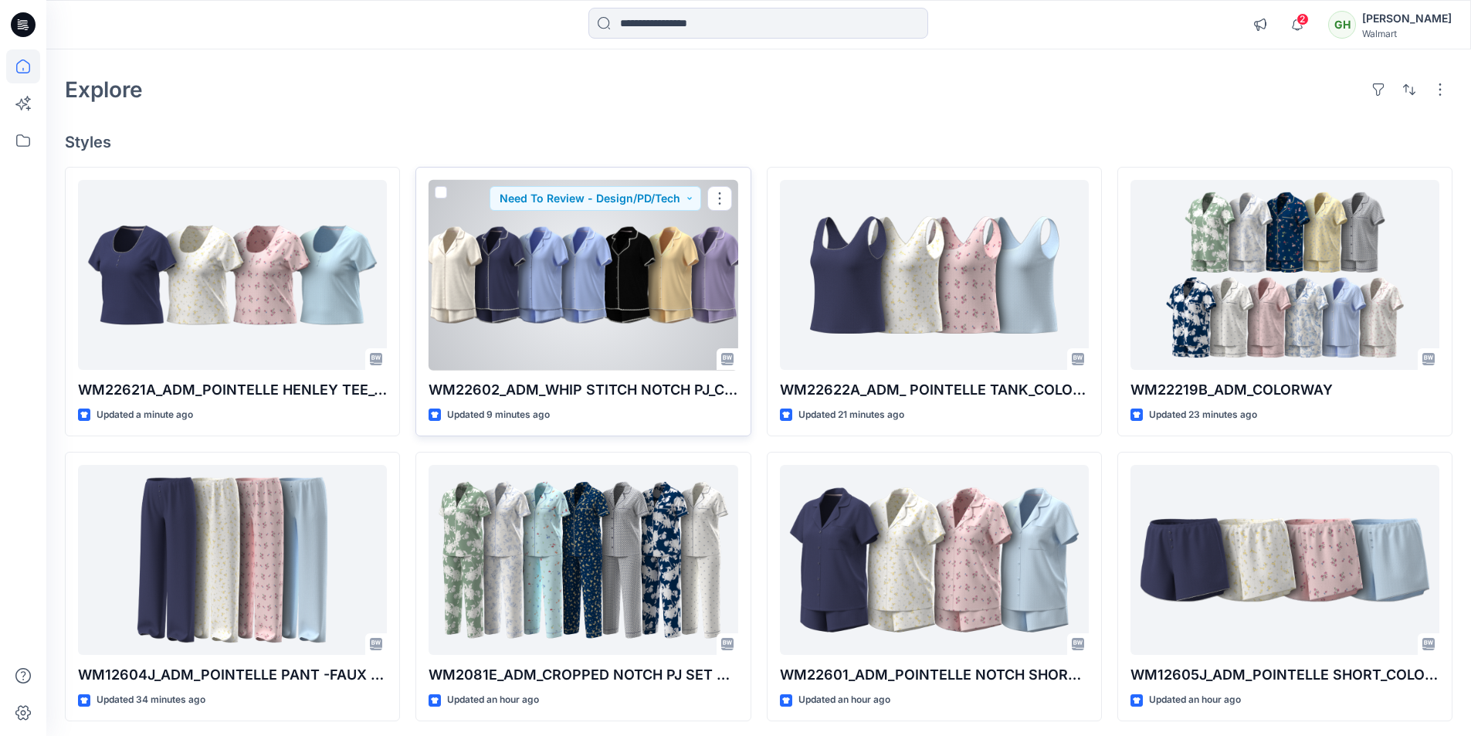
scroll to position [77, 0]
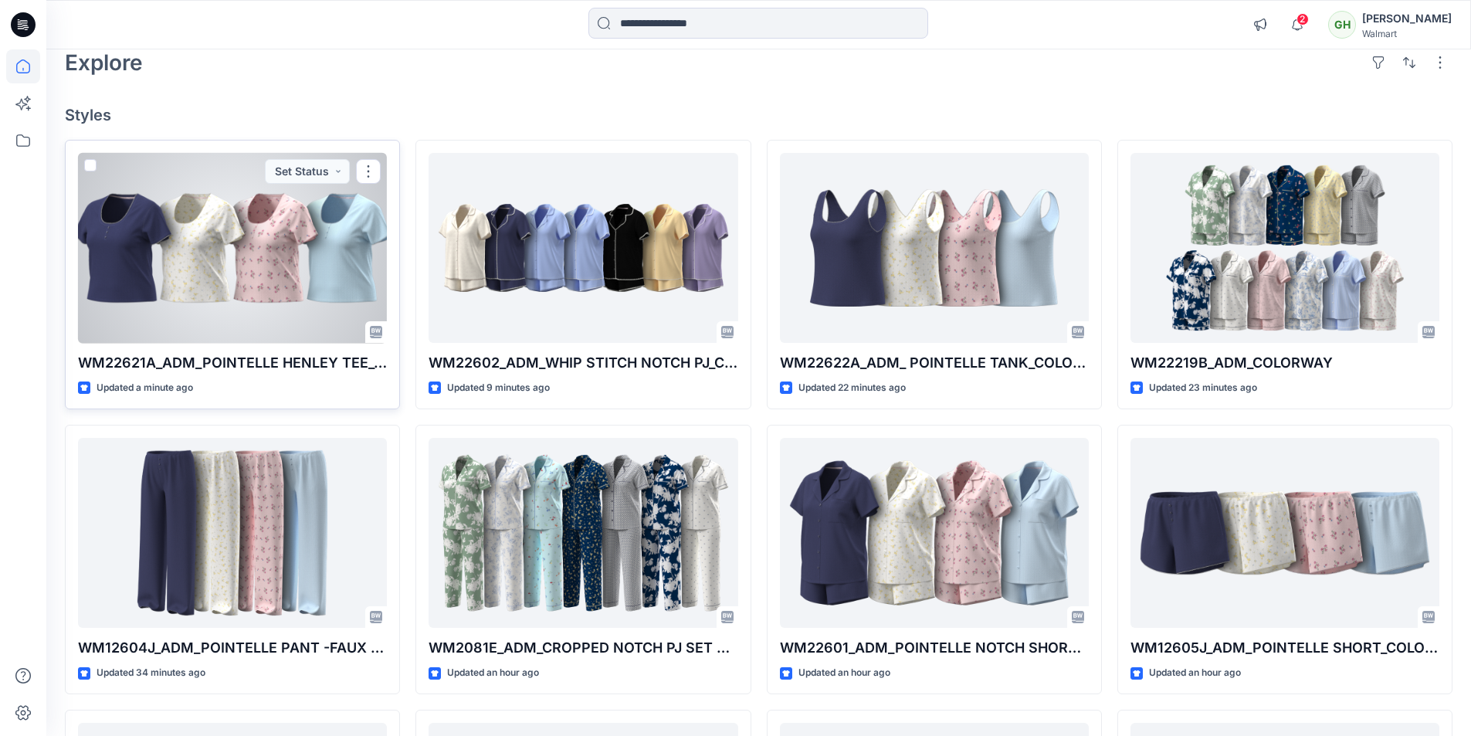
click at [312, 280] on div at bounding box center [232, 248] width 309 height 191
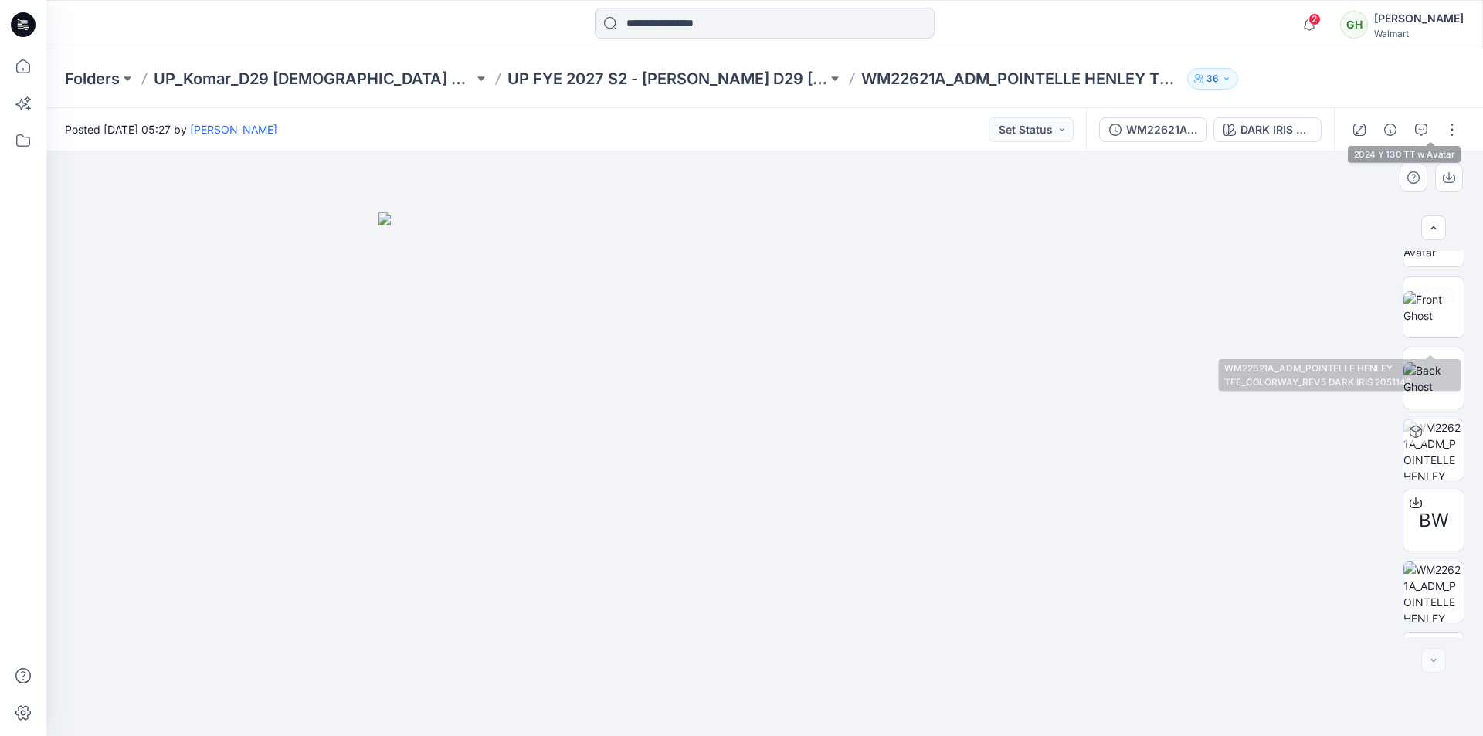
scroll to position [244, 0]
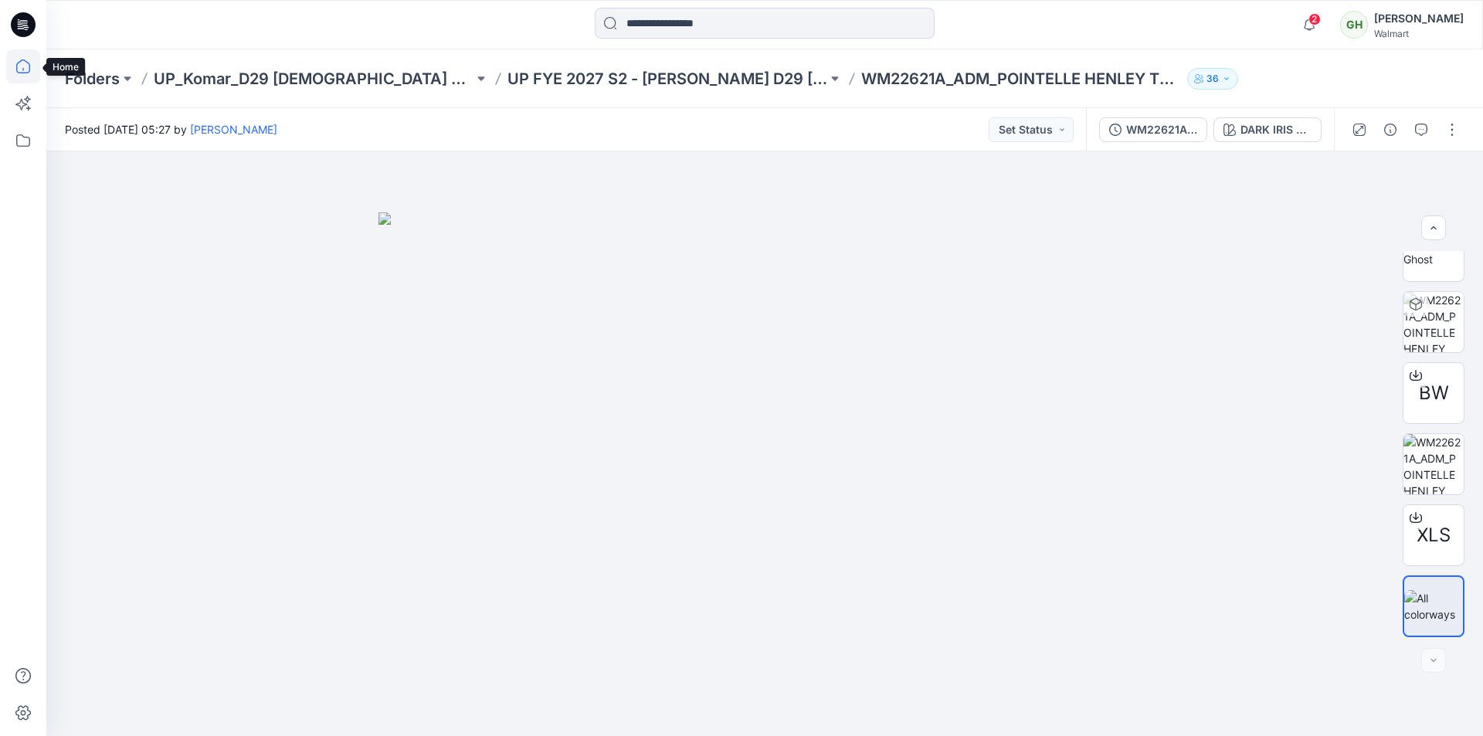
click at [23, 74] on icon at bounding box center [23, 66] width 34 height 34
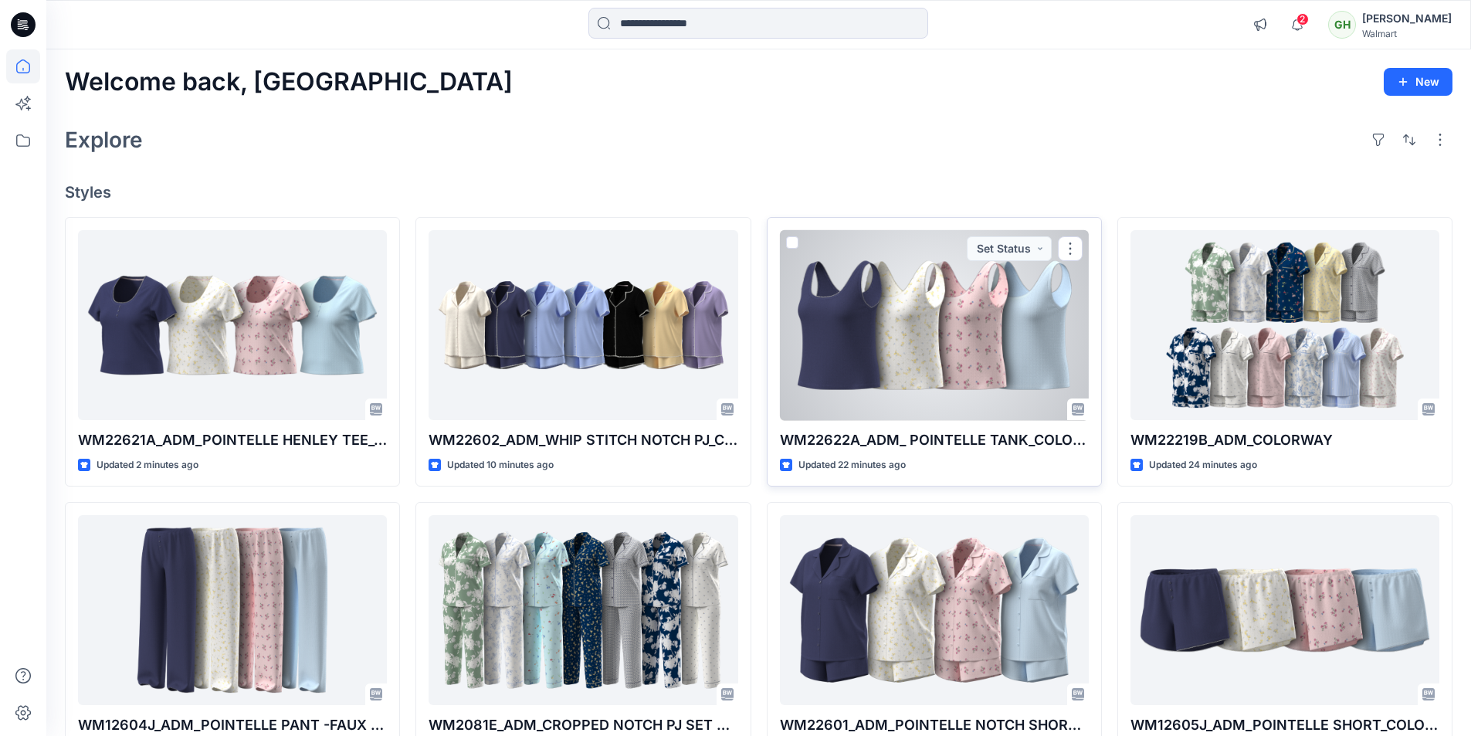
click at [972, 339] on div at bounding box center [934, 325] width 309 height 191
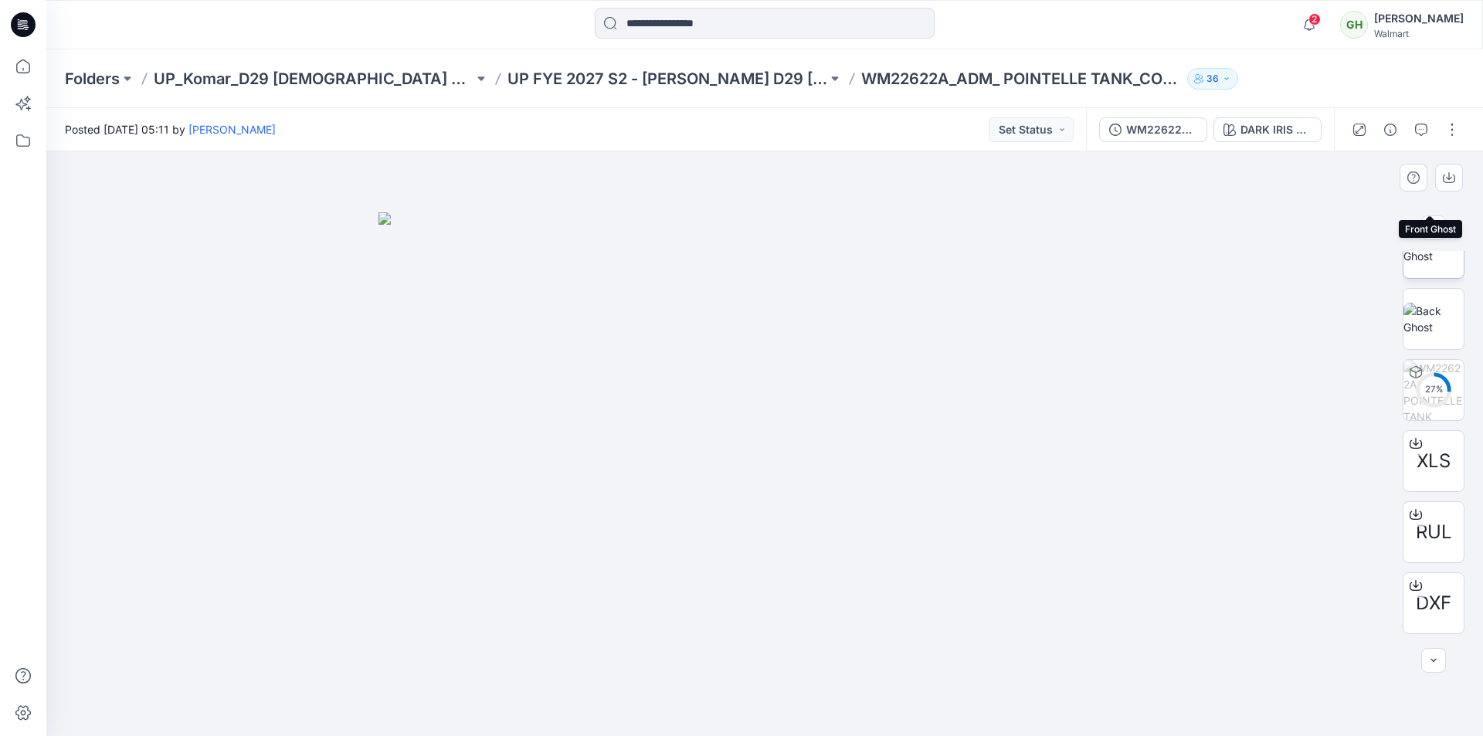
scroll to position [386, 0]
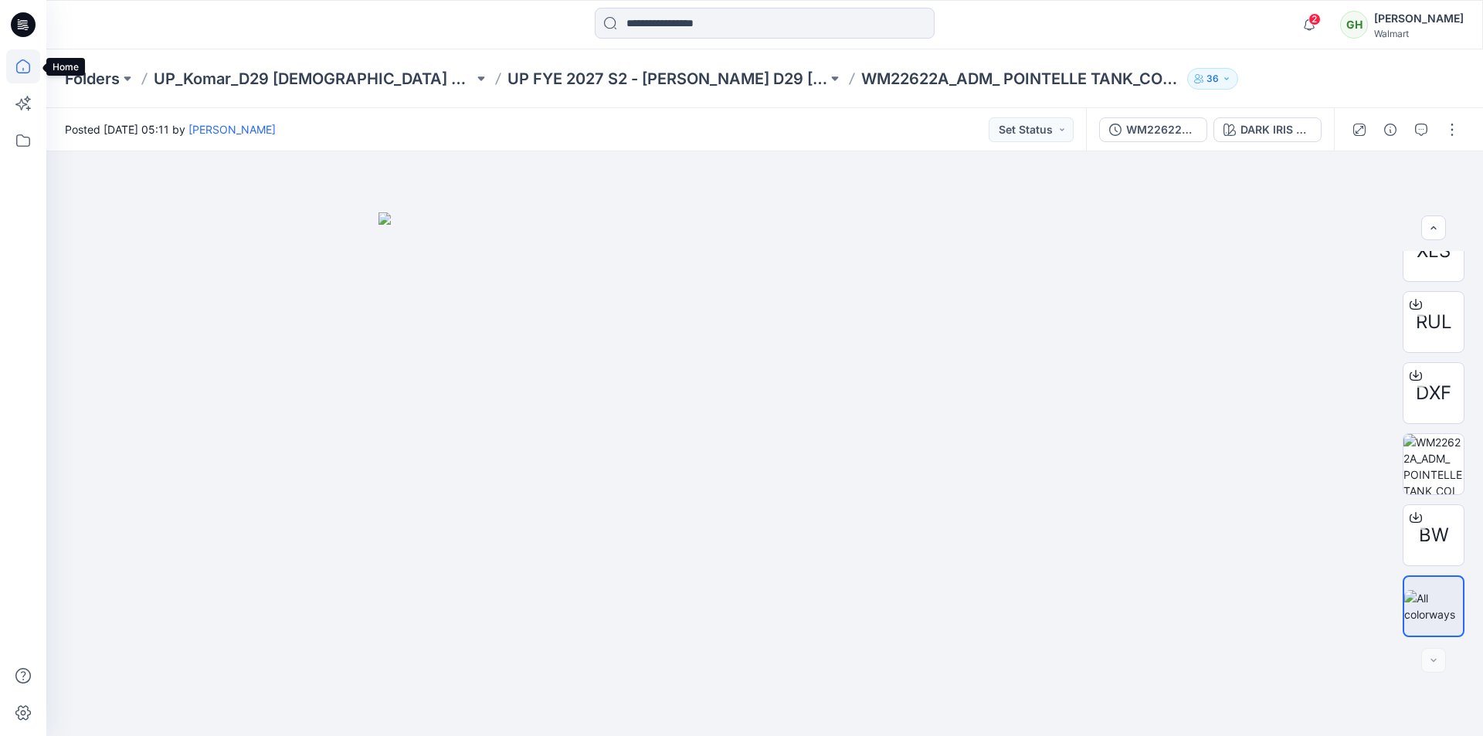
click at [29, 79] on icon at bounding box center [23, 66] width 34 height 34
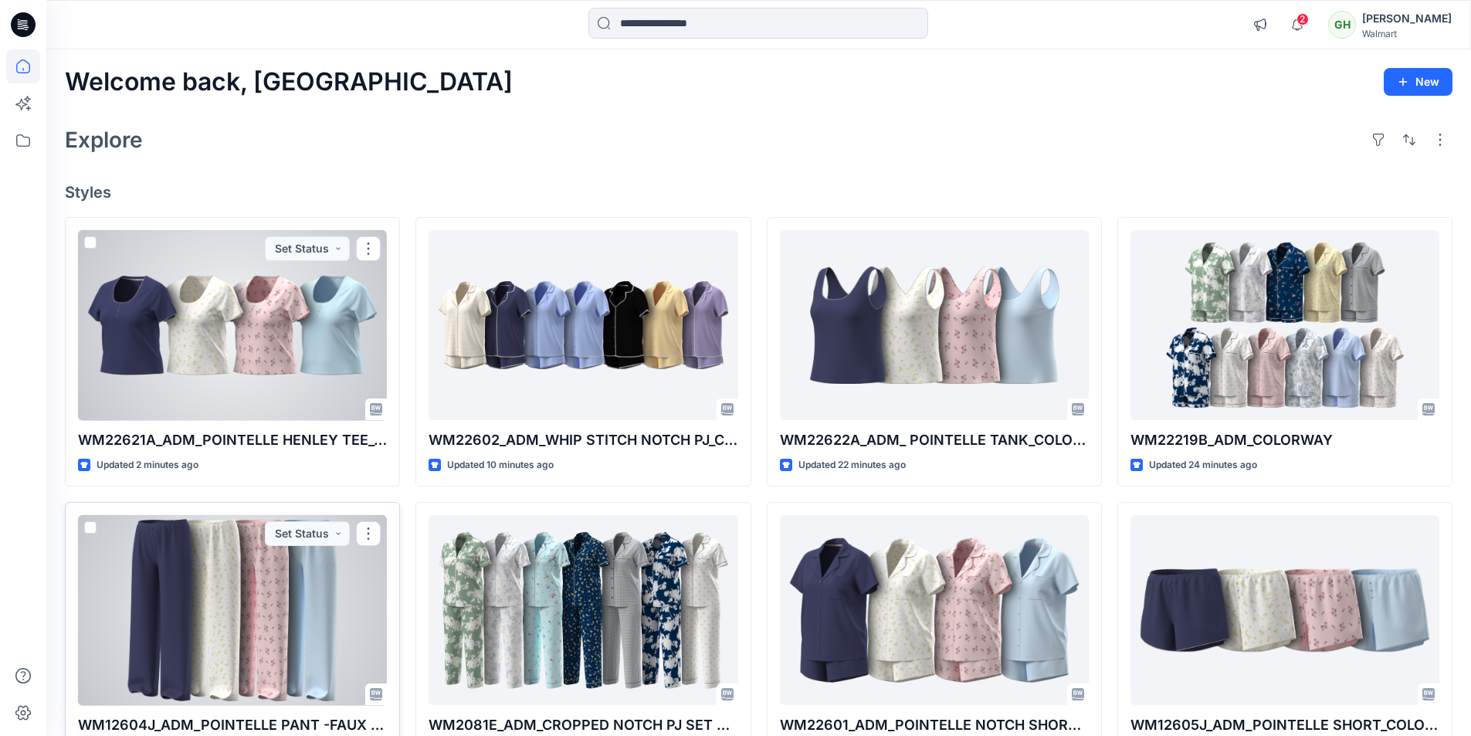
click at [192, 581] on div at bounding box center [232, 610] width 309 height 191
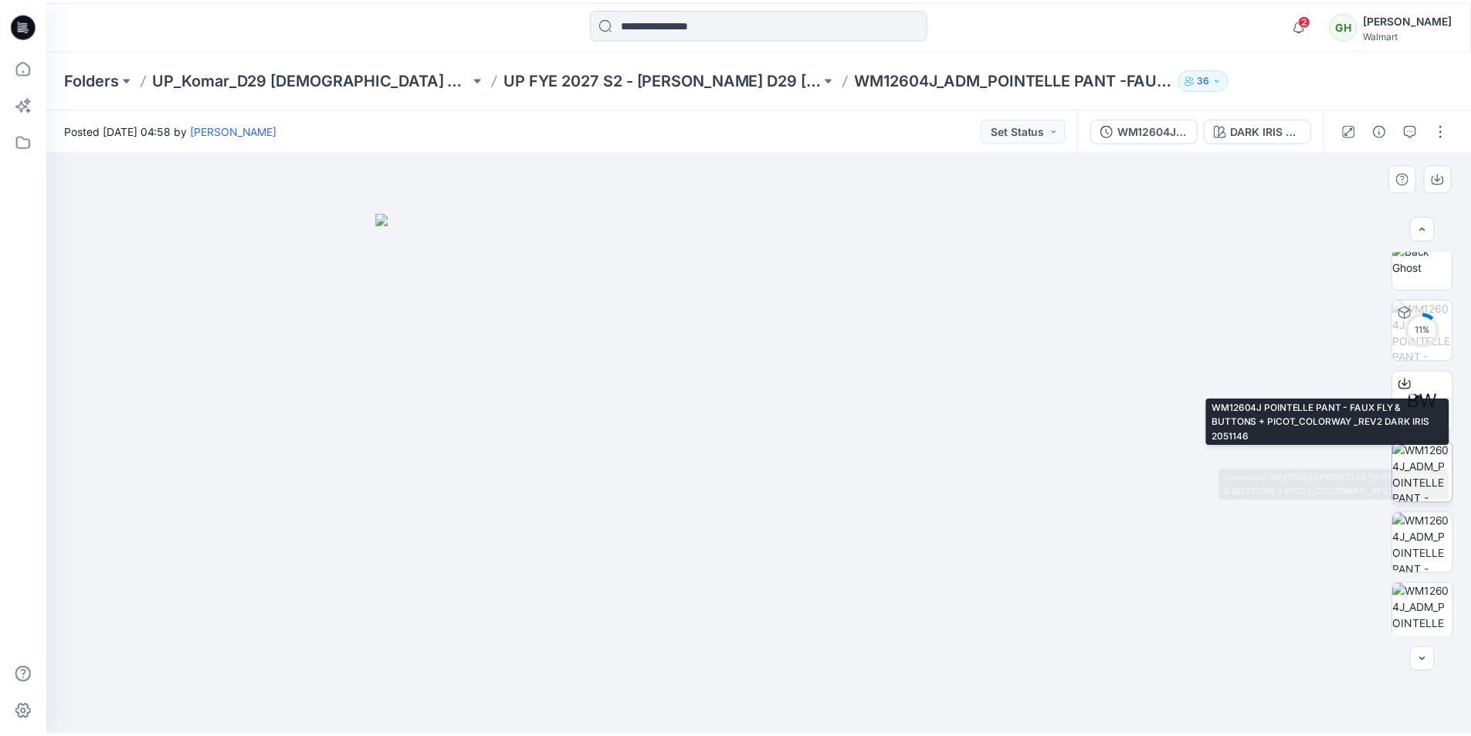
scroll to position [309, 0]
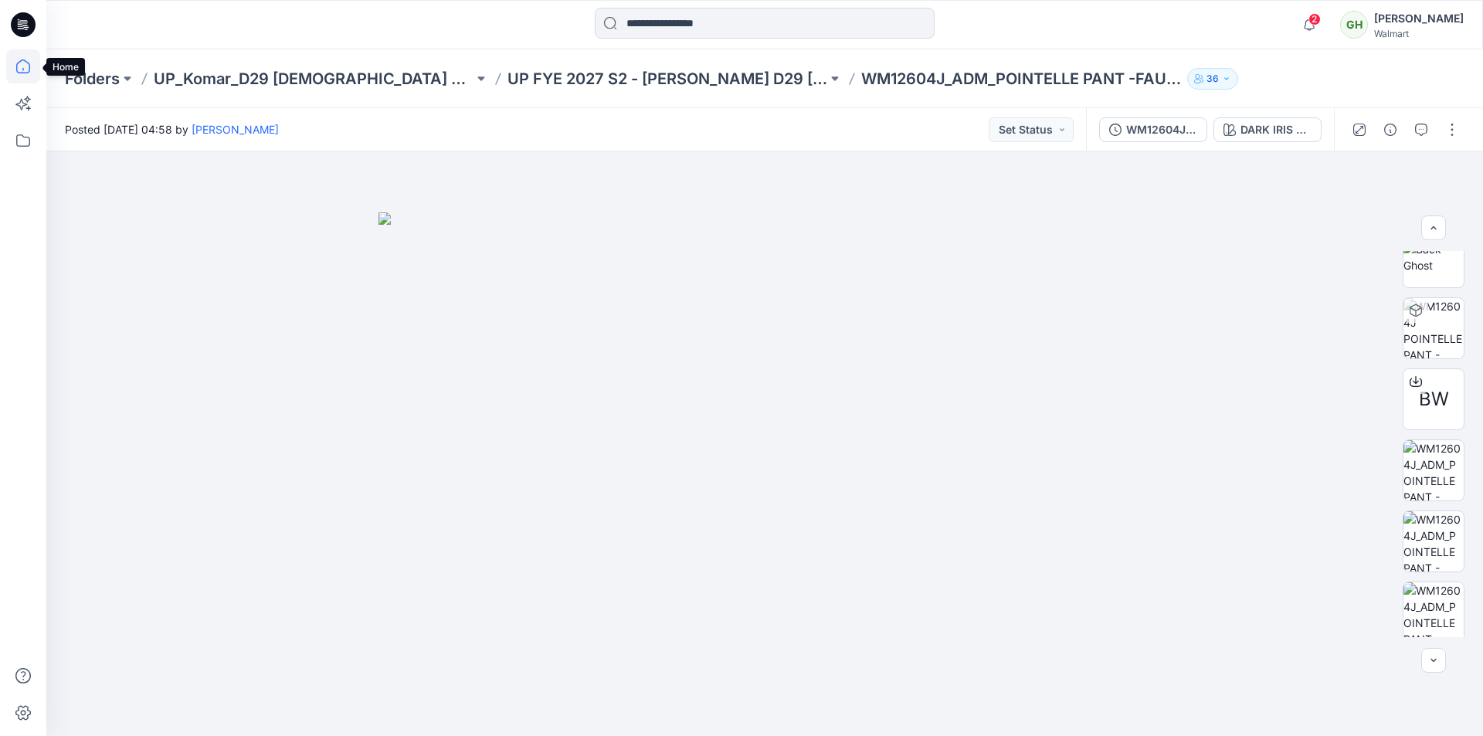
click at [22, 72] on icon at bounding box center [23, 66] width 34 height 34
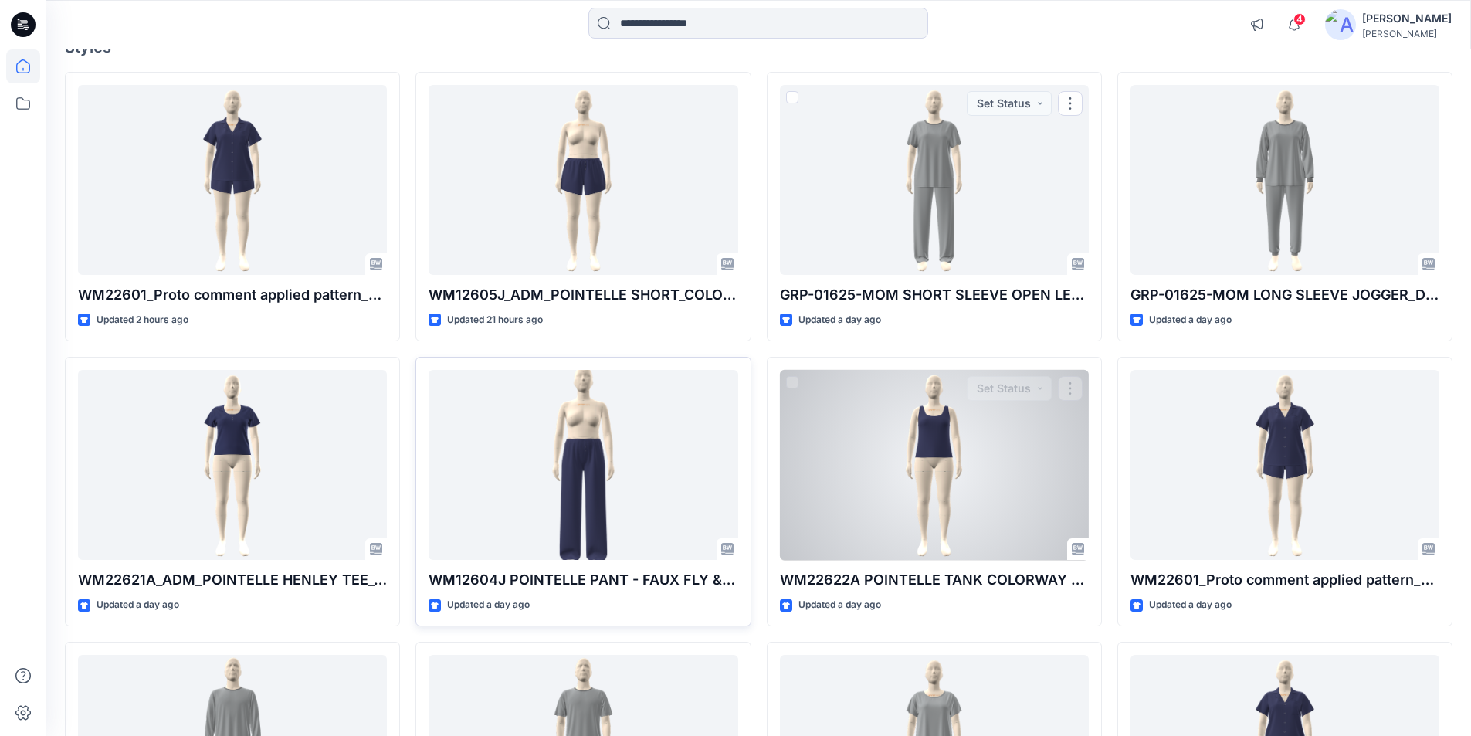
scroll to position [154, 0]
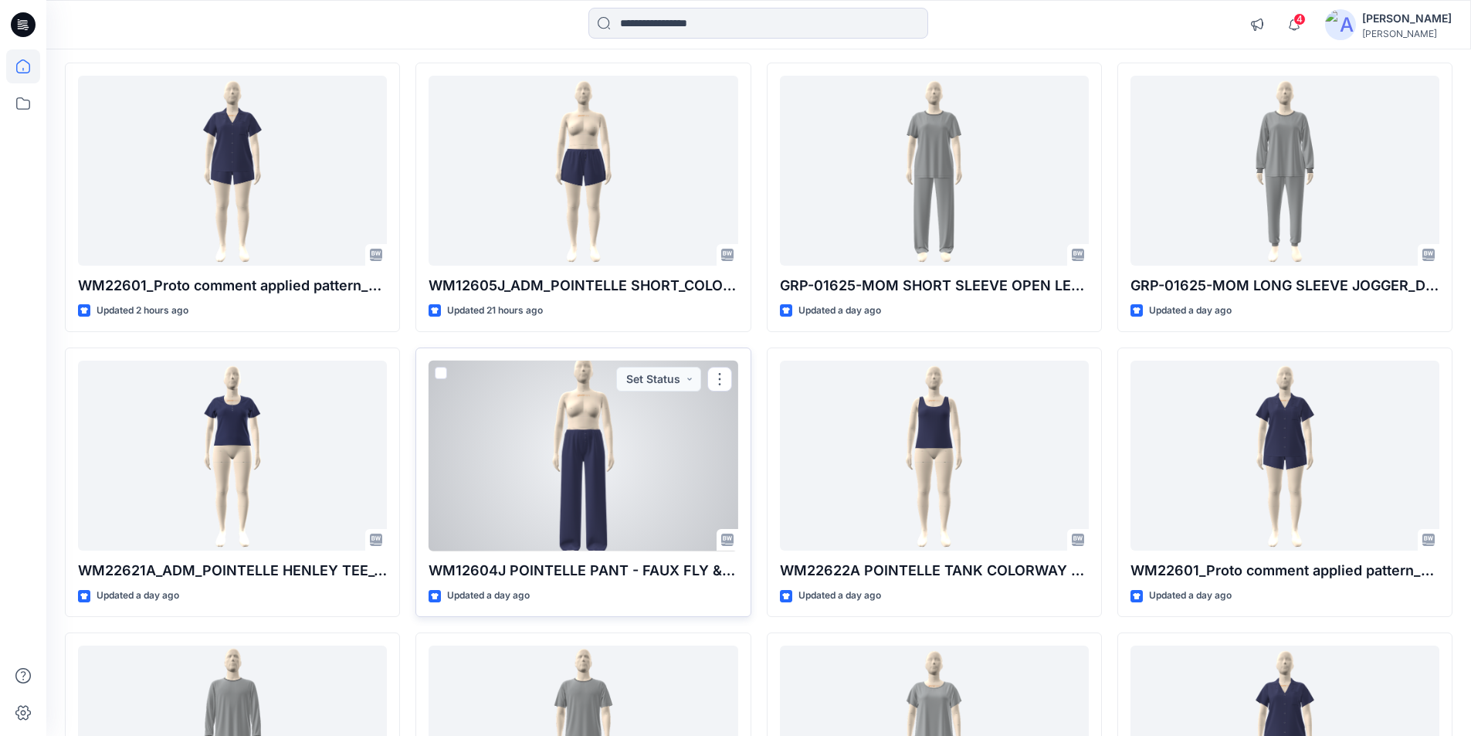
click at [646, 466] on div at bounding box center [583, 456] width 309 height 191
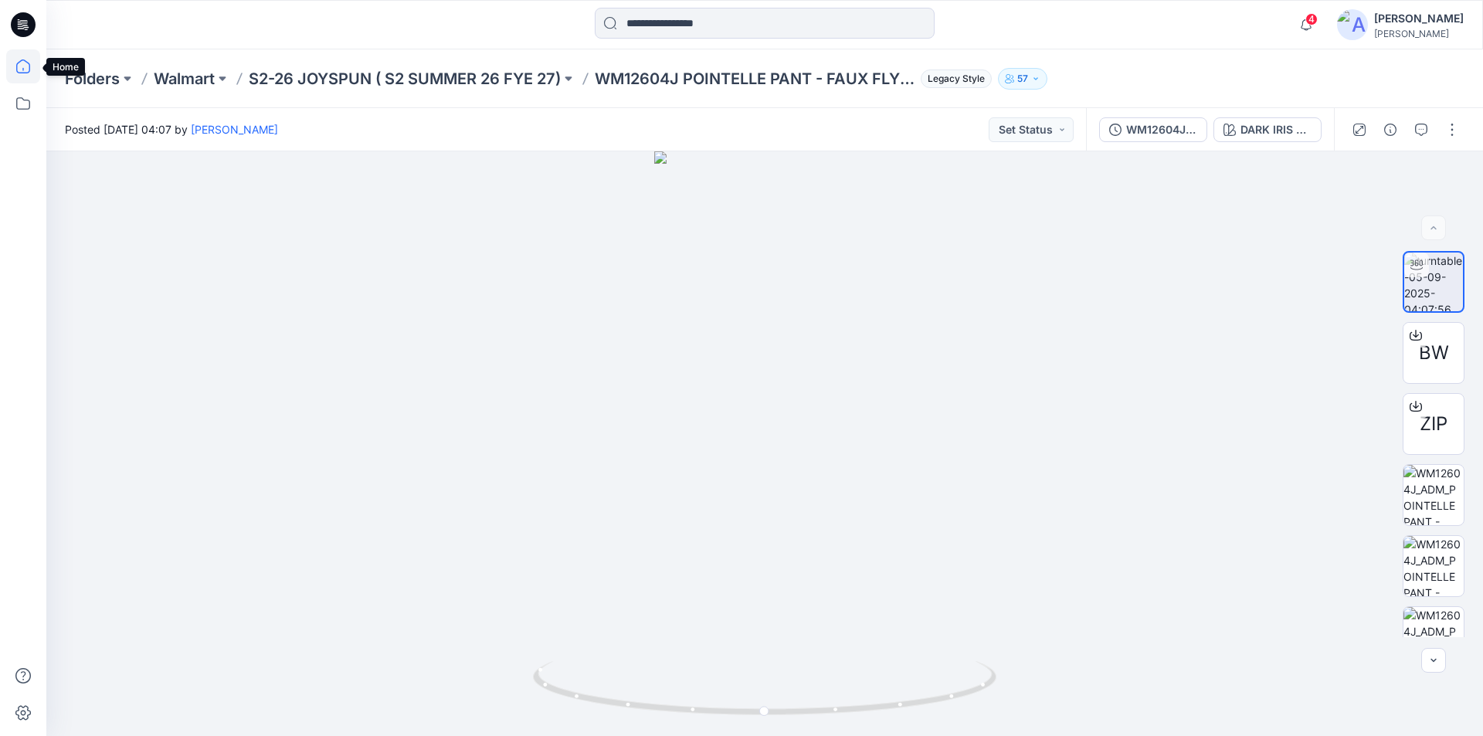
click at [24, 67] on icon at bounding box center [23, 66] width 34 height 34
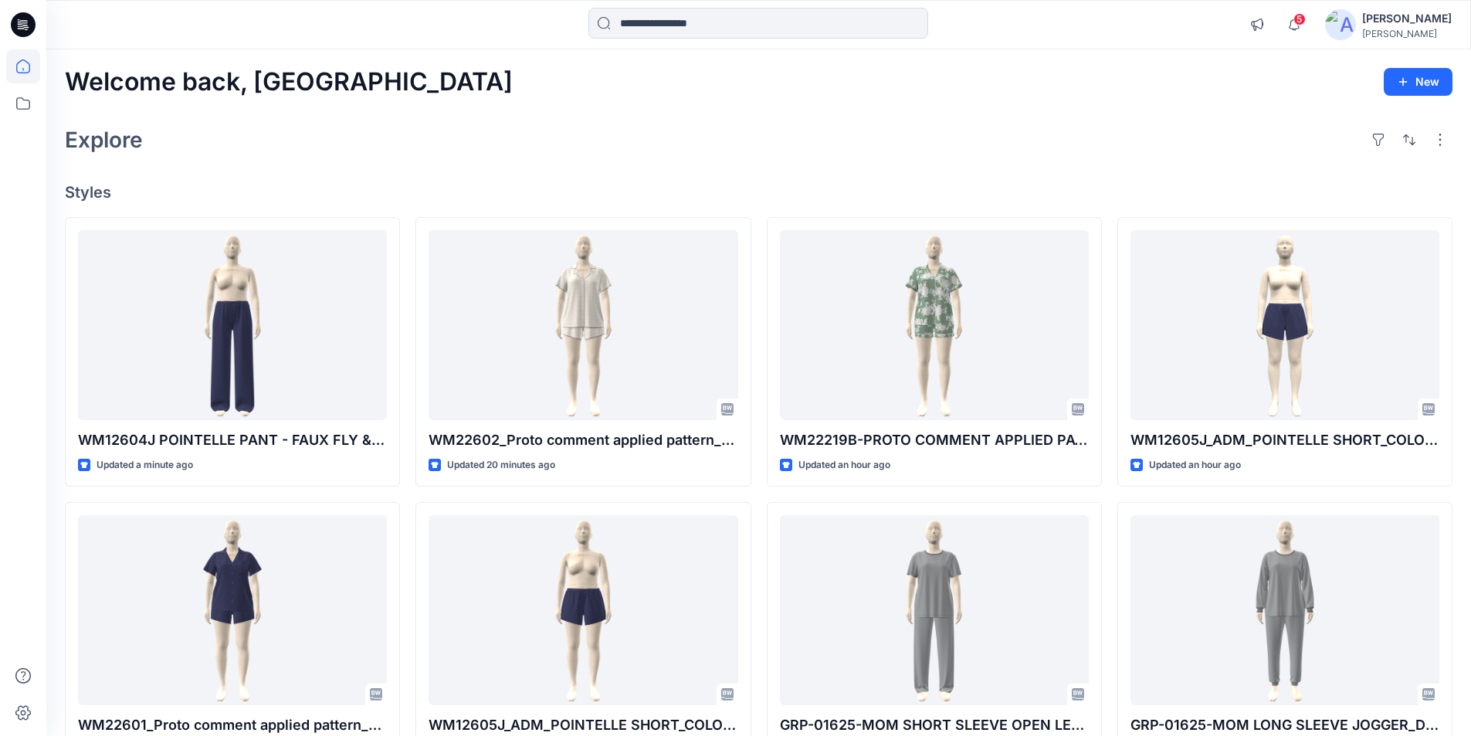
scroll to position [77, 0]
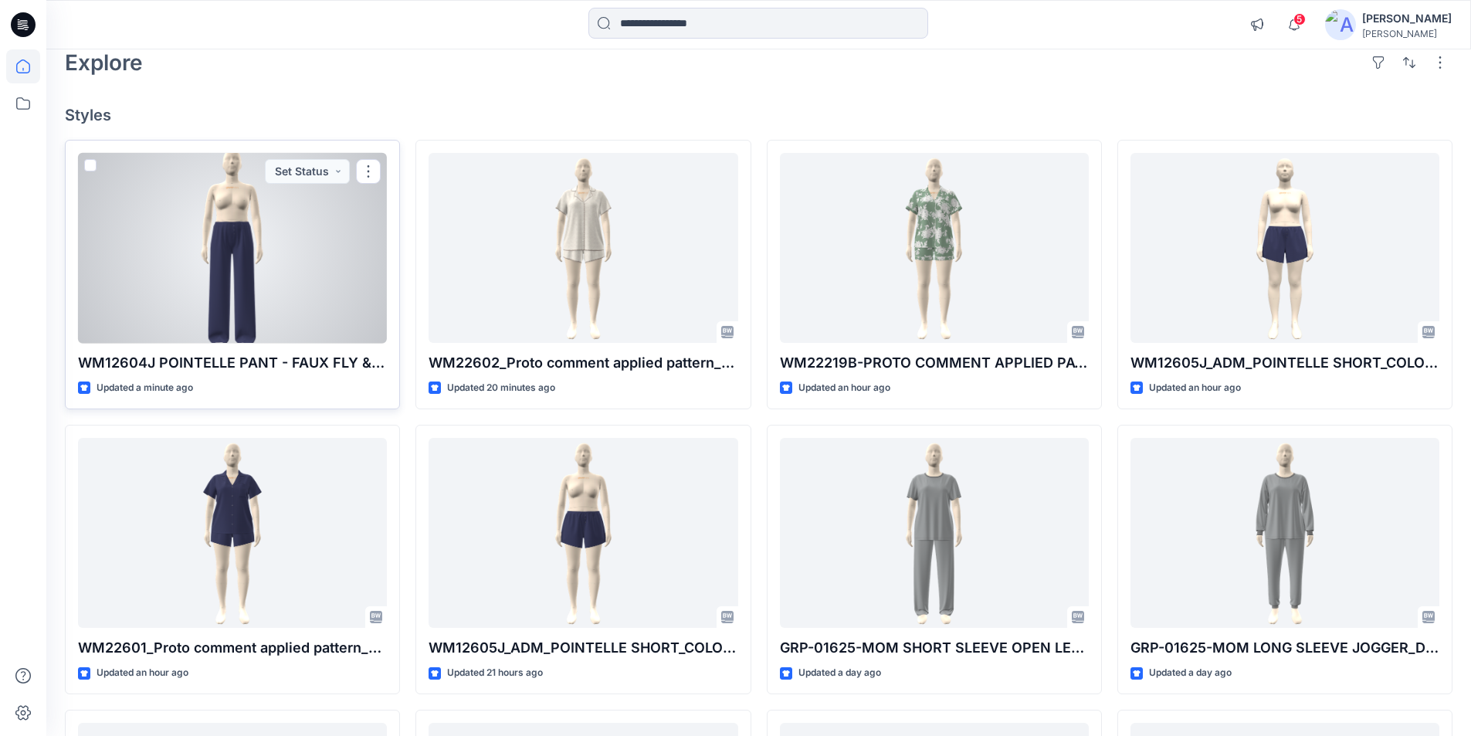
click at [269, 270] on div at bounding box center [232, 248] width 309 height 191
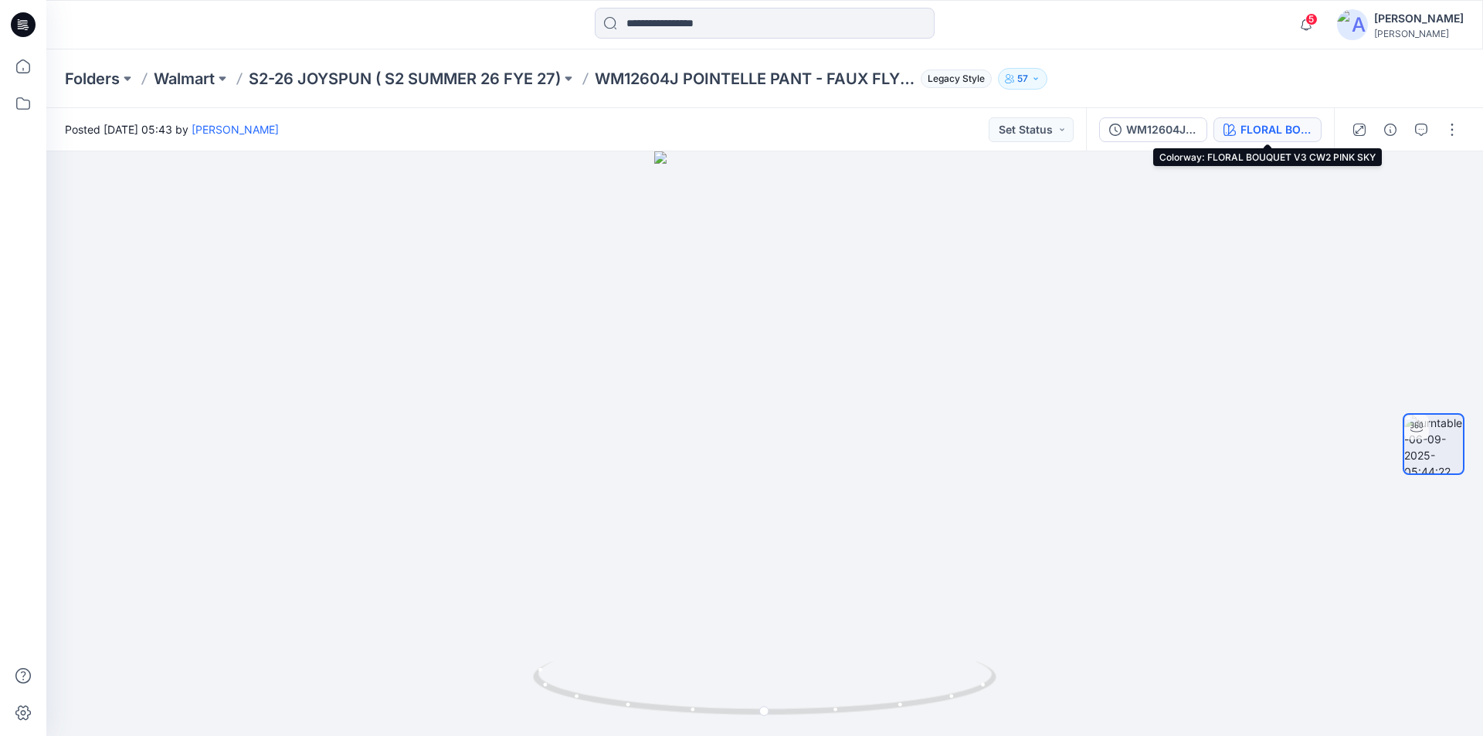
click at [1280, 133] on div "FLORAL BOUQUET V3 CW2 PINK SKY" at bounding box center [1275, 129] width 71 height 17
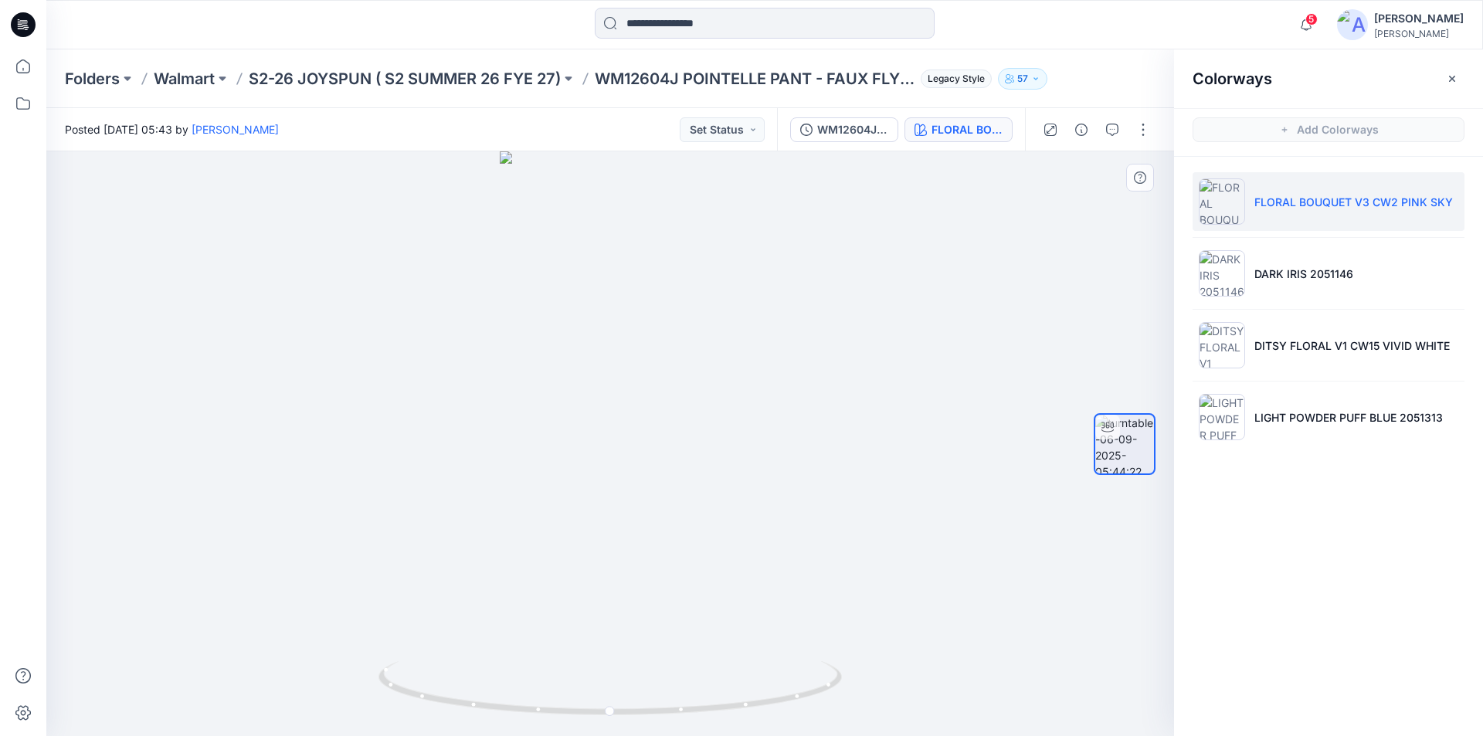
click at [994, 321] on div at bounding box center [609, 443] width 1127 height 585
click at [1447, 79] on button "button" at bounding box center [1451, 78] width 25 height 25
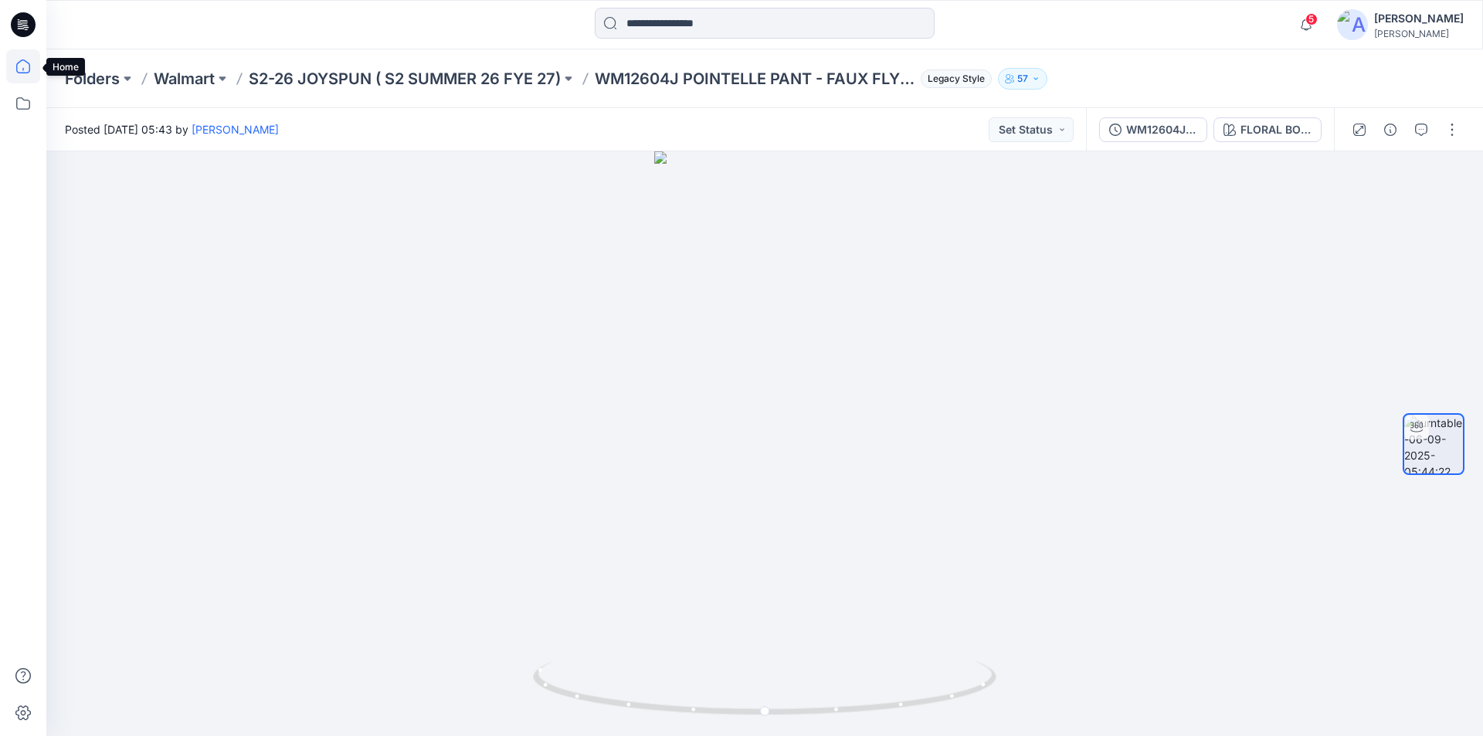
click at [29, 66] on icon at bounding box center [23, 66] width 34 height 34
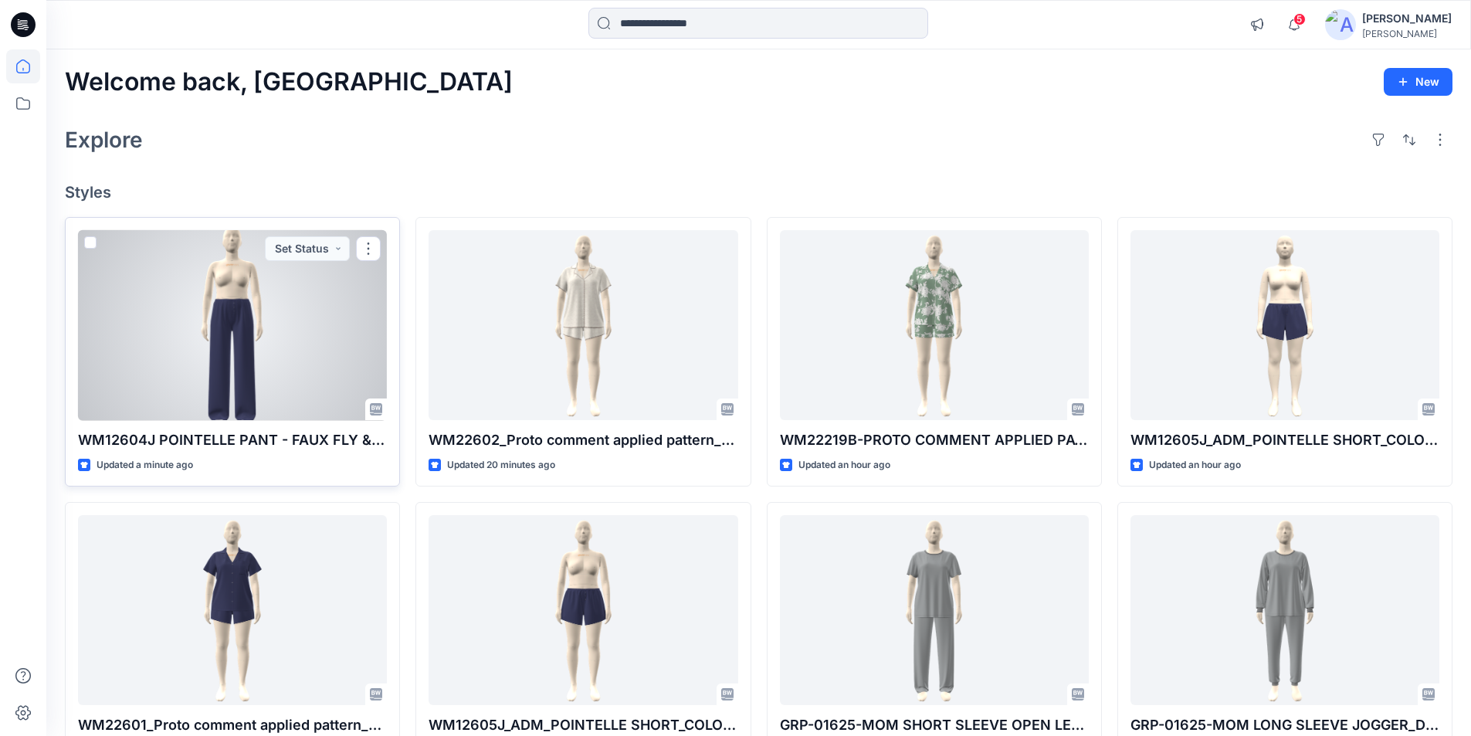
click at [246, 345] on div at bounding box center [232, 325] width 309 height 191
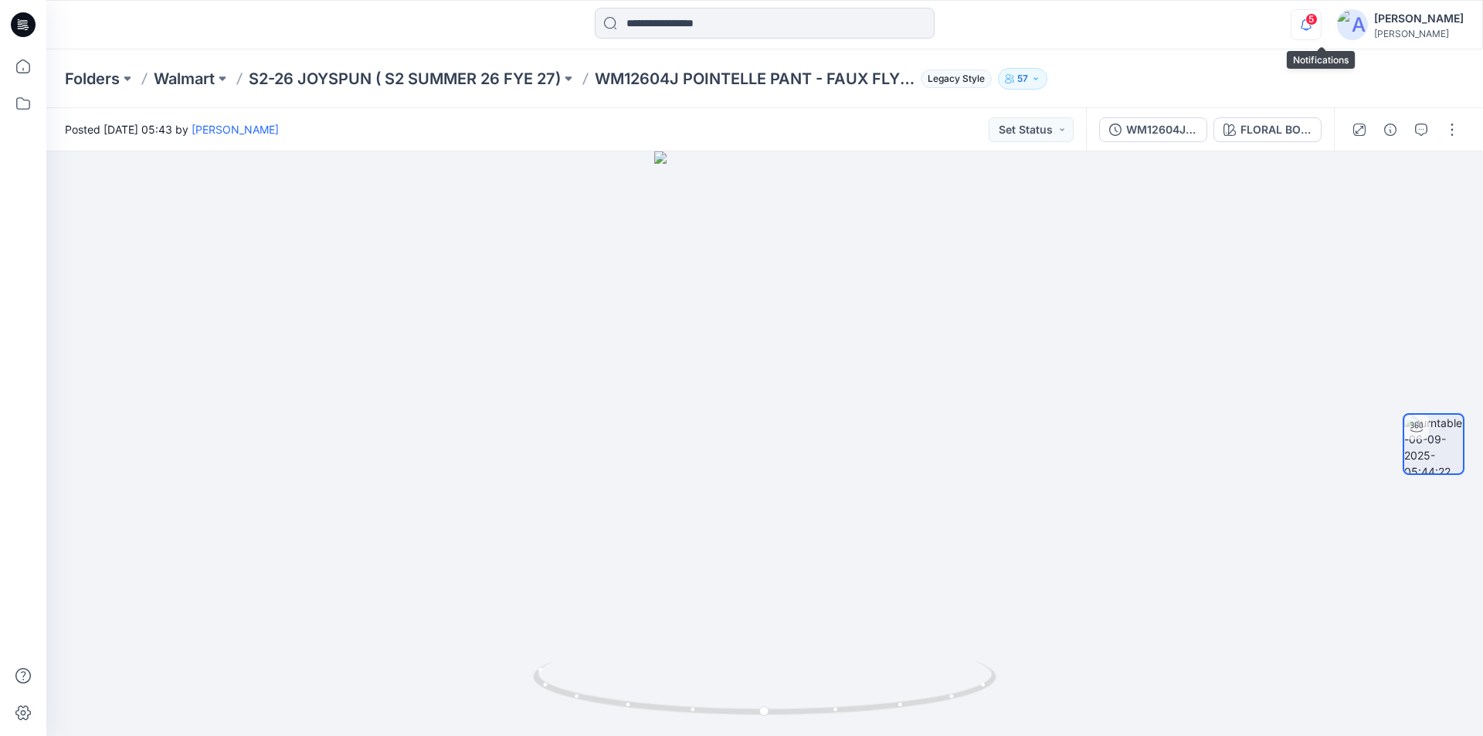
click at [1312, 14] on icon "button" at bounding box center [1305, 24] width 29 height 31
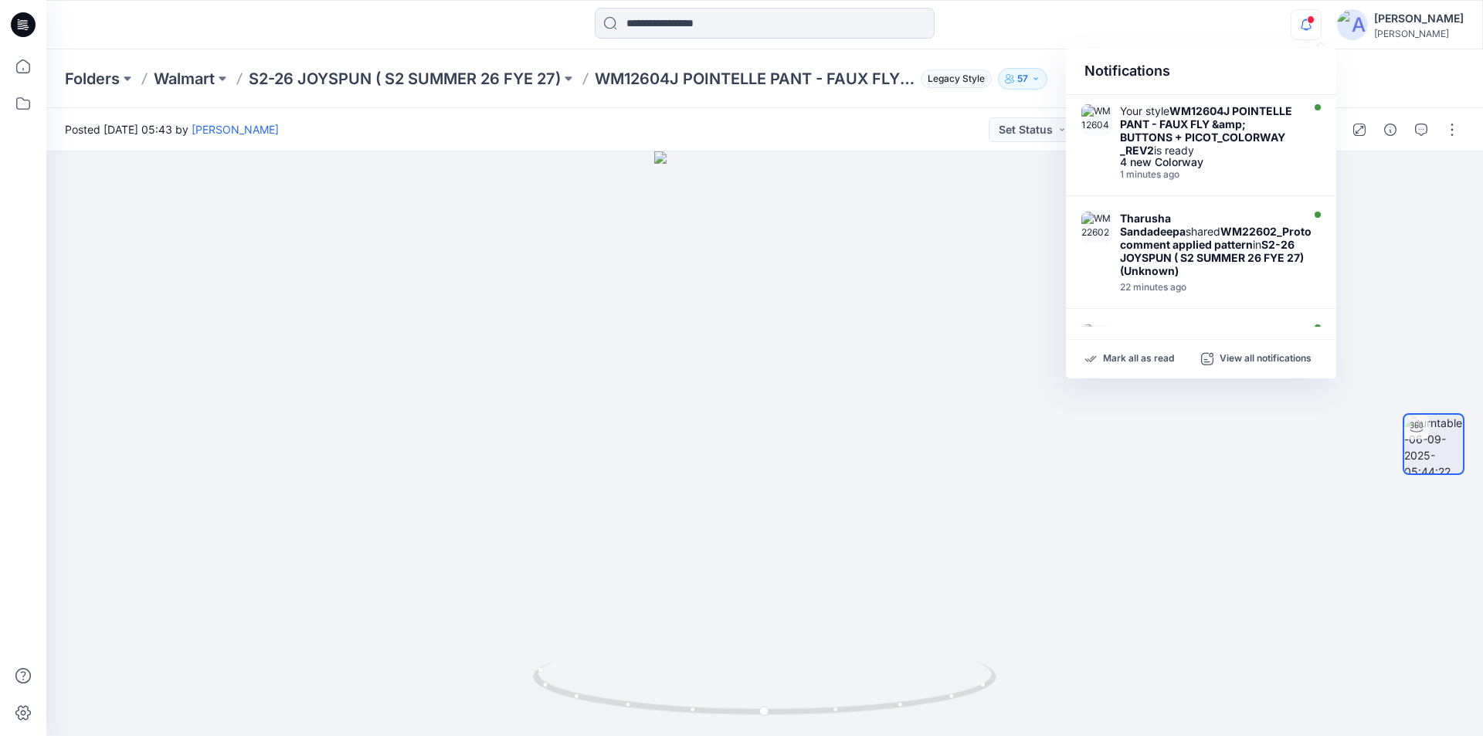
click at [1320, 22] on icon "button" at bounding box center [1305, 24] width 29 height 31
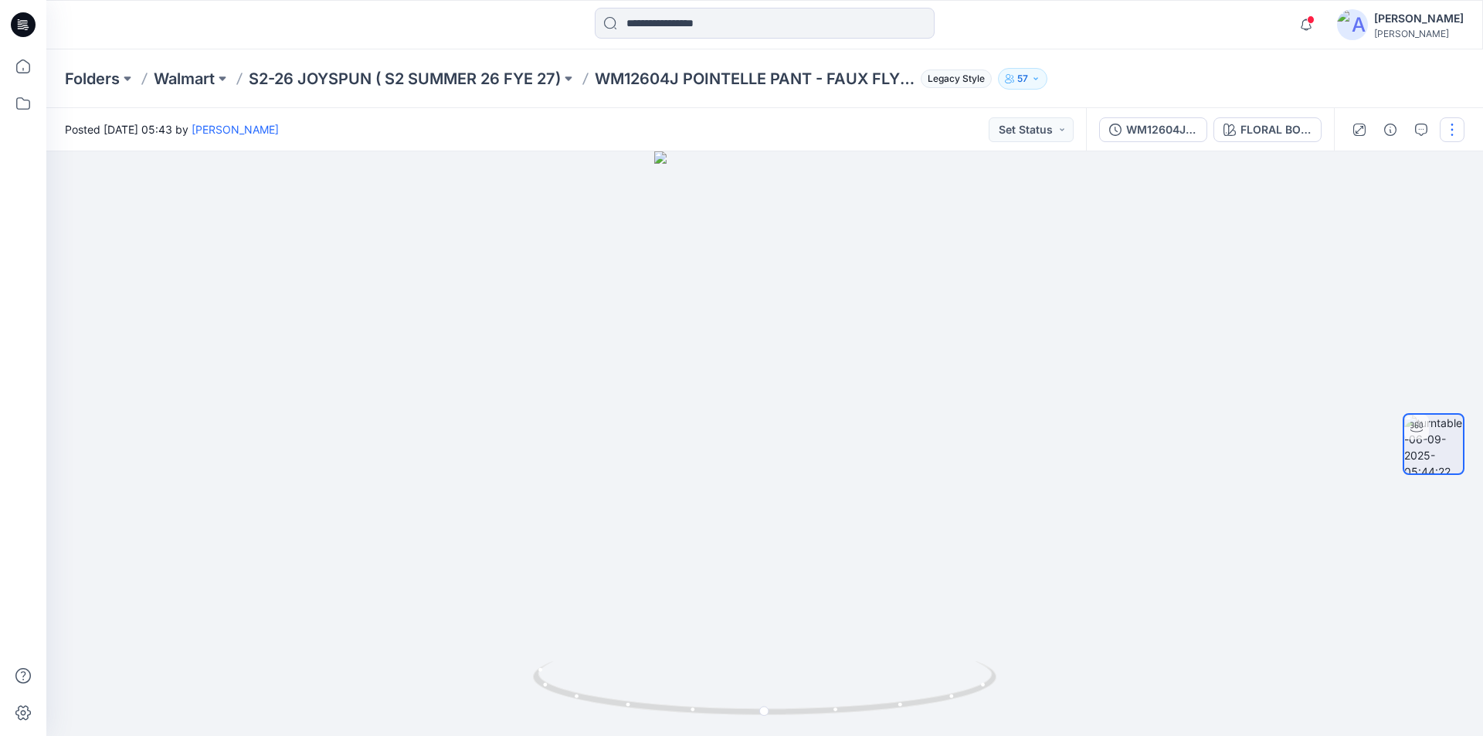
click at [1461, 121] on button "button" at bounding box center [1451, 129] width 25 height 25
click at [1364, 163] on button "Edit" at bounding box center [1387, 165] width 142 height 29
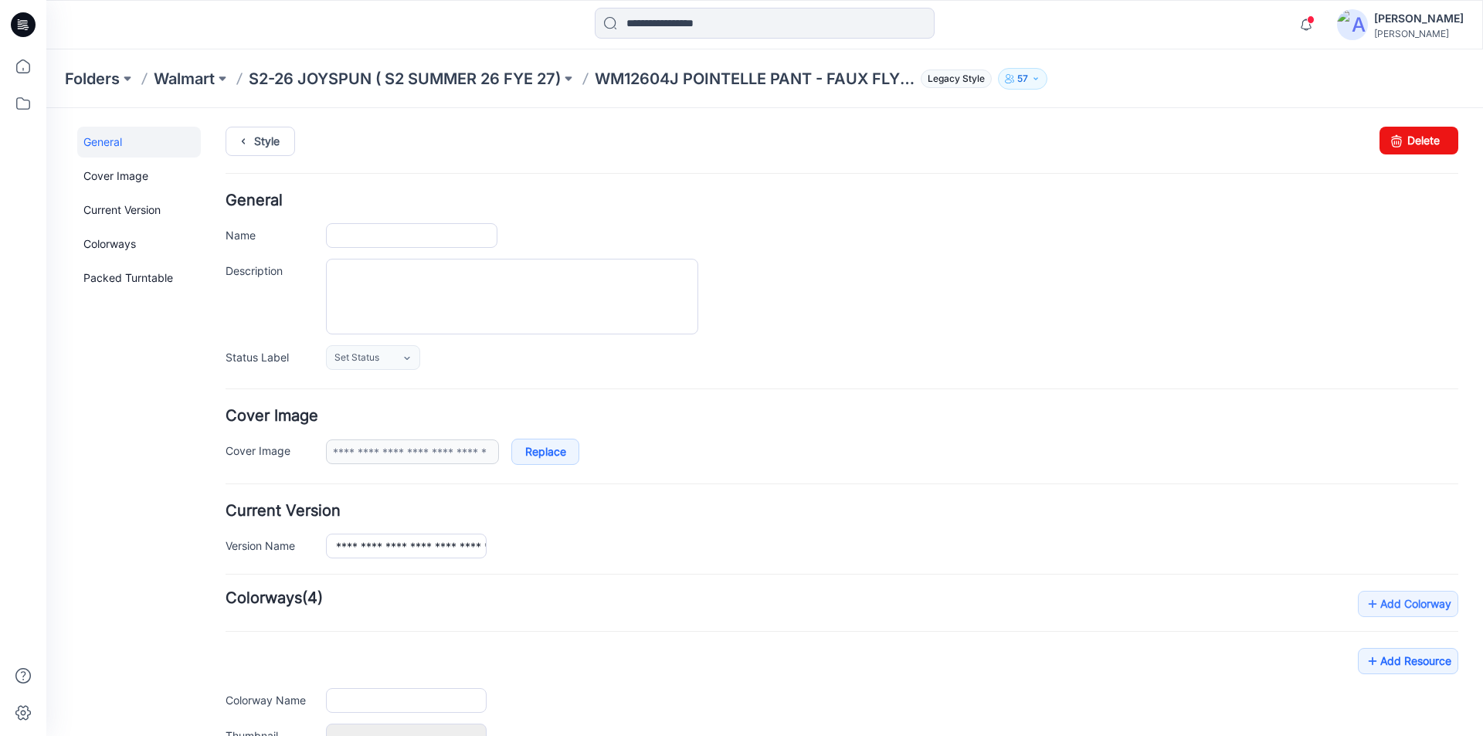
type input "**********"
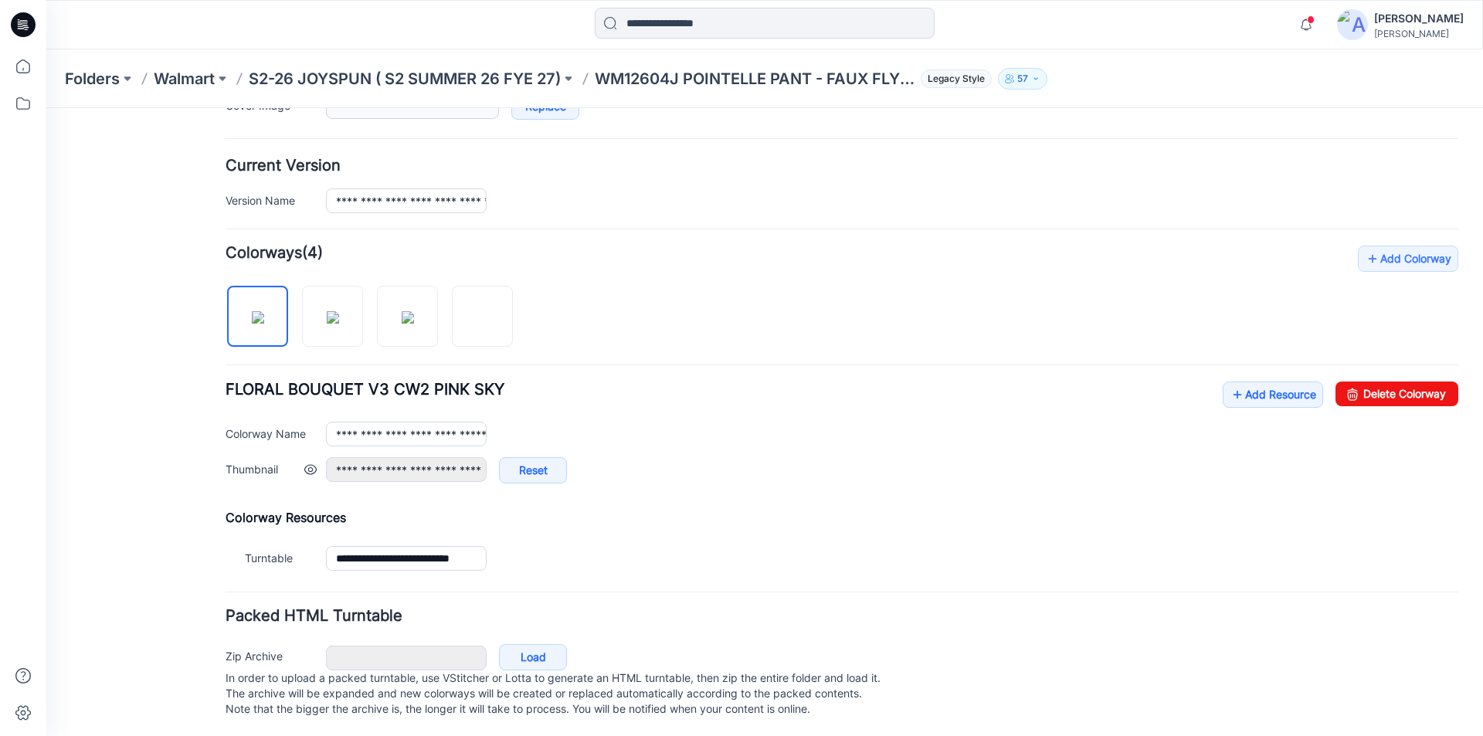
scroll to position [362, 0]
click at [255, 310] on img at bounding box center [258, 316] width 12 height 12
type input "**********"
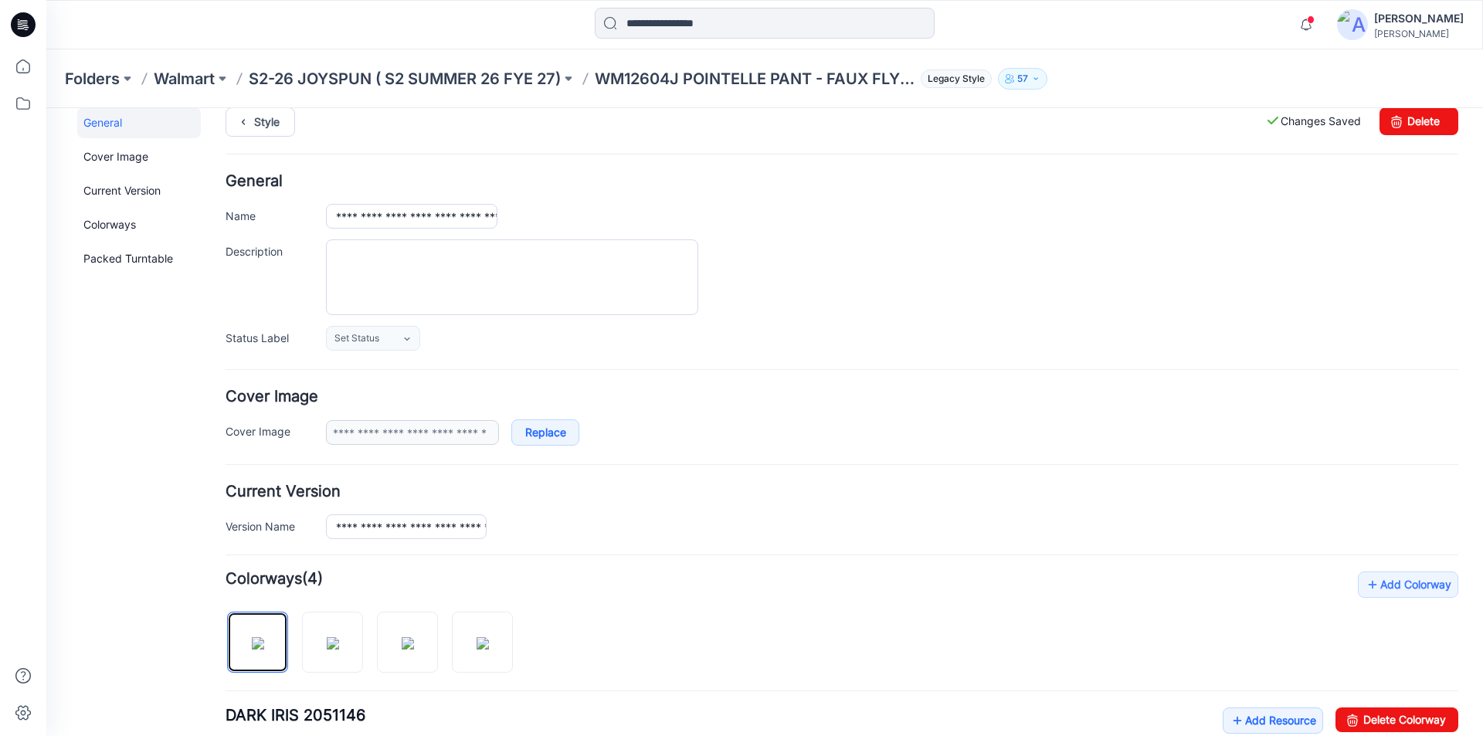
scroll to position [0, 0]
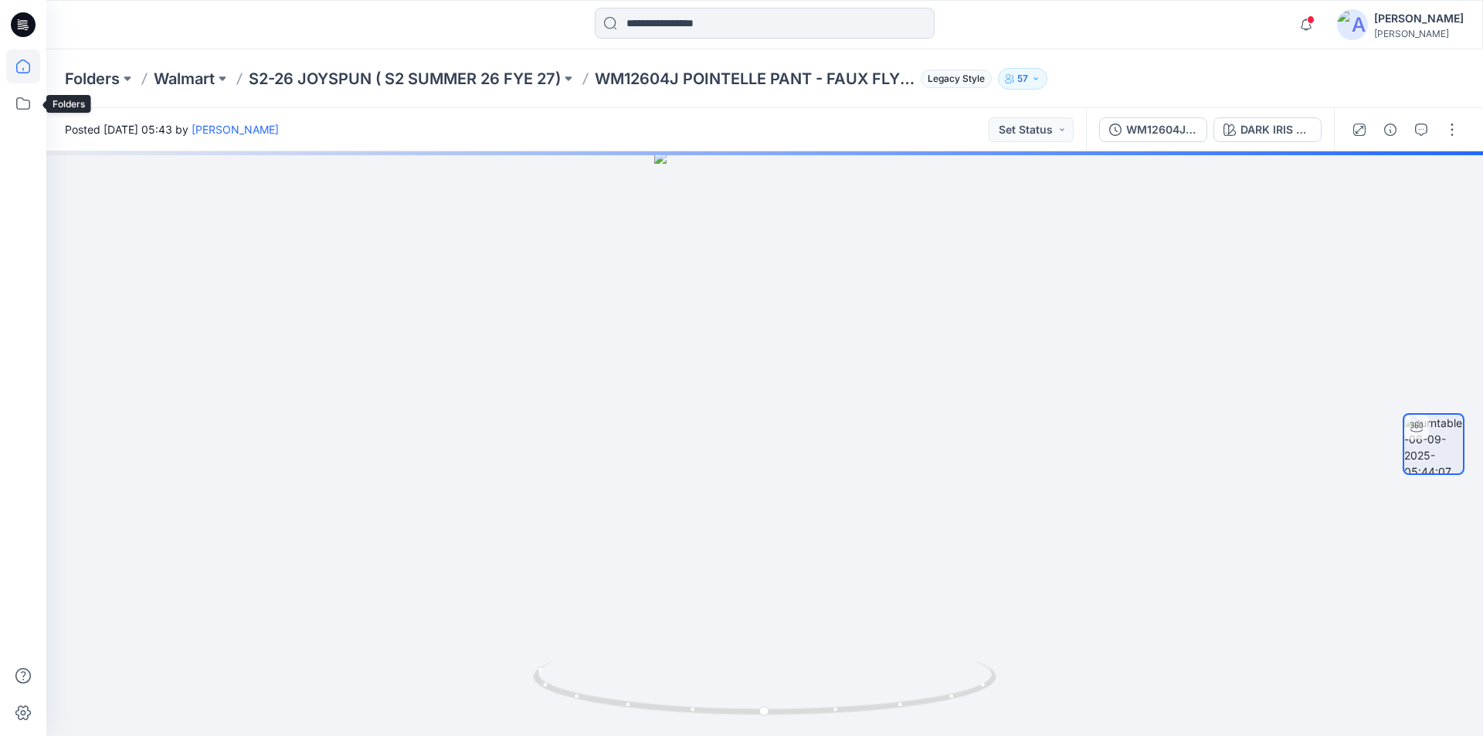
click at [22, 74] on icon at bounding box center [23, 66] width 34 height 34
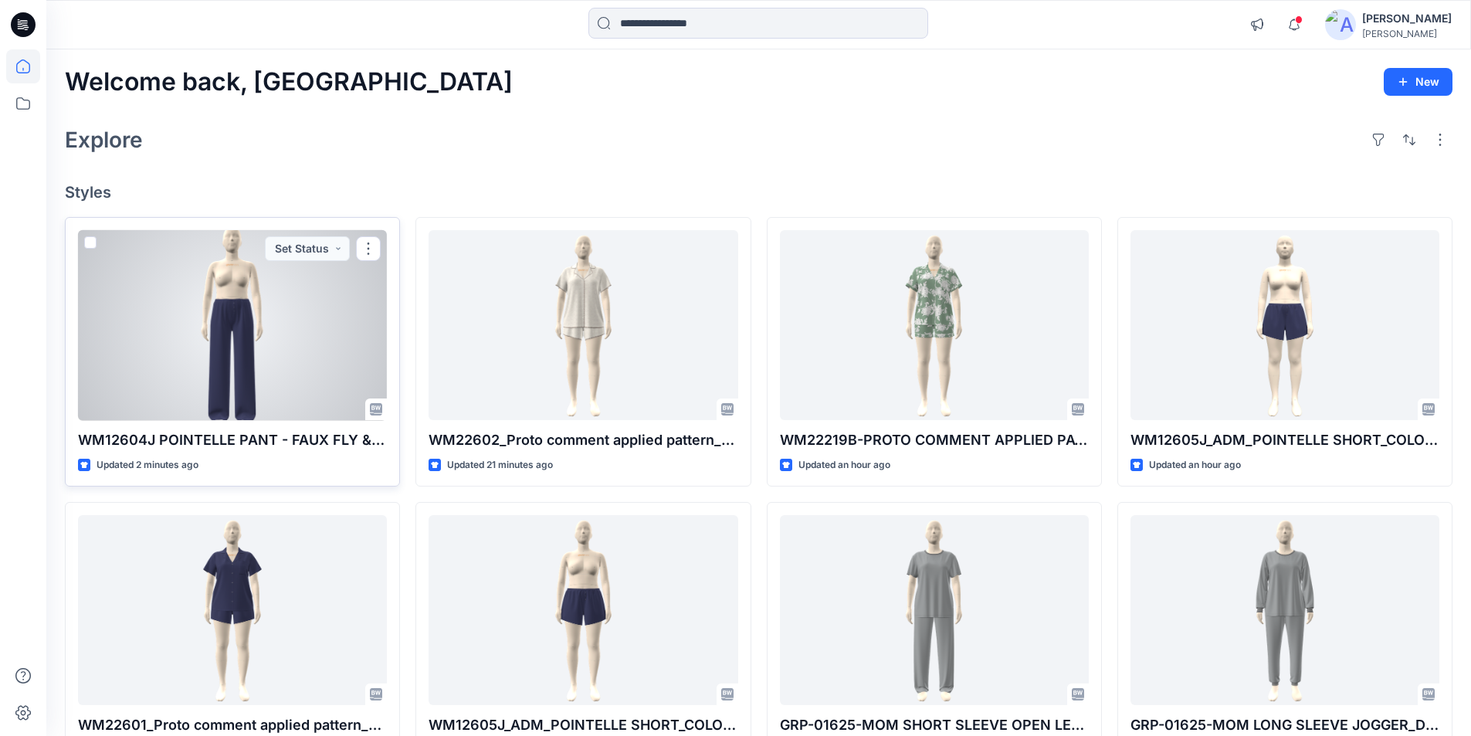
click at [260, 356] on div at bounding box center [232, 325] width 309 height 191
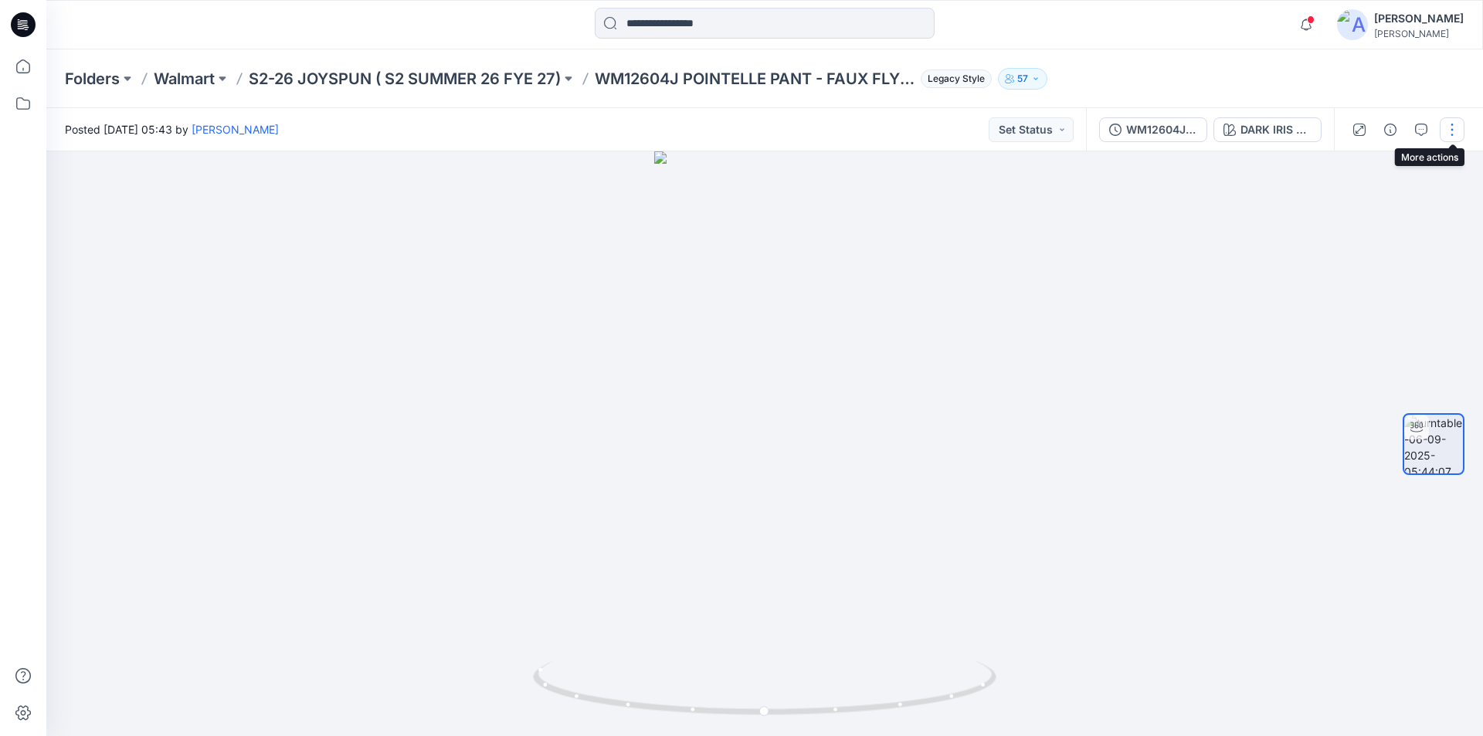
click at [1454, 126] on button "button" at bounding box center [1451, 129] width 25 height 25
click at [1365, 168] on button "Edit" at bounding box center [1387, 165] width 142 height 29
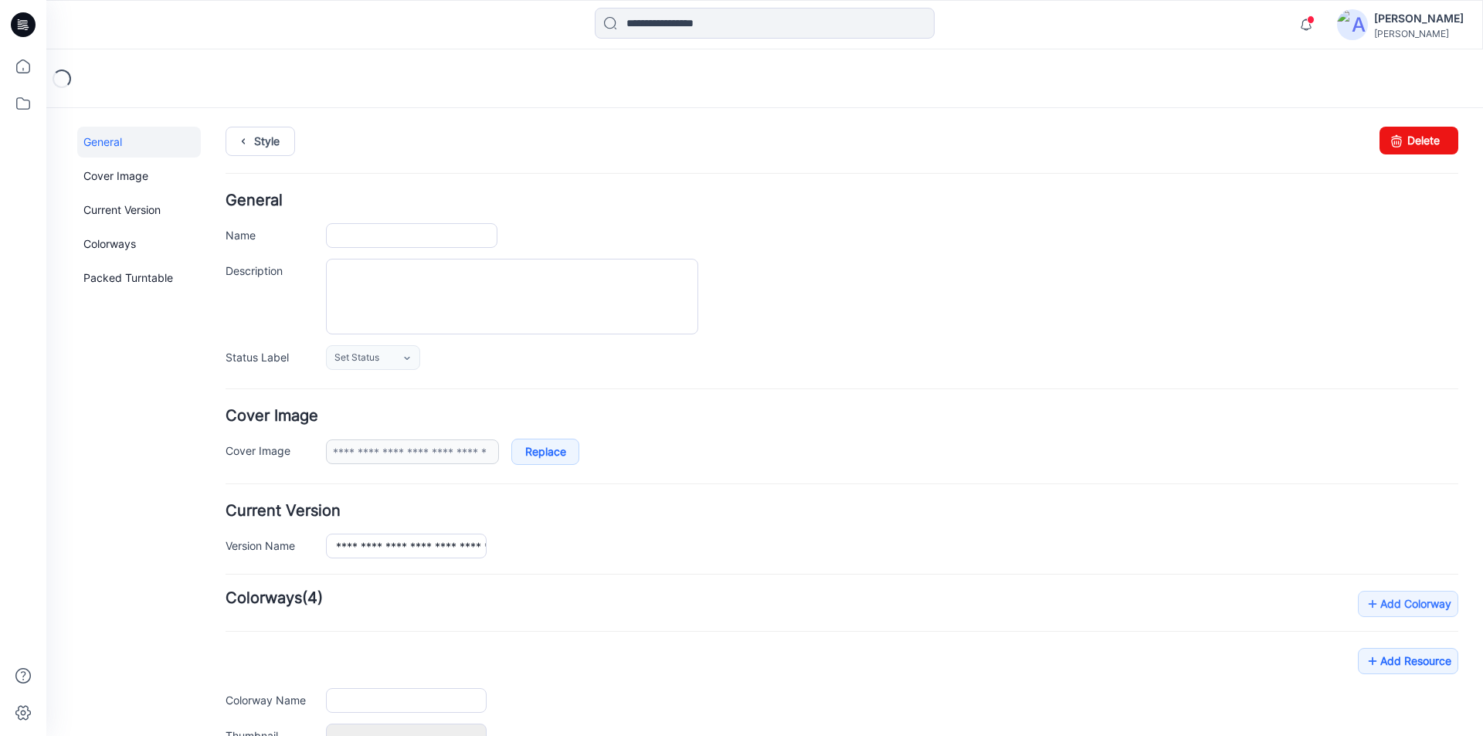
type input "**********"
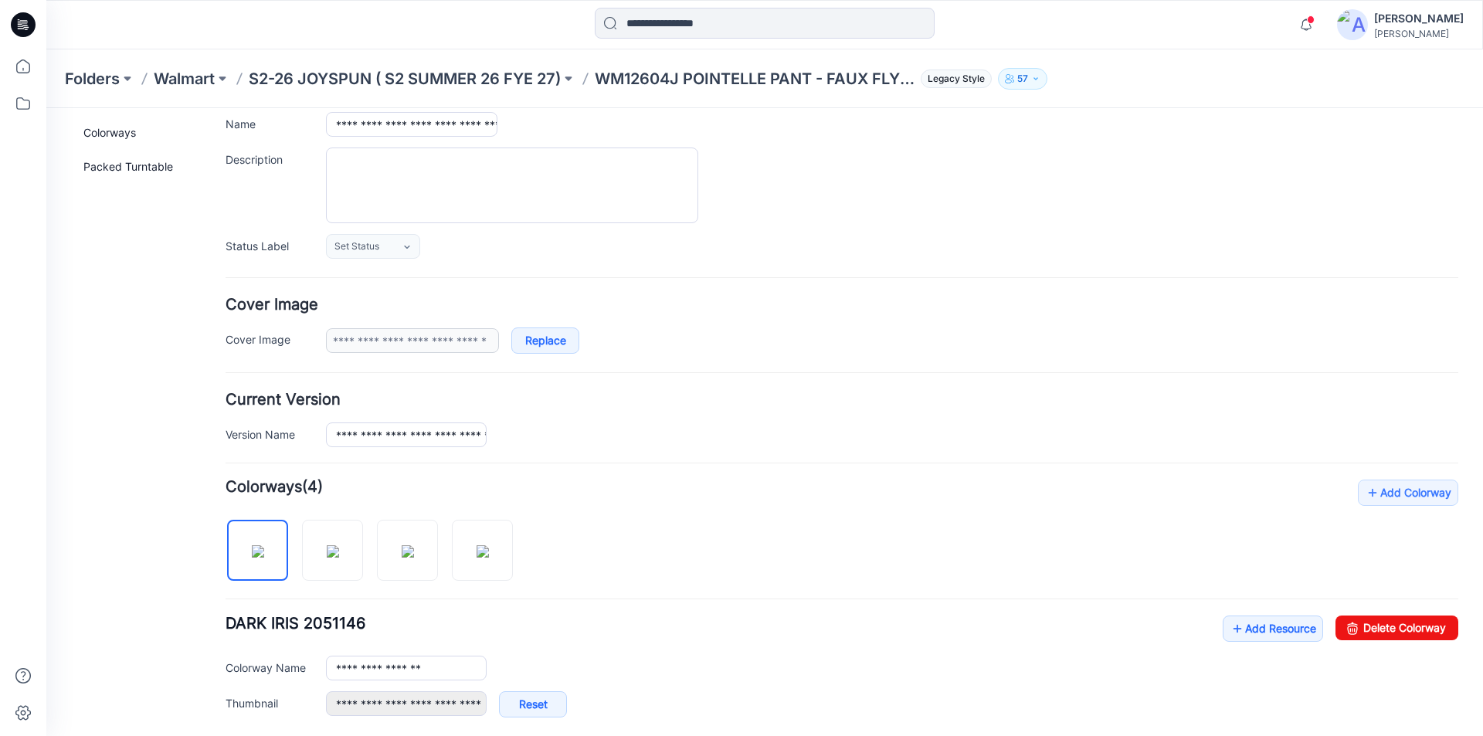
scroll to position [232, 0]
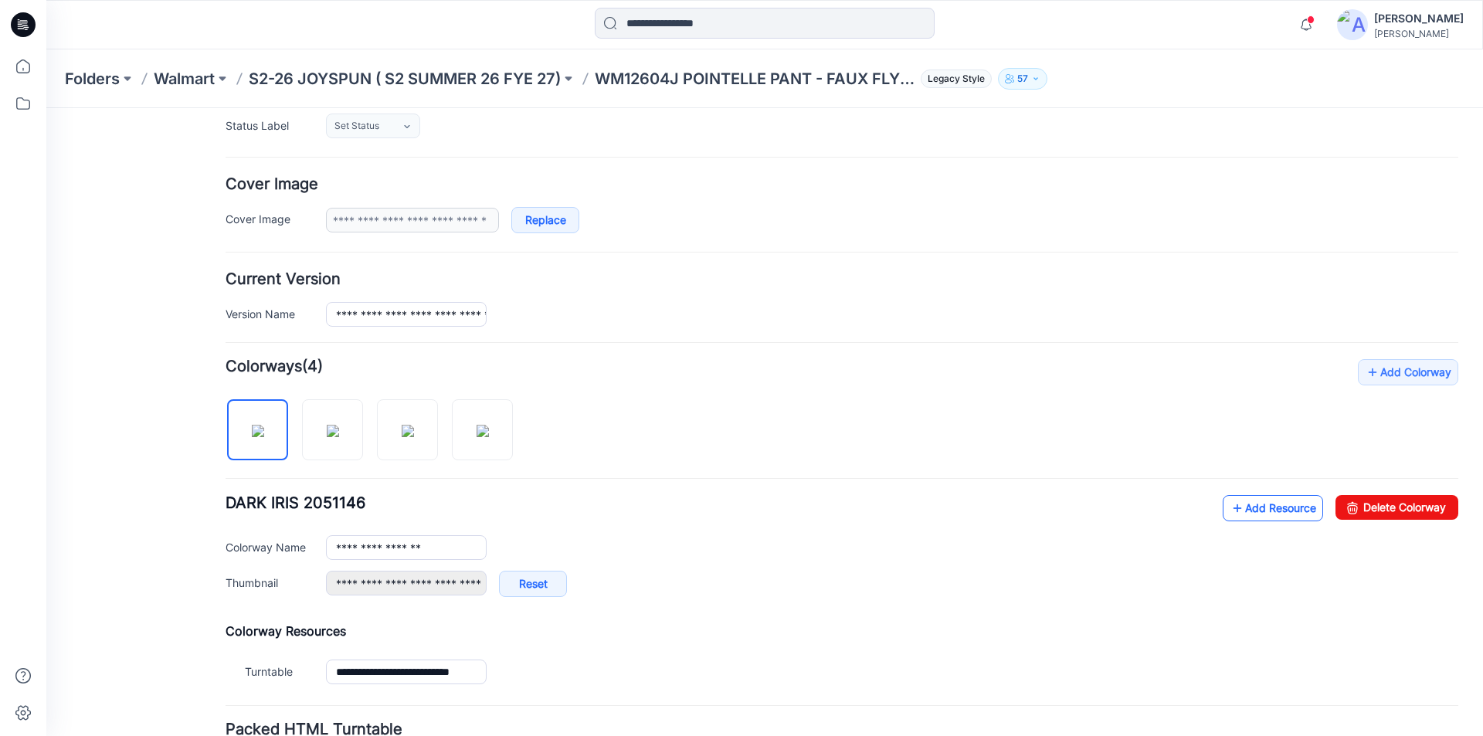
click at [1229, 500] on icon at bounding box center [1236, 508] width 15 height 25
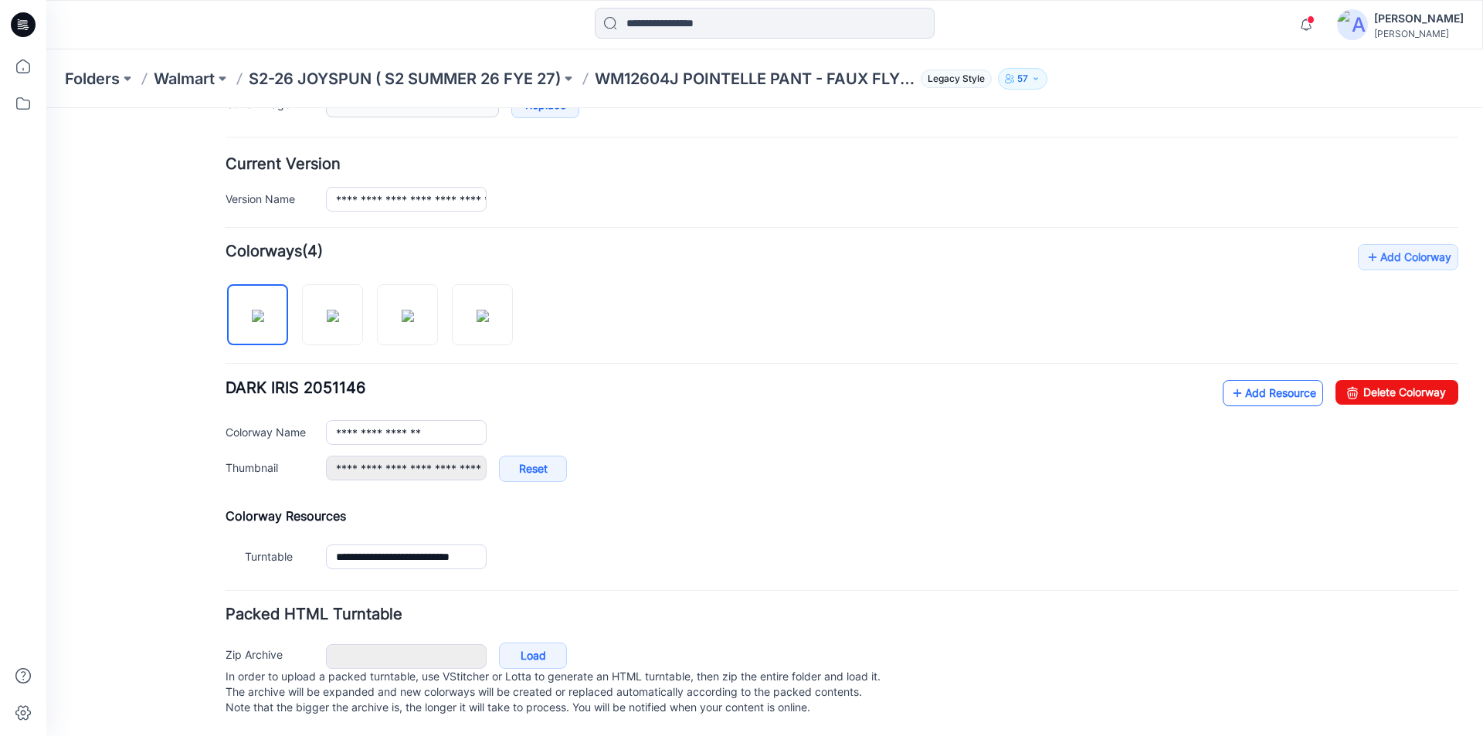
scroll to position [362, 0]
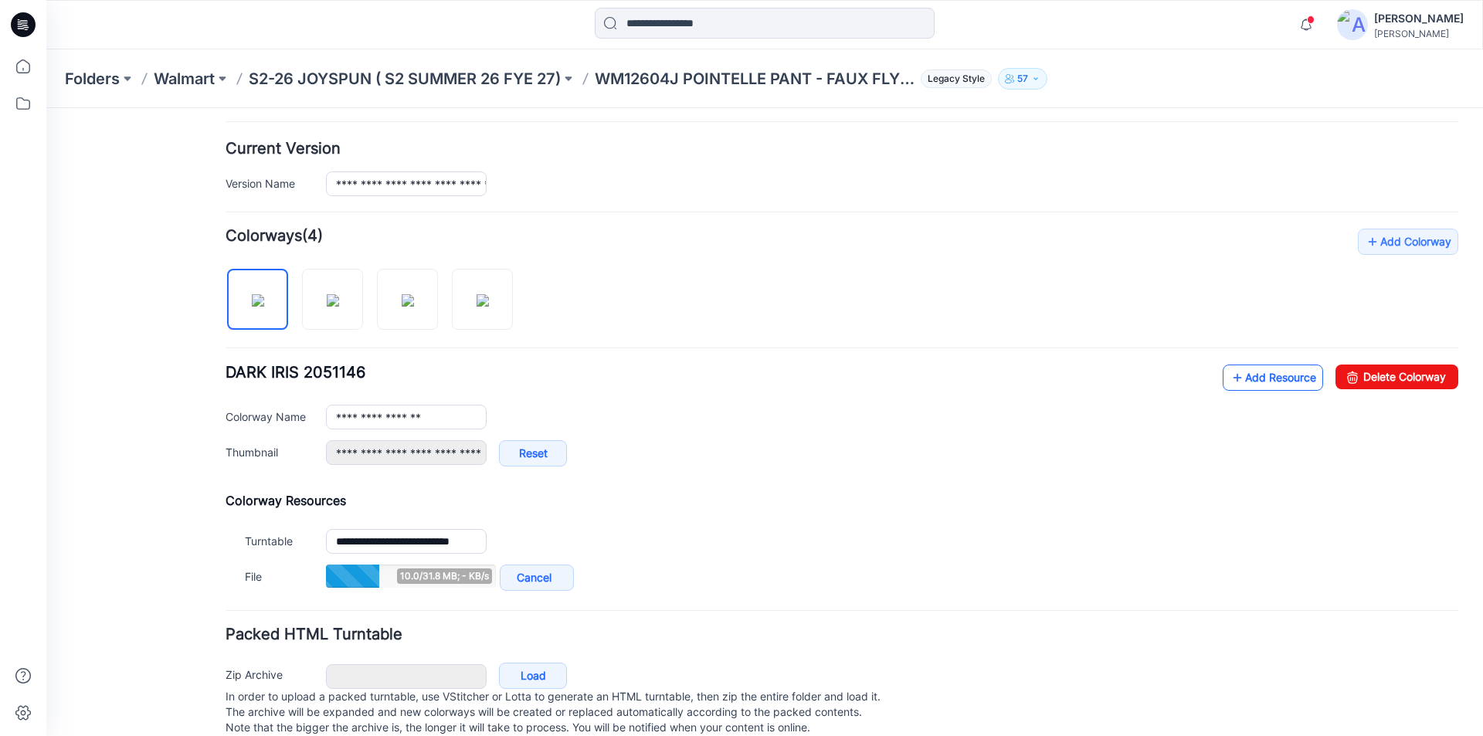
click at [1234, 376] on link "Add Resource" at bounding box center [1272, 378] width 100 height 26
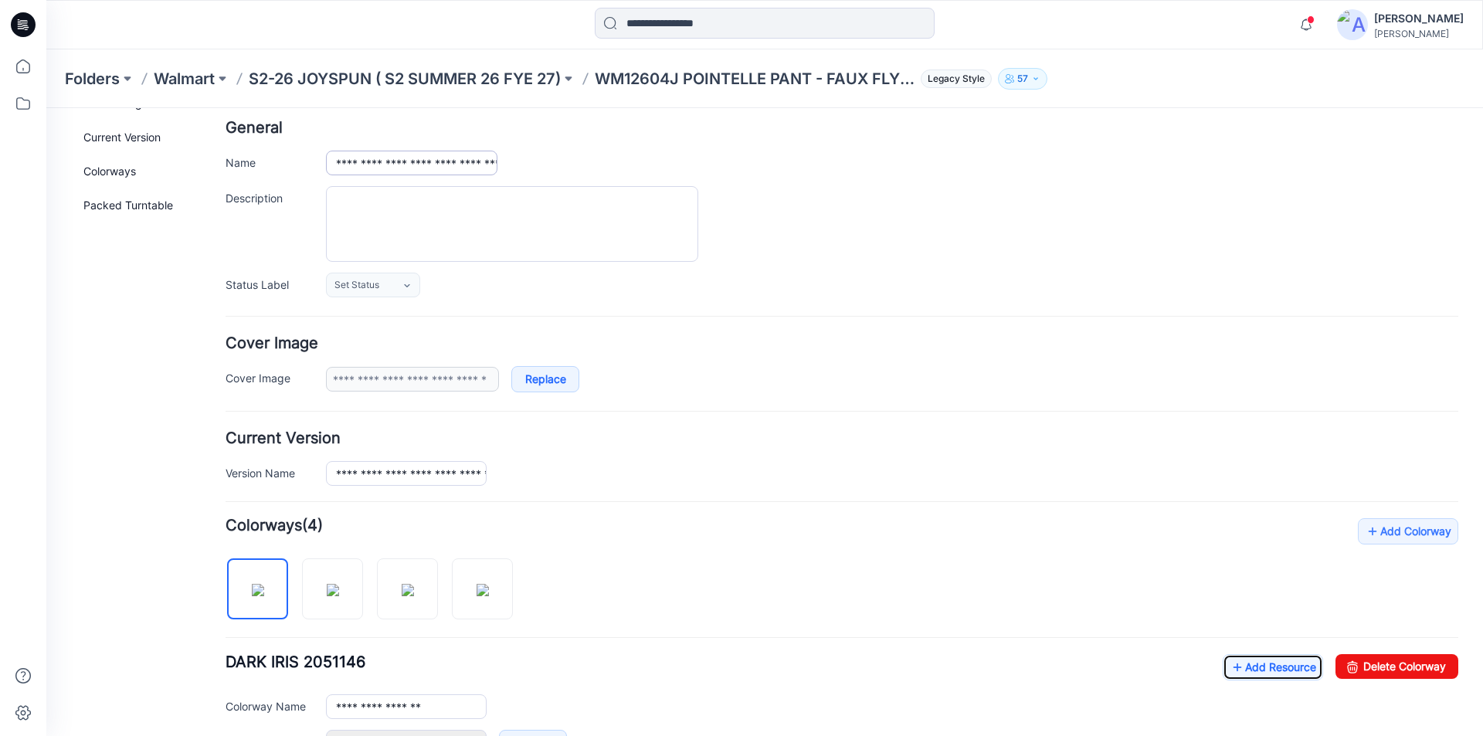
scroll to position [0, 0]
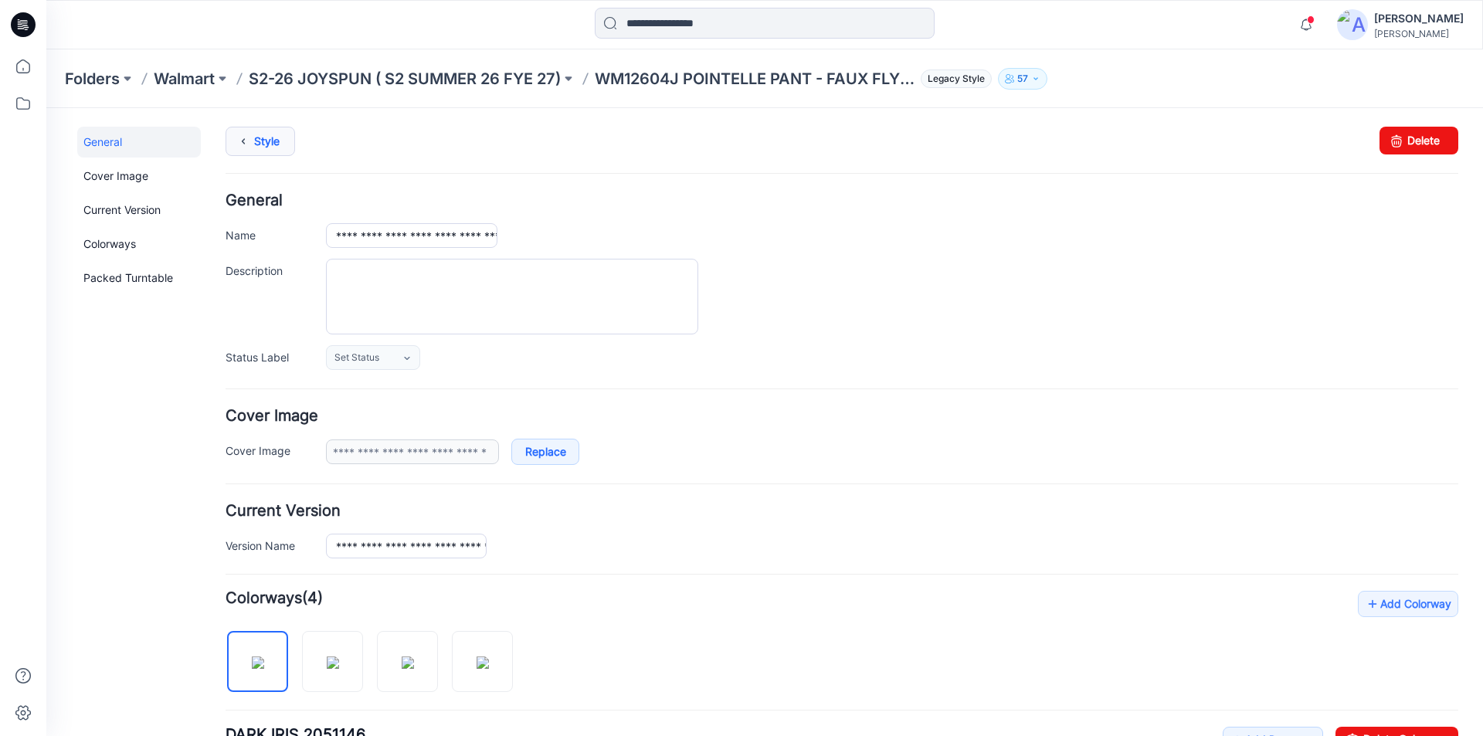
click at [249, 134] on icon at bounding box center [243, 141] width 22 height 28
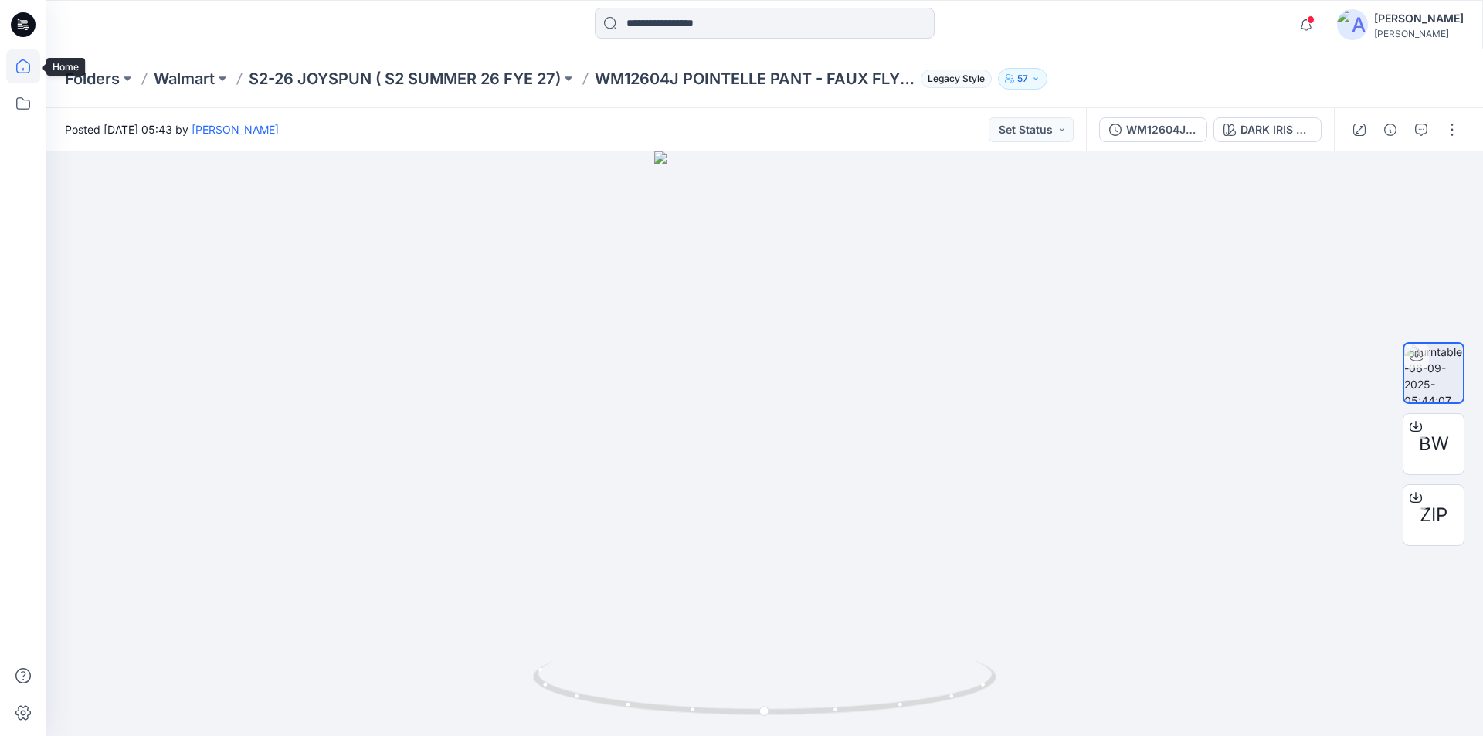
click at [20, 63] on icon at bounding box center [23, 66] width 34 height 34
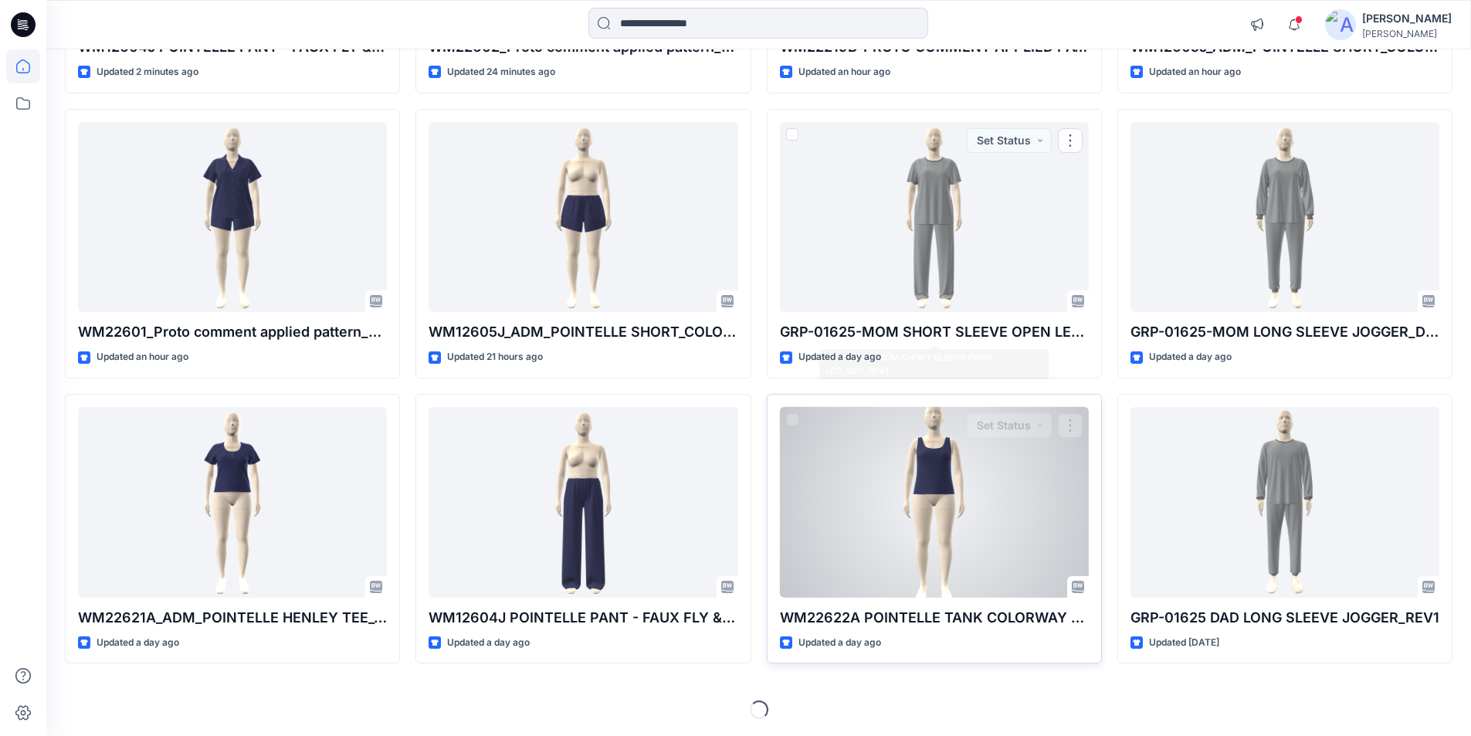
scroll to position [395, 0]
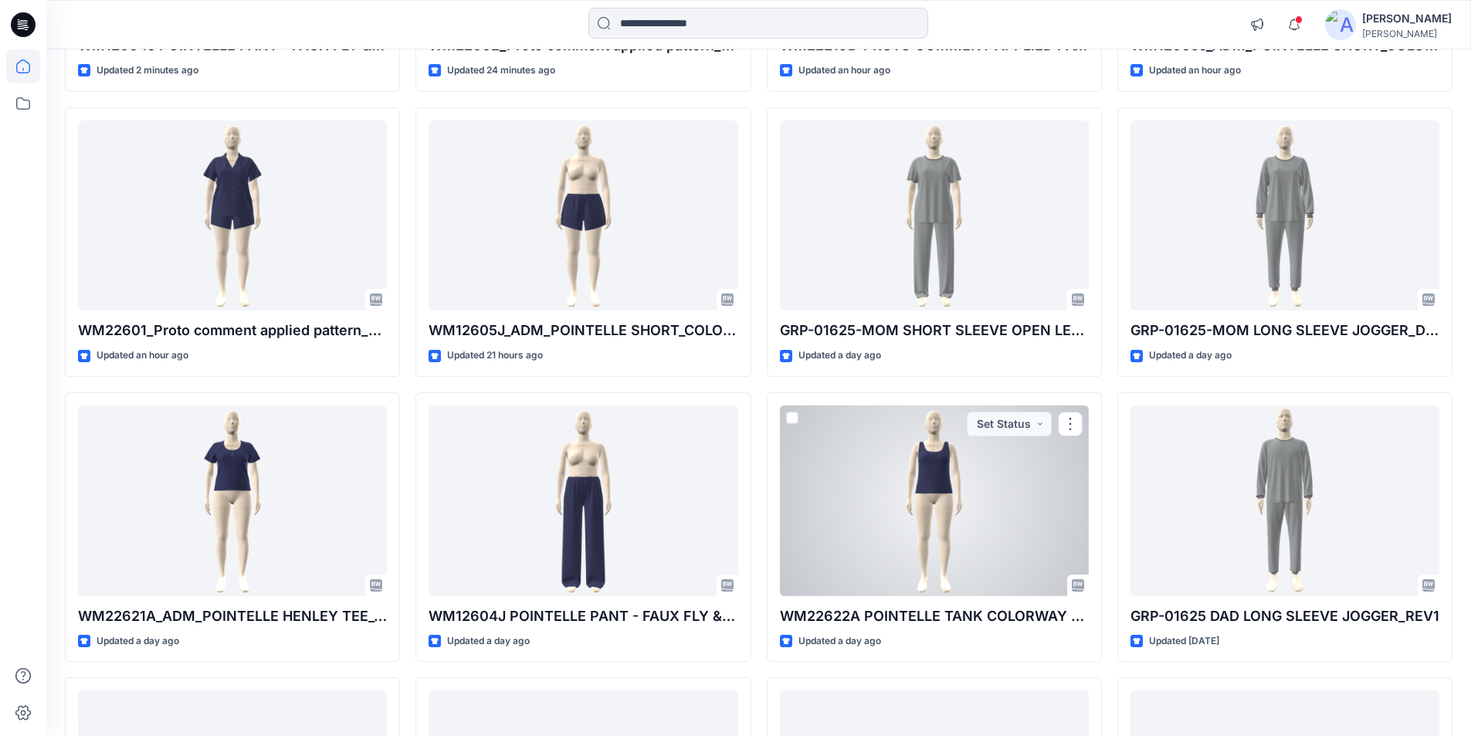
click at [900, 481] on div at bounding box center [934, 500] width 309 height 191
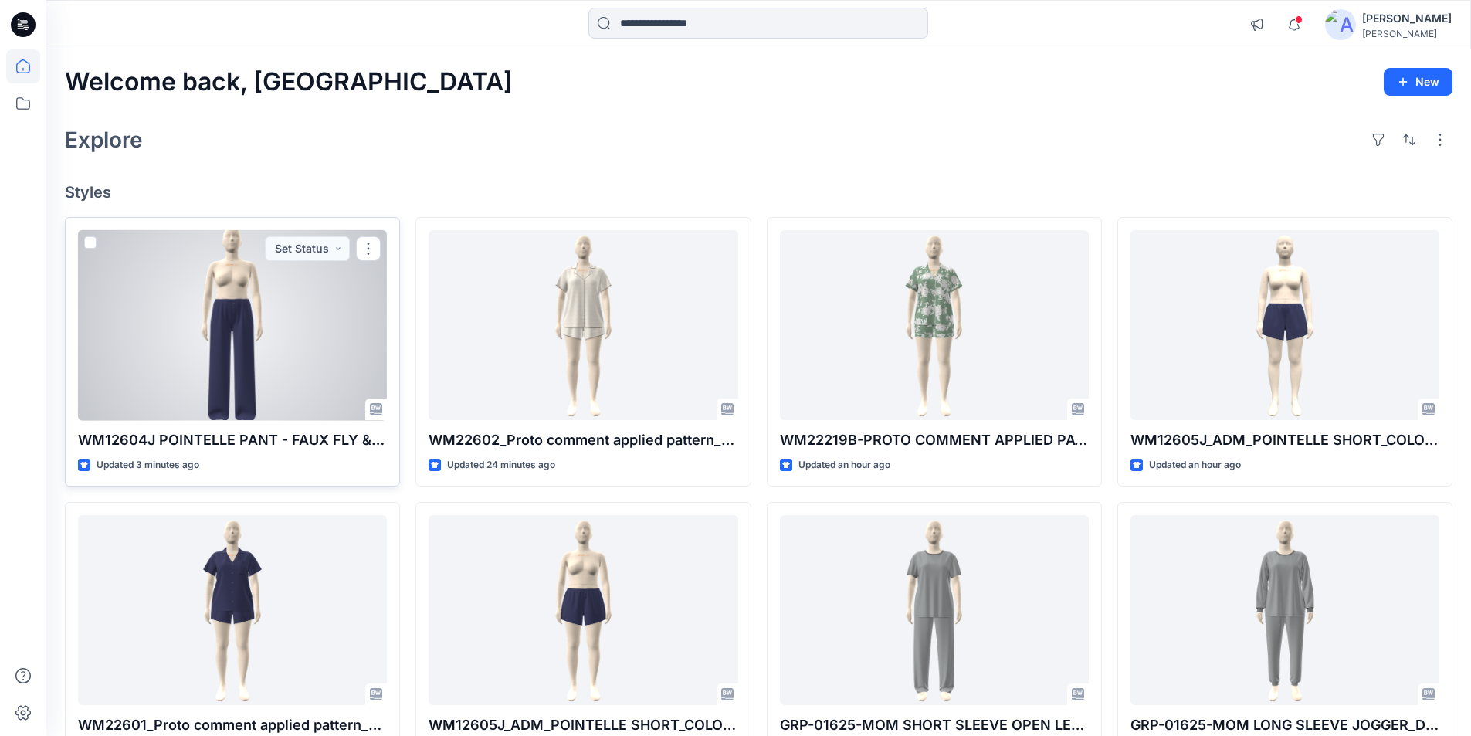
click at [230, 390] on div at bounding box center [232, 325] width 309 height 191
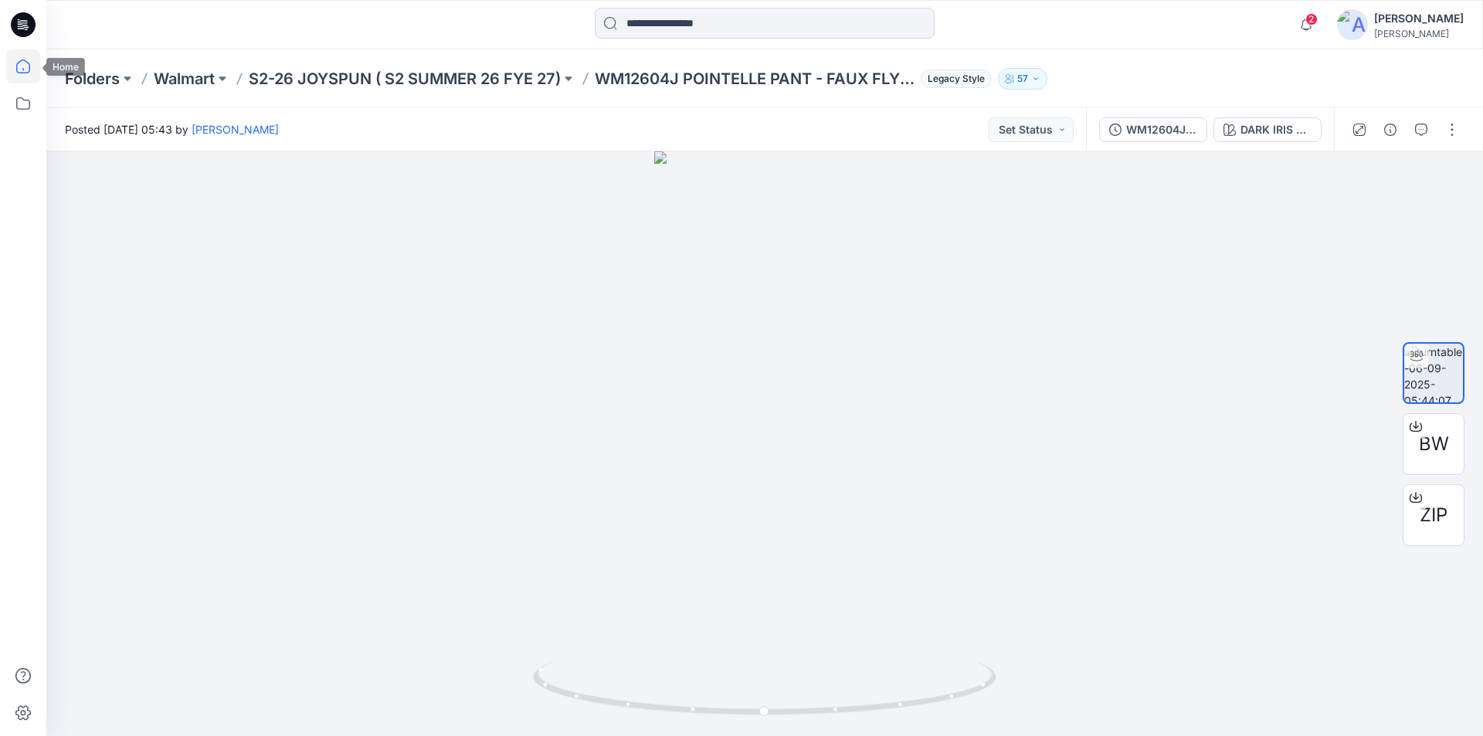
click at [27, 66] on icon at bounding box center [23, 66] width 34 height 34
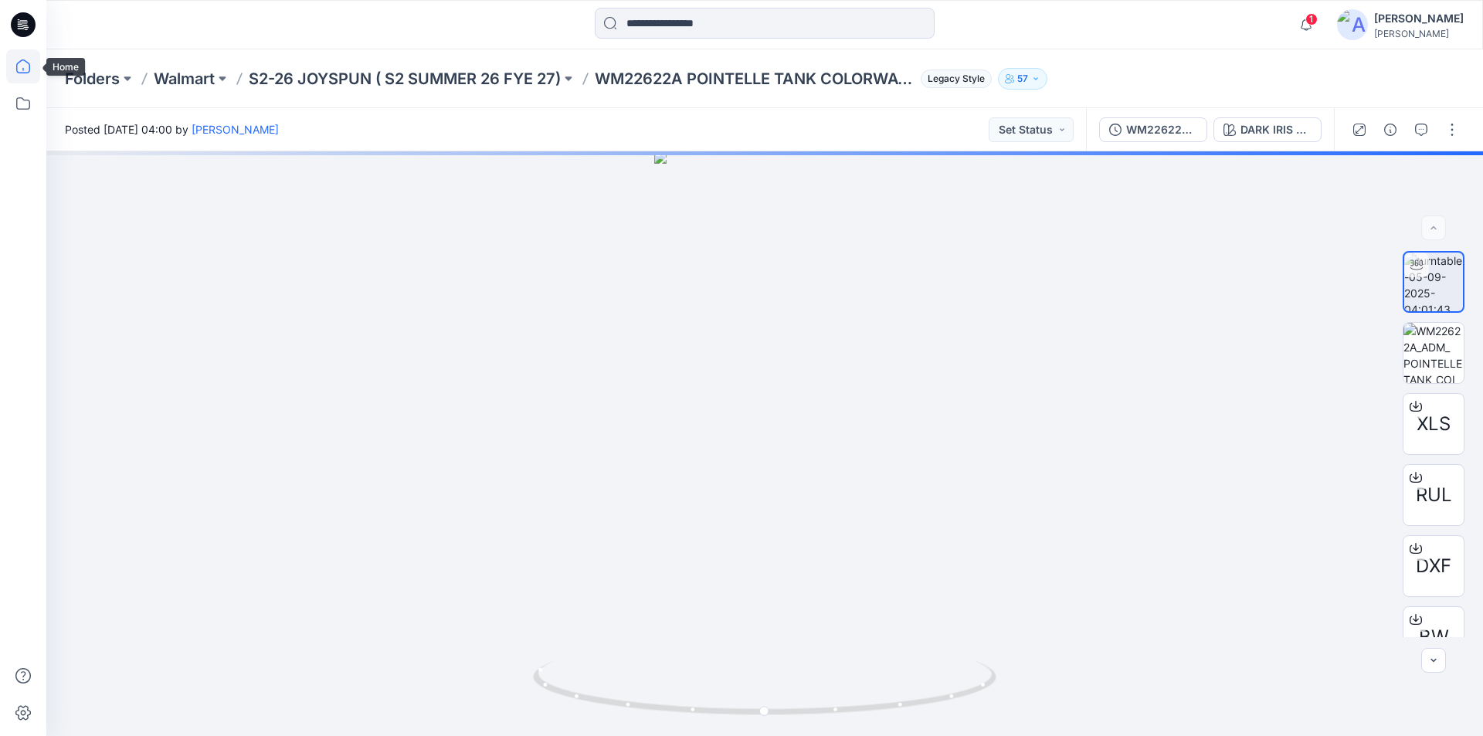
click at [26, 69] on icon at bounding box center [23, 66] width 34 height 34
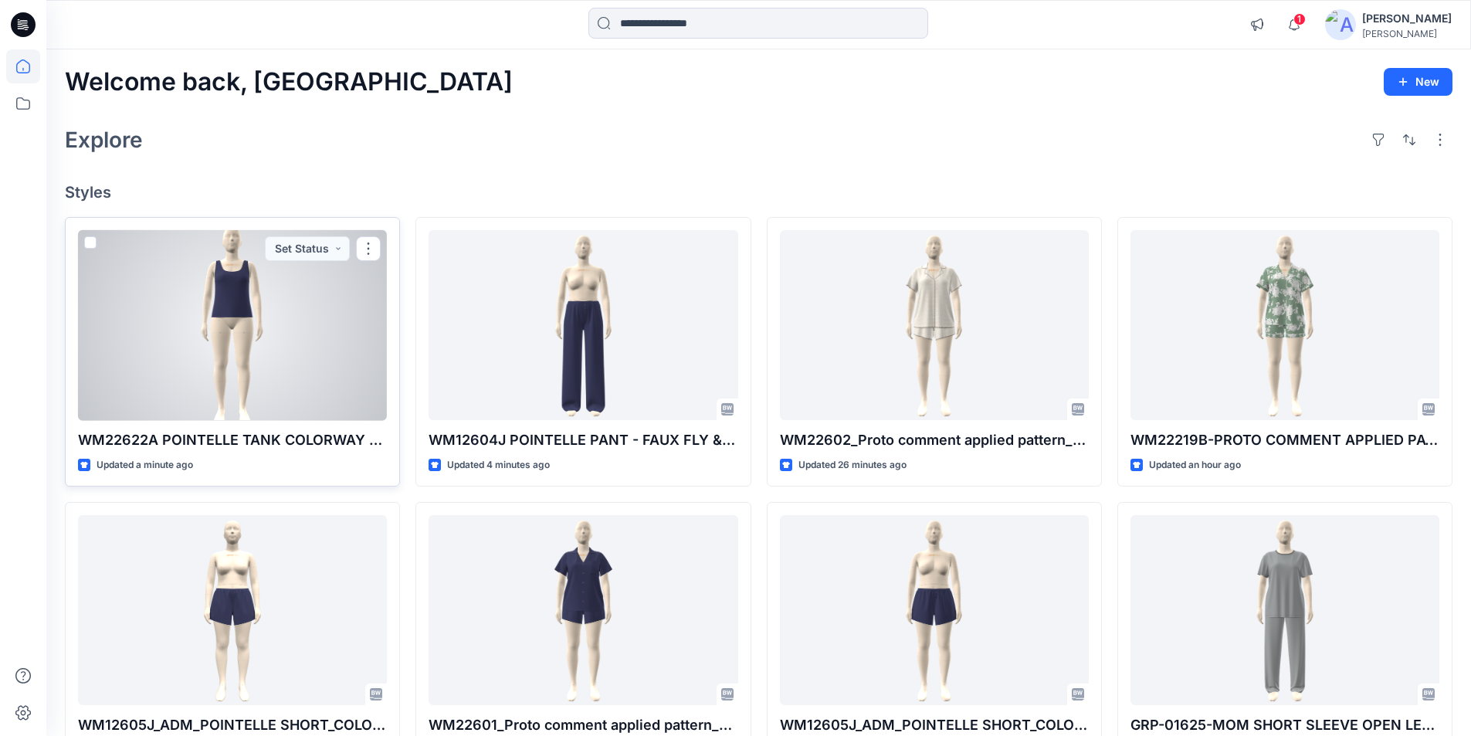
click at [271, 341] on div at bounding box center [232, 325] width 309 height 191
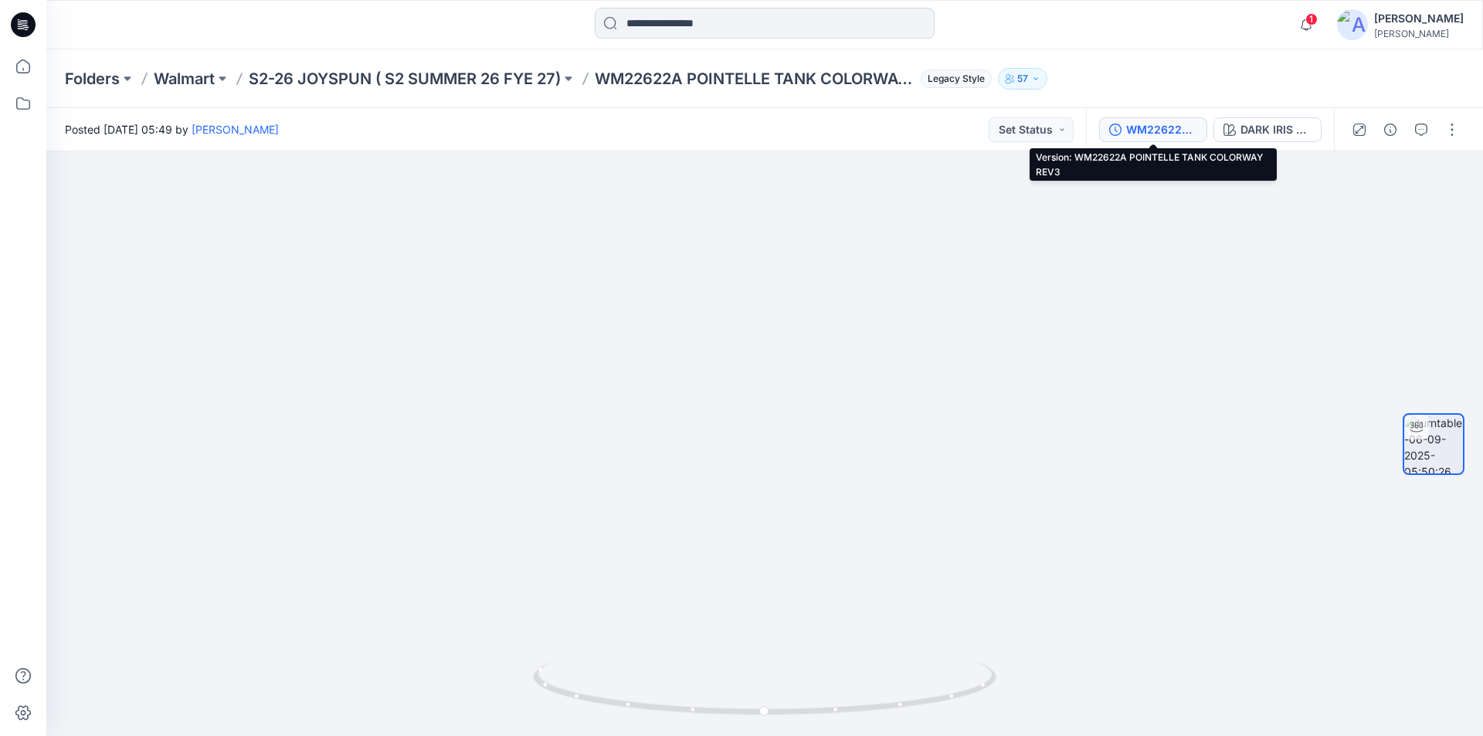
click at [1161, 134] on div "WM22622A POINTELLE TANK COLORWAY REV3" at bounding box center [1161, 129] width 71 height 17
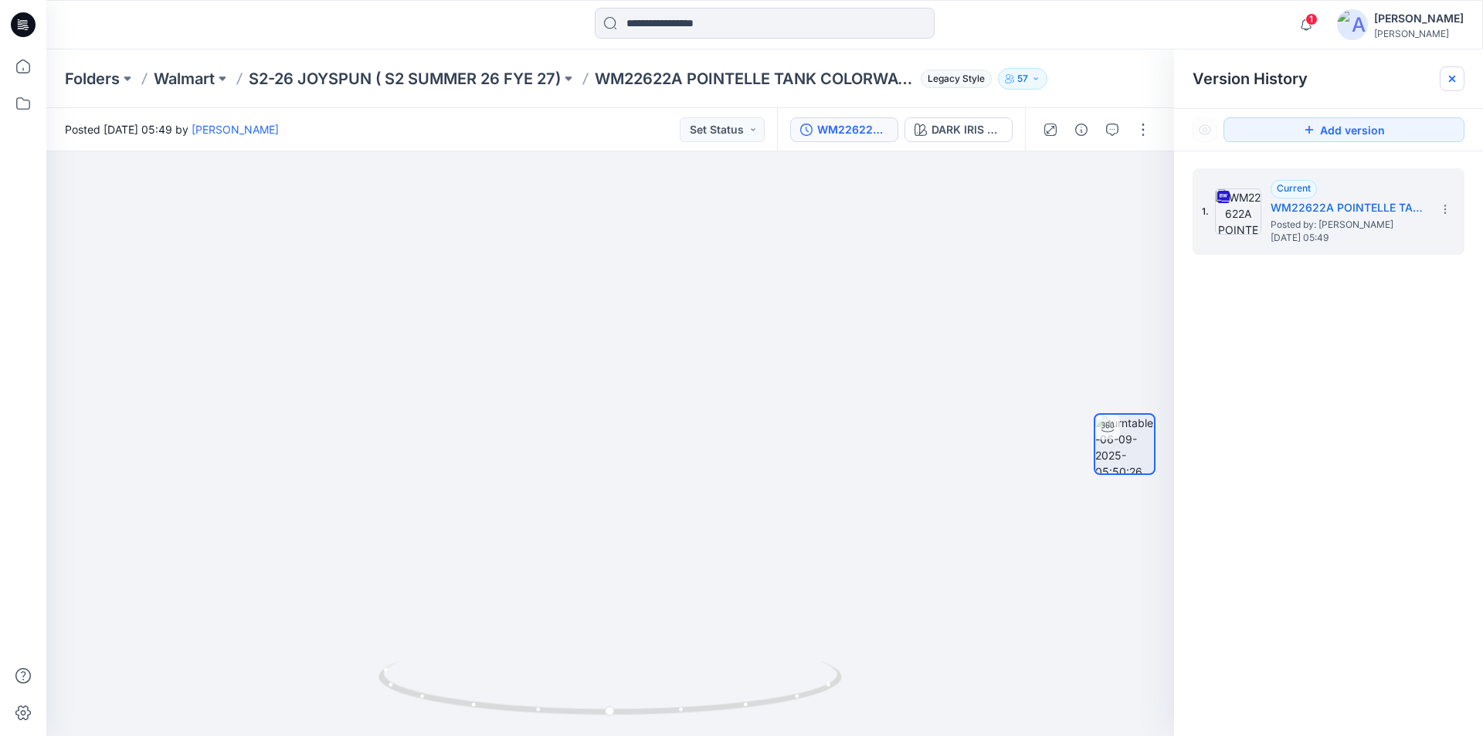
click at [1456, 79] on icon at bounding box center [1452, 79] width 12 height 12
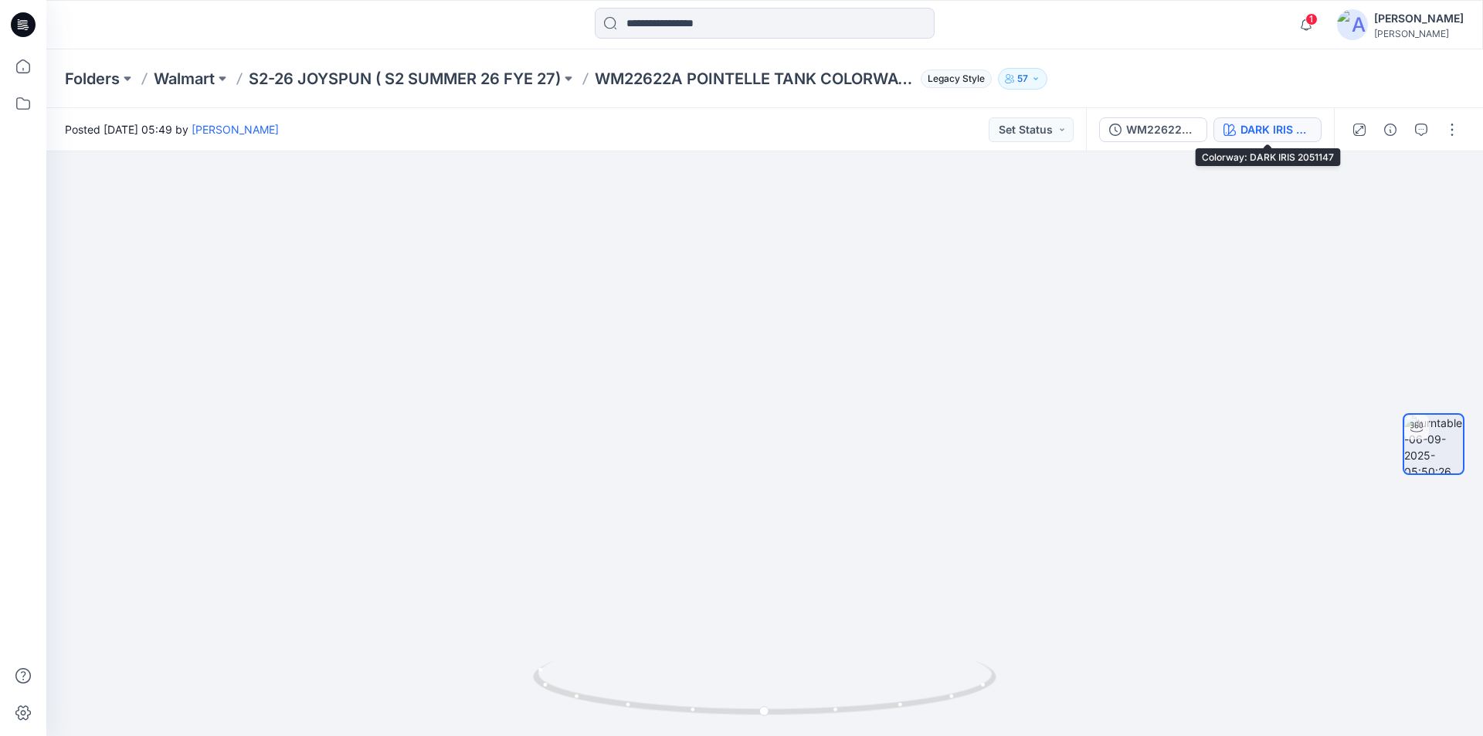
click at [1290, 131] on div "DARK IRIS 2051147" at bounding box center [1275, 129] width 71 height 17
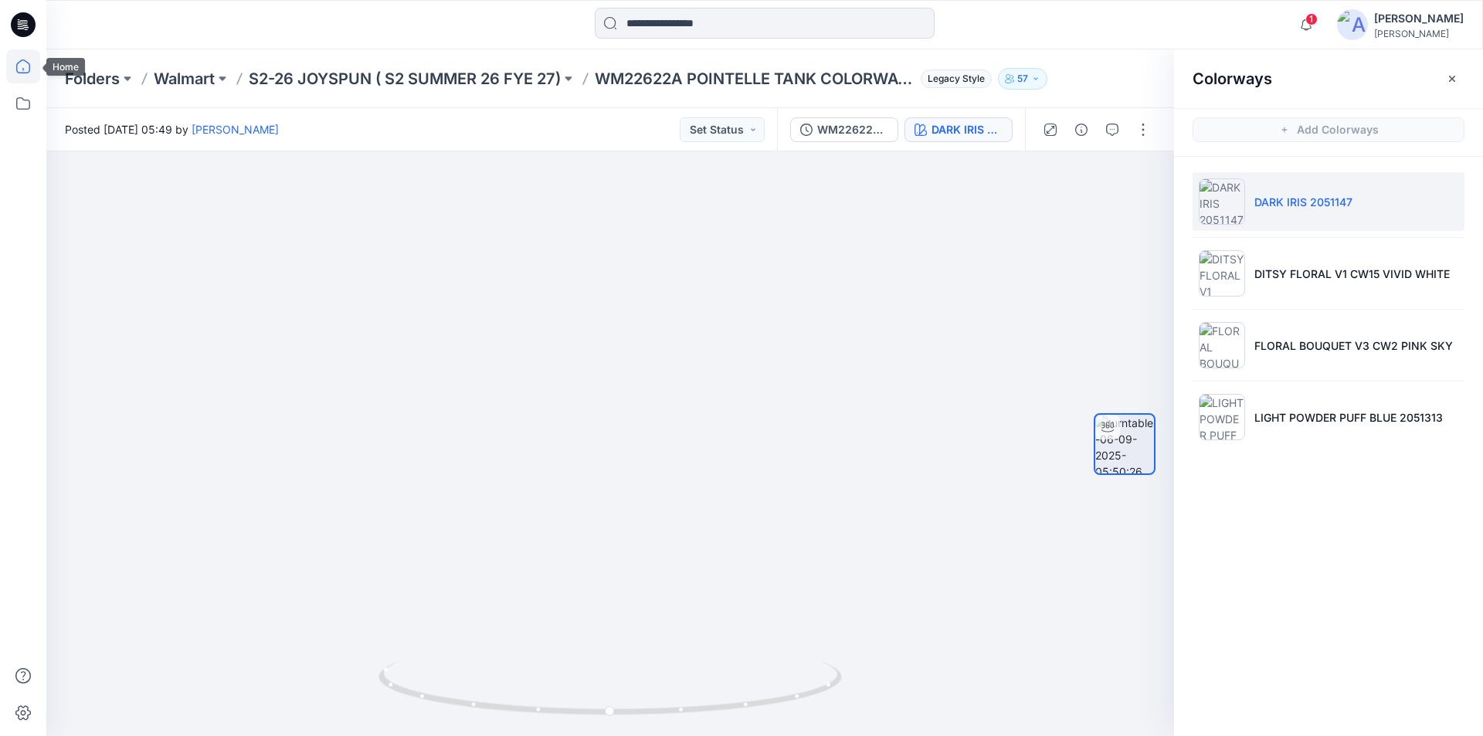
click at [16, 68] on icon at bounding box center [23, 66] width 34 height 34
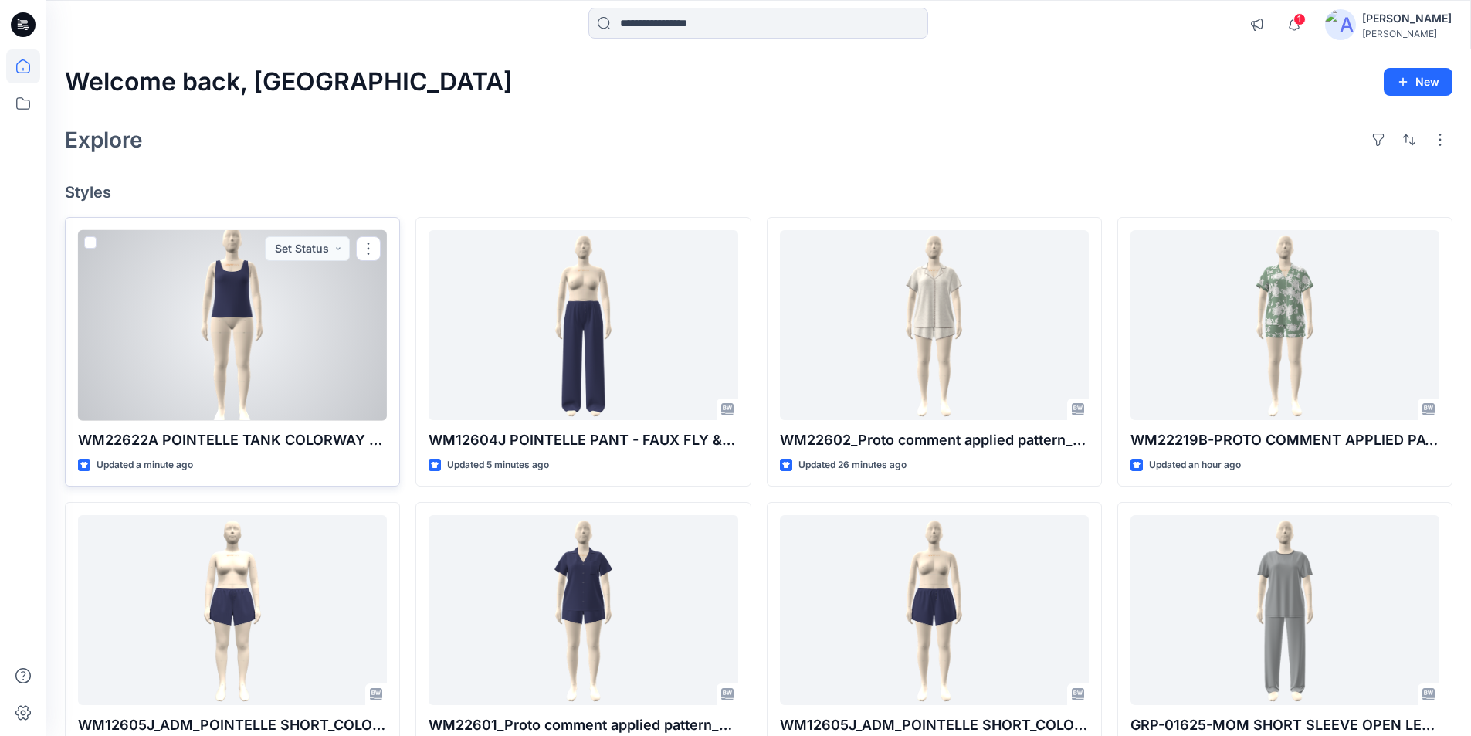
click at [258, 356] on div at bounding box center [232, 325] width 309 height 191
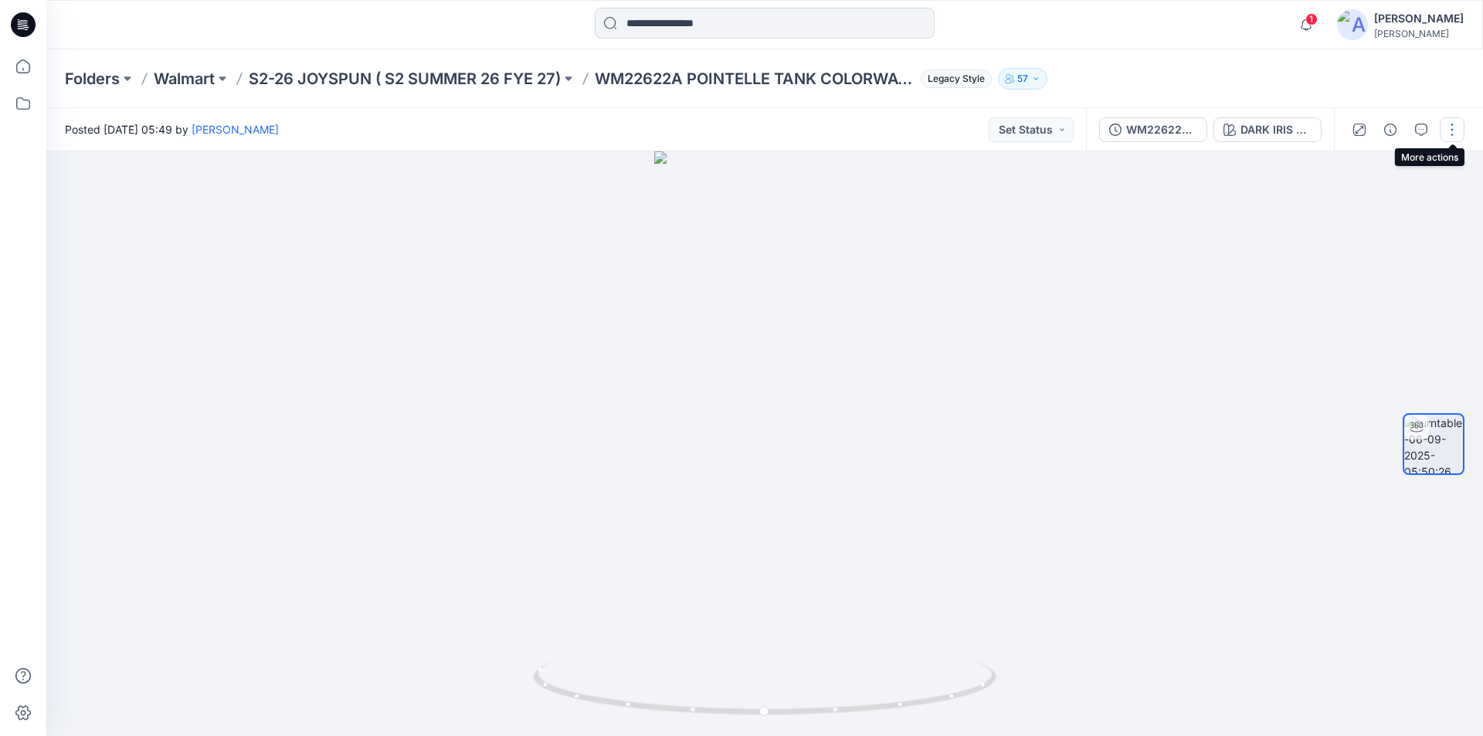
click at [1459, 131] on button "button" at bounding box center [1451, 129] width 25 height 25
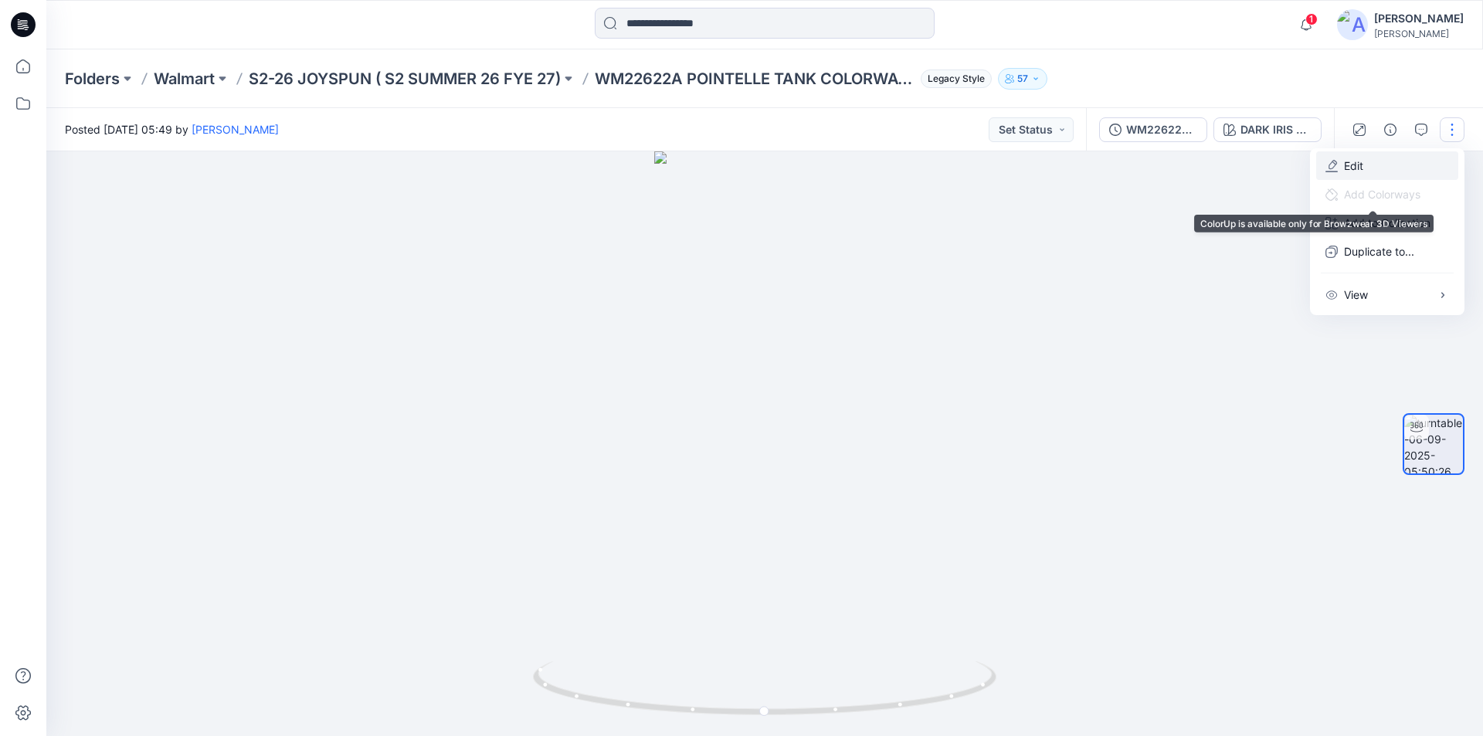
click at [1381, 171] on button "Edit" at bounding box center [1387, 165] width 142 height 29
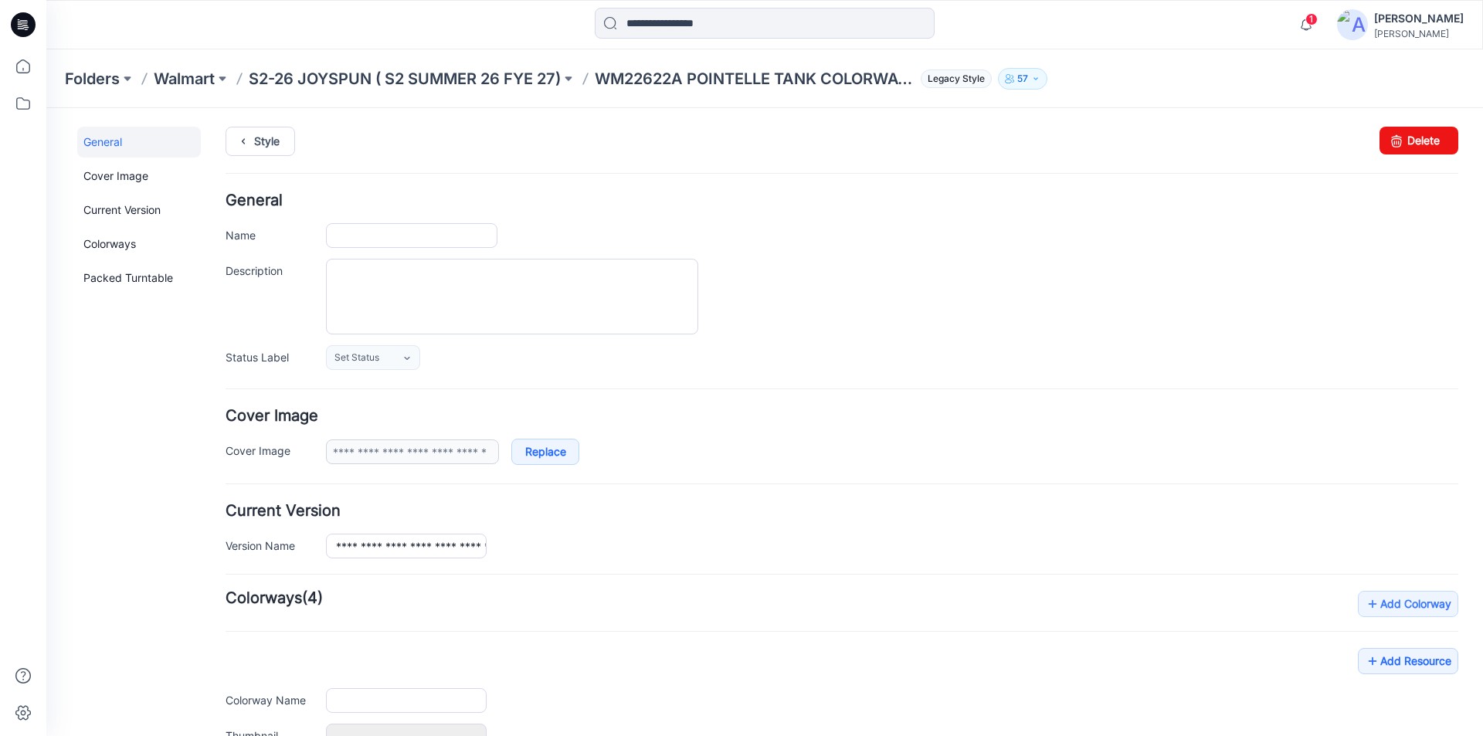
type input "**********"
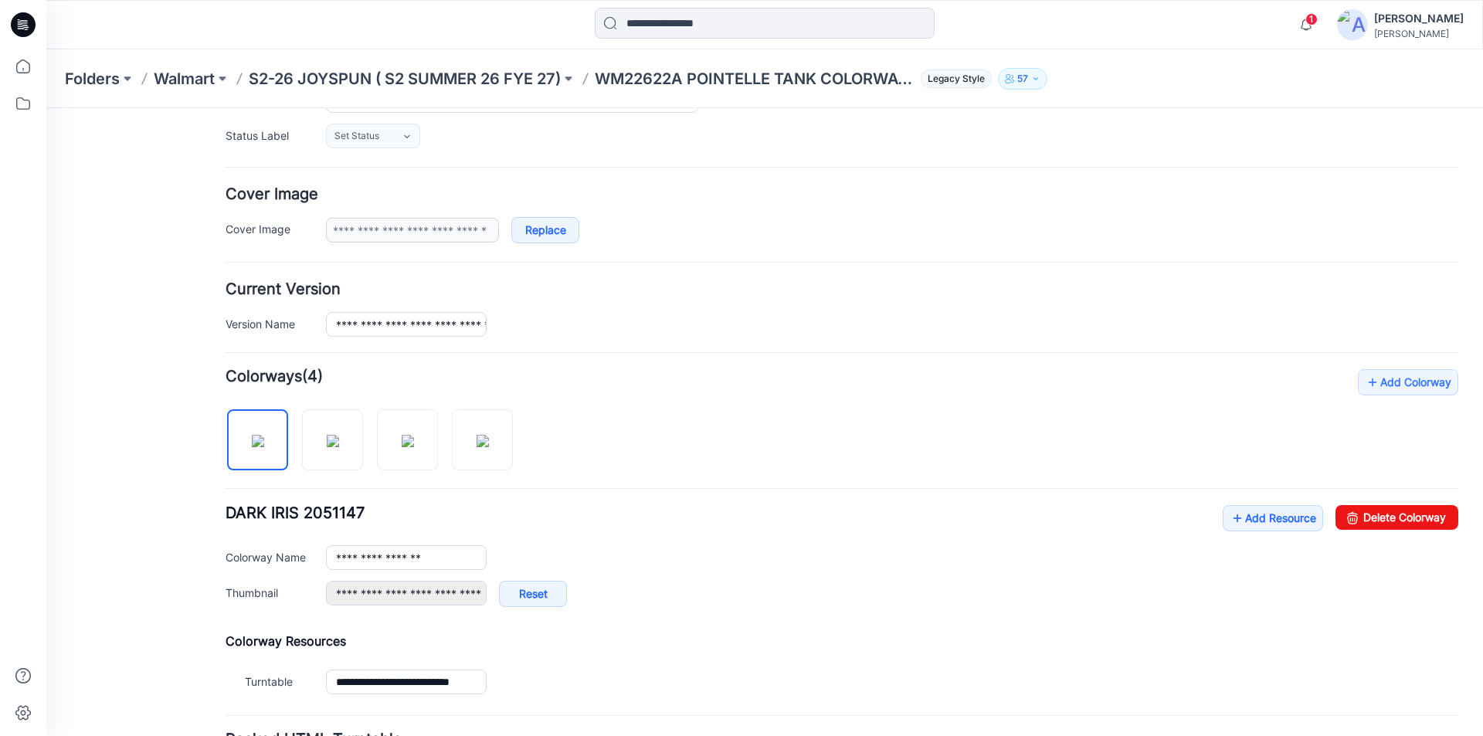
scroll to position [362, 0]
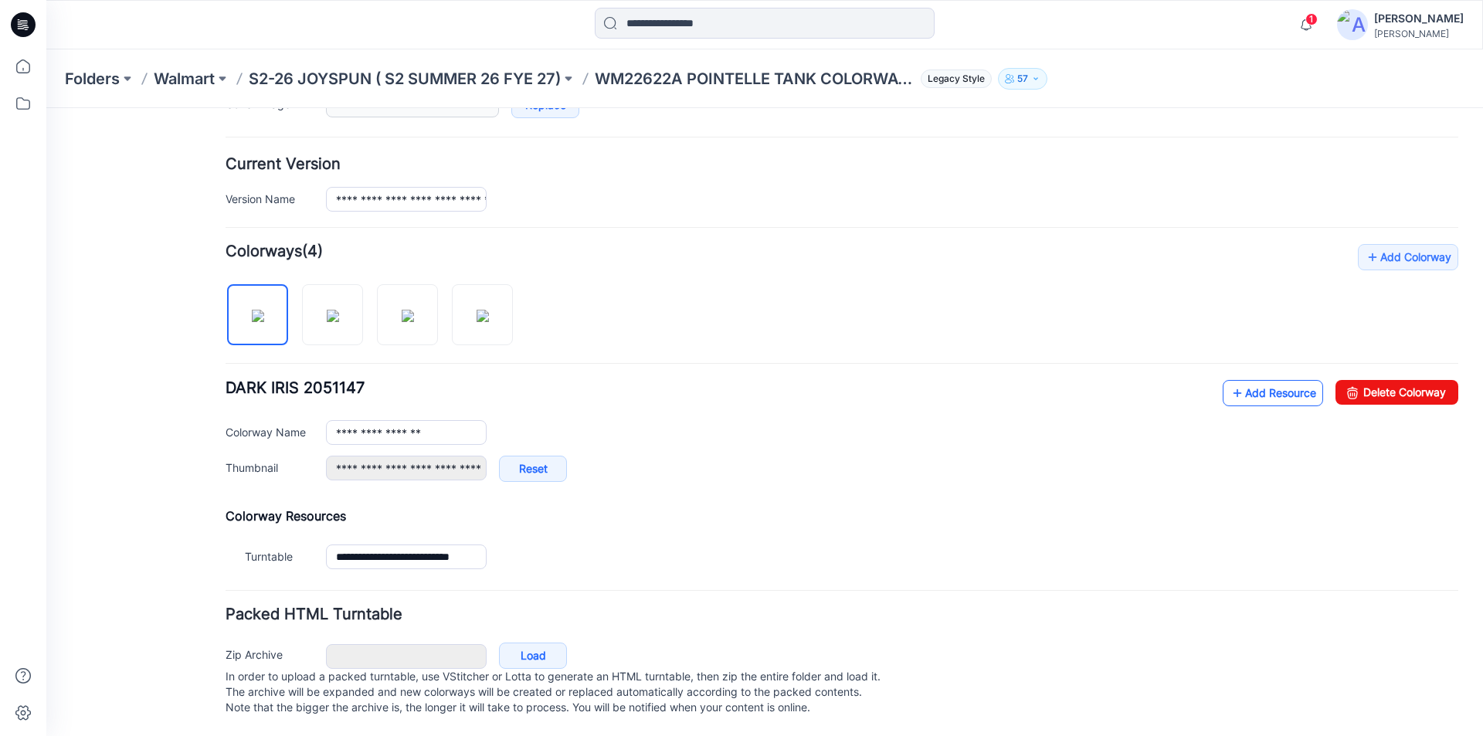
click at [1237, 380] on link "Add Resource" at bounding box center [1272, 393] width 100 height 26
click at [1252, 380] on link "Add Resource" at bounding box center [1272, 393] width 100 height 26
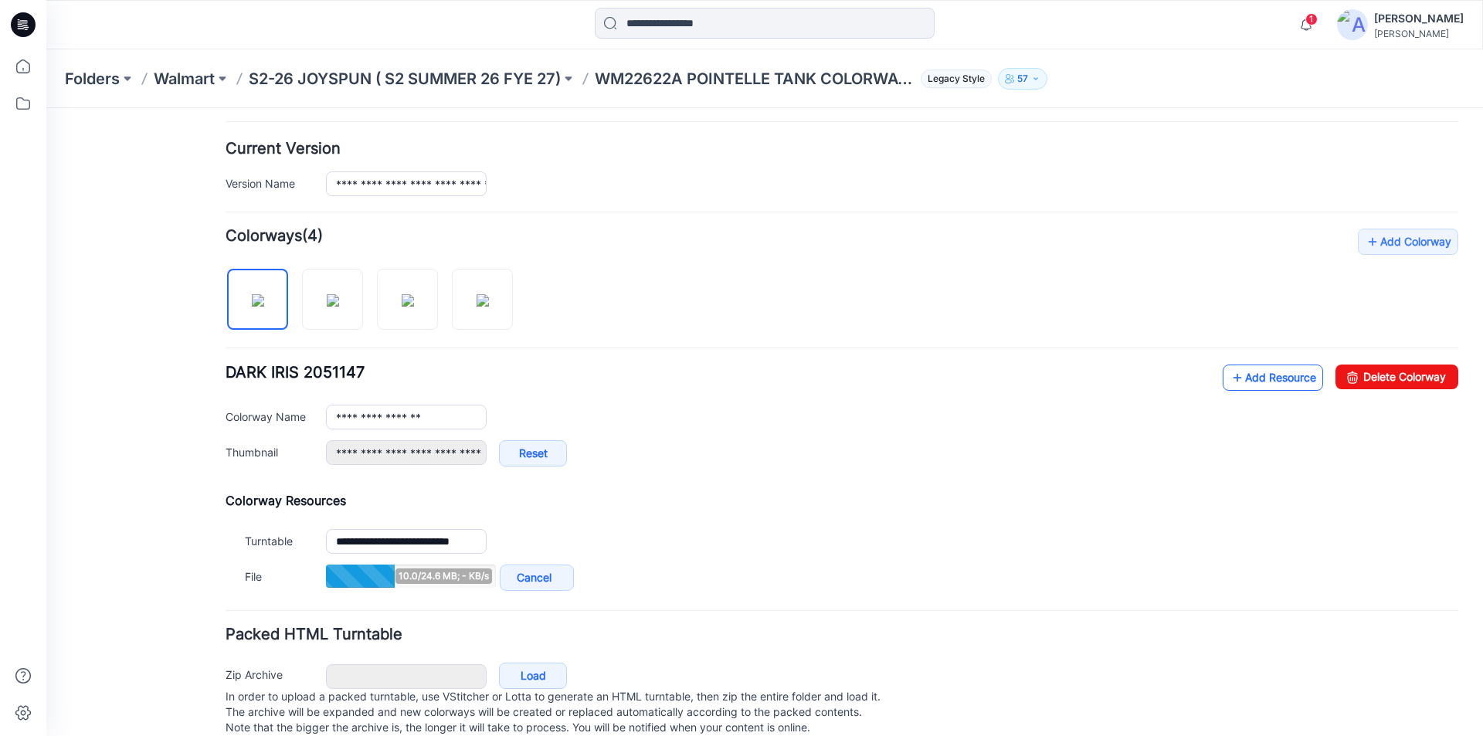
click at [1258, 371] on link "Add Resource" at bounding box center [1272, 378] width 100 height 26
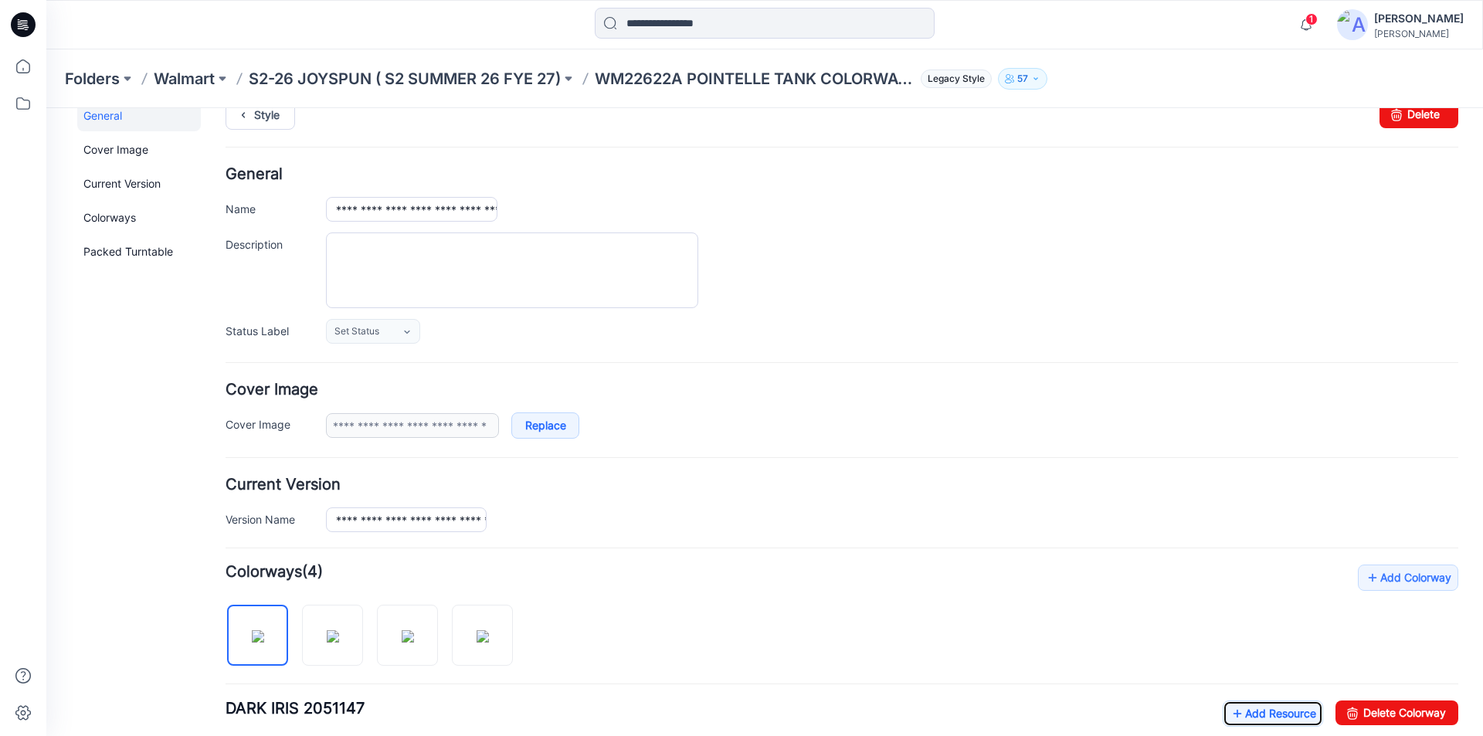
scroll to position [0, 0]
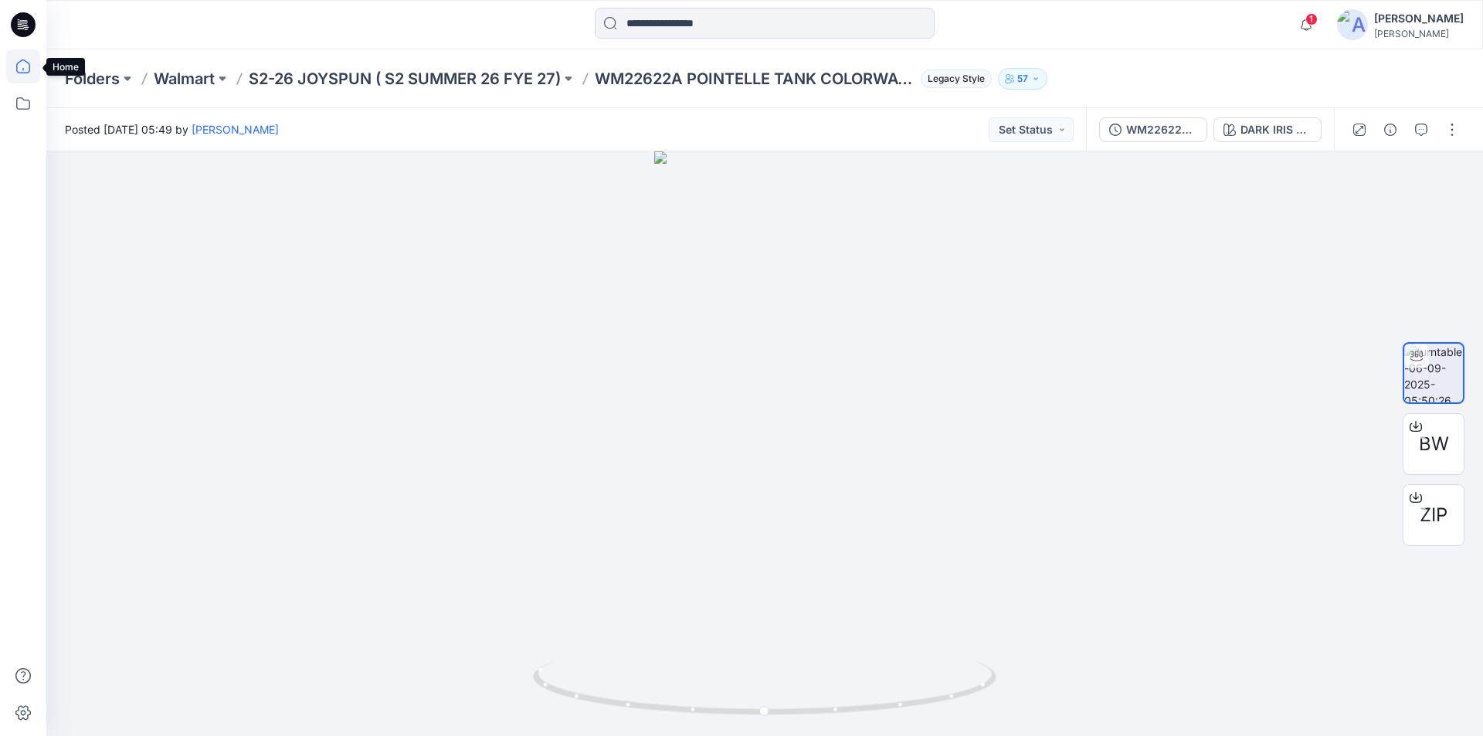
click at [13, 61] on icon at bounding box center [23, 66] width 34 height 34
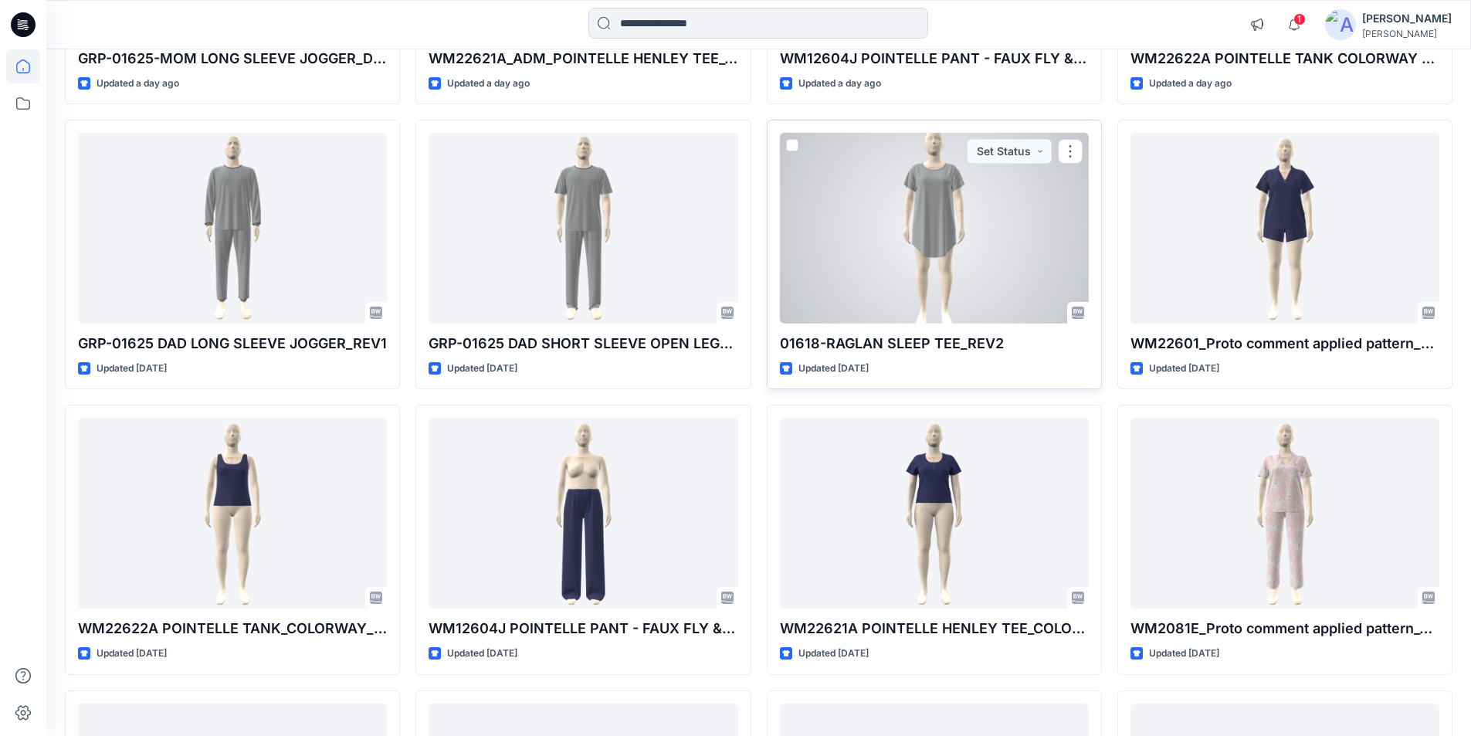
scroll to position [1090, 0]
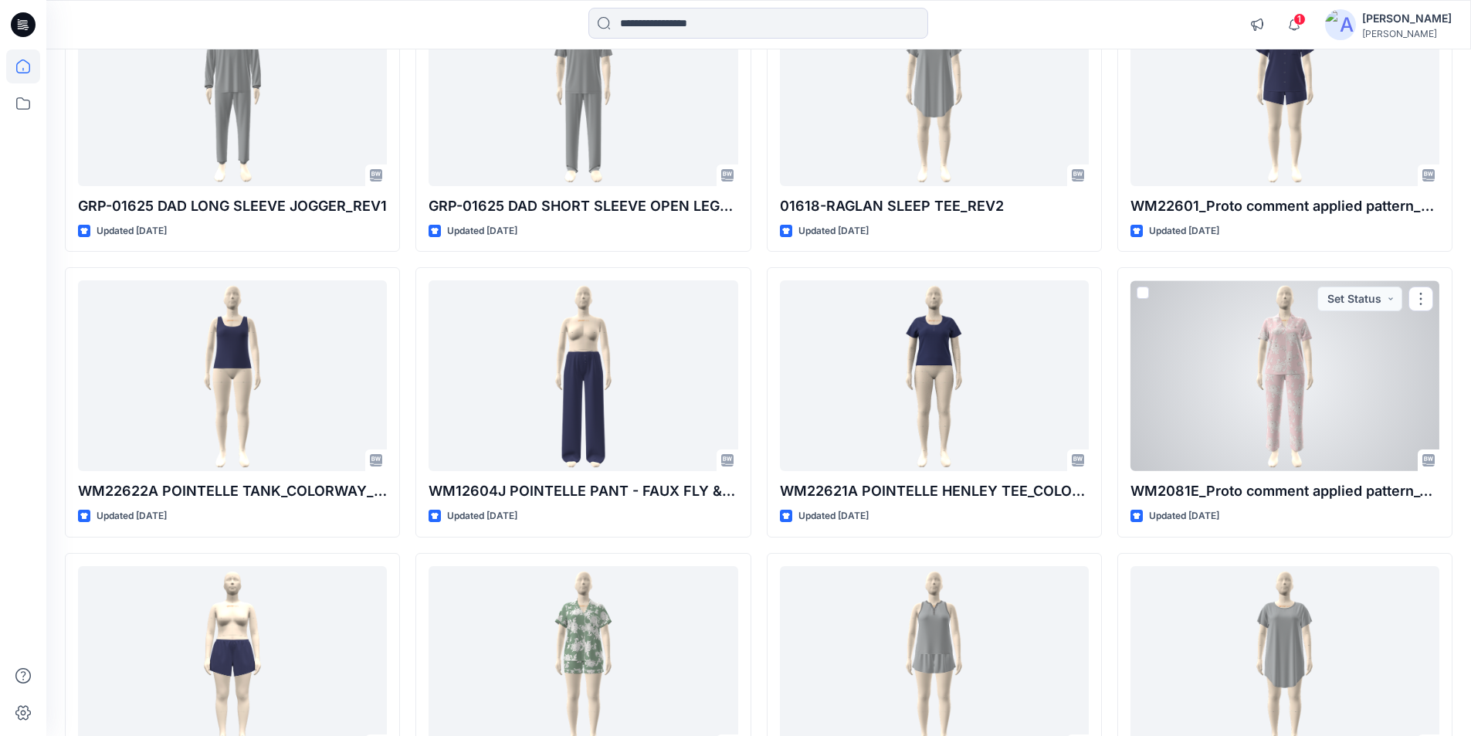
click at [1315, 435] on div at bounding box center [1285, 375] width 309 height 191
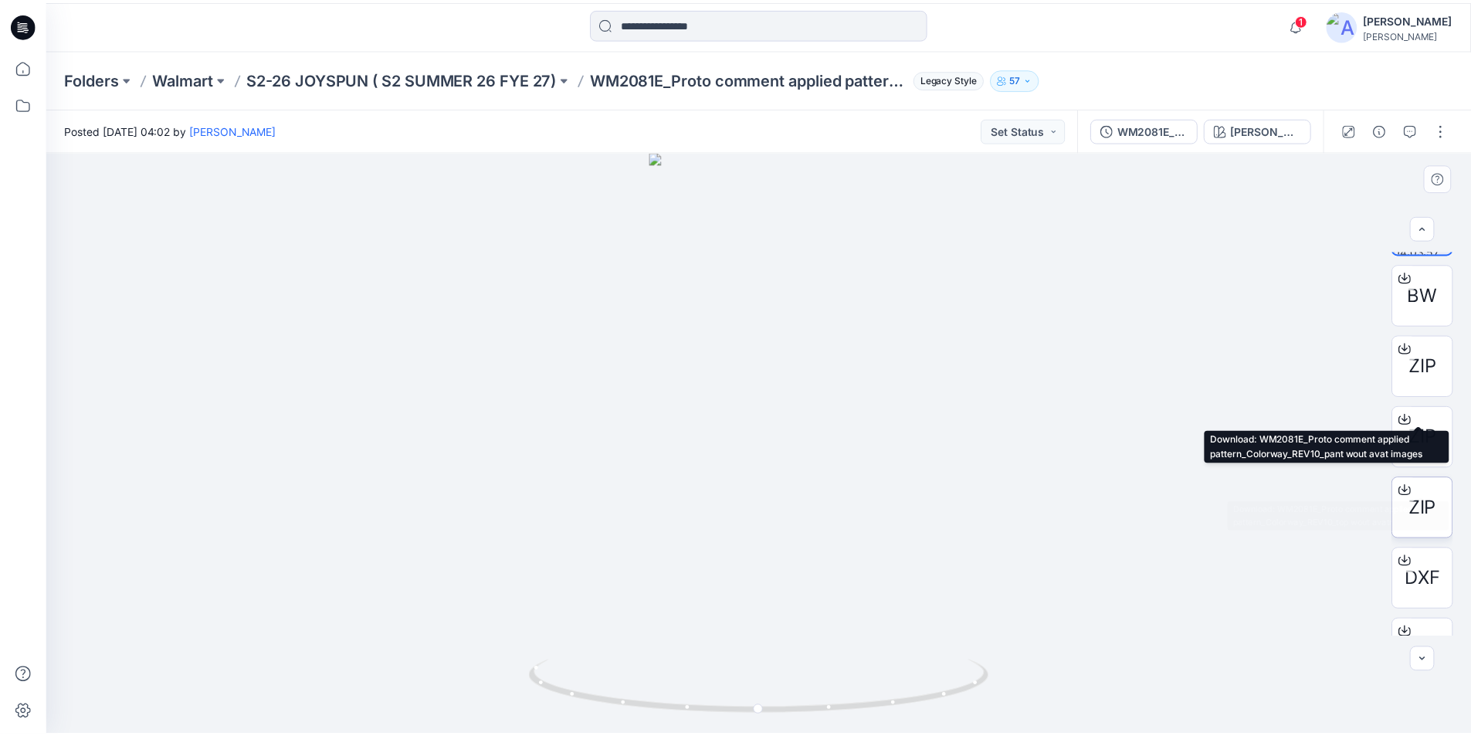
scroll to position [102, 0]
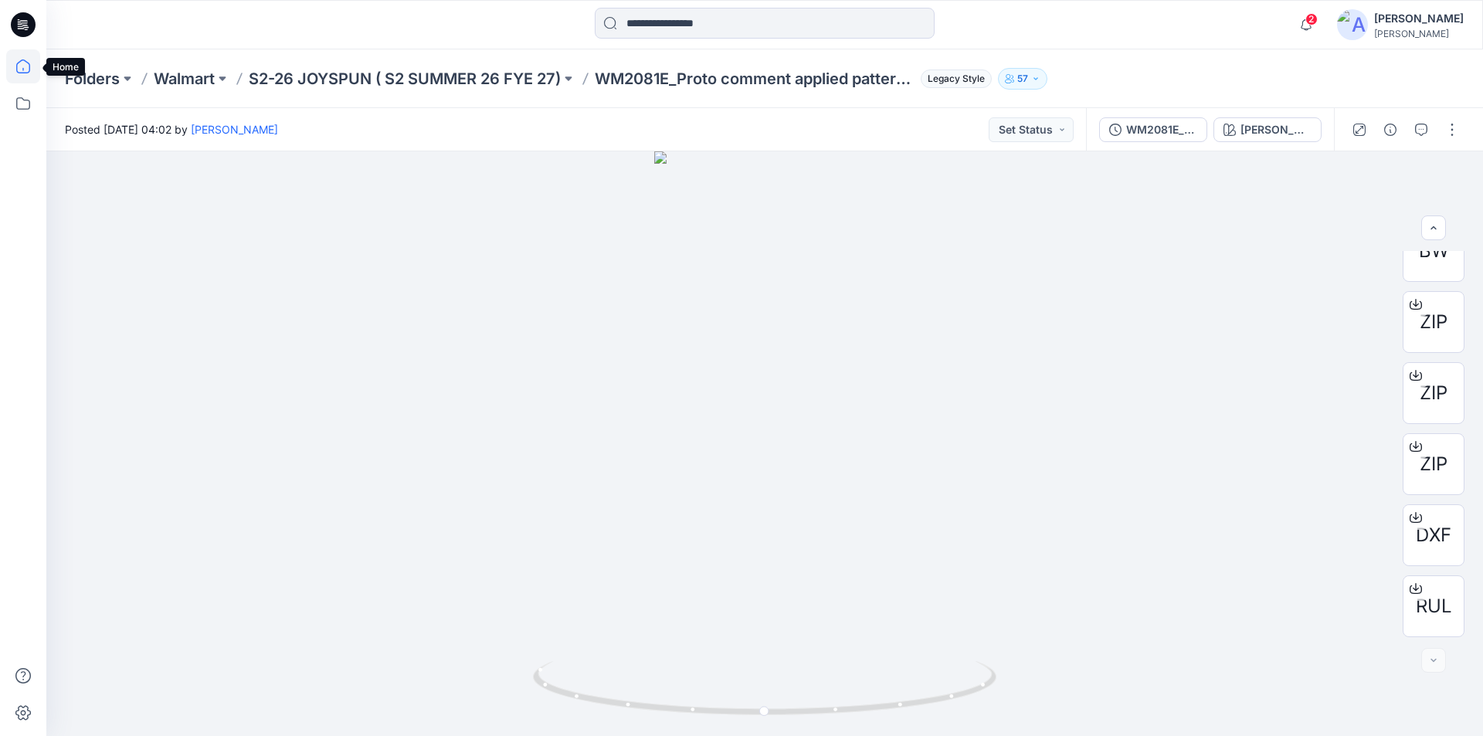
click at [27, 70] on icon at bounding box center [23, 66] width 34 height 34
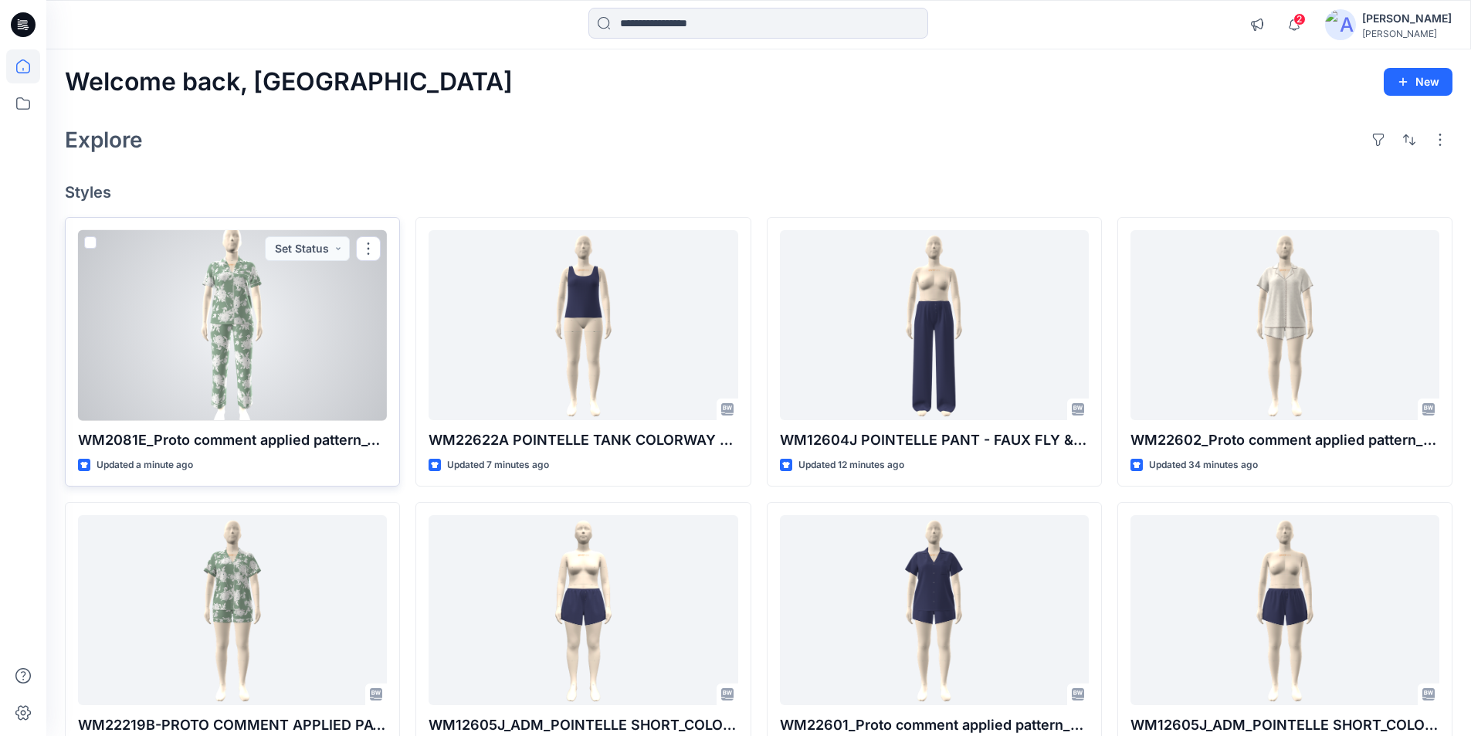
click at [271, 320] on div at bounding box center [232, 325] width 309 height 191
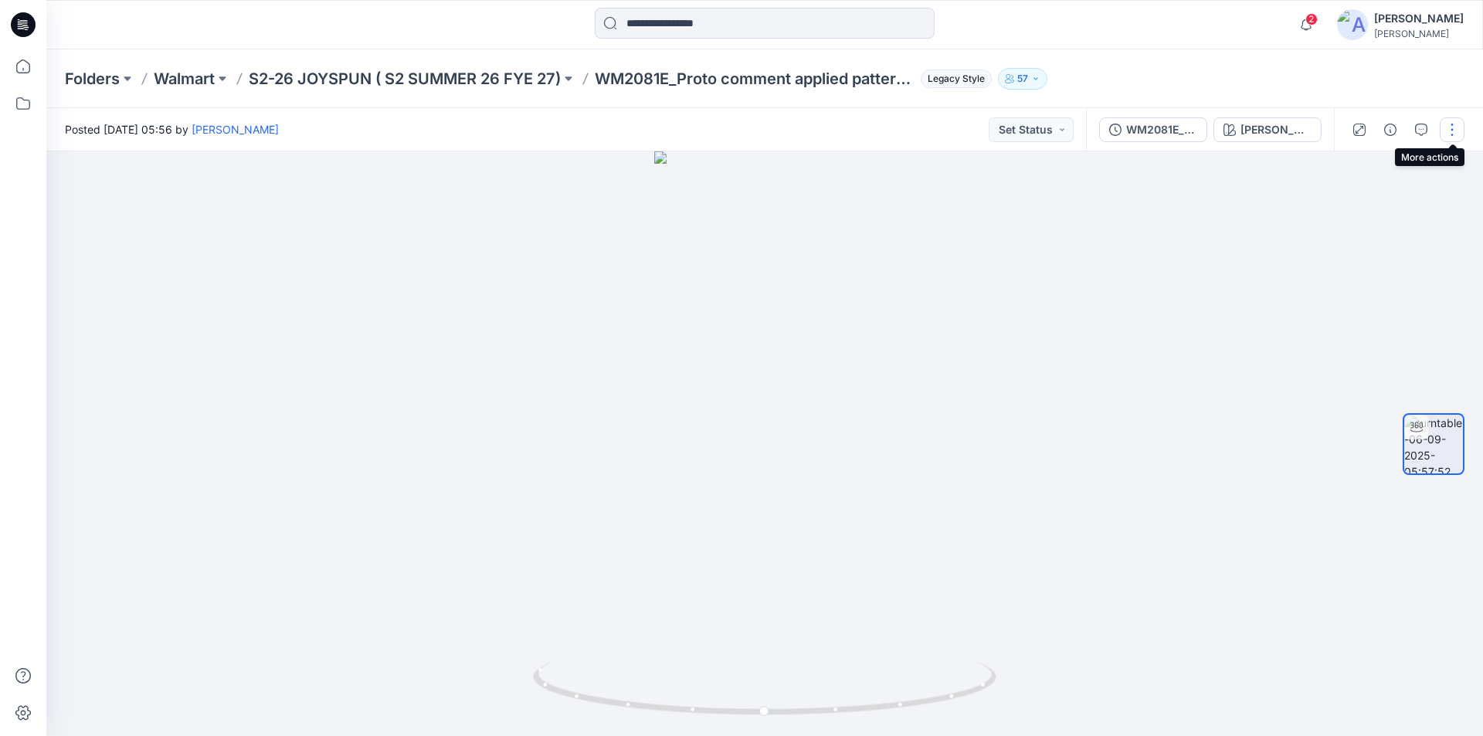
click at [1454, 127] on button "button" at bounding box center [1451, 129] width 25 height 25
click at [1378, 162] on button "Edit" at bounding box center [1387, 165] width 142 height 29
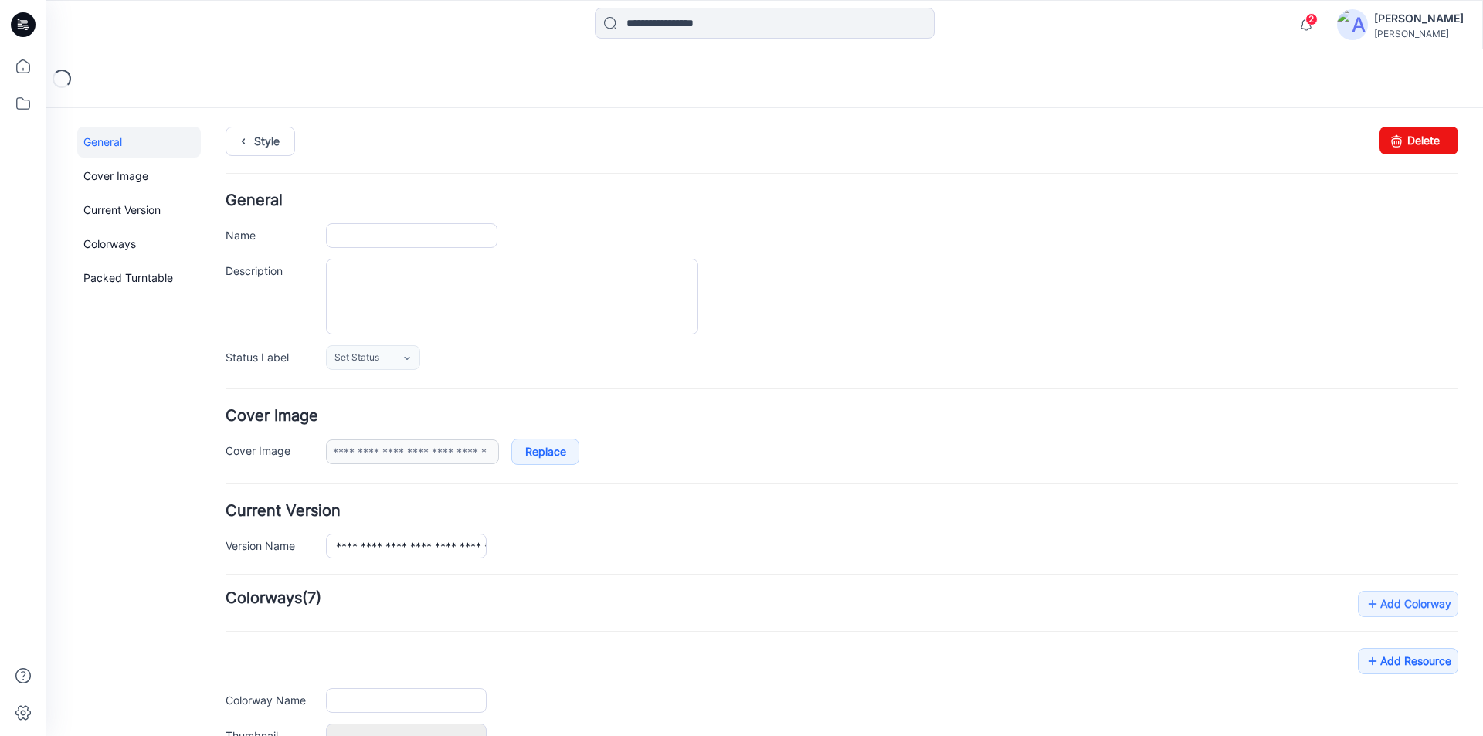
type input "**********"
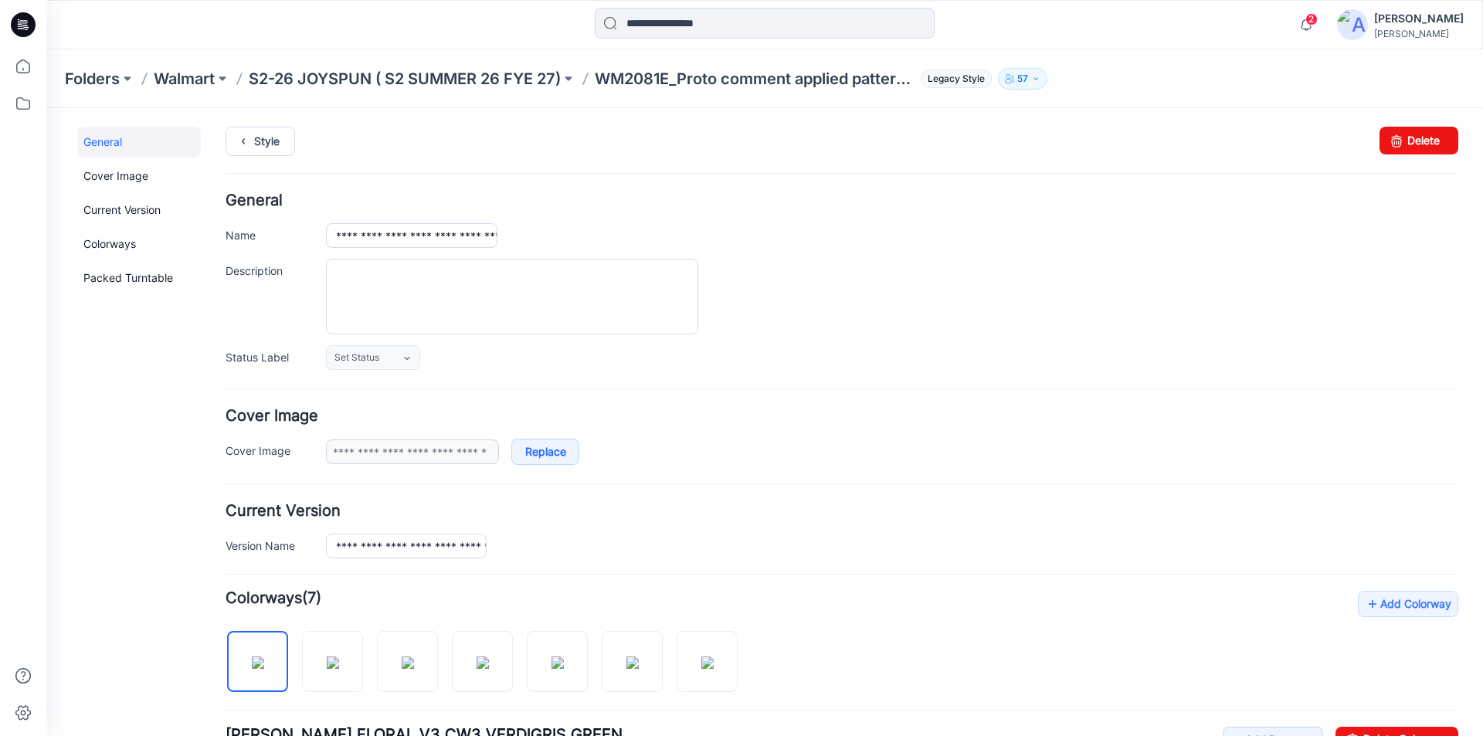
scroll to position [232, 0]
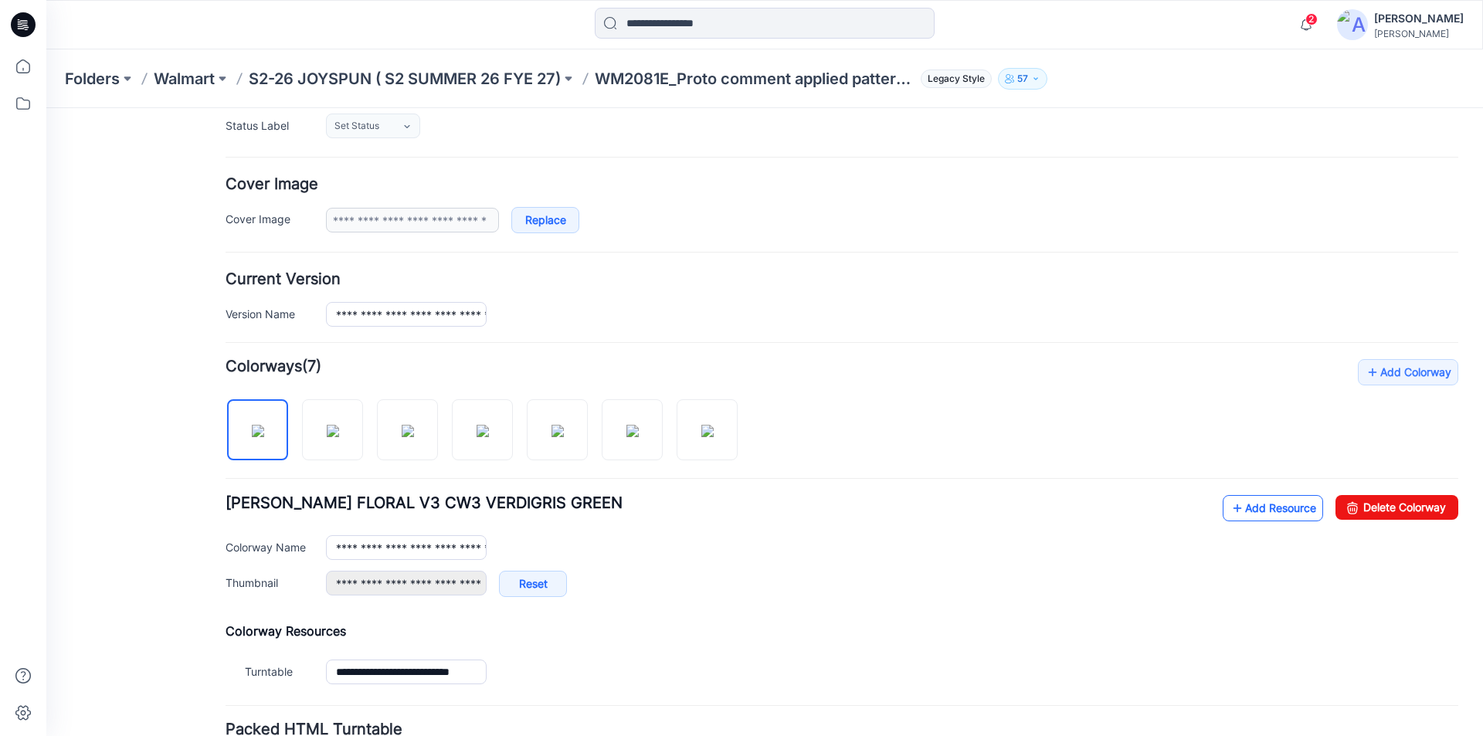
click at [1243, 505] on link "Add Resource" at bounding box center [1272, 508] width 100 height 26
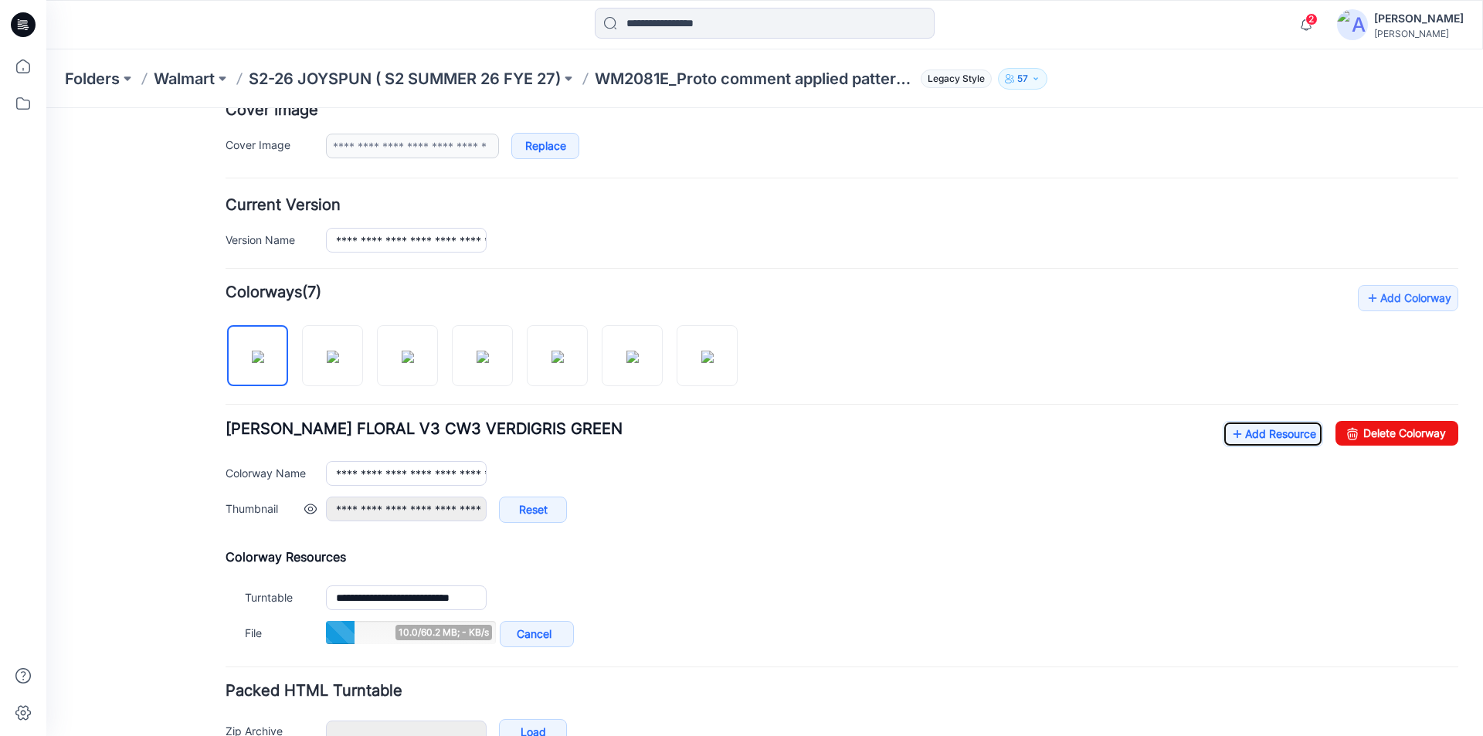
scroll to position [398, 0]
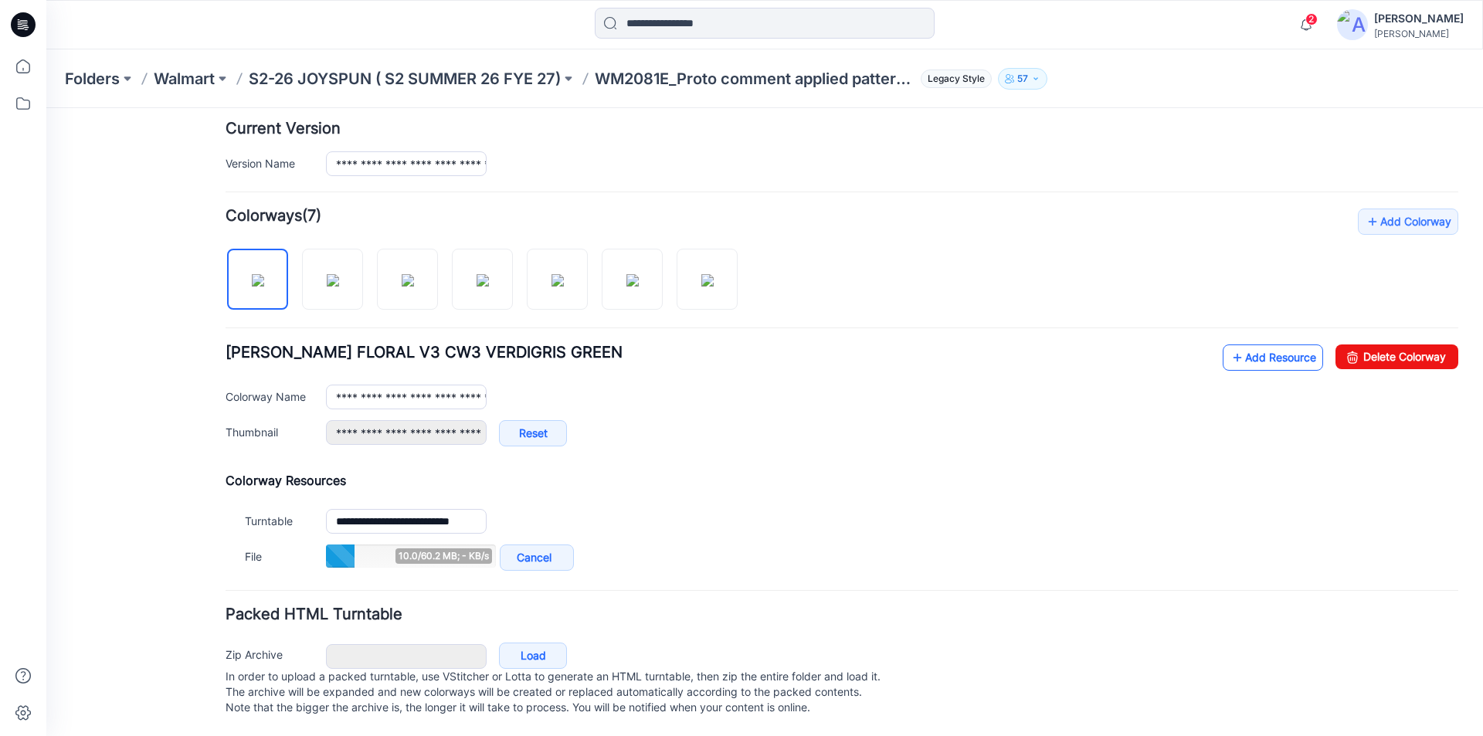
click at [1252, 349] on link "Add Resource" at bounding box center [1272, 357] width 100 height 26
click at [1239, 344] on link "Add Resource" at bounding box center [1272, 357] width 100 height 26
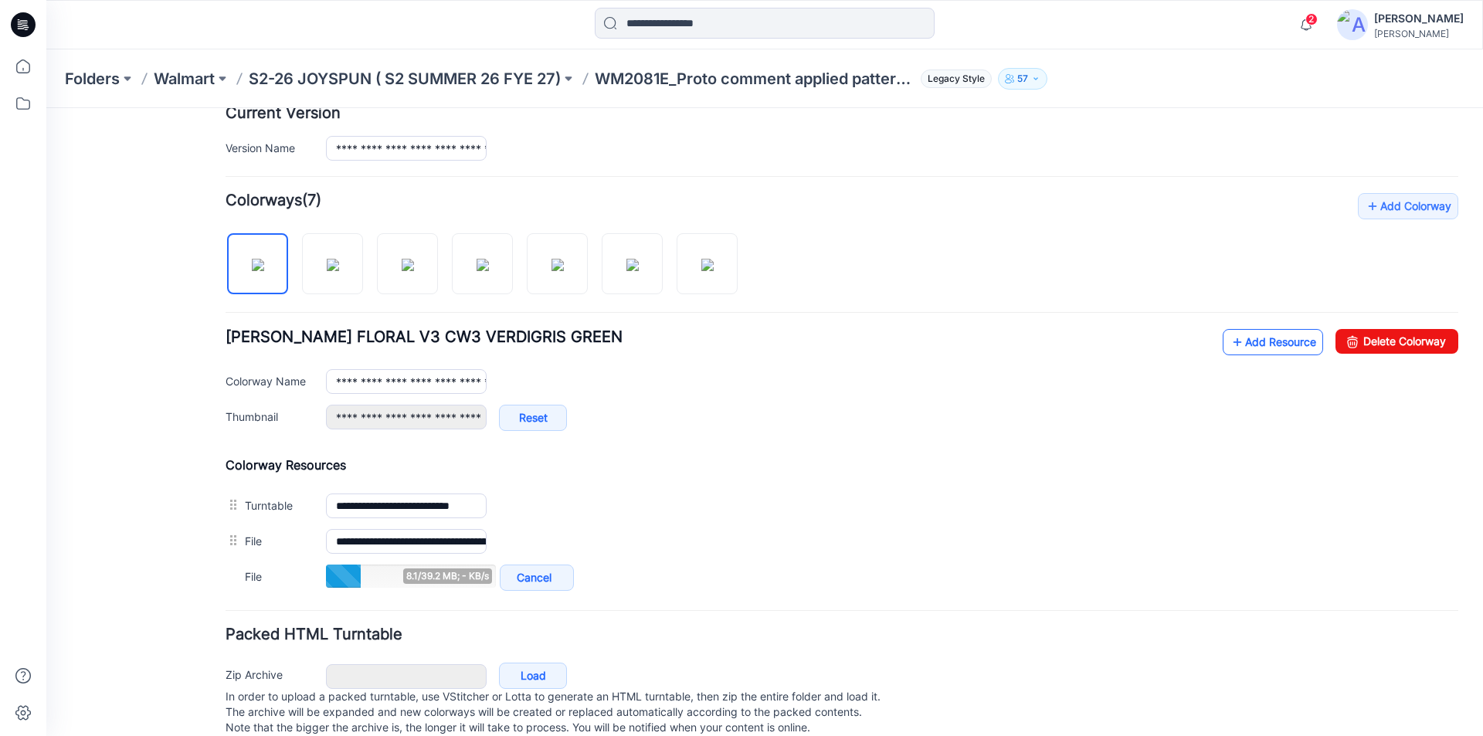
click at [1253, 339] on link "Add Resource" at bounding box center [1272, 342] width 100 height 26
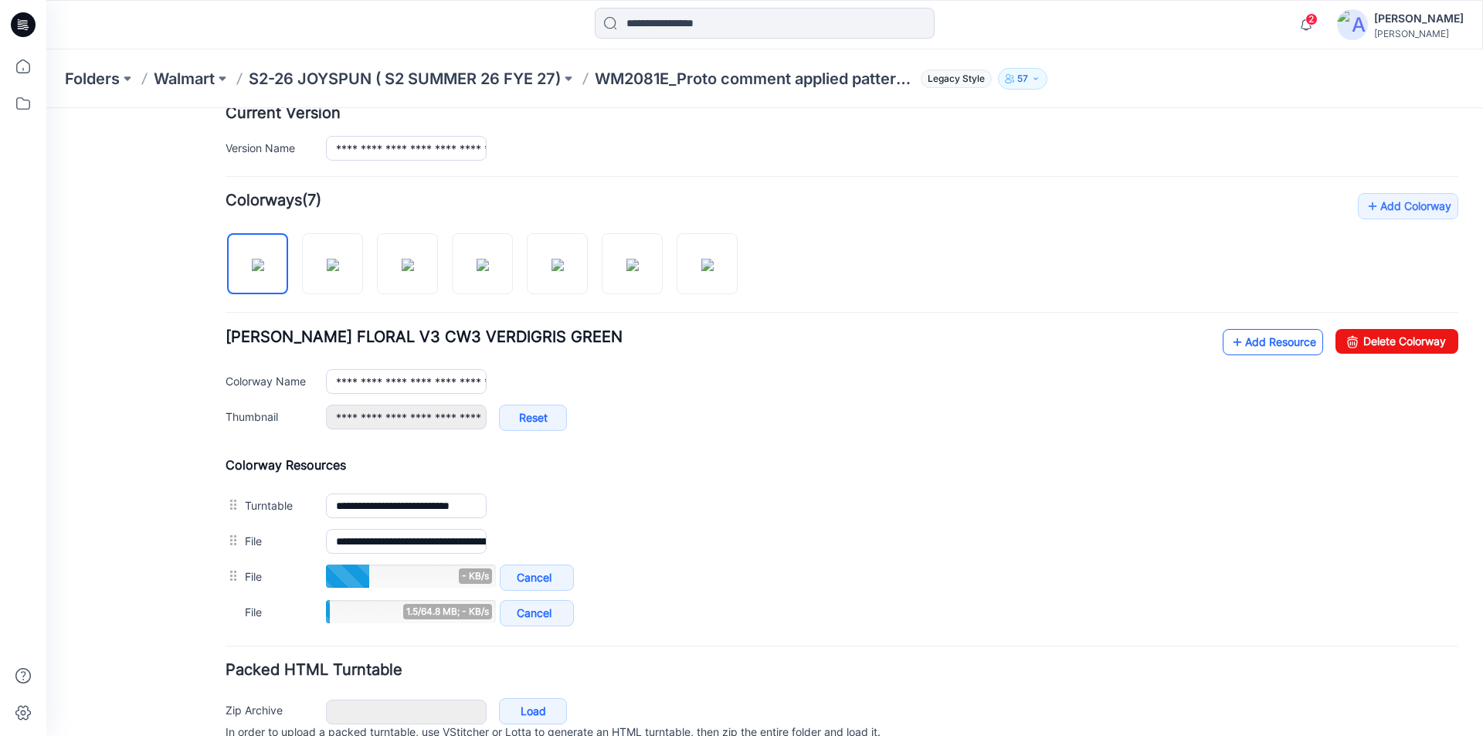
click at [1261, 335] on link "Add Resource" at bounding box center [1272, 342] width 100 height 26
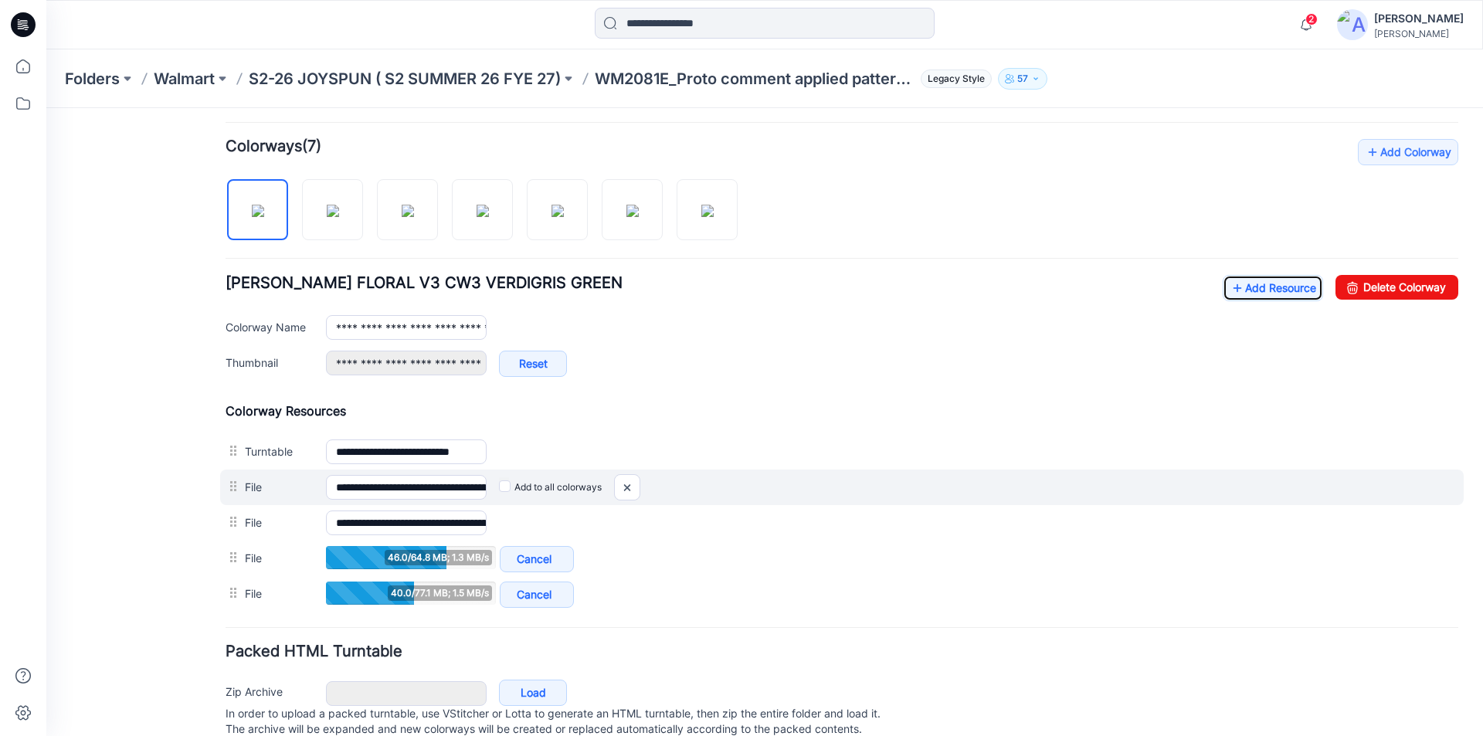
scroll to position [504, 0]
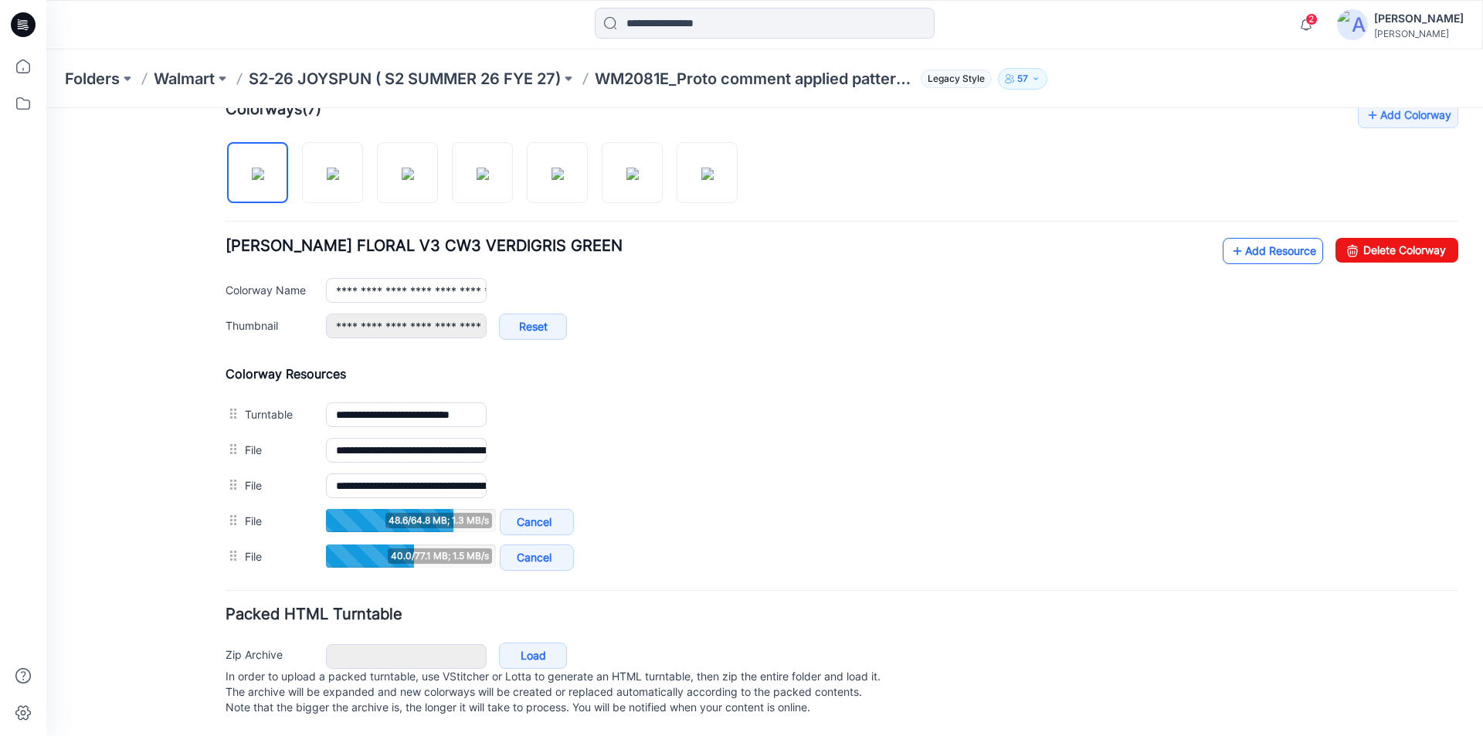
click at [1243, 238] on link "Add Resource" at bounding box center [1272, 251] width 100 height 26
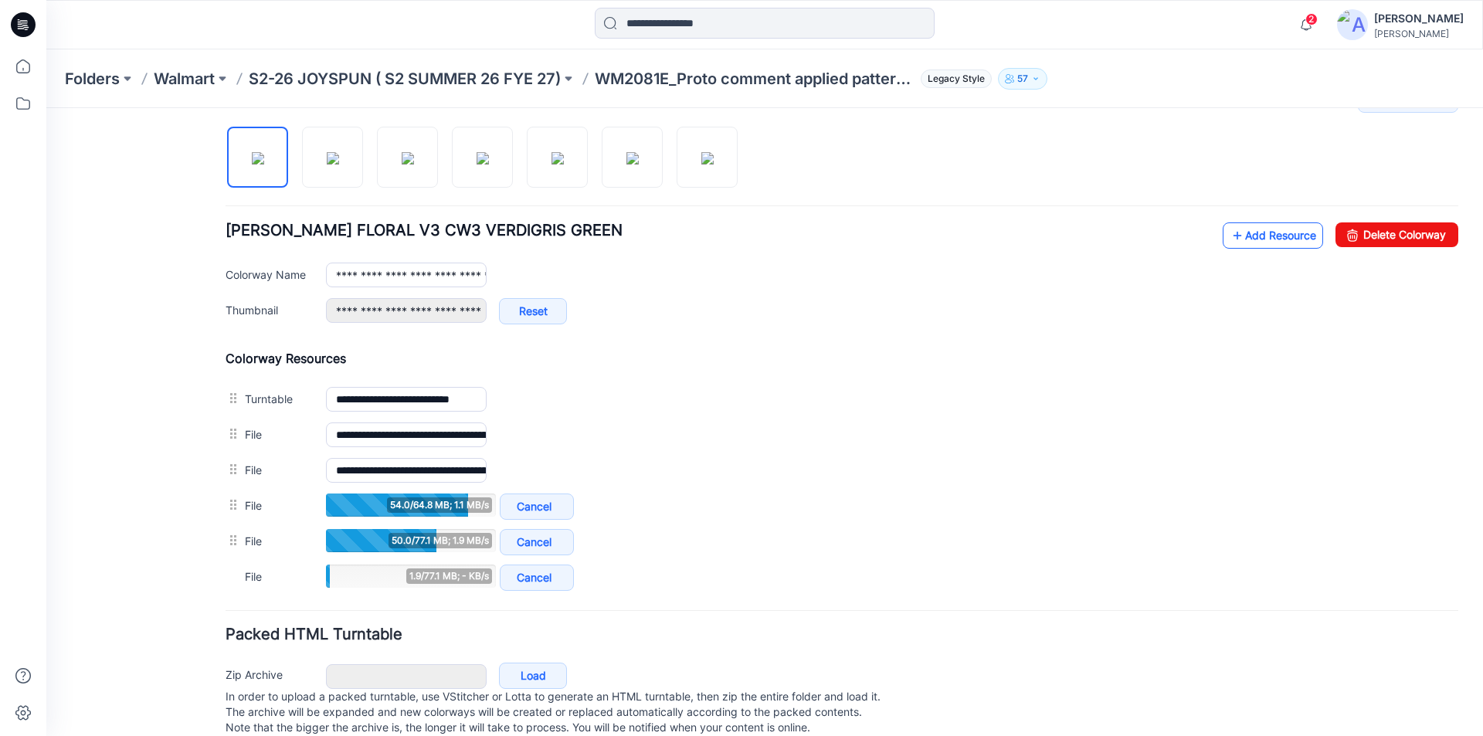
click at [1249, 239] on link "Add Resource" at bounding box center [1272, 235] width 100 height 26
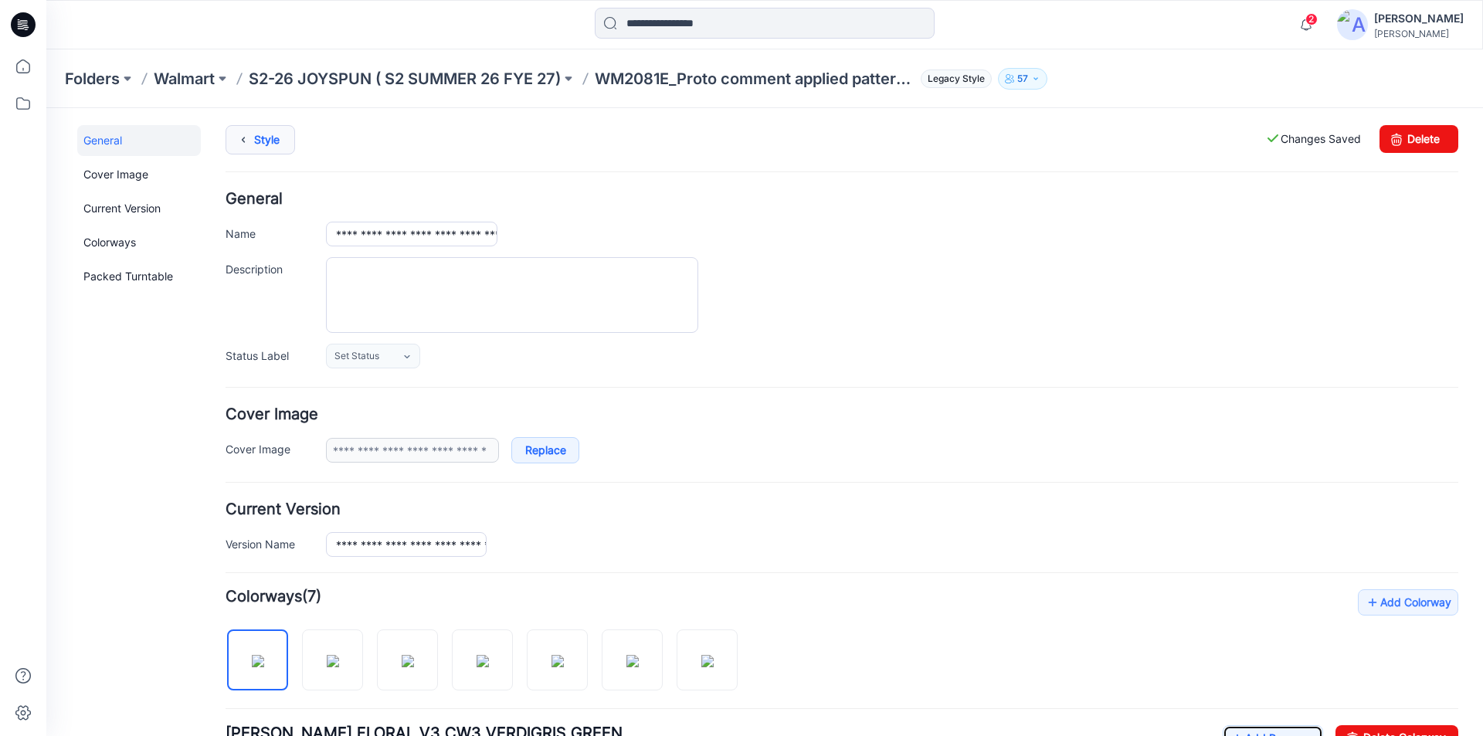
scroll to position [0, 0]
click at [259, 142] on link "Style" at bounding box center [260, 141] width 70 height 29
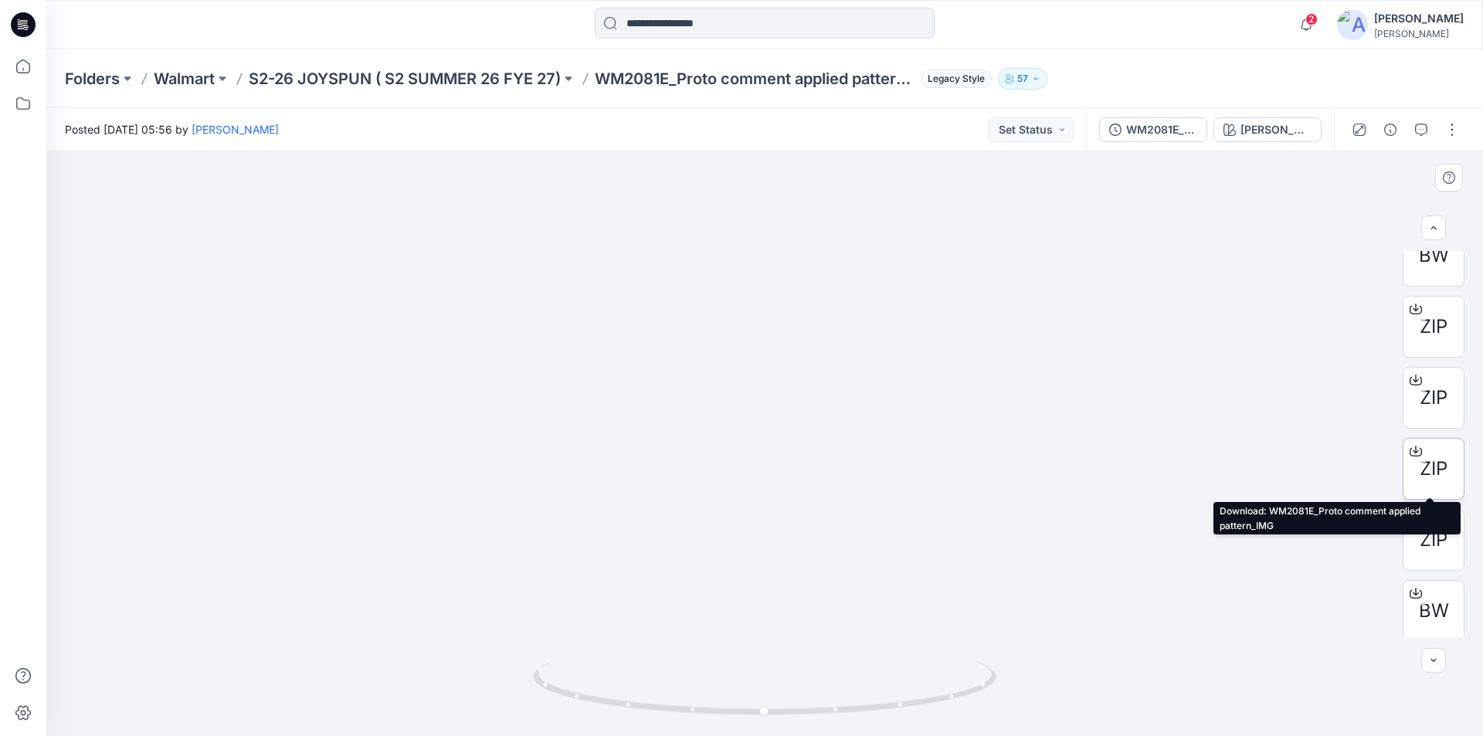
scroll to position [102, 0]
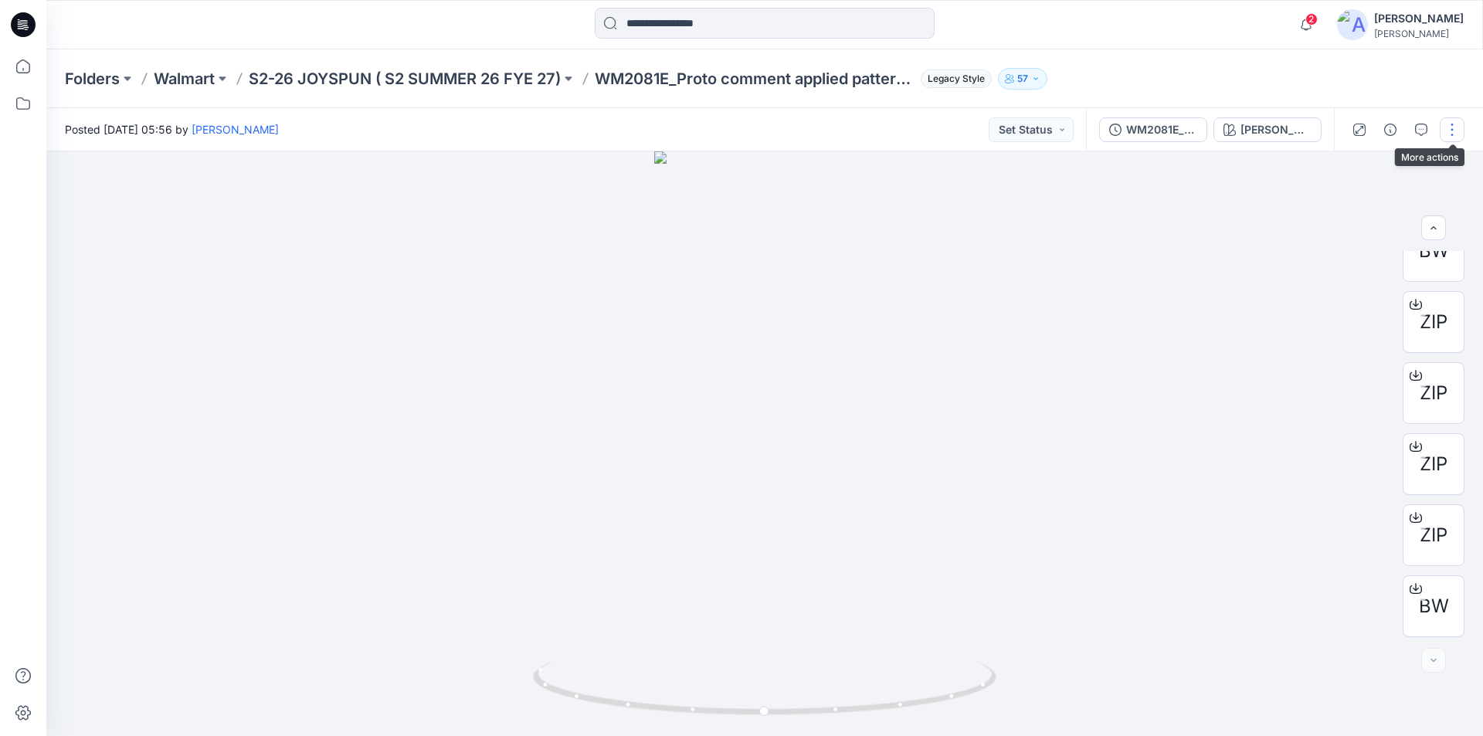
click at [1459, 132] on button "button" at bounding box center [1451, 129] width 25 height 25
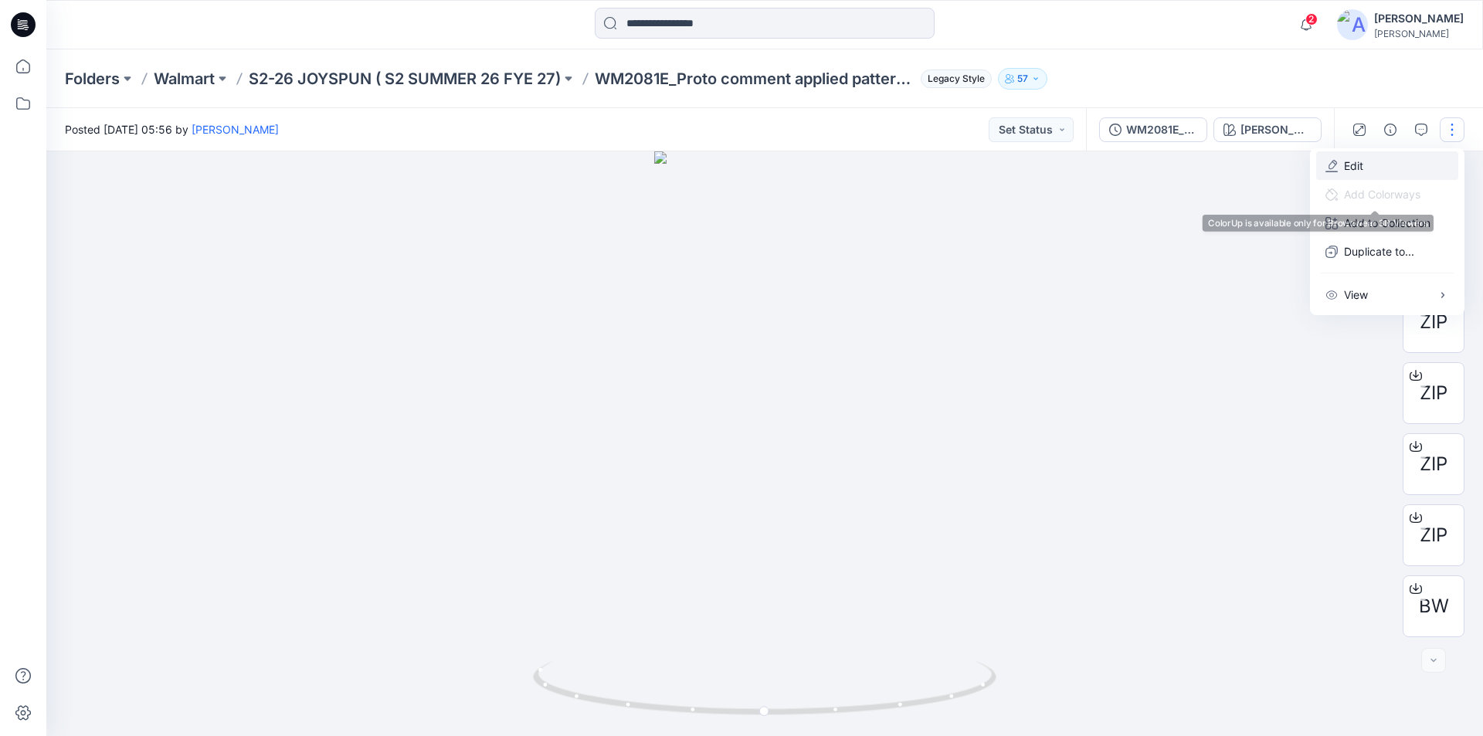
click at [1364, 169] on button "Edit" at bounding box center [1387, 165] width 142 height 29
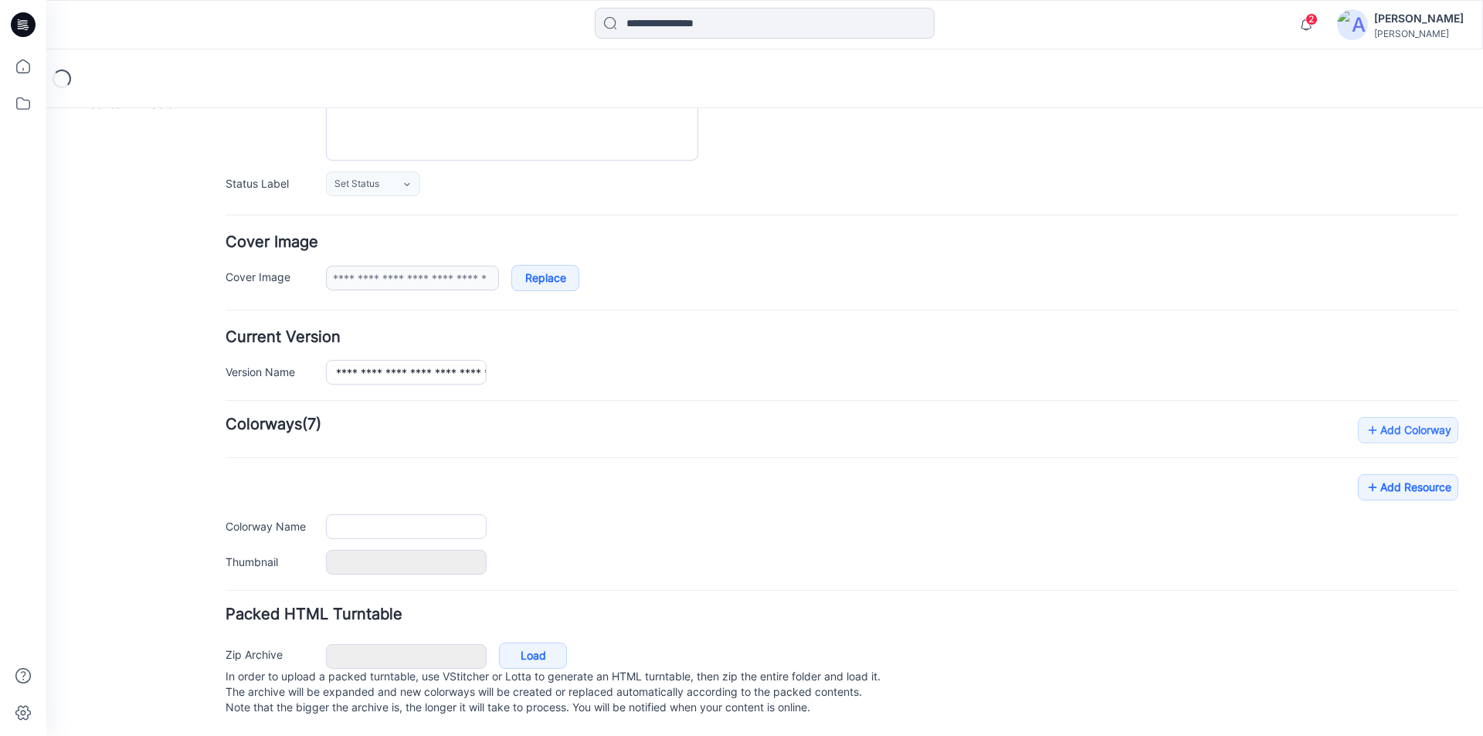
type input "**********"
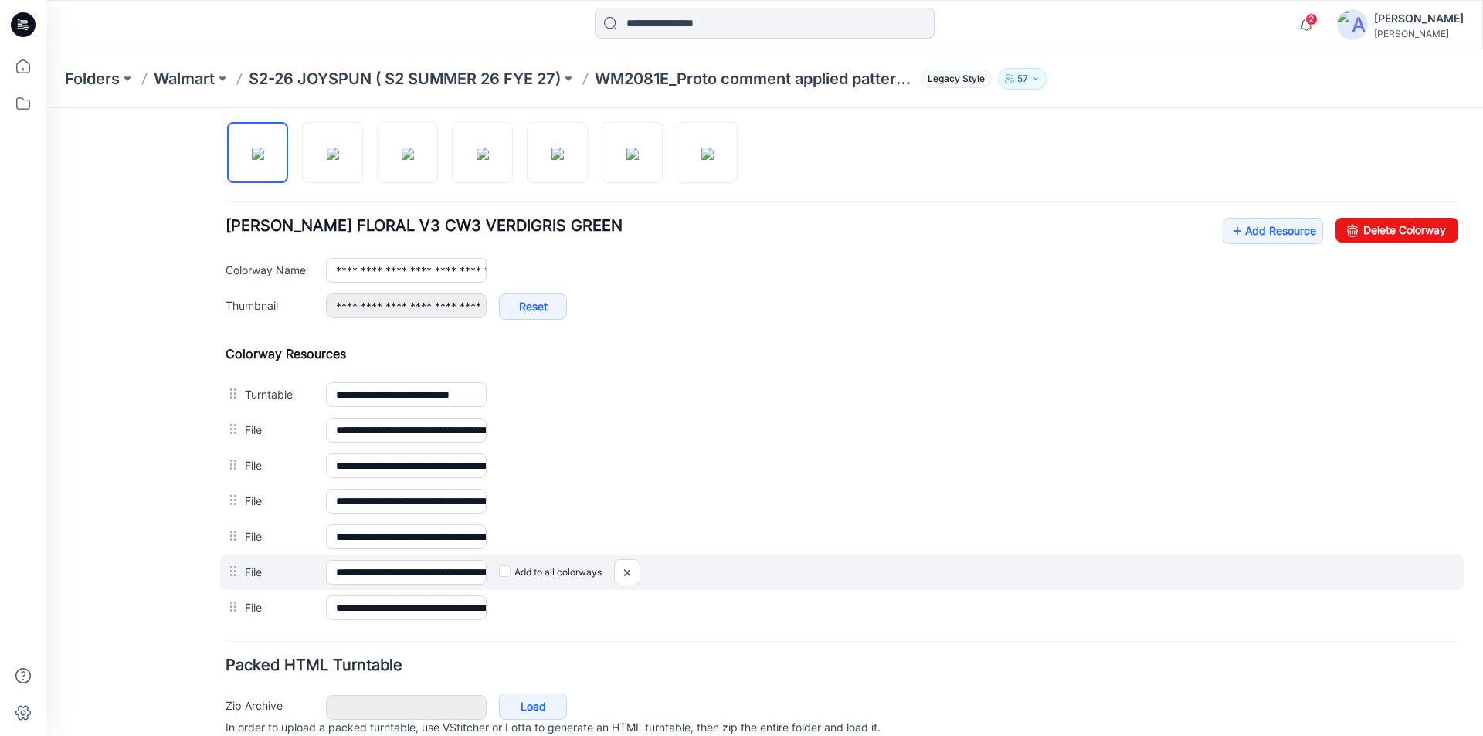
scroll to position [575, 0]
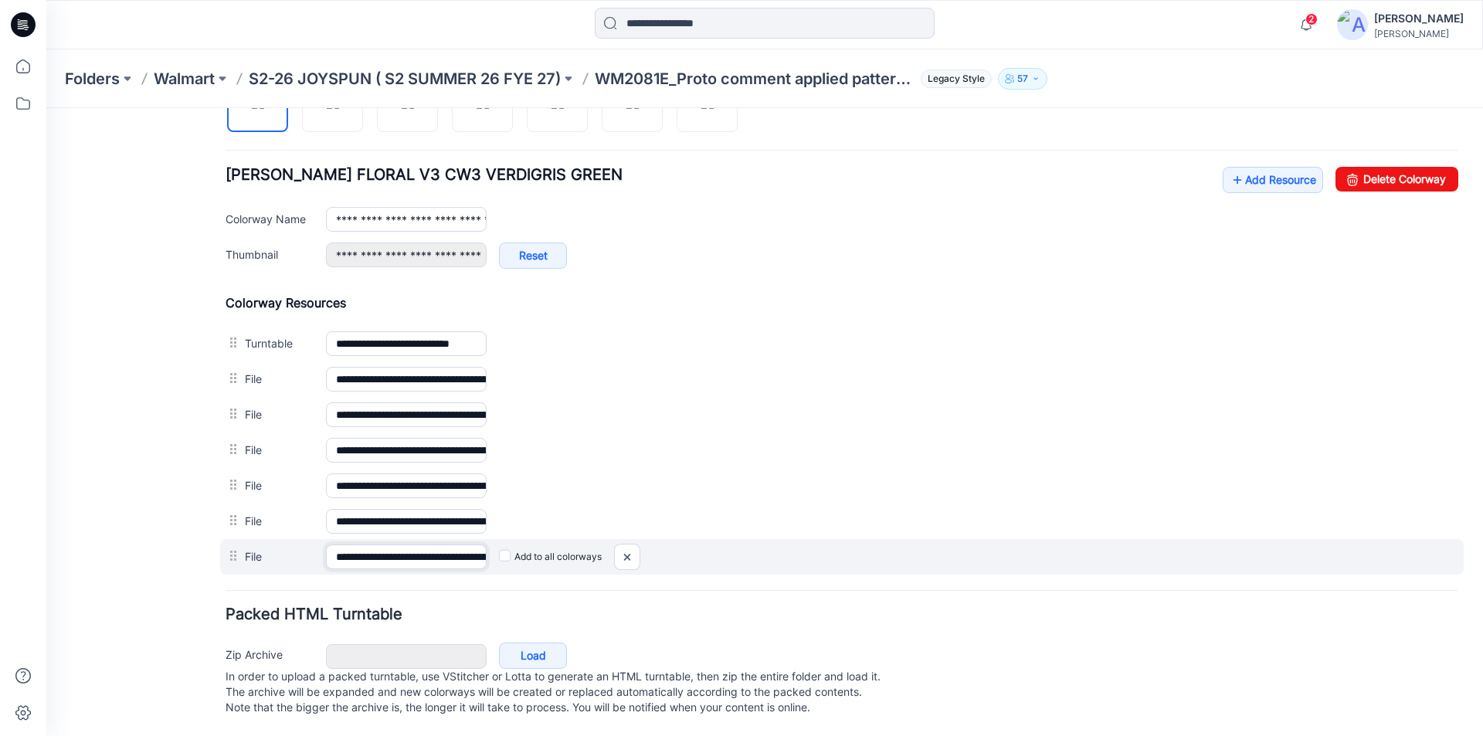
click at [420, 544] on input "**********" at bounding box center [406, 556] width 161 height 25
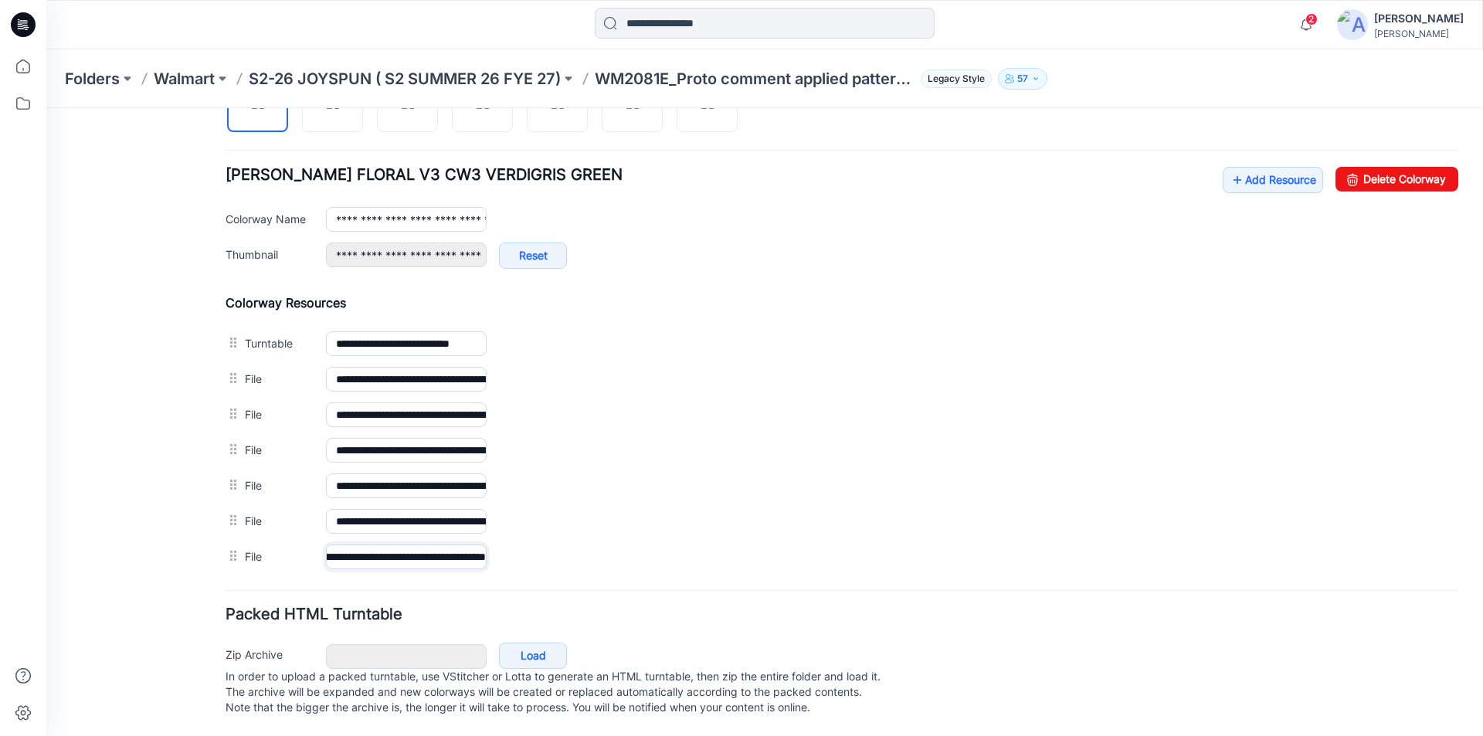
scroll to position [0, 152]
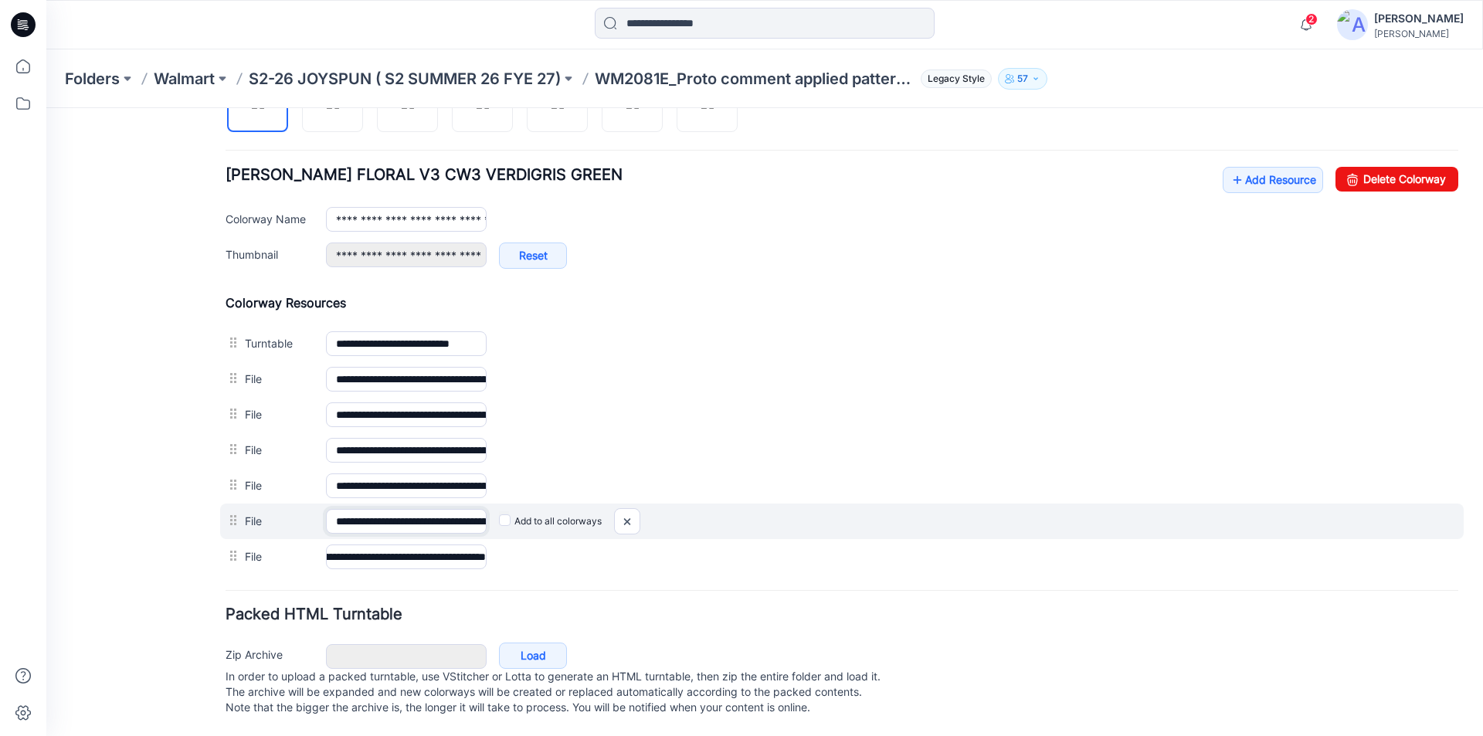
click at [449, 509] on input "**********" at bounding box center [406, 521] width 161 height 25
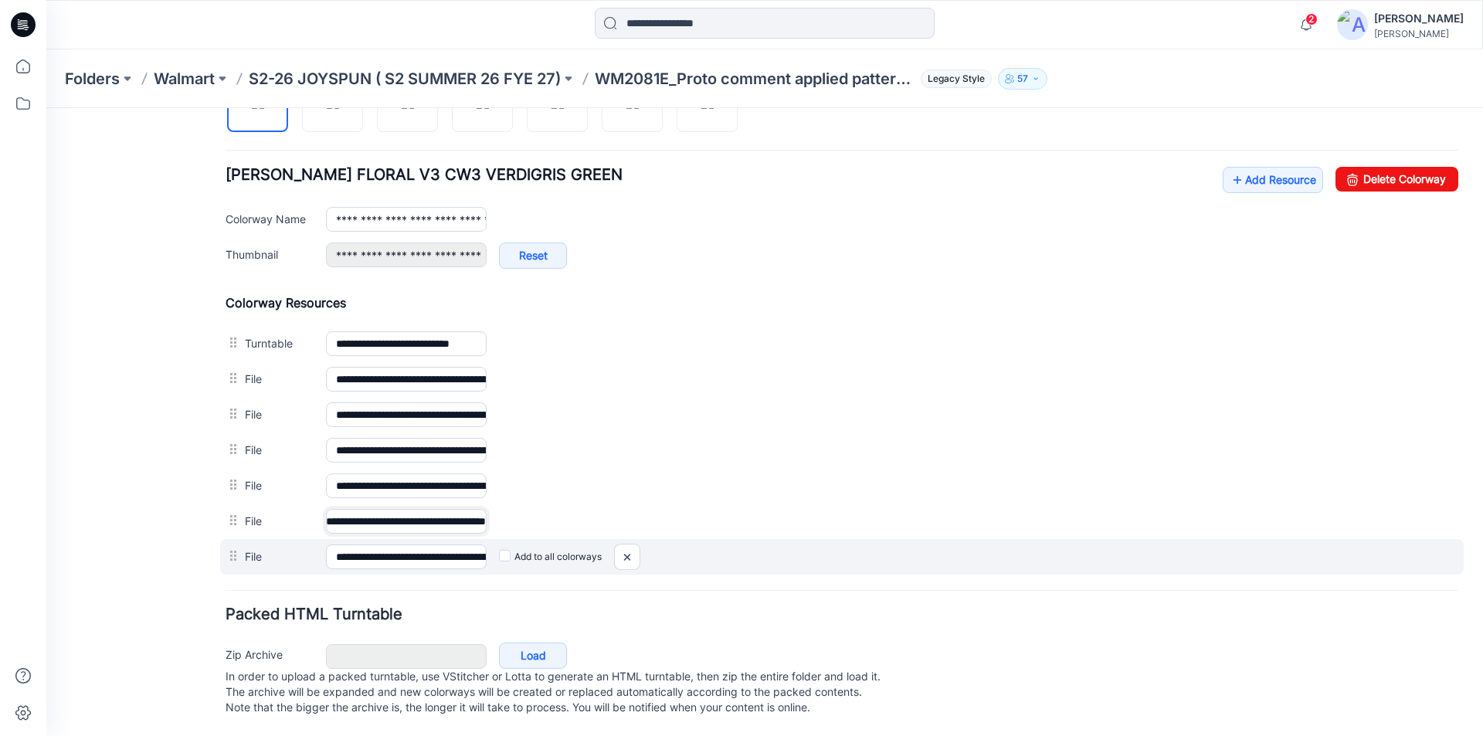
scroll to position [0, 90]
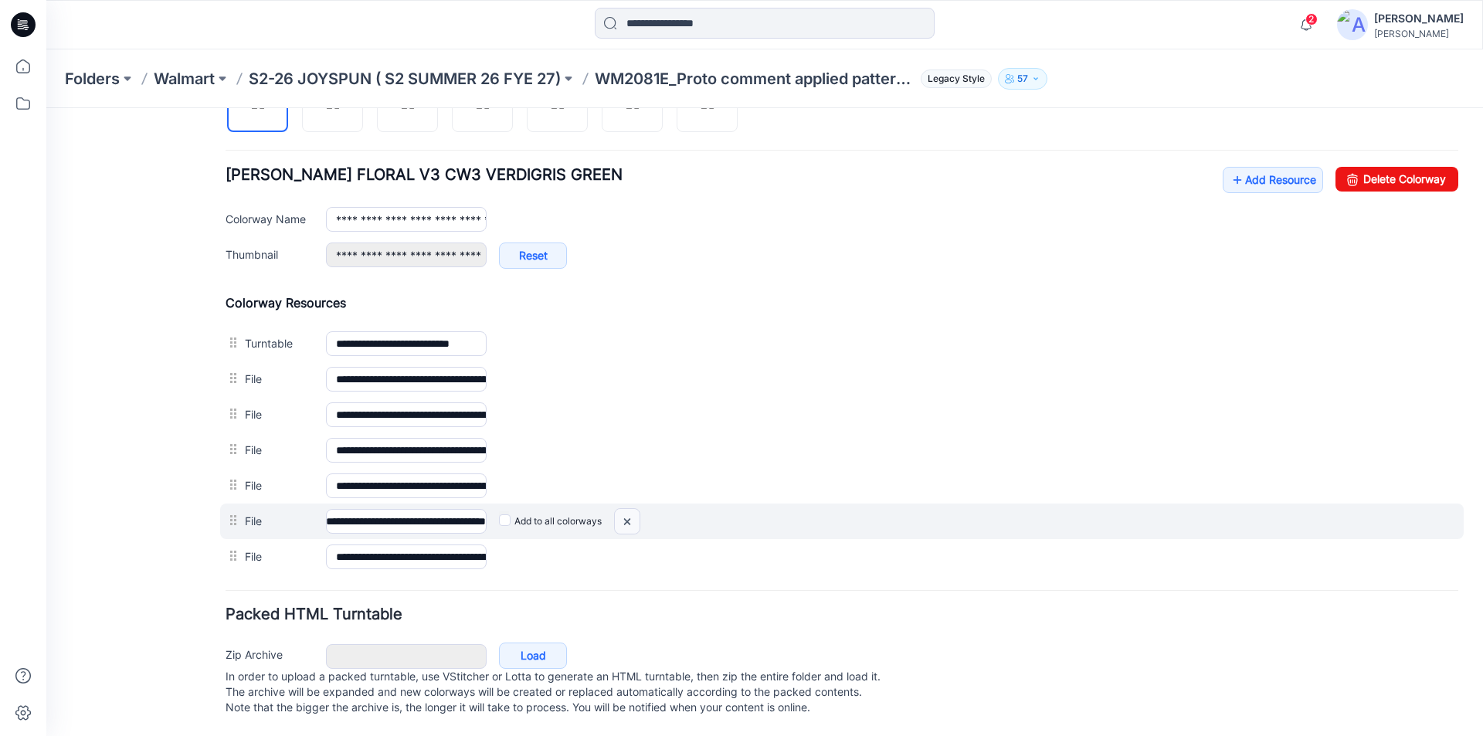
drag, startPoint x: 624, startPoint y: 503, endPoint x: 860, endPoint y: 205, distance: 380.4
click at [624, 509] on img at bounding box center [627, 521] width 25 height 25
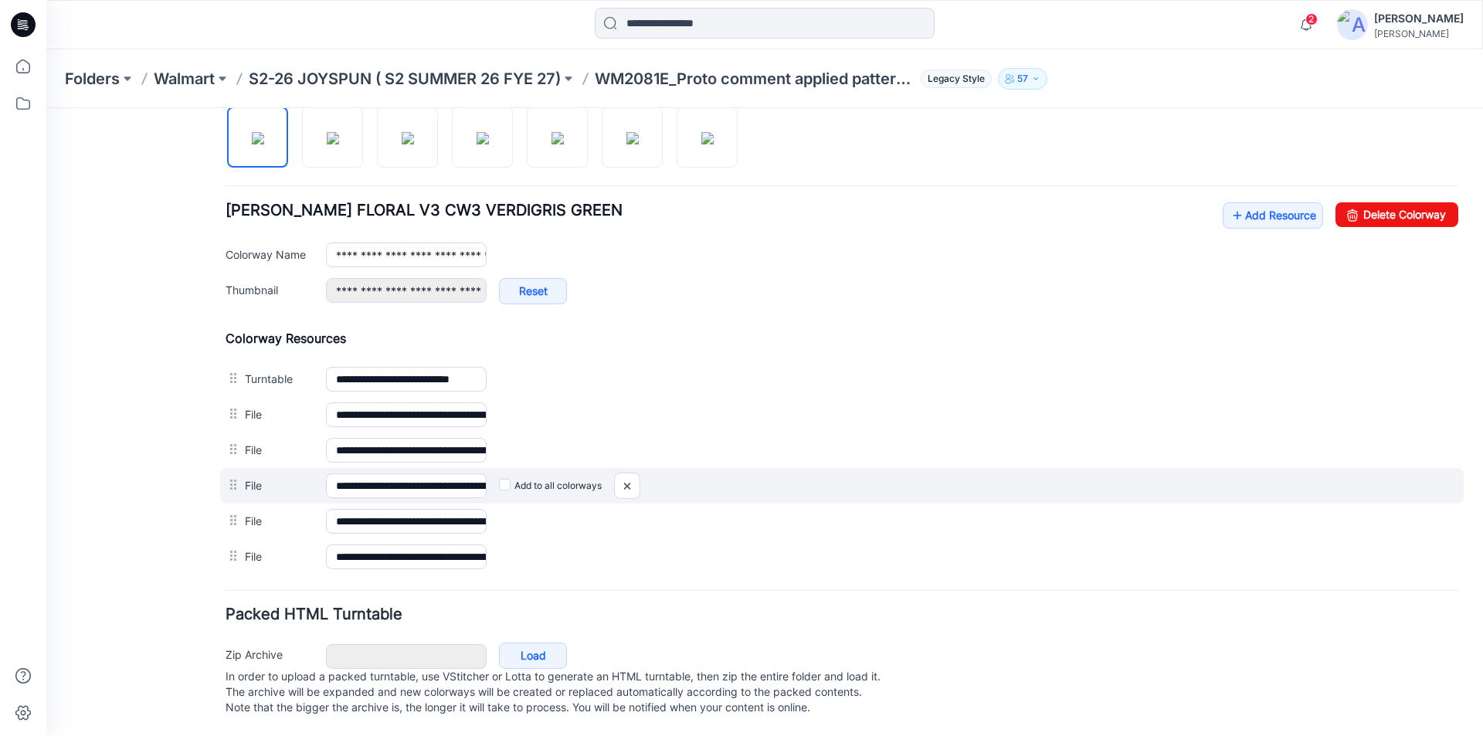
scroll to position [540, 0]
click at [439, 473] on input "**********" at bounding box center [406, 485] width 161 height 25
click at [622, 473] on img at bounding box center [627, 485] width 25 height 25
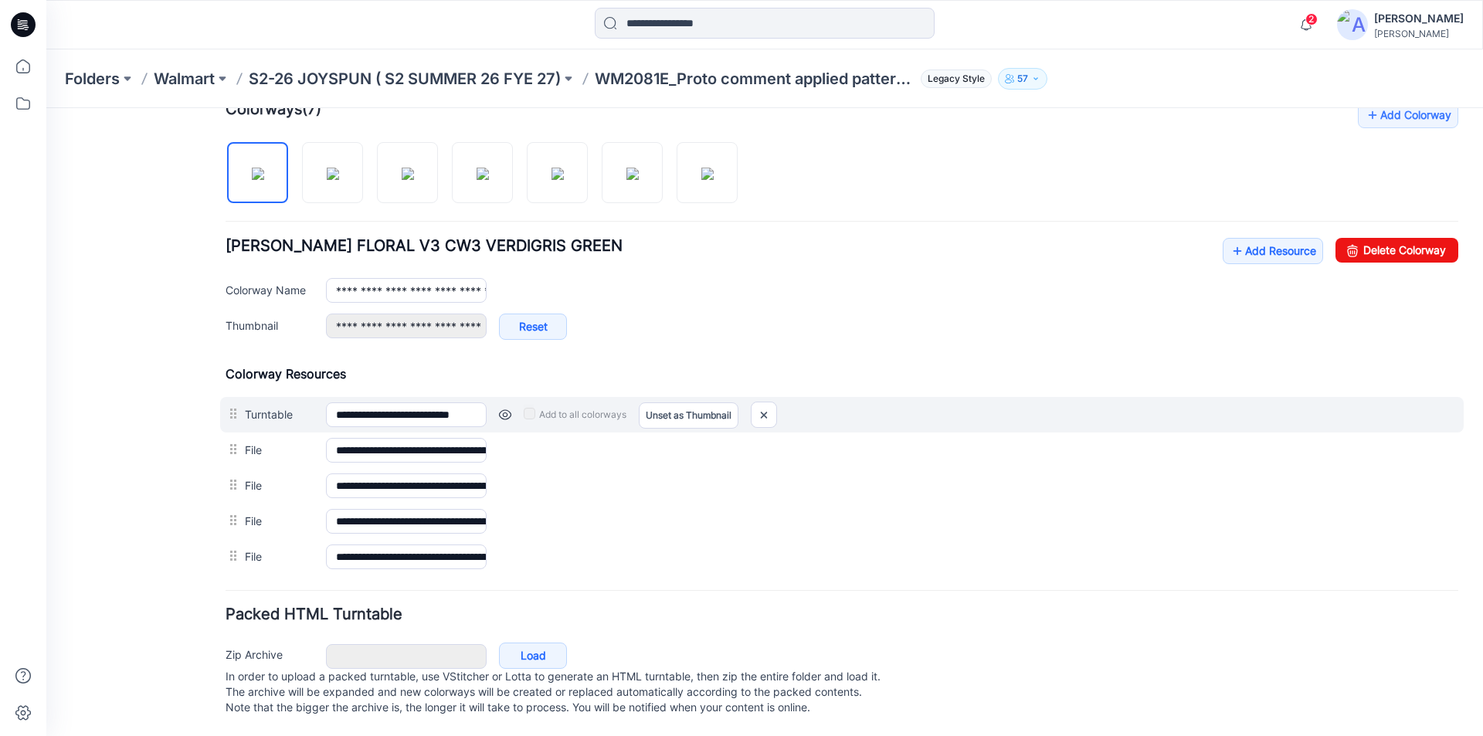
scroll to position [504, 0]
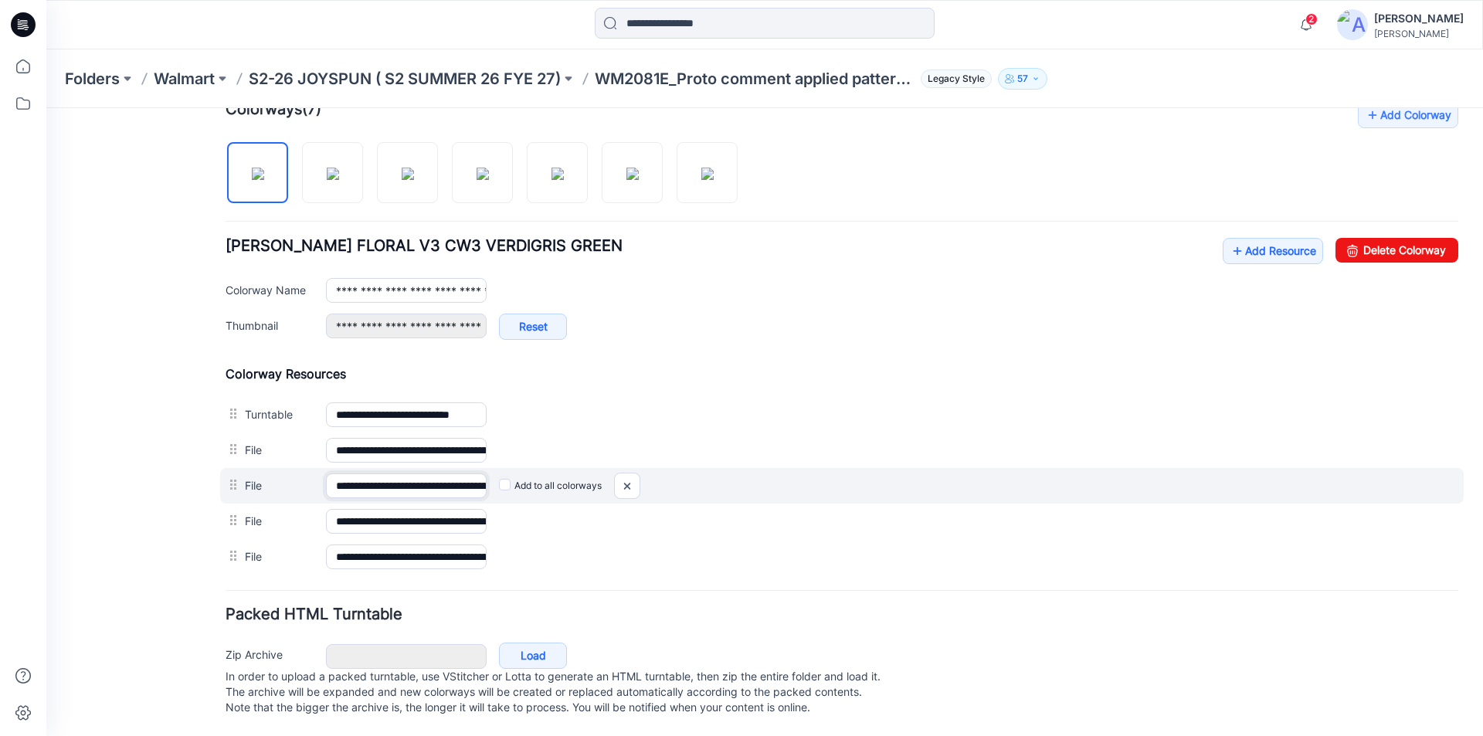
click at [403, 474] on input "**********" at bounding box center [406, 485] width 161 height 25
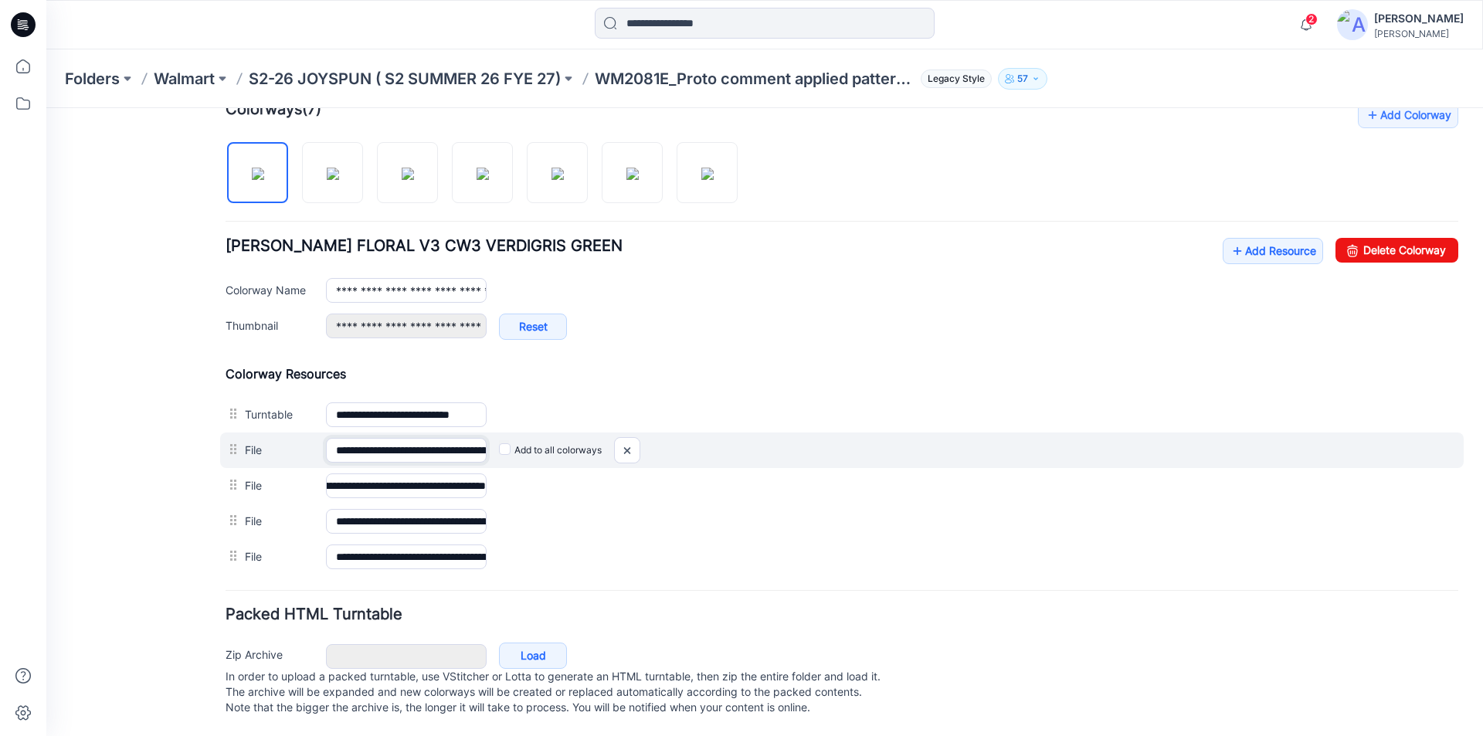
scroll to position [0, 0]
click at [439, 438] on input "**********" at bounding box center [406, 450] width 161 height 25
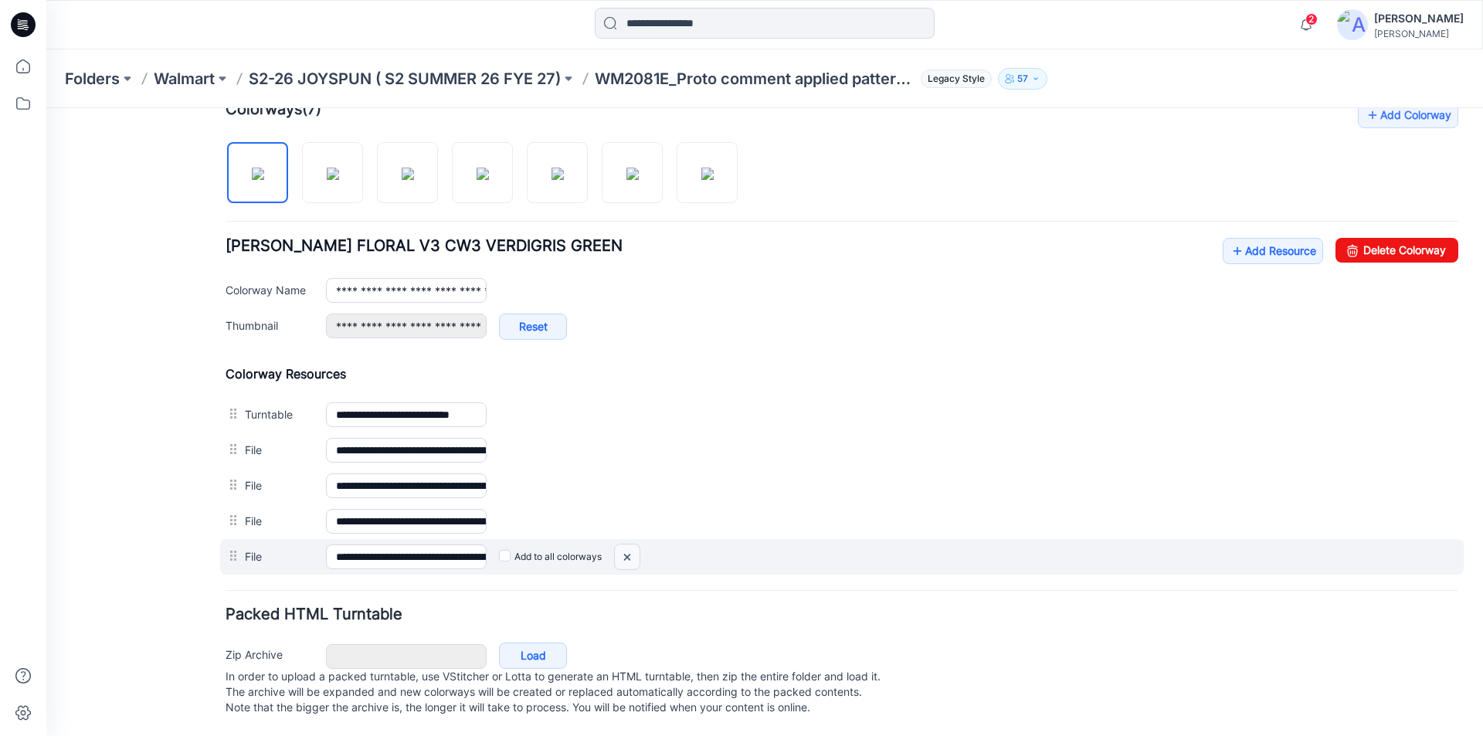
drag, startPoint x: 630, startPoint y: 543, endPoint x: 855, endPoint y: 205, distance: 406.1
click at [630, 544] on img at bounding box center [627, 556] width 25 height 25
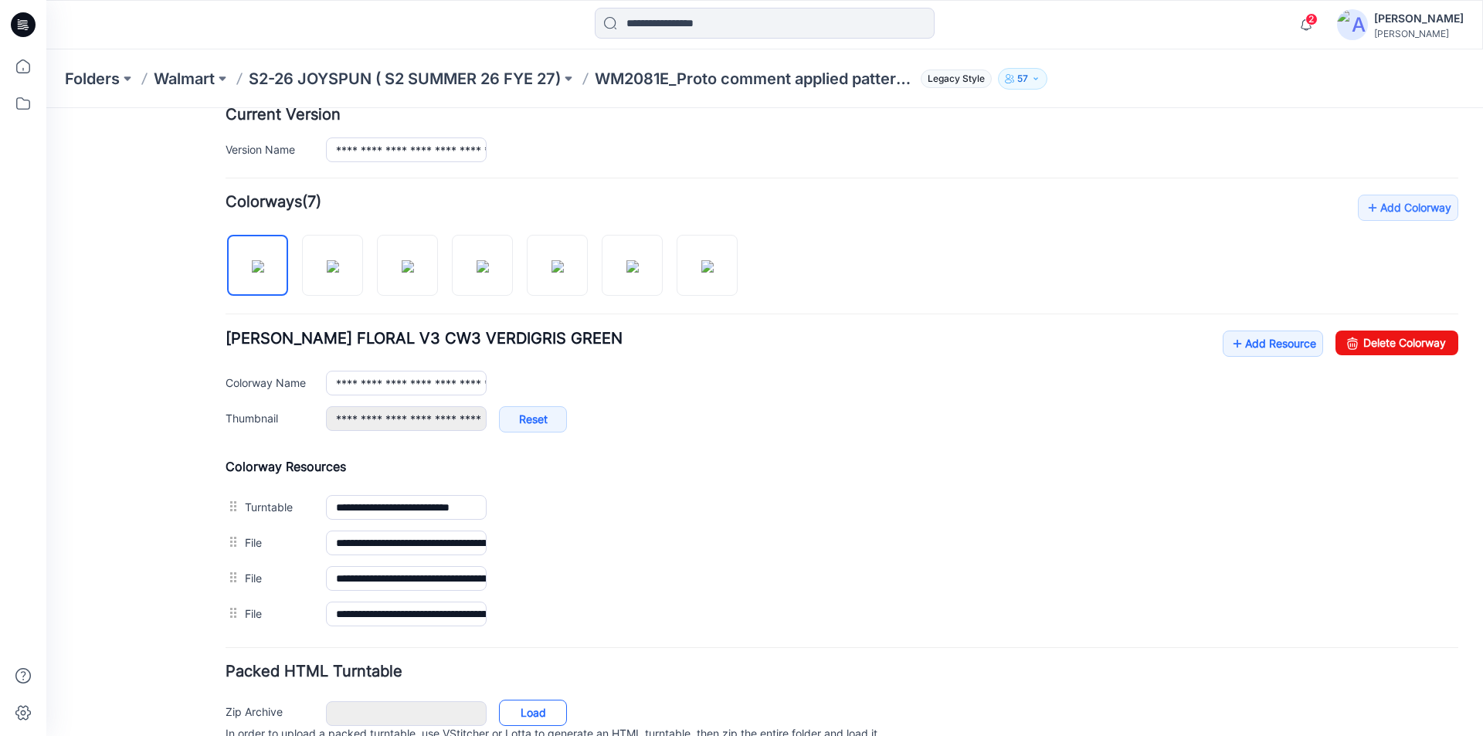
scroll to position [463, 0]
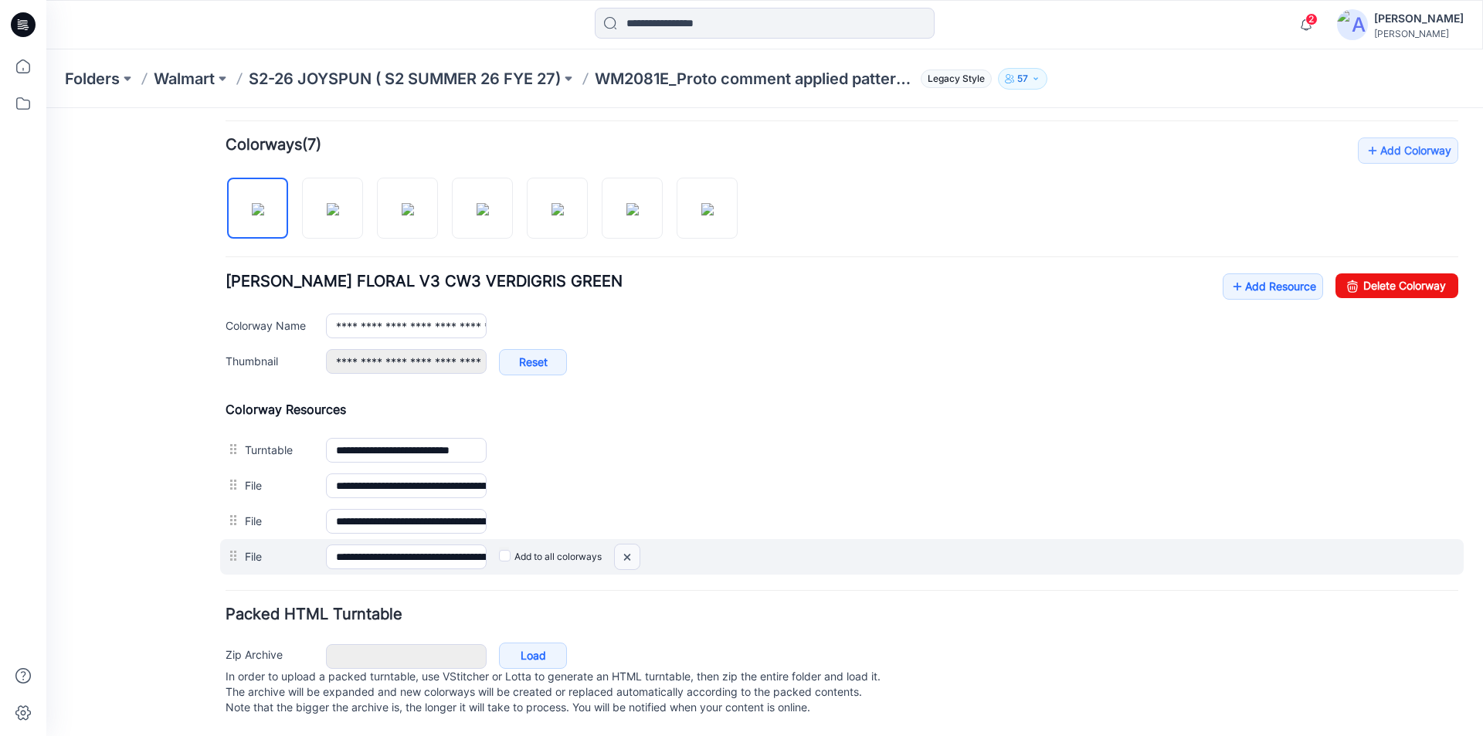
click at [626, 544] on img at bounding box center [627, 556] width 25 height 25
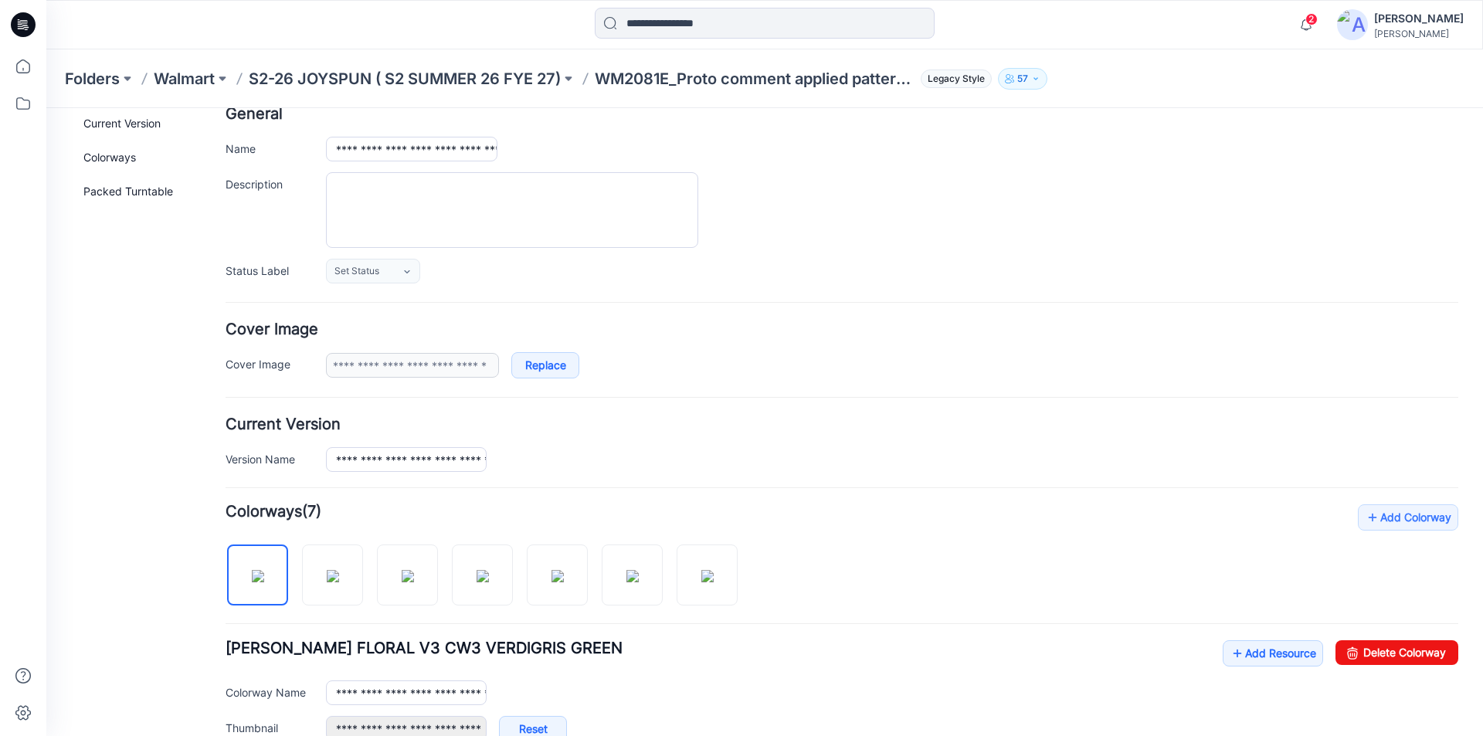
scroll to position [0, 0]
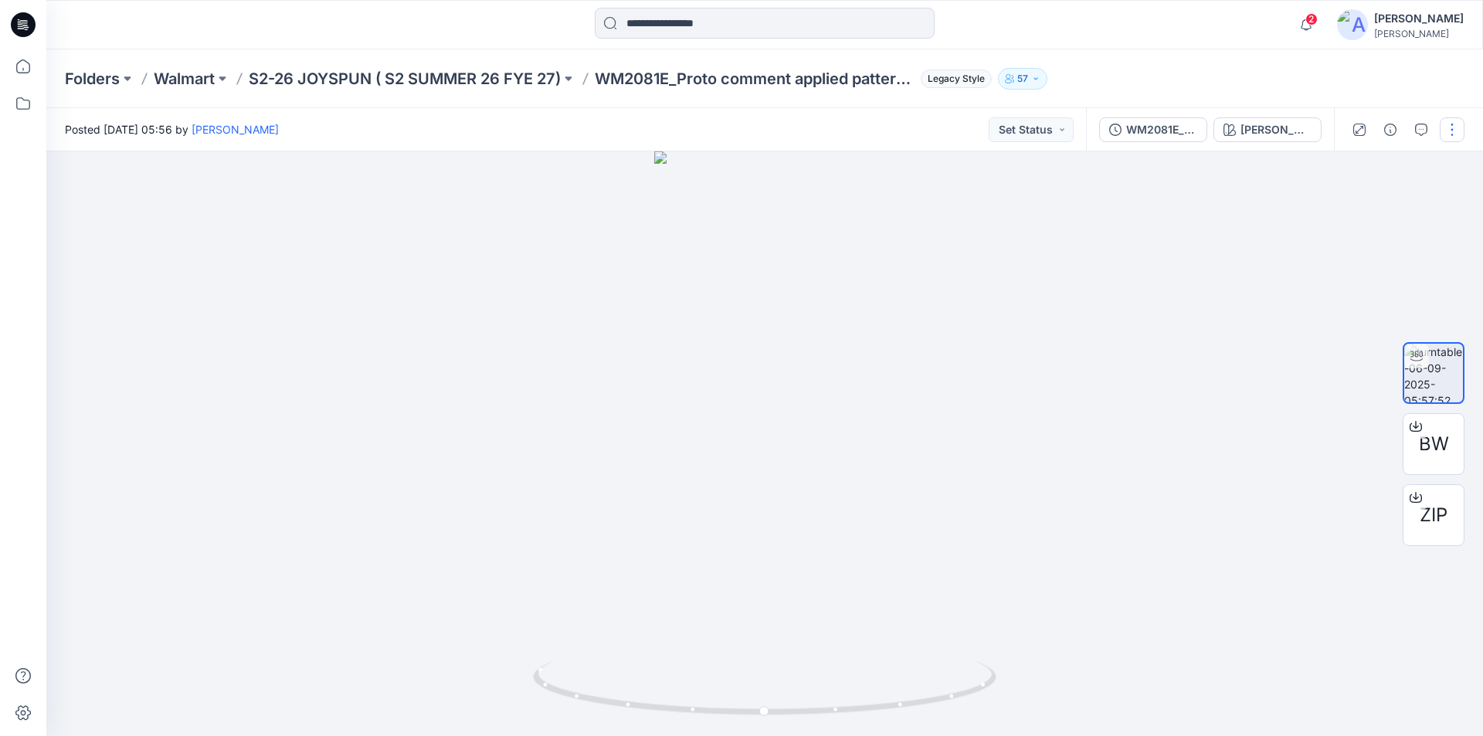
click at [1457, 129] on button "button" at bounding box center [1451, 129] width 25 height 25
click at [1364, 168] on button "Edit" at bounding box center [1387, 165] width 142 height 29
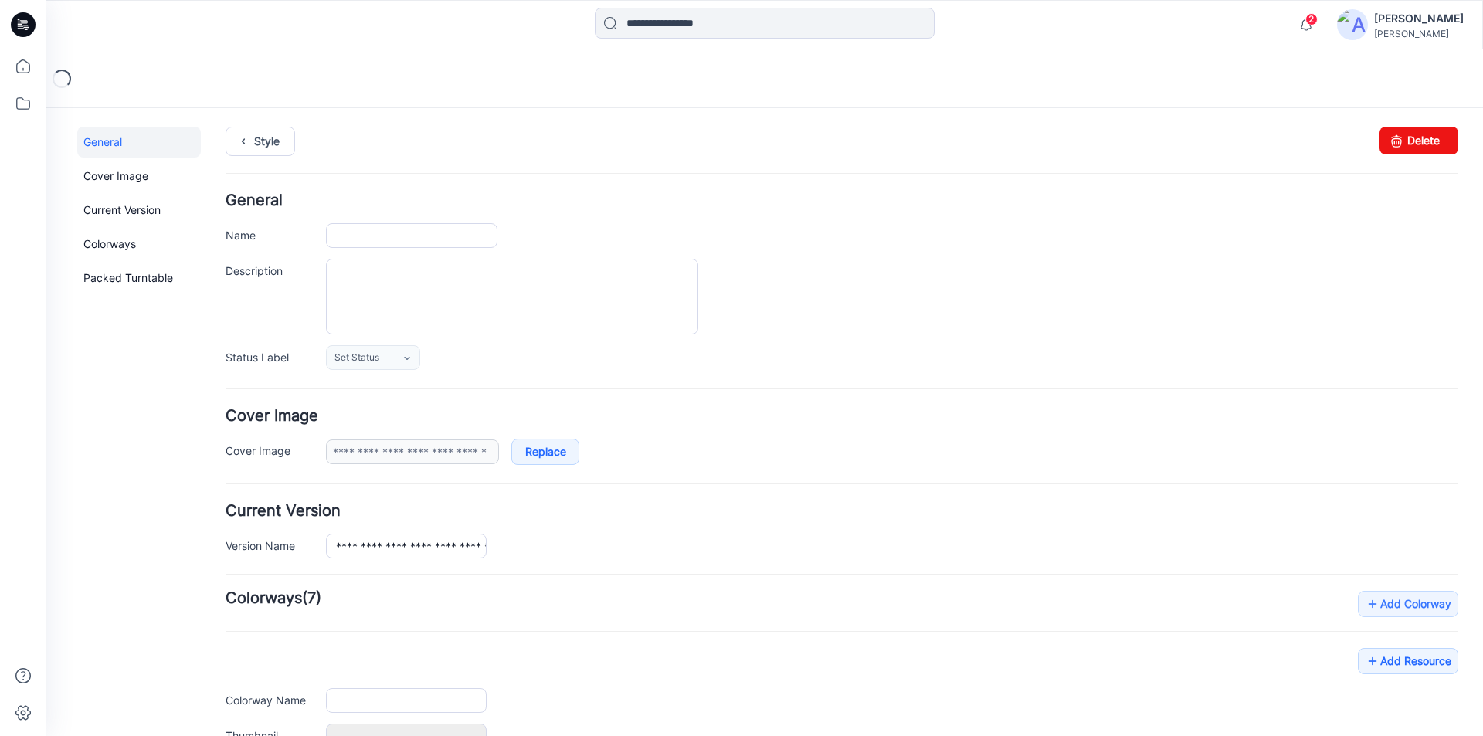
type input "**********"
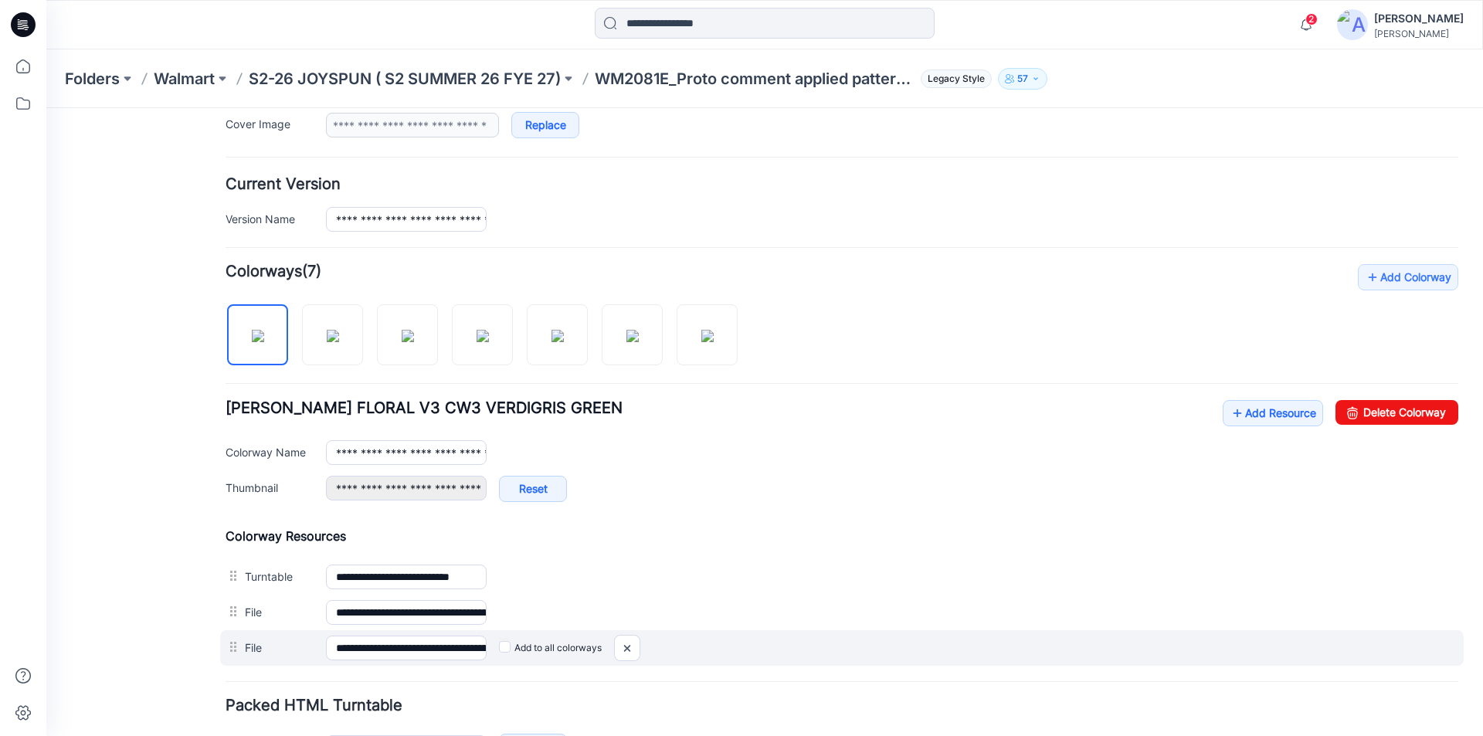
scroll to position [433, 0]
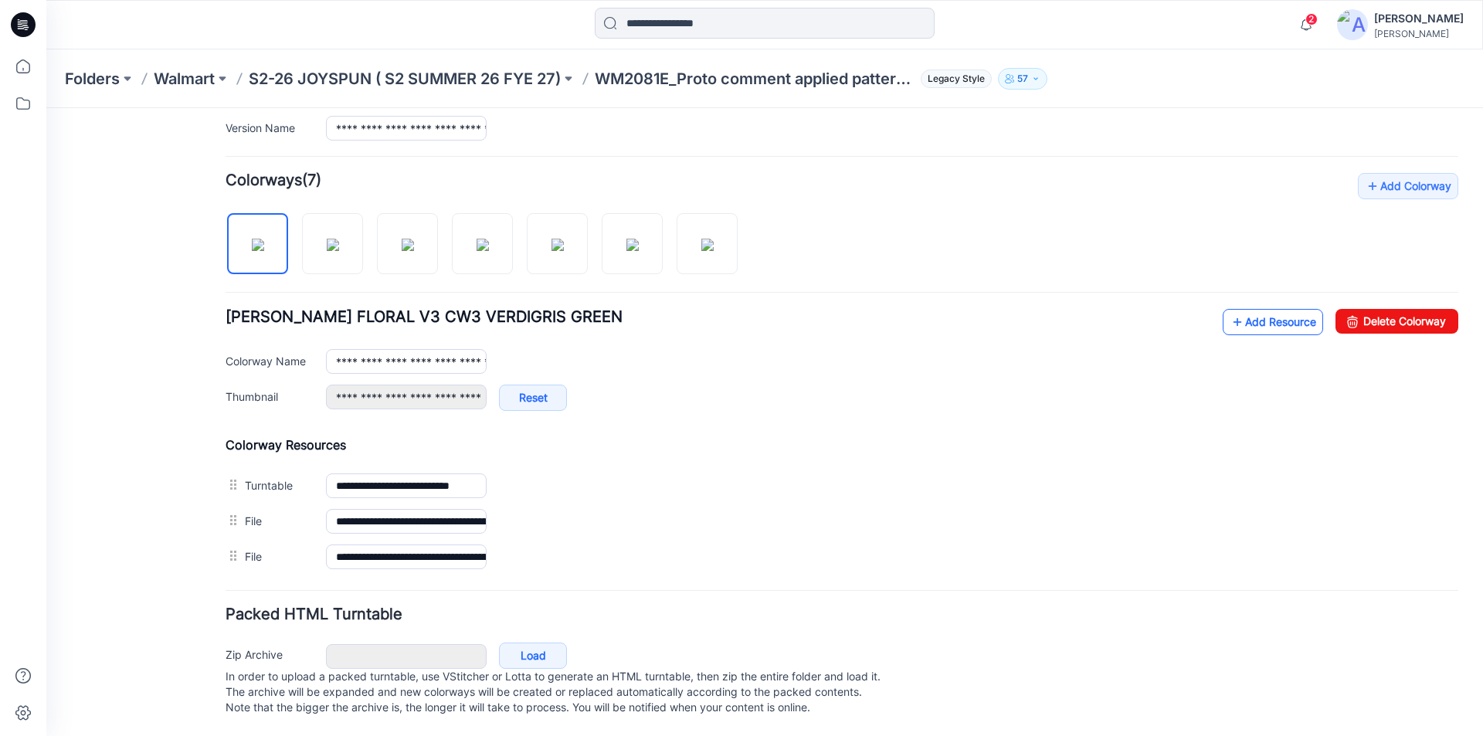
click at [1229, 310] on icon at bounding box center [1236, 322] width 15 height 25
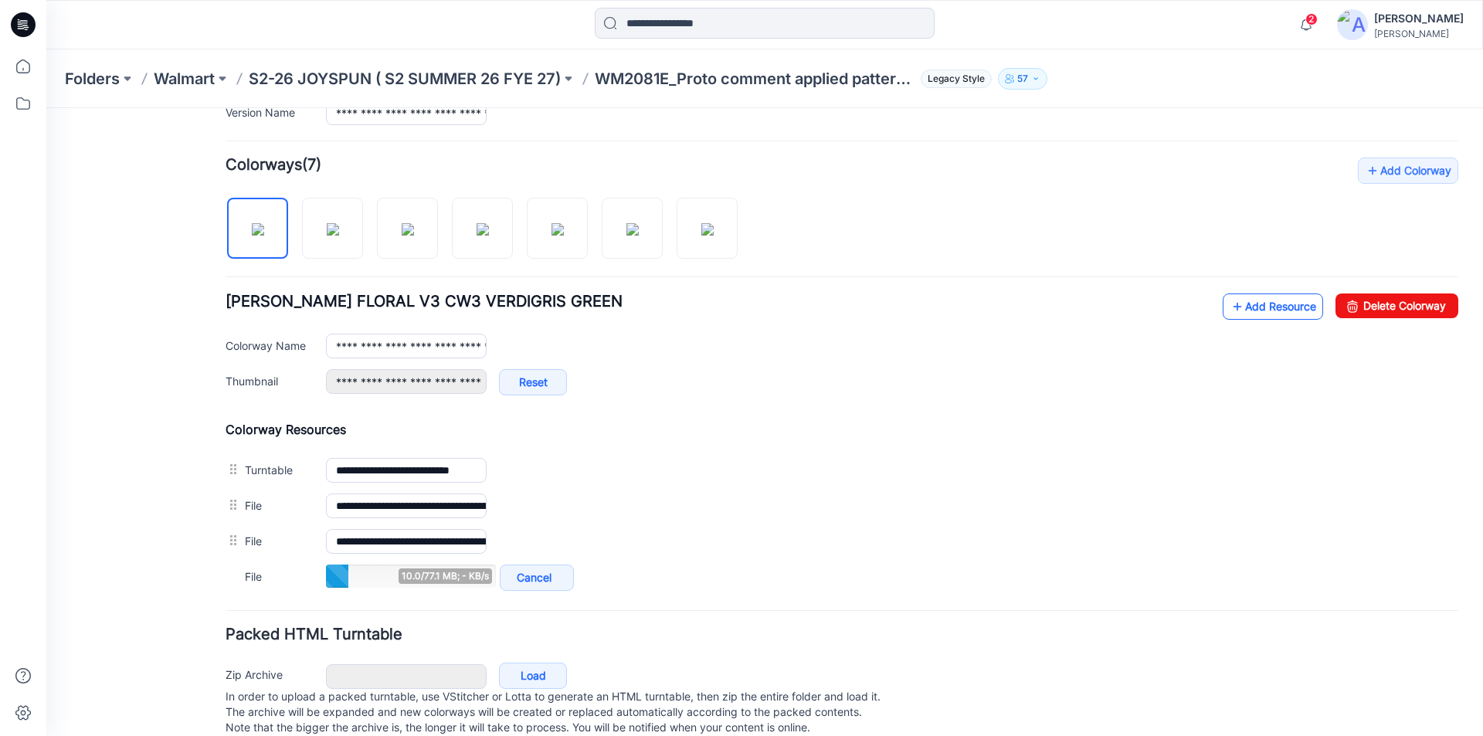
click at [1245, 316] on link "Add Resource" at bounding box center [1272, 306] width 100 height 26
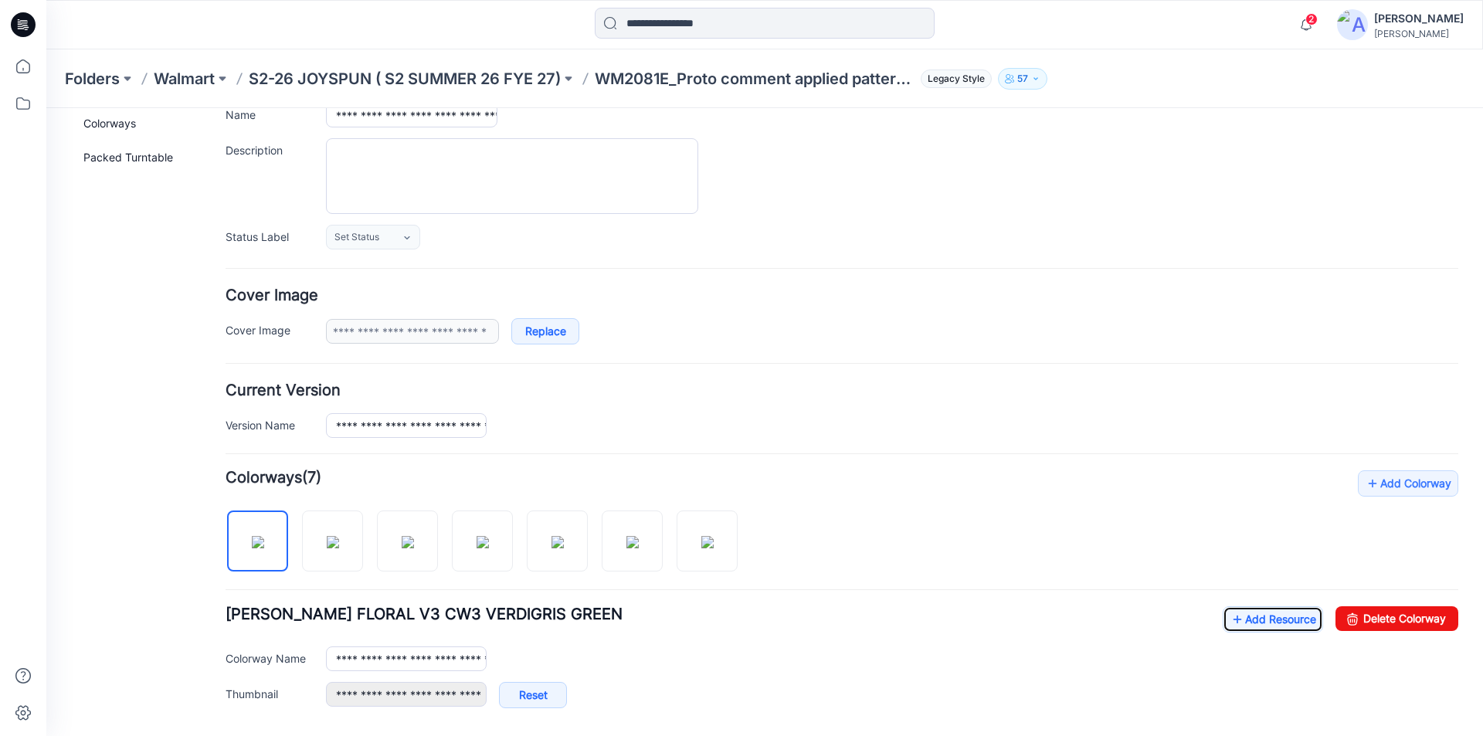
scroll to position [0, 0]
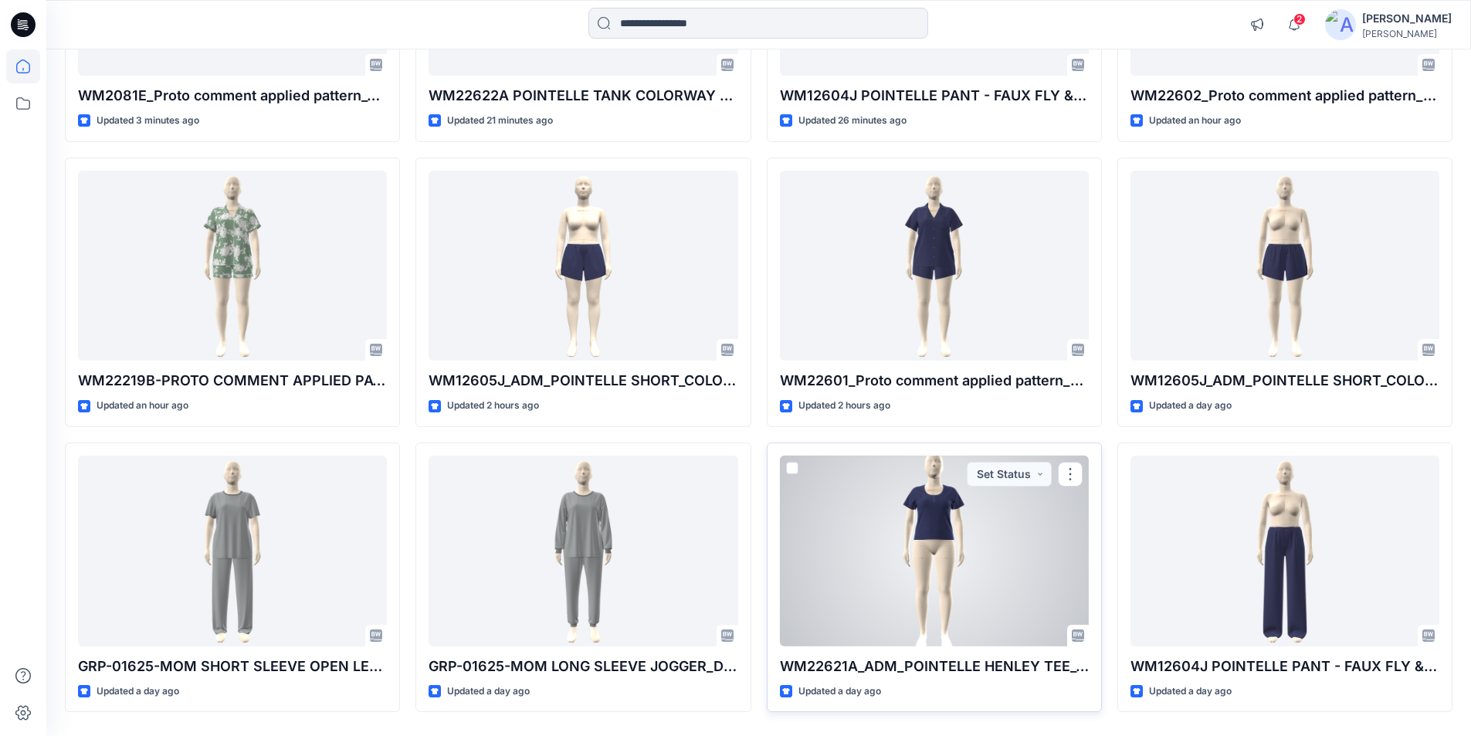
scroll to position [395, 0]
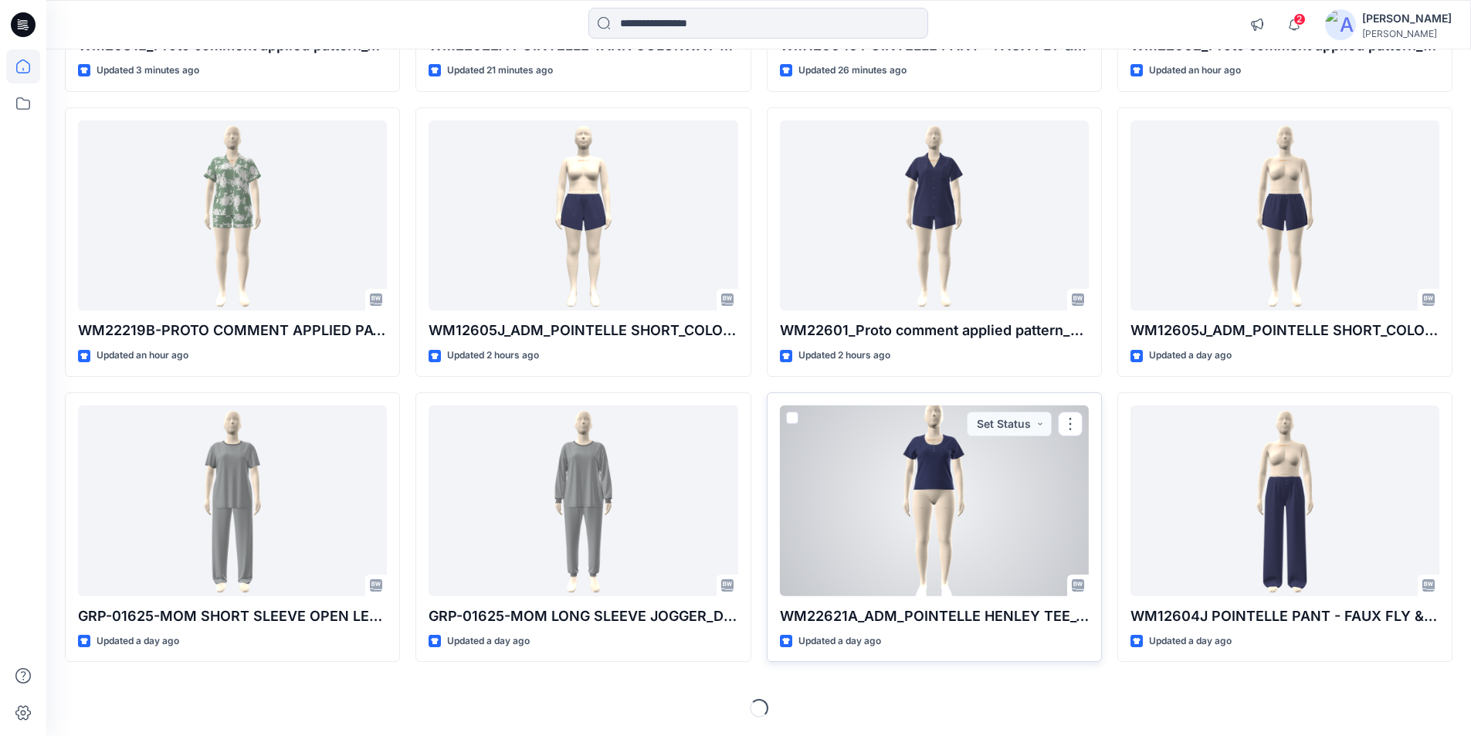
click at [968, 522] on div at bounding box center [934, 500] width 309 height 191
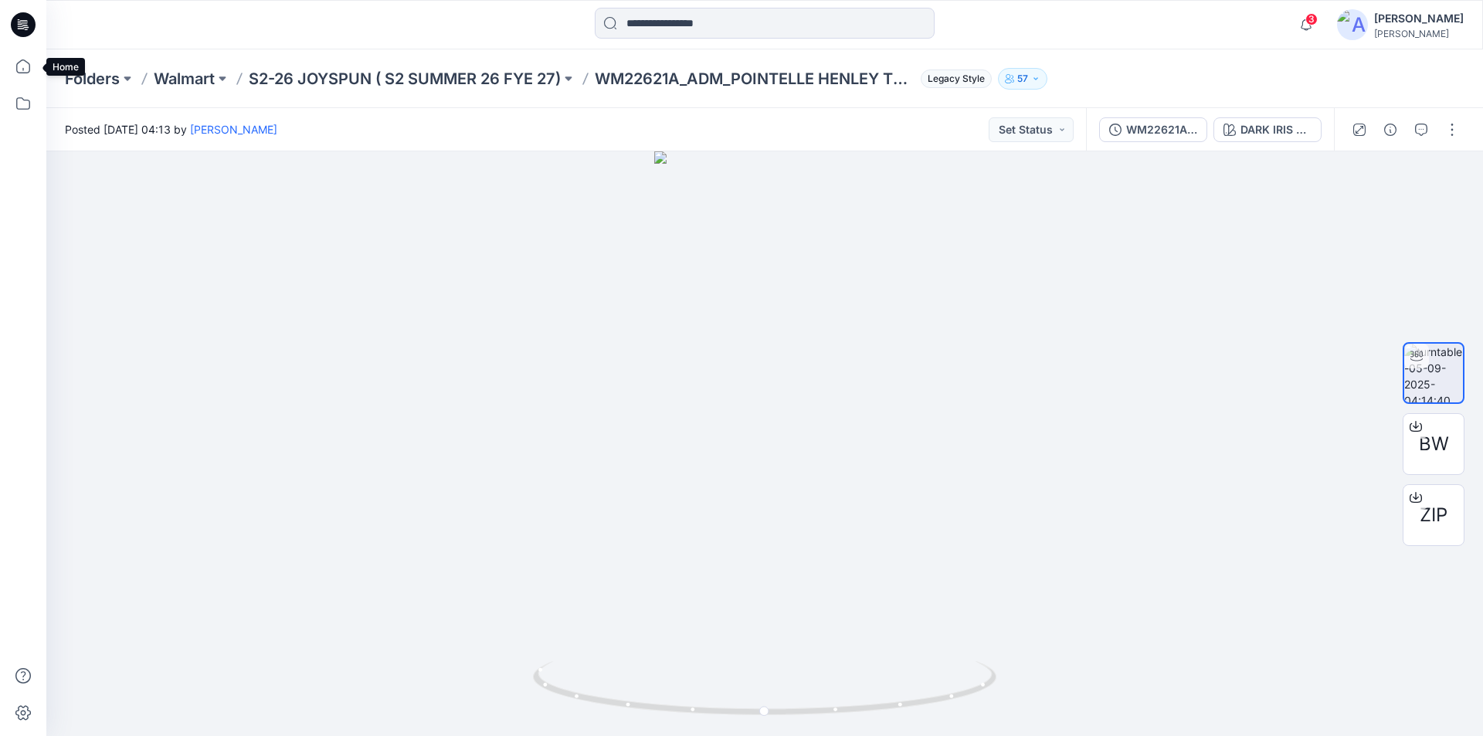
drag, startPoint x: 20, startPoint y: 66, endPoint x: 1, endPoint y: 87, distance: 29.0
click at [20, 66] on icon at bounding box center [23, 66] width 34 height 34
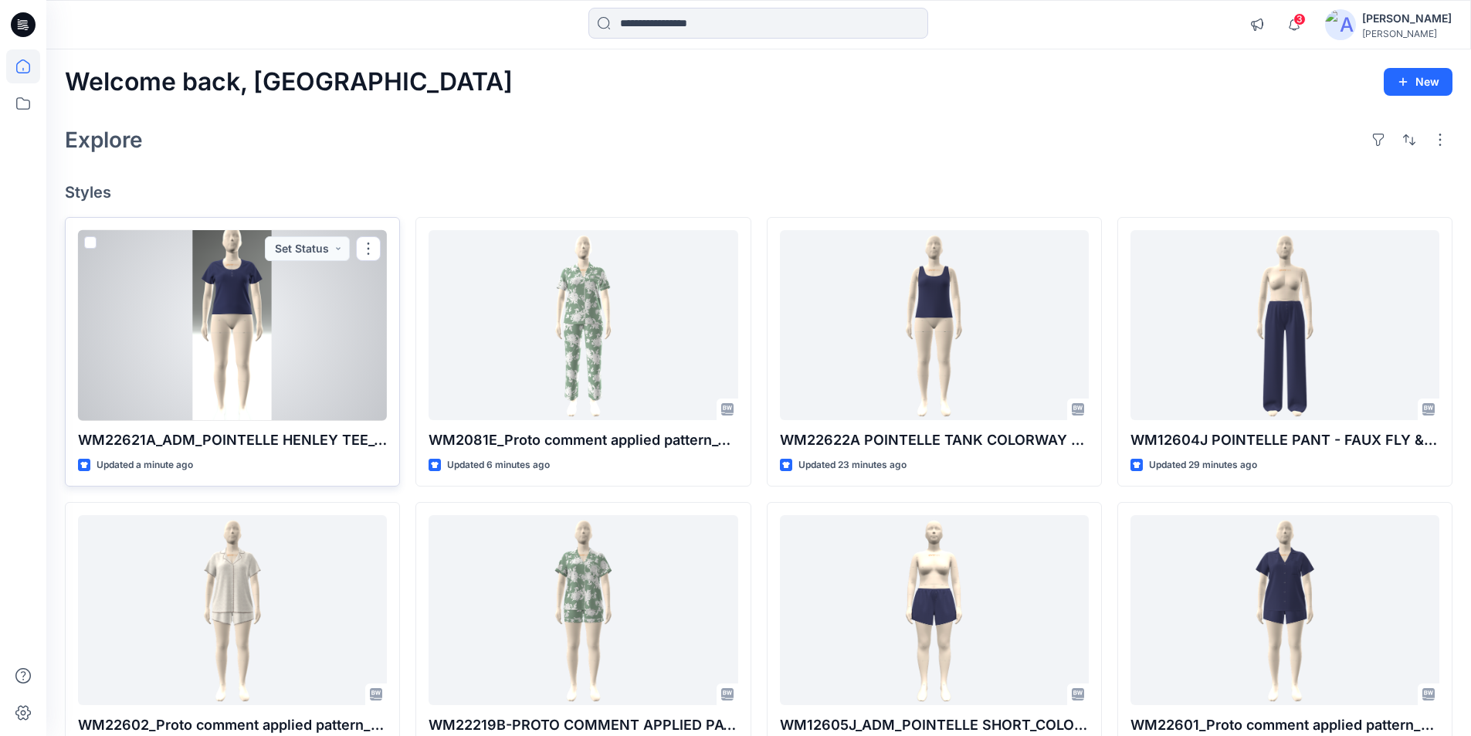
click at [239, 358] on div at bounding box center [232, 325] width 309 height 191
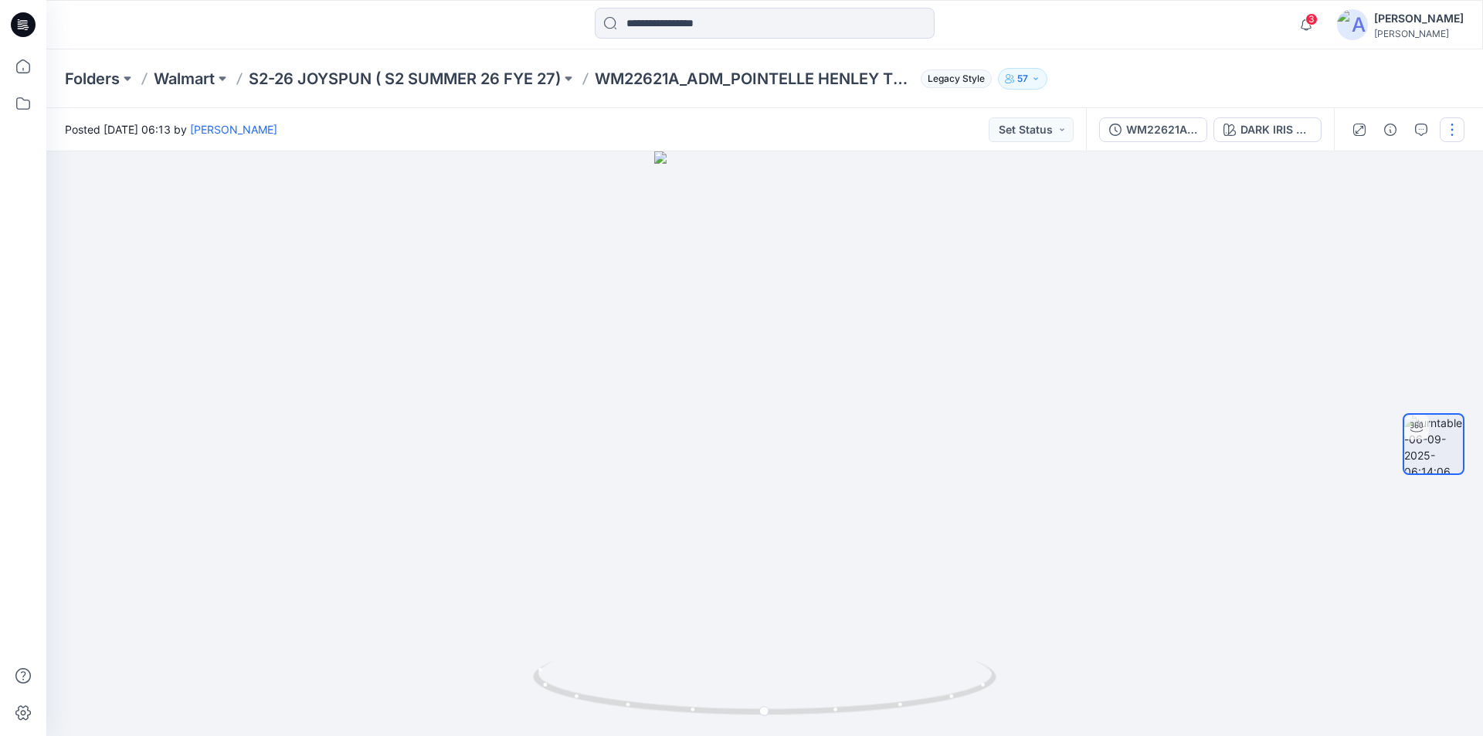
click at [1451, 127] on button "button" at bounding box center [1451, 129] width 25 height 25
click at [1365, 169] on button "Edit" at bounding box center [1387, 165] width 142 height 29
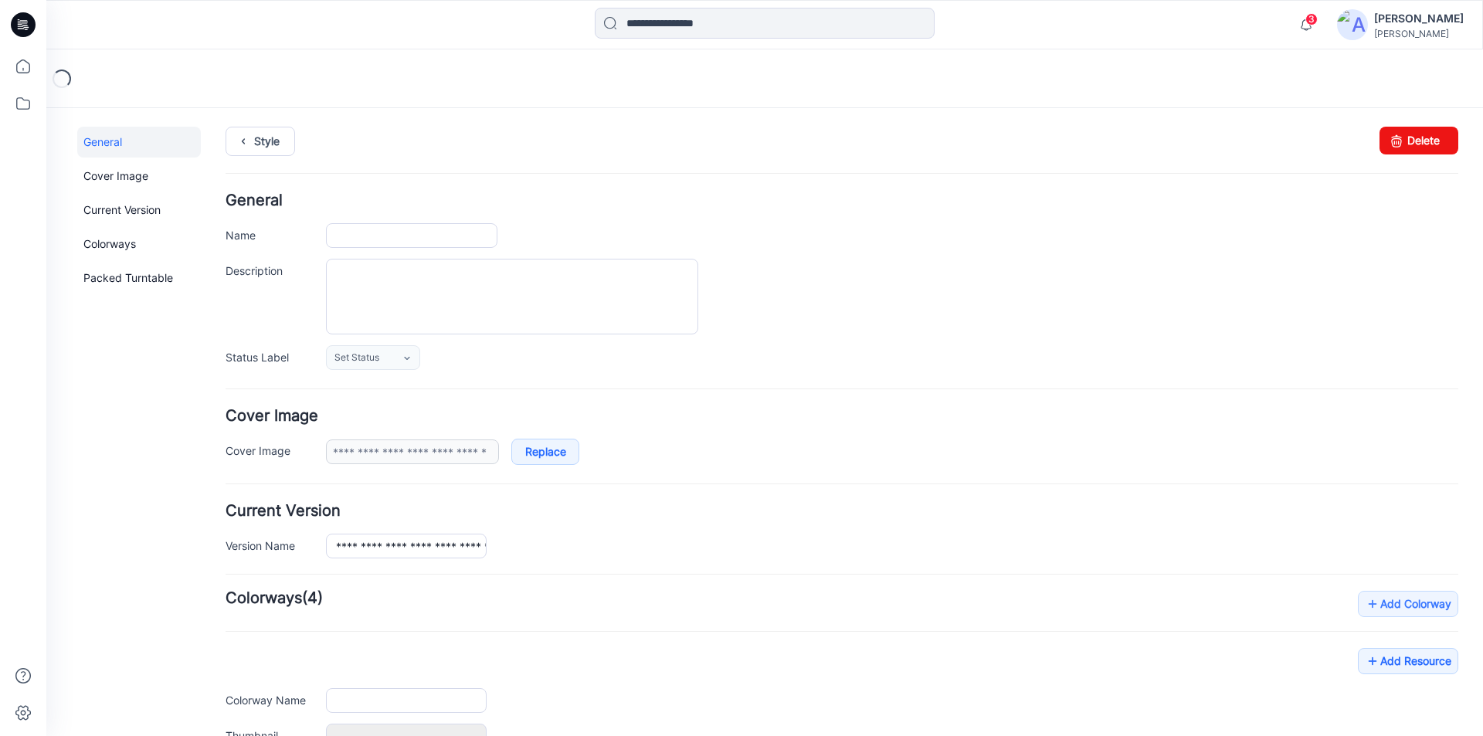
type input "**********"
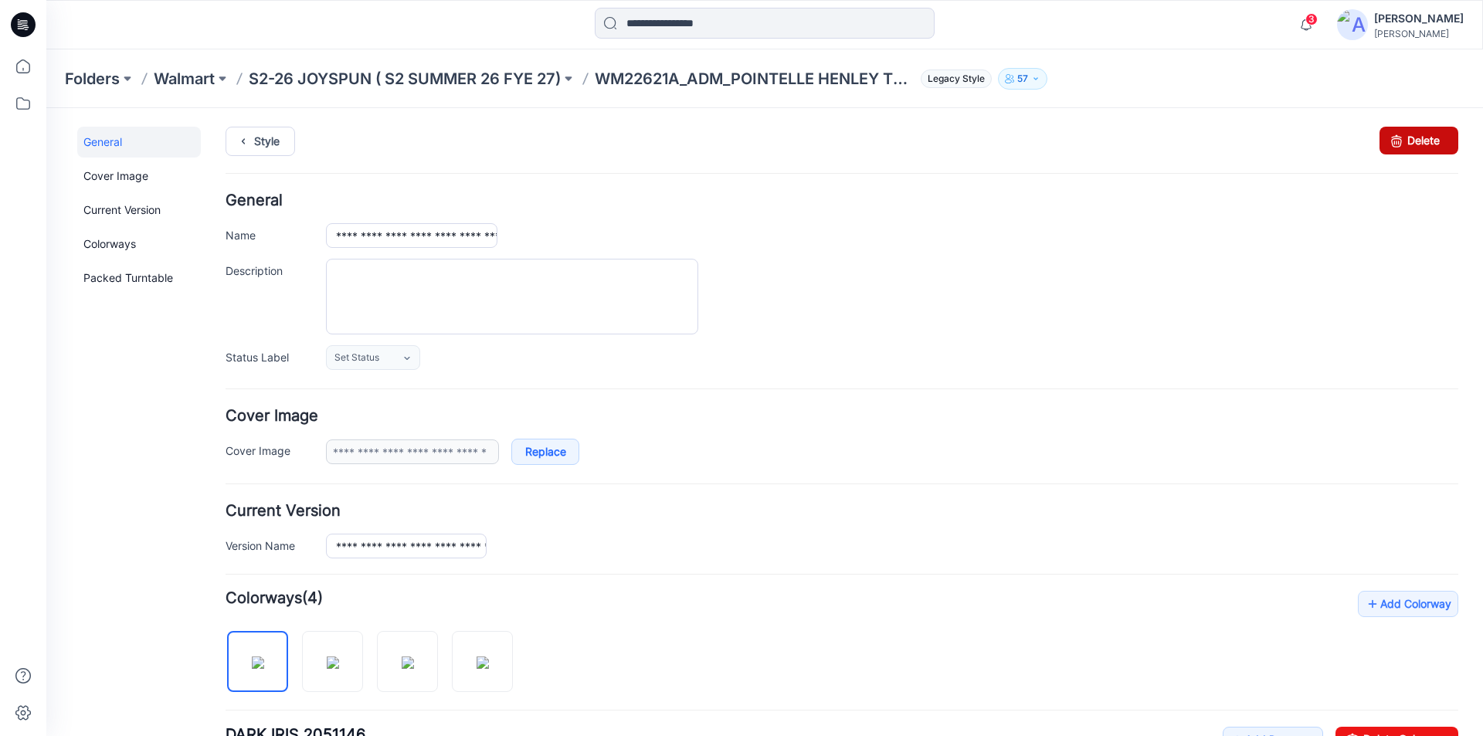
click at [1403, 140] on link "Delete" at bounding box center [1418, 141] width 79 height 28
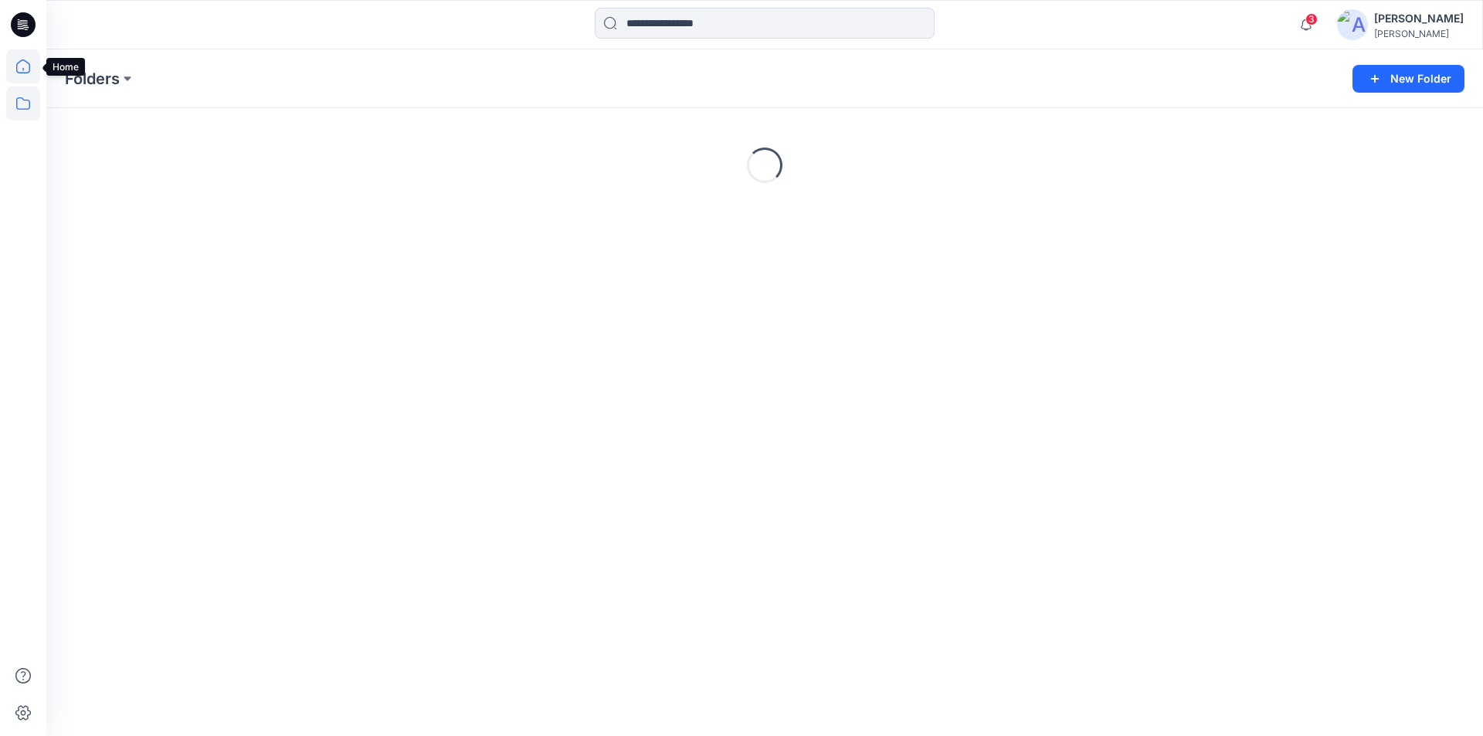
click at [22, 70] on icon at bounding box center [23, 66] width 34 height 34
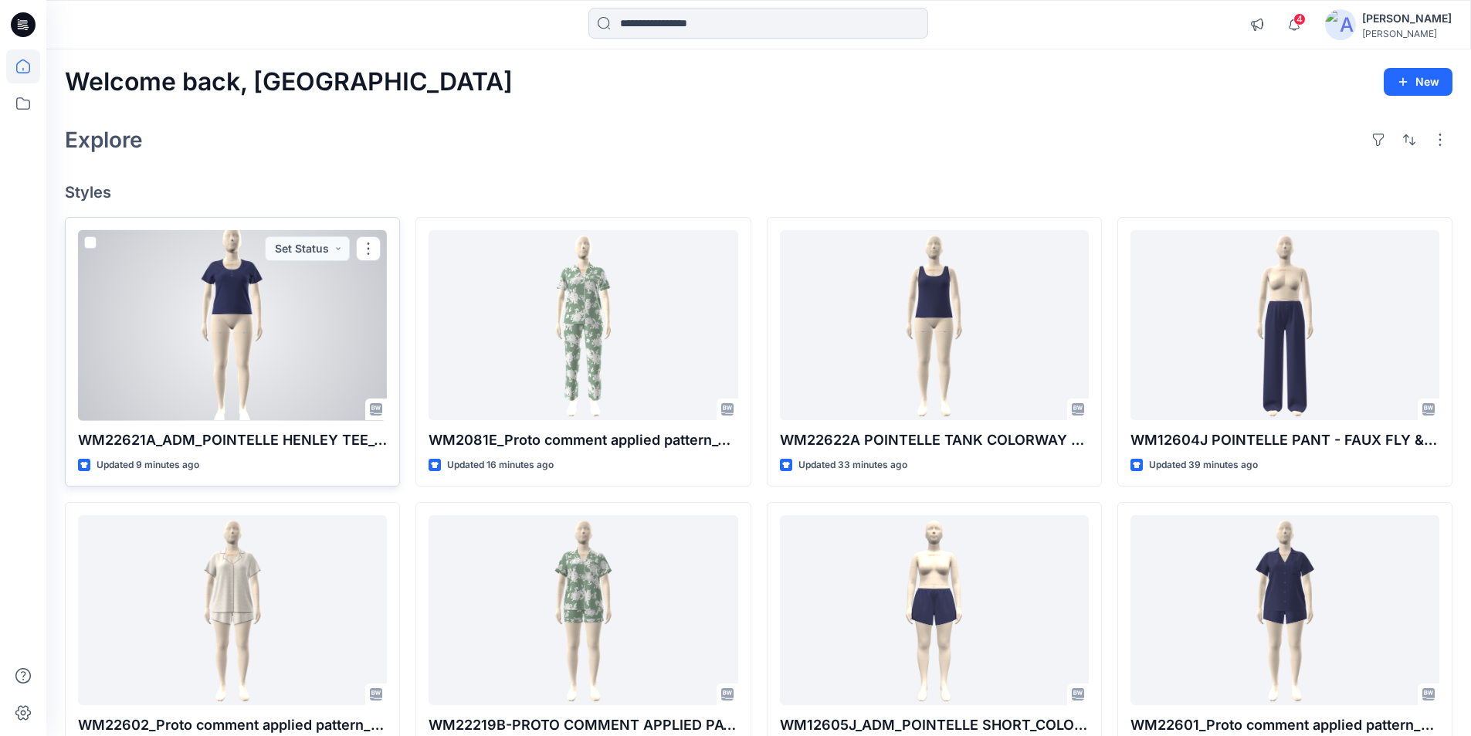
click at [248, 346] on div at bounding box center [232, 325] width 309 height 191
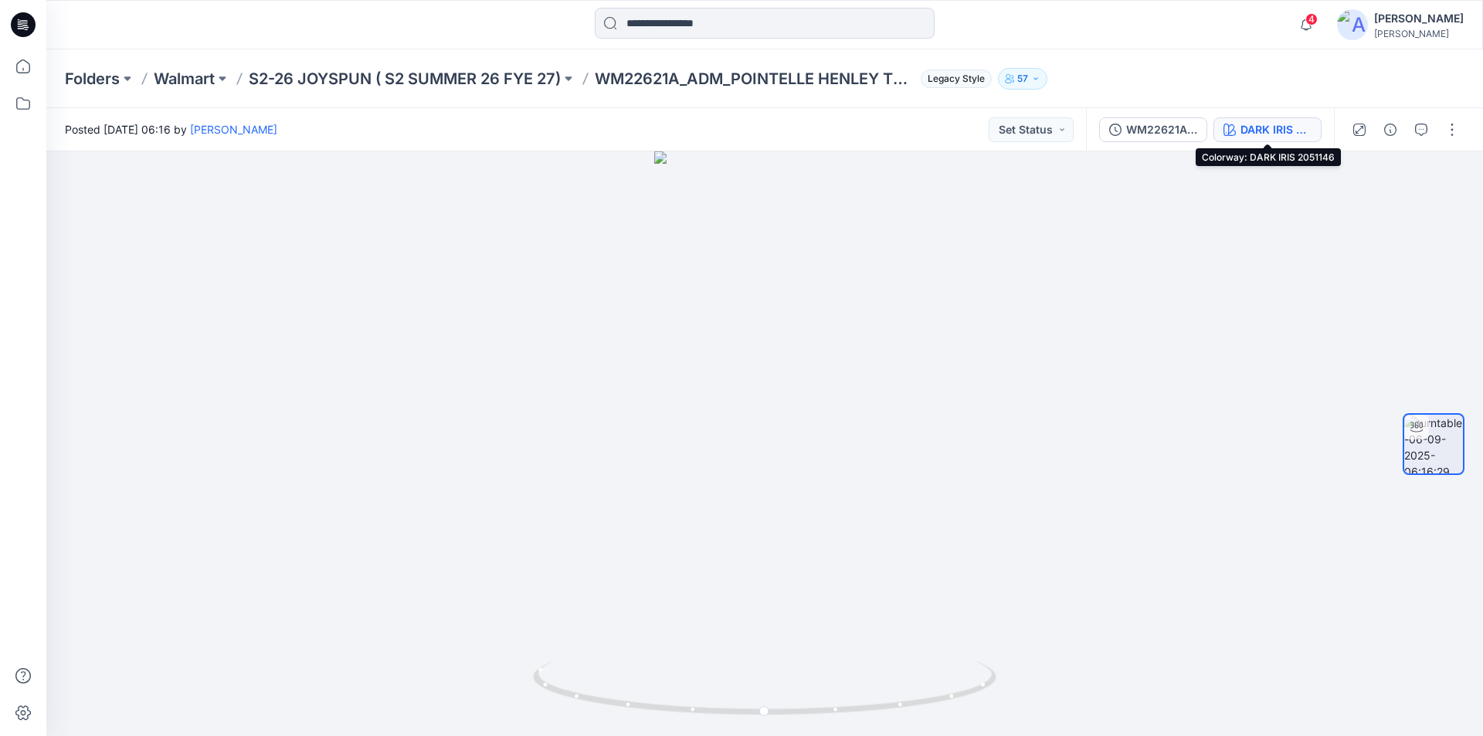
click at [1280, 126] on div "DARK IRIS 2051146" at bounding box center [1275, 129] width 71 height 17
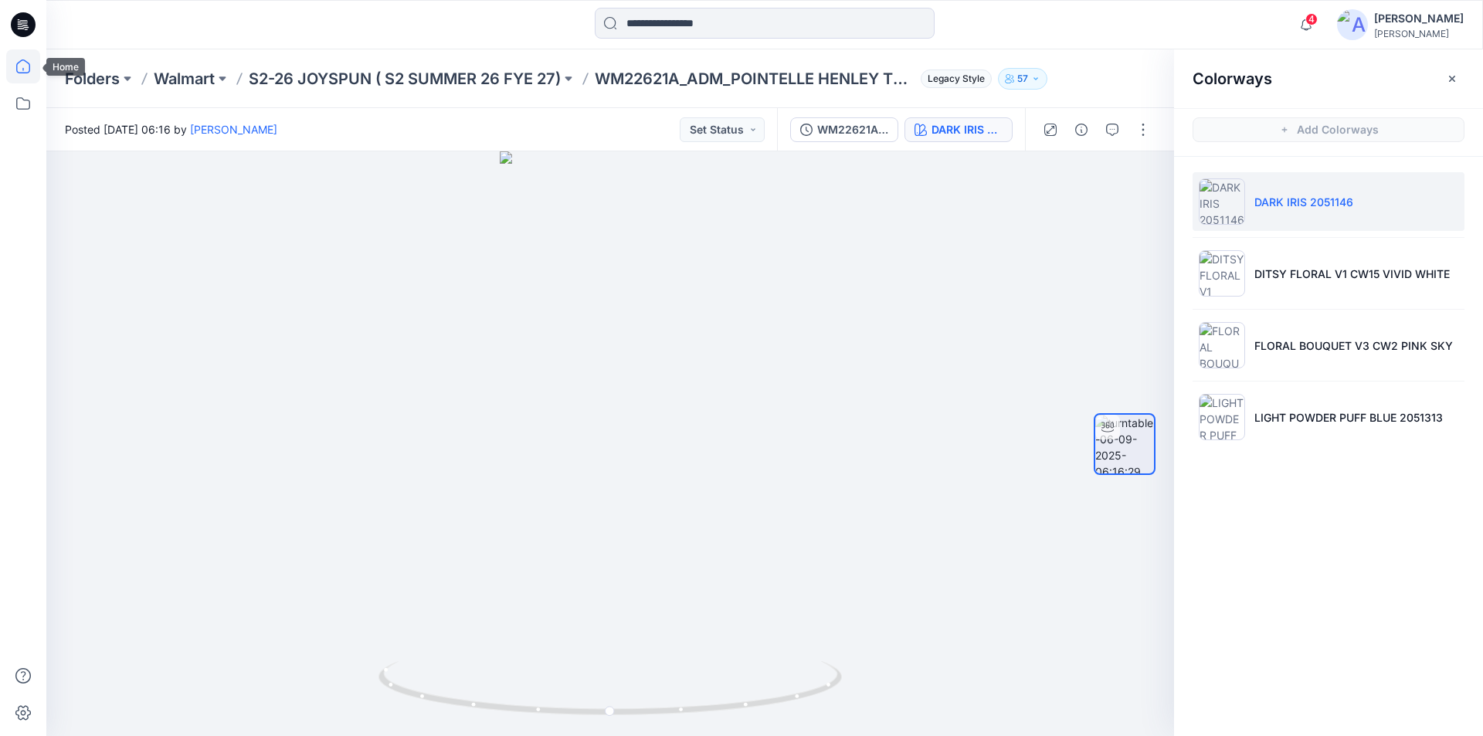
click at [29, 64] on icon at bounding box center [23, 66] width 14 height 14
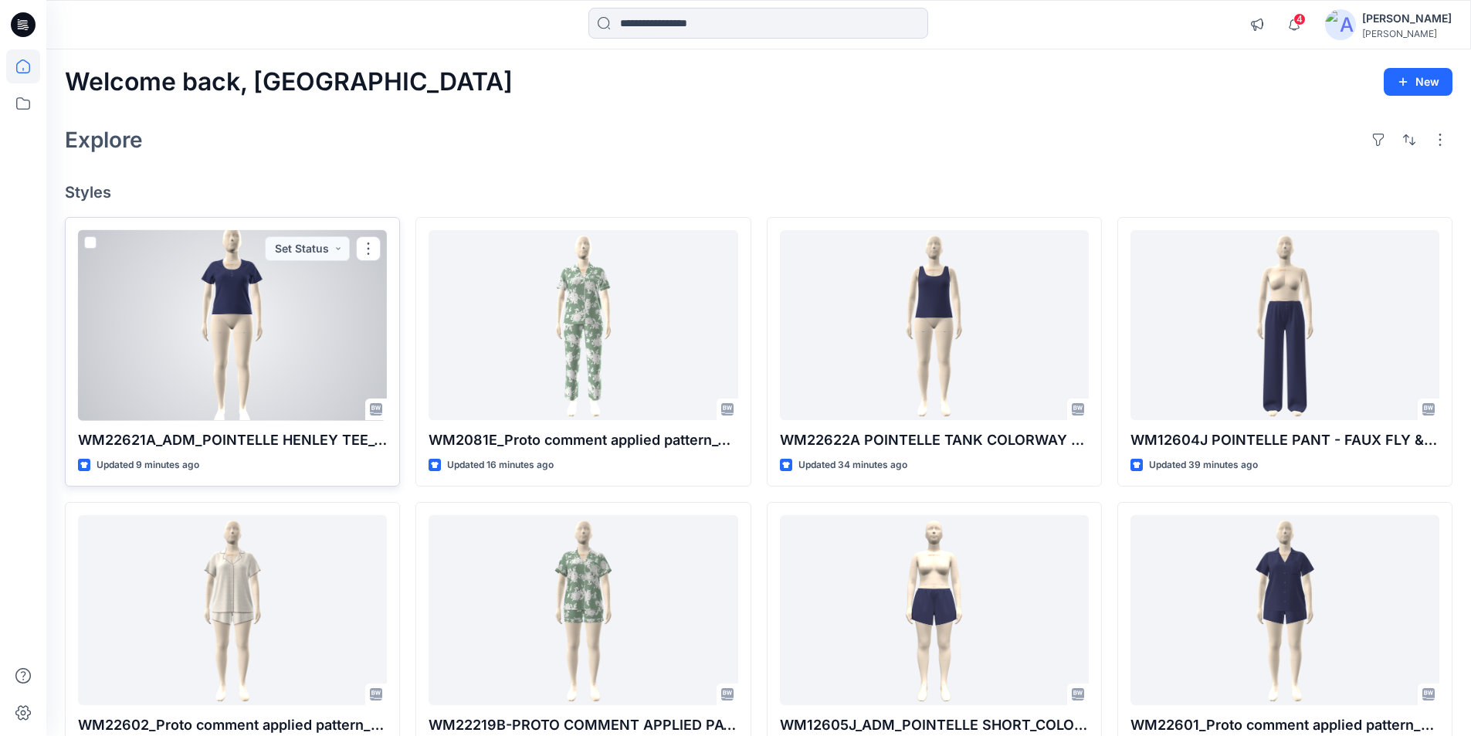
click at [260, 365] on div at bounding box center [232, 325] width 309 height 191
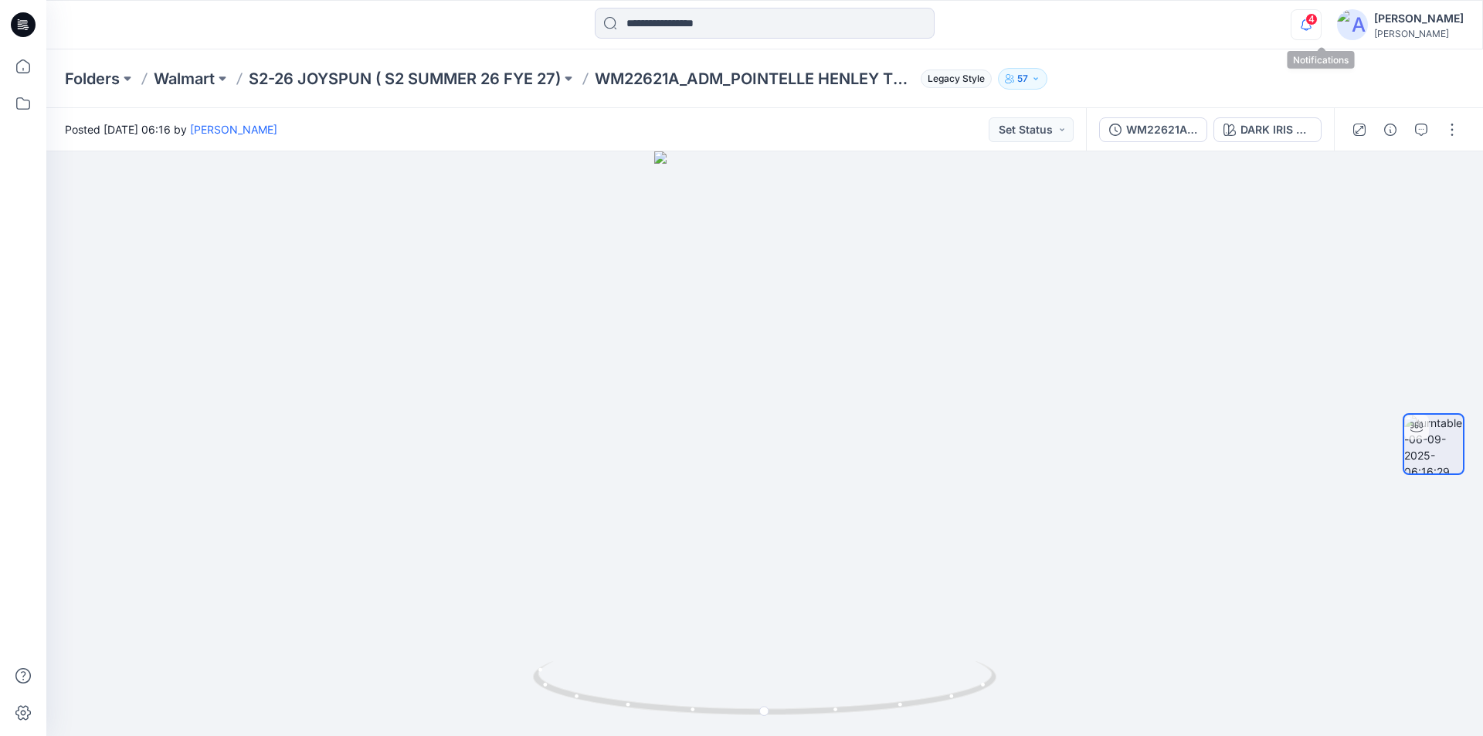
click at [1317, 27] on icon "button" at bounding box center [1305, 24] width 29 height 31
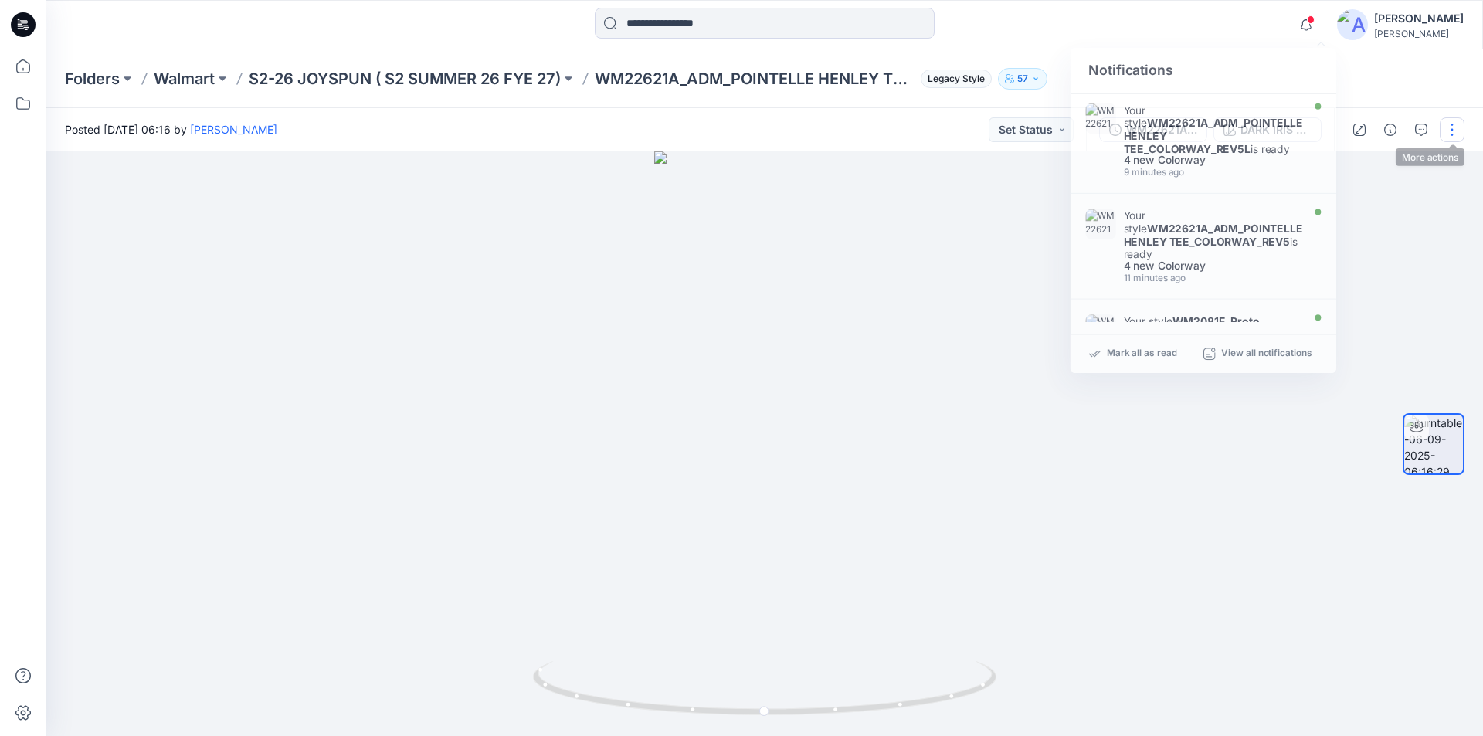
click at [1449, 128] on button "button" at bounding box center [1451, 129] width 25 height 25
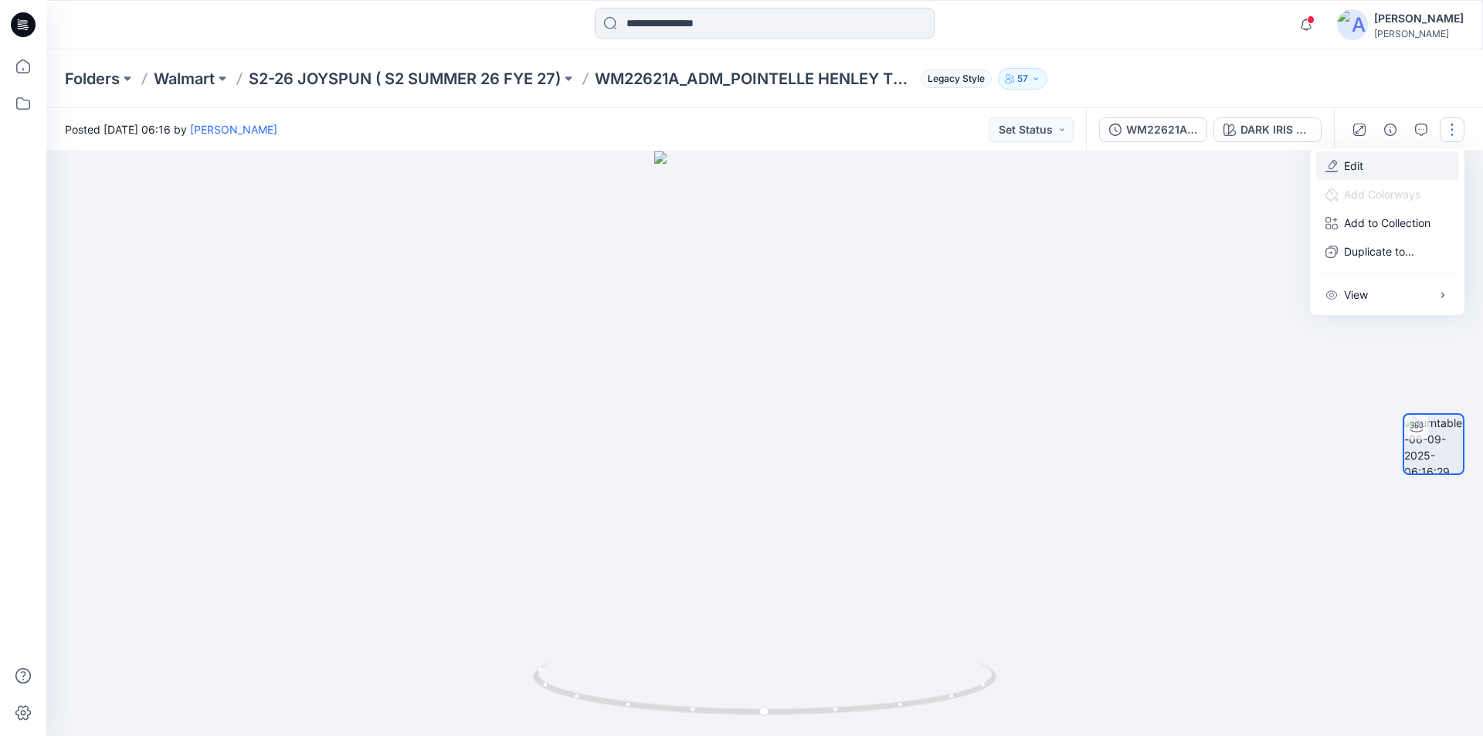
click at [1375, 171] on button "Edit" at bounding box center [1387, 165] width 142 height 29
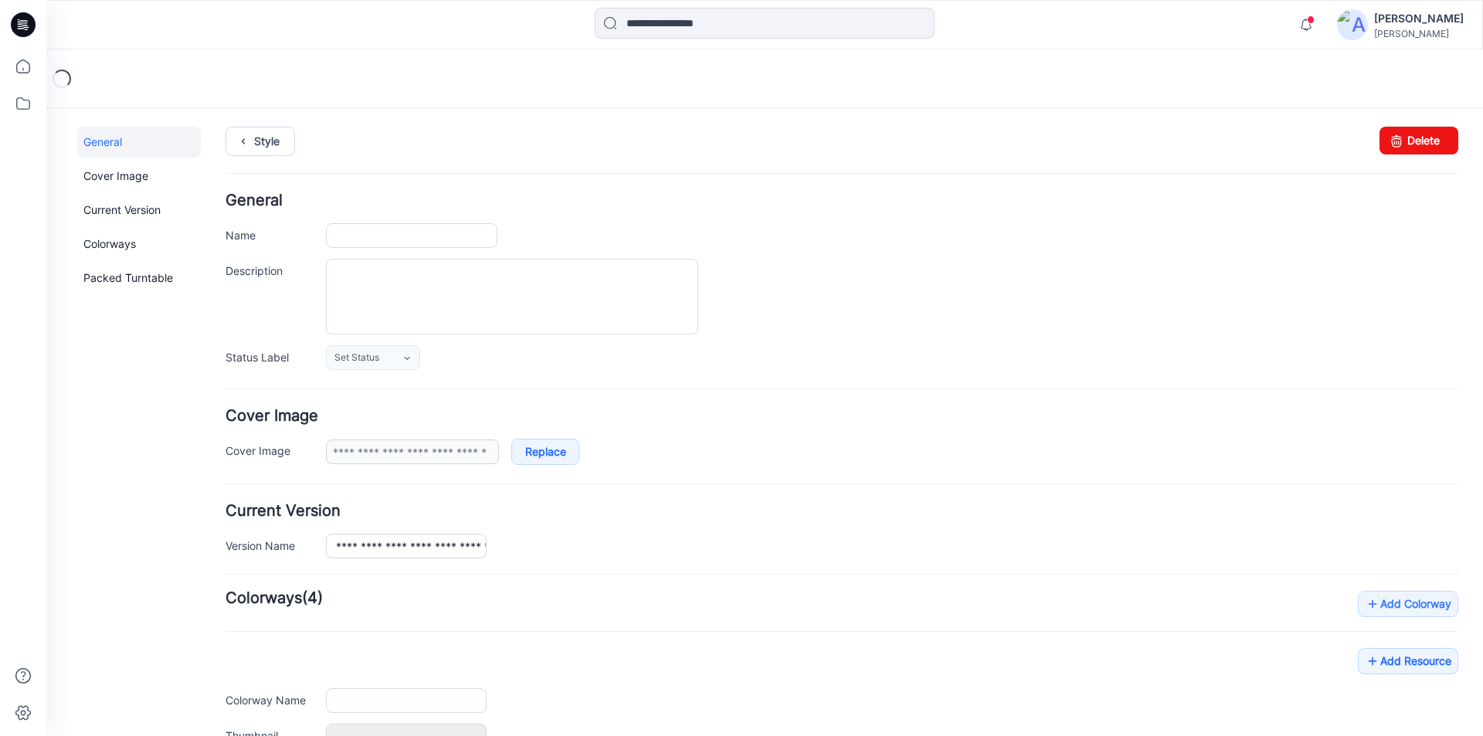
type input "**********"
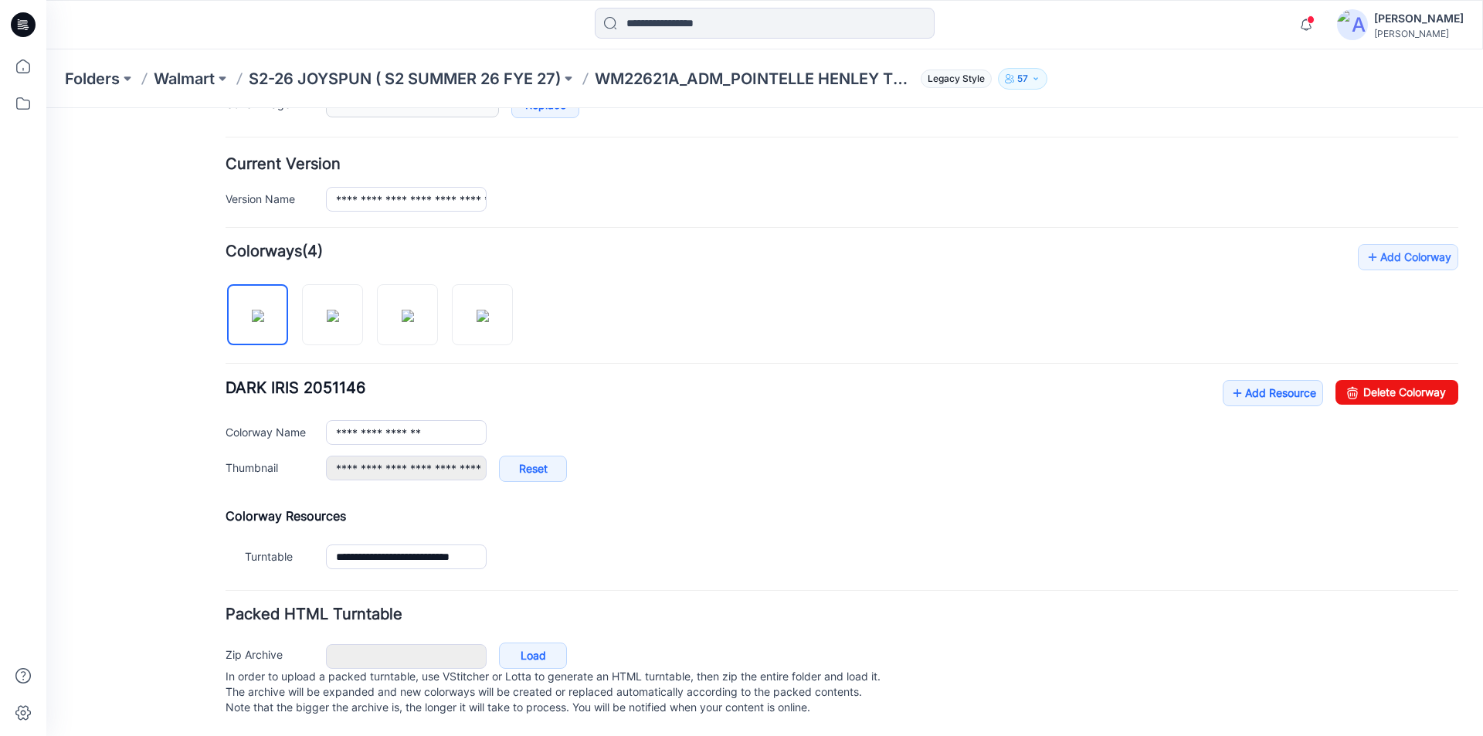
scroll to position [362, 0]
click at [1237, 385] on link "Add Resource" at bounding box center [1272, 393] width 100 height 26
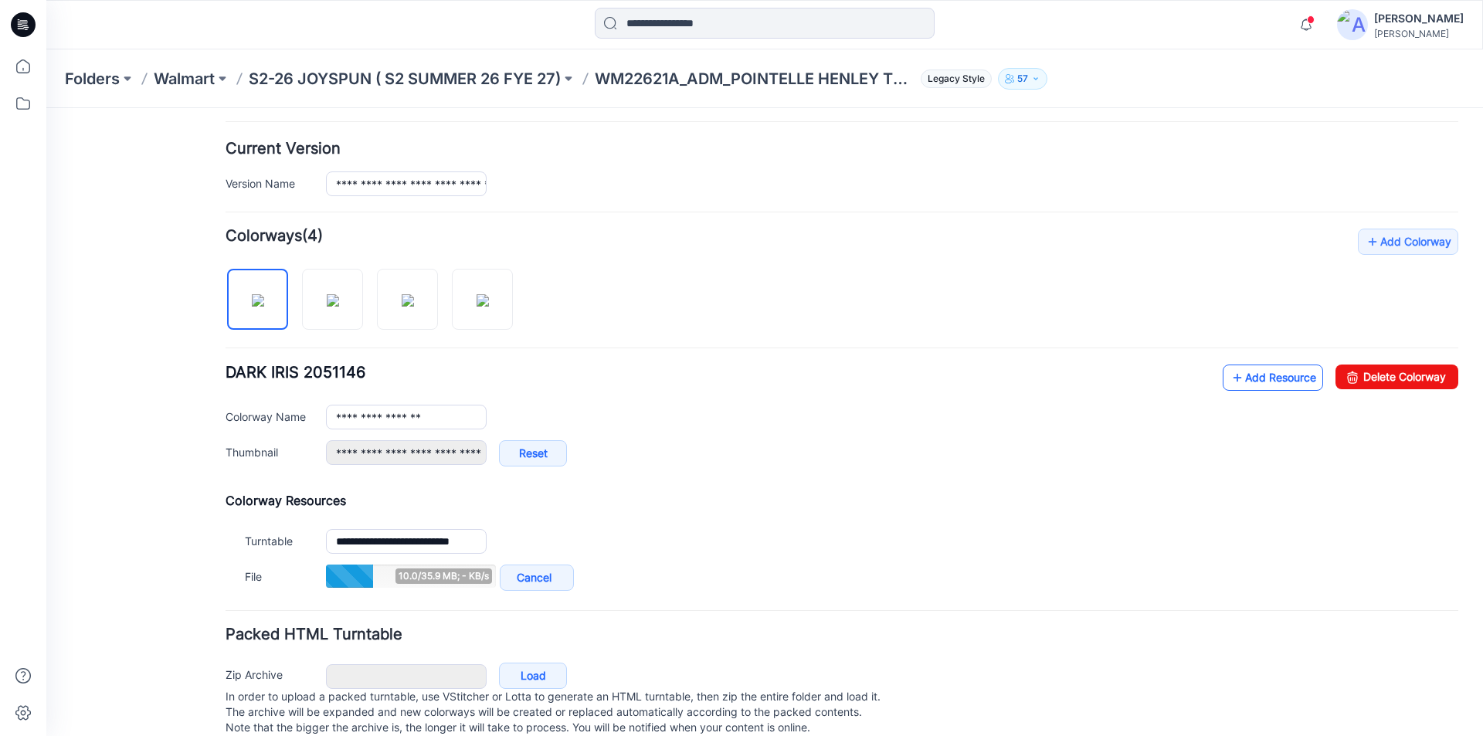
click at [1239, 368] on link "Add Resource" at bounding box center [1272, 378] width 100 height 26
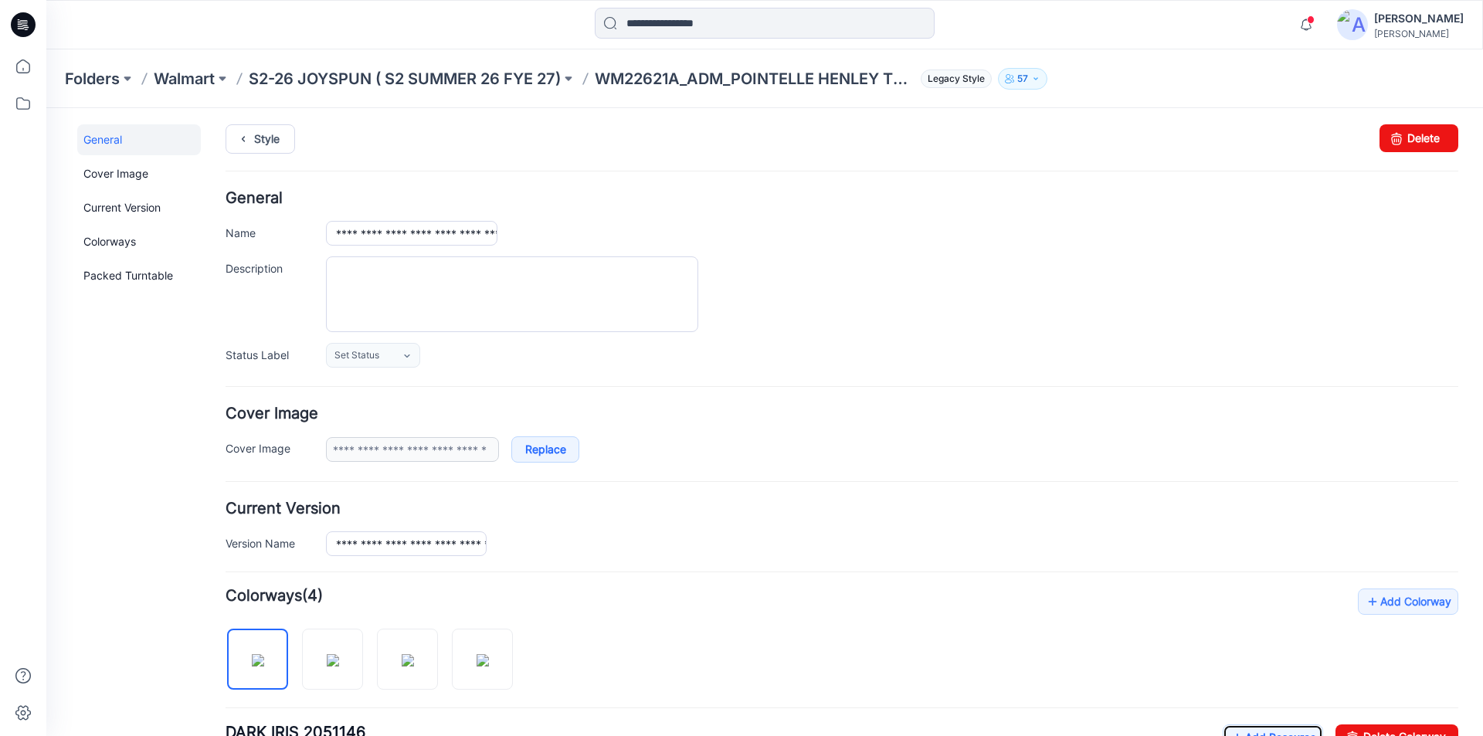
scroll to position [0, 0]
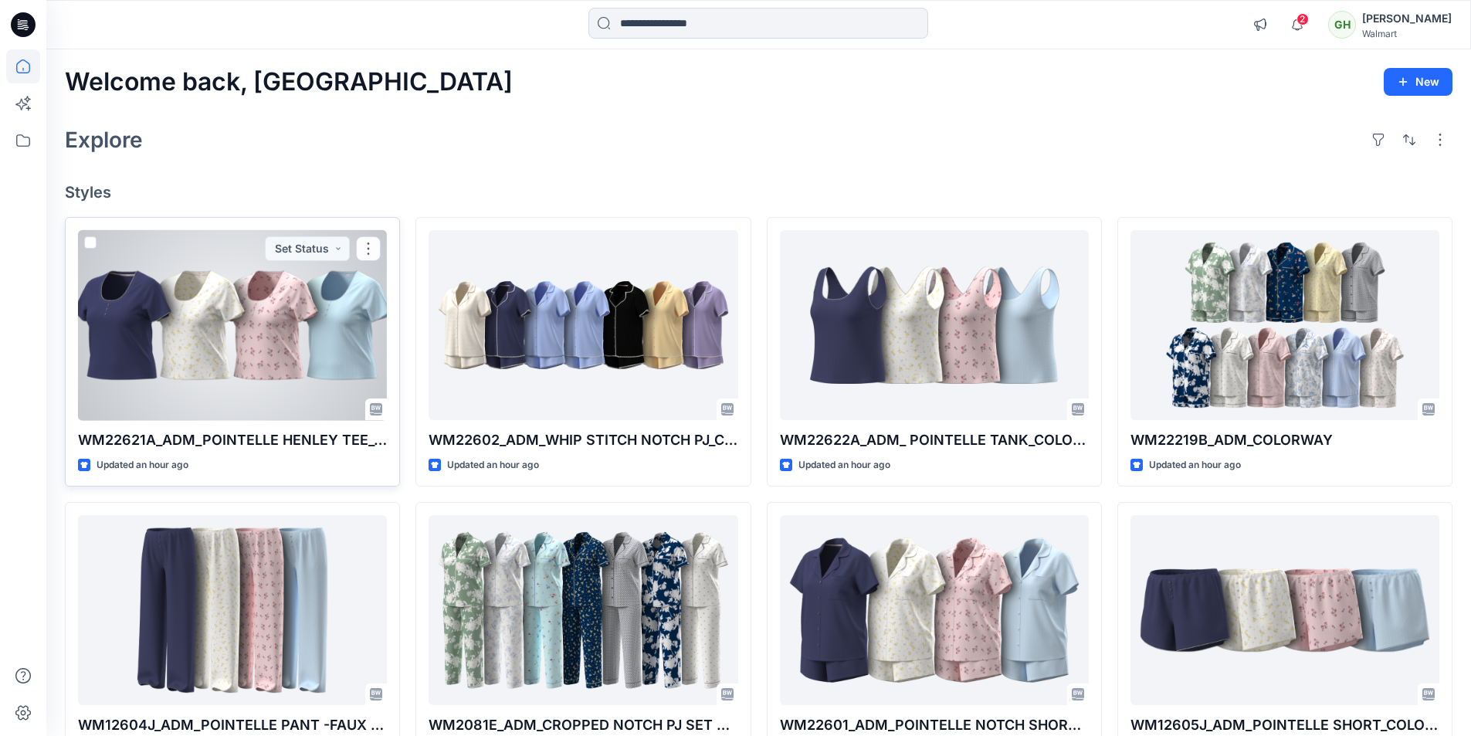
click at [266, 360] on div at bounding box center [232, 325] width 309 height 191
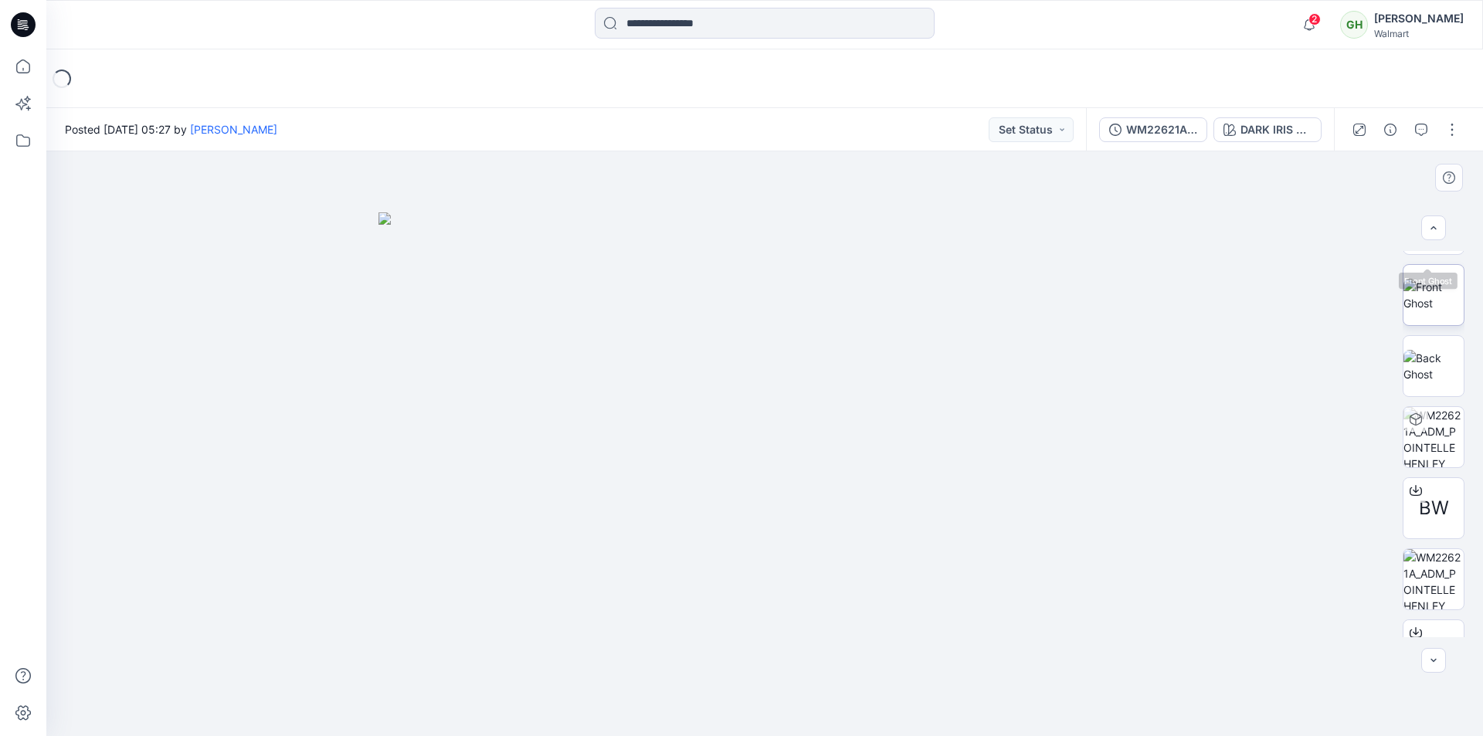
scroll to position [244, 0]
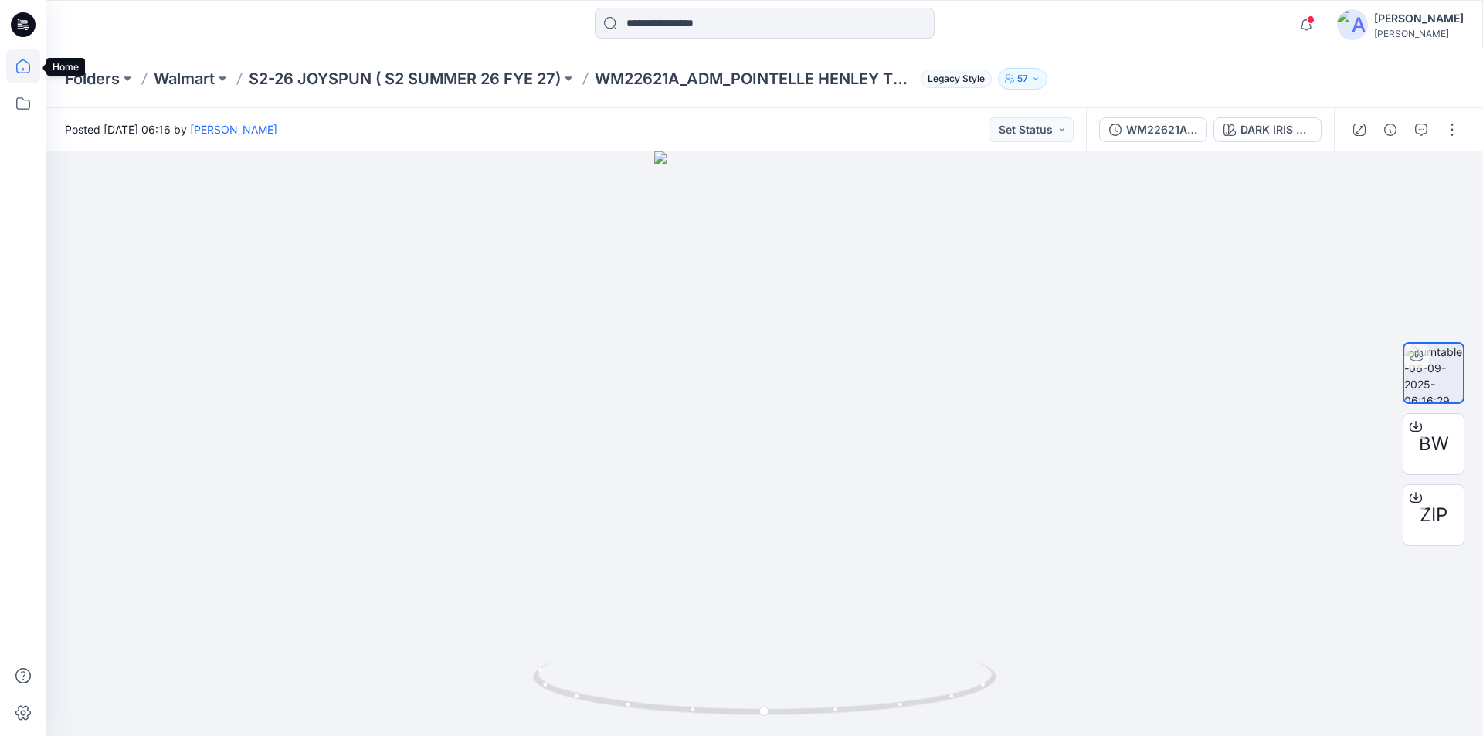
click at [20, 72] on icon at bounding box center [23, 66] width 34 height 34
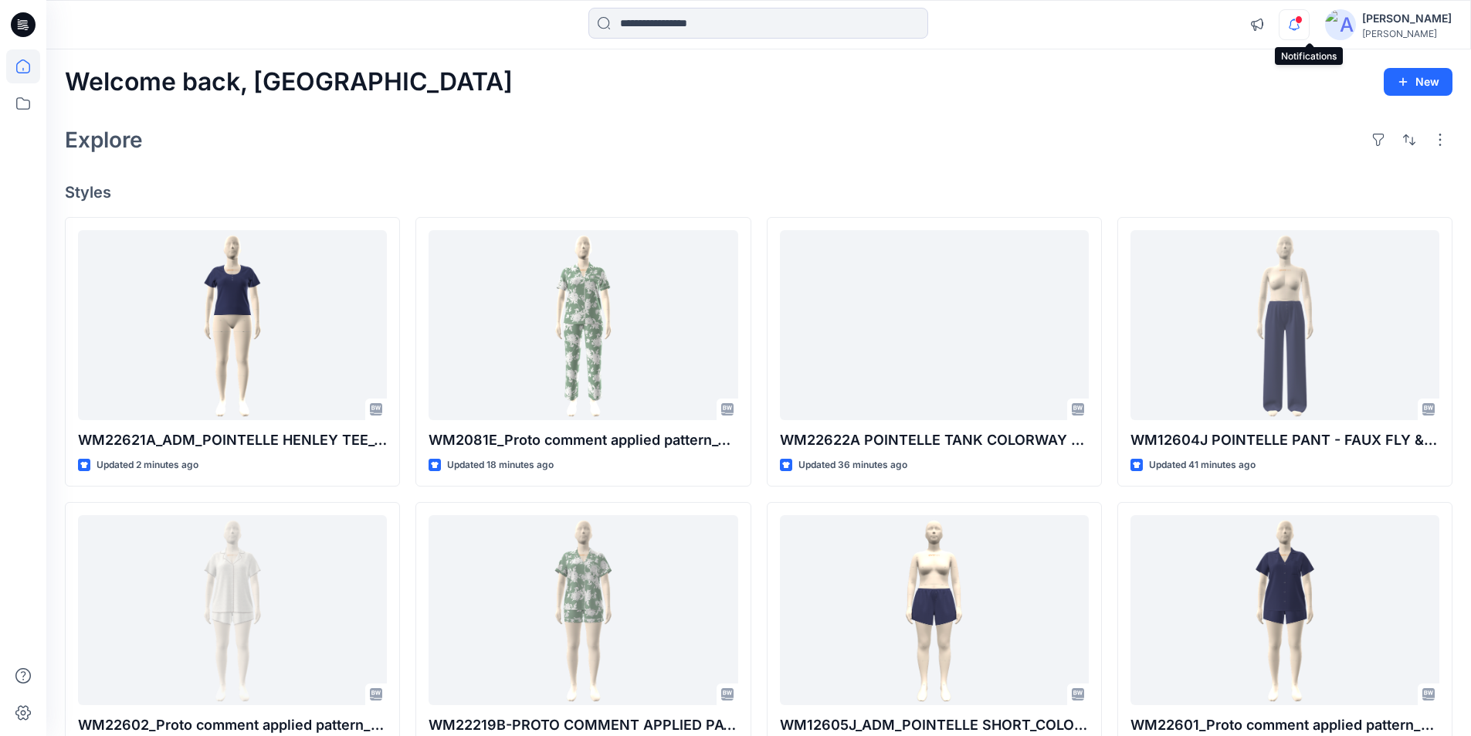
click at [1304, 22] on icon "button" at bounding box center [1294, 24] width 29 height 31
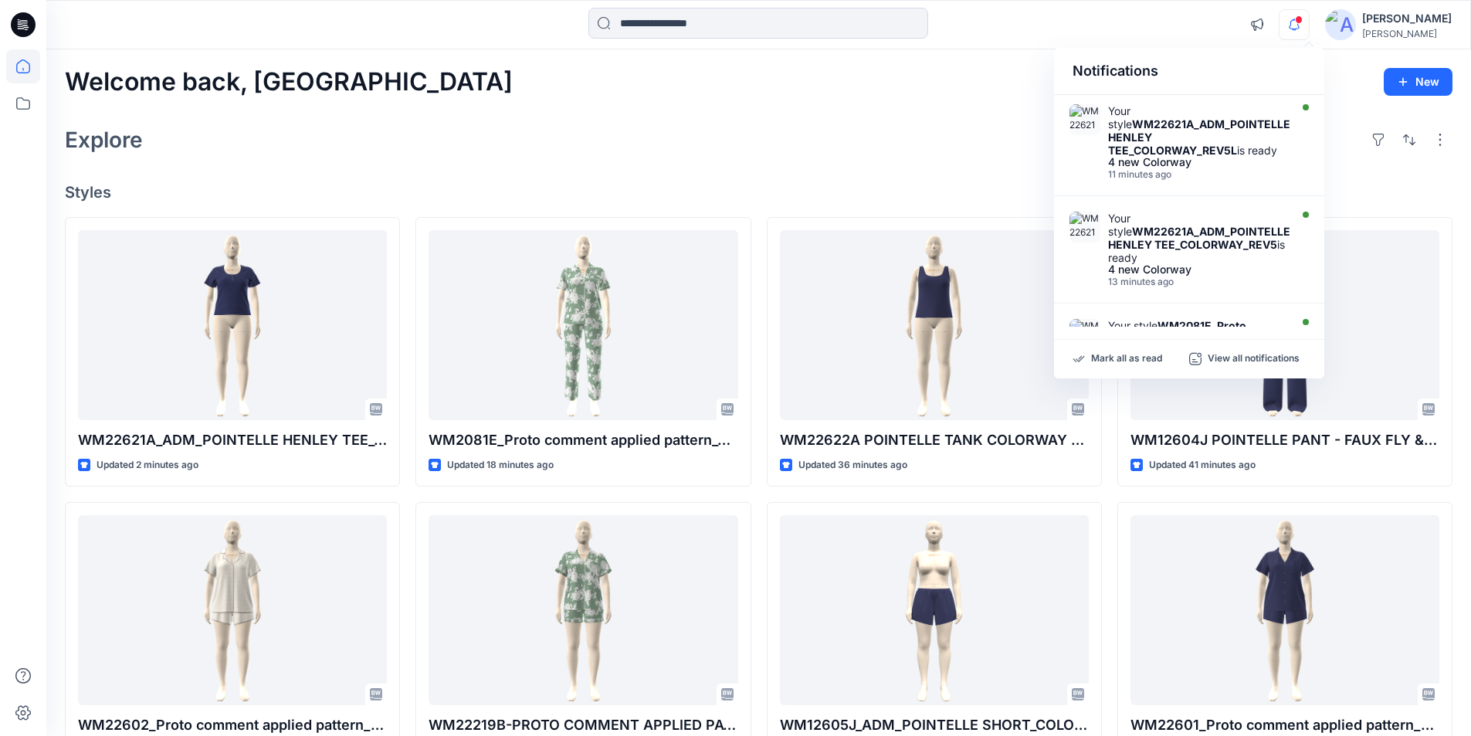
click at [974, 26] on div at bounding box center [758, 25] width 712 height 34
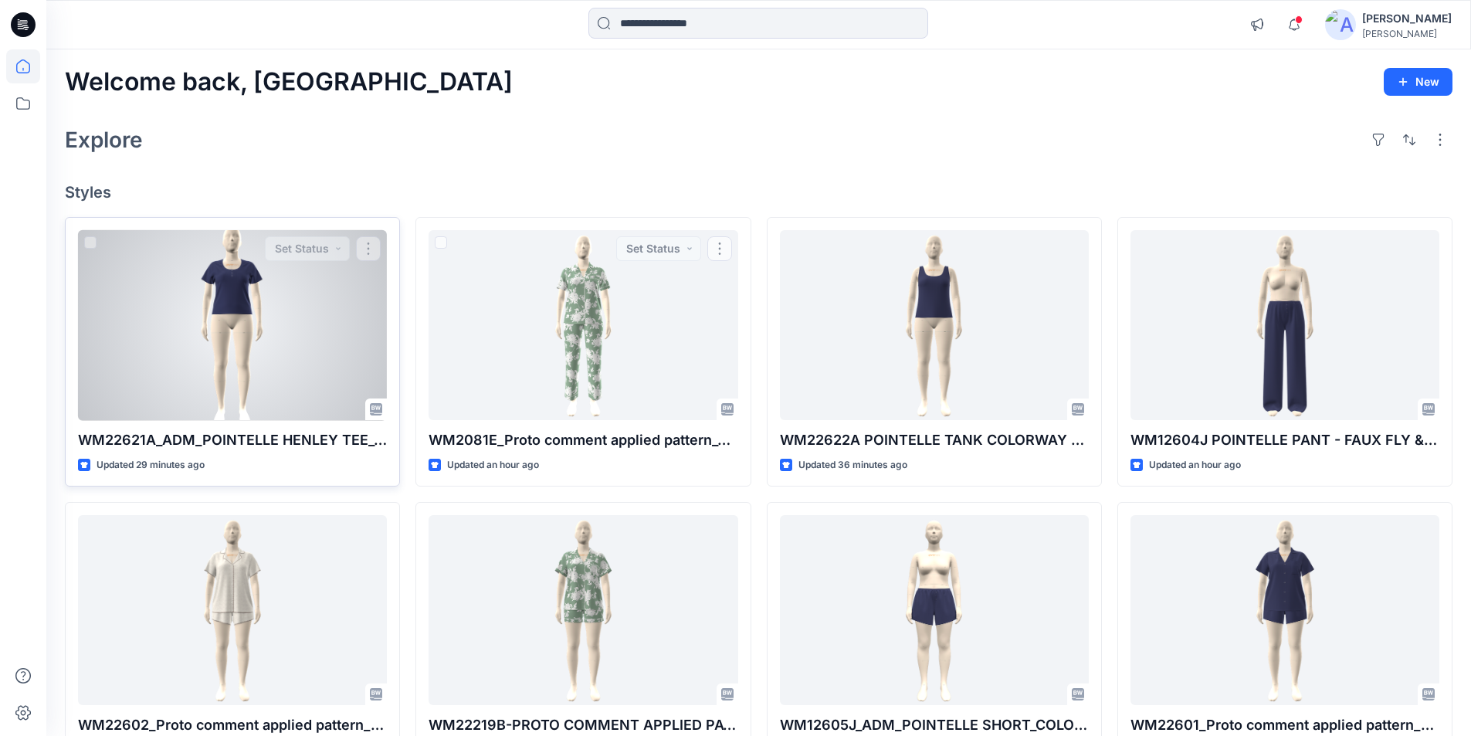
click at [256, 314] on div at bounding box center [232, 325] width 309 height 191
